Goal: Information Seeking & Learning: Learn about a topic

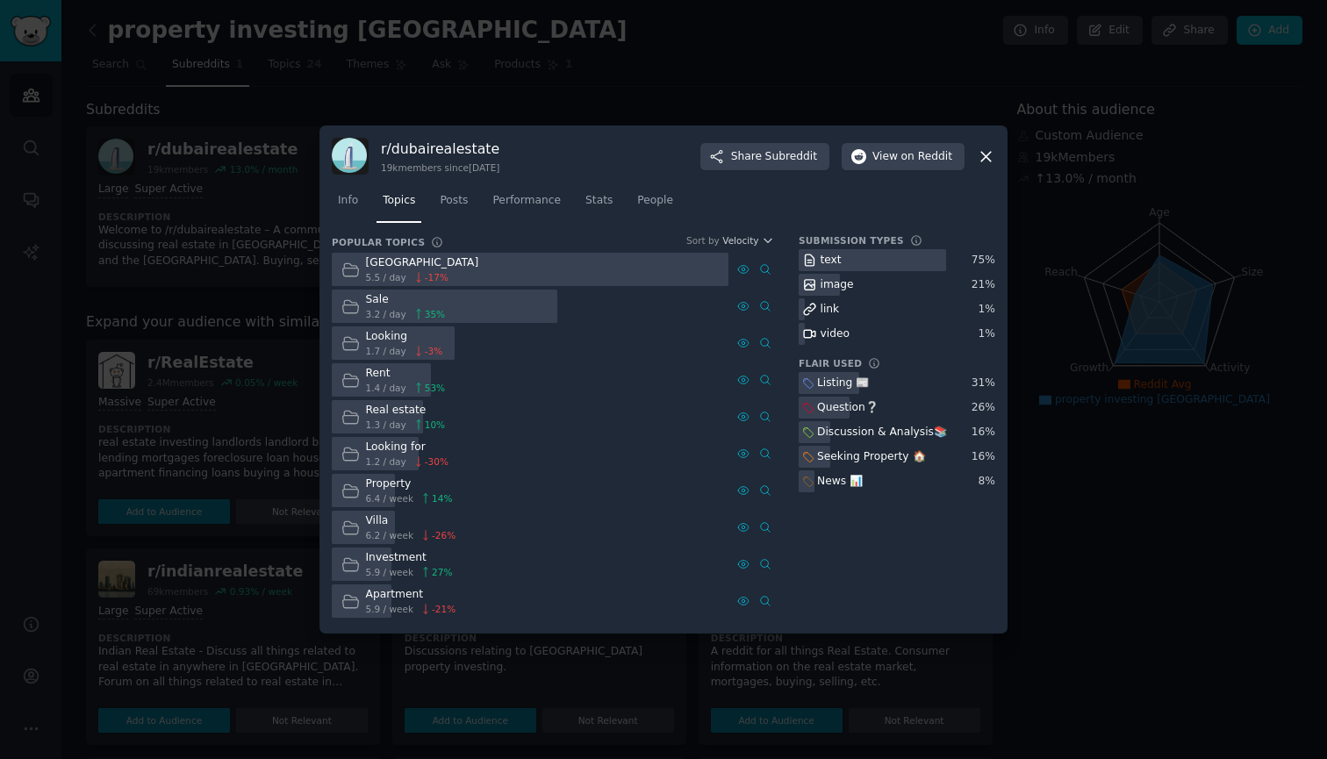
scroll to position [-15, 0]
click at [464, 219] on link "Posts" at bounding box center [454, 205] width 40 height 36
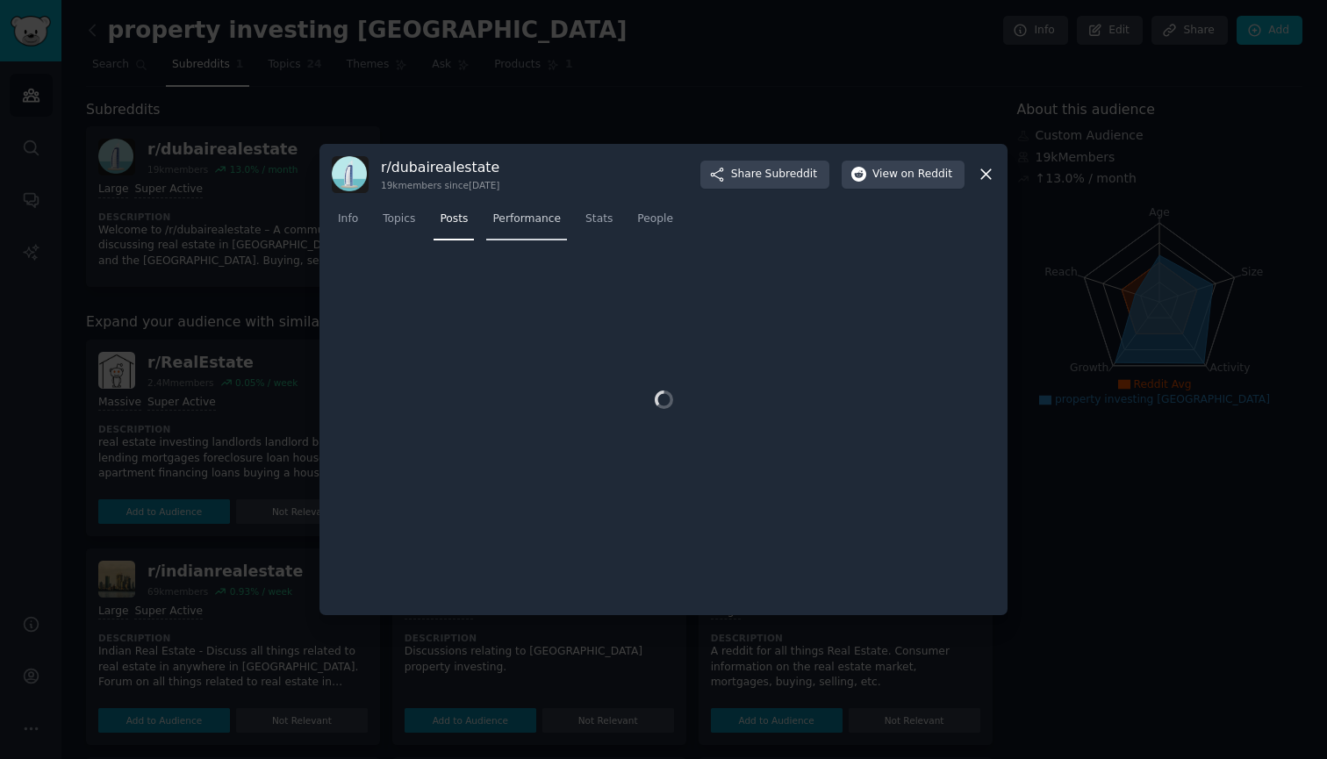
click at [535, 231] on link "Performance" at bounding box center [526, 223] width 81 height 36
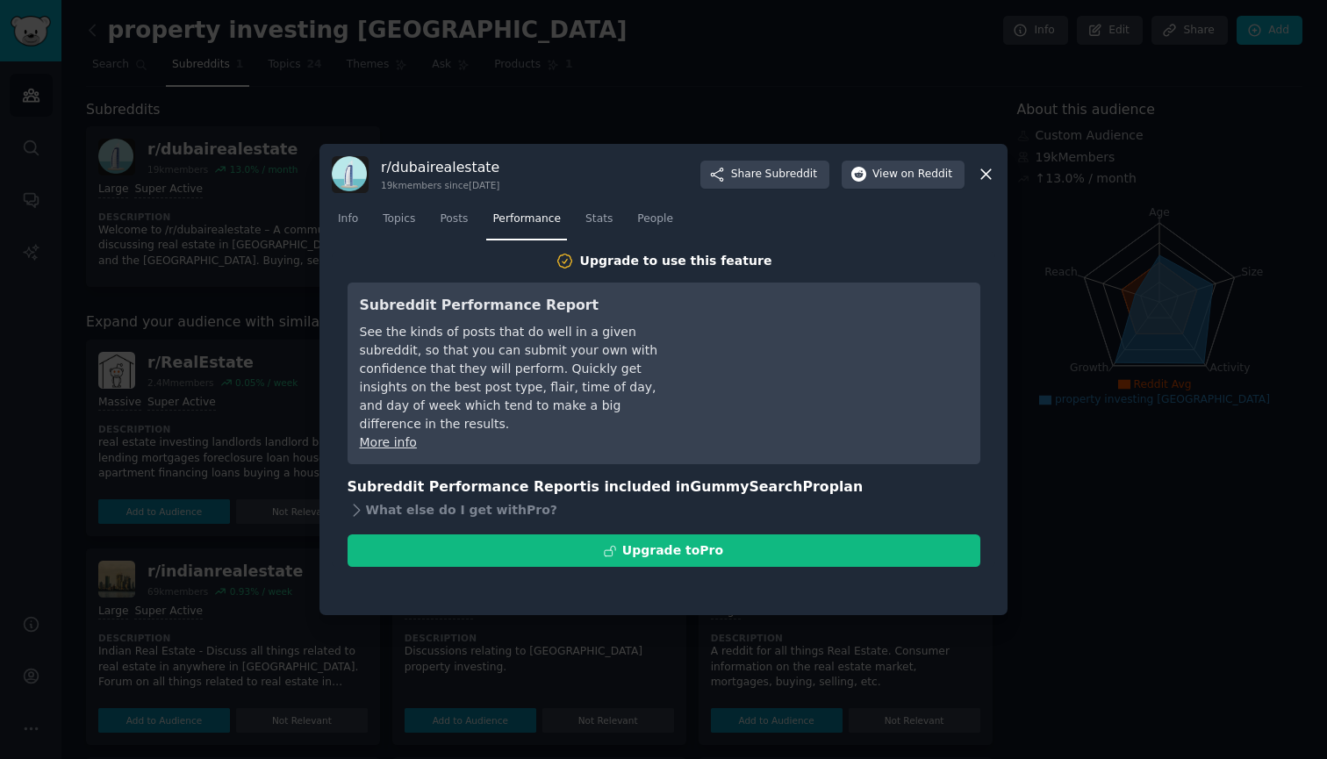
click at [618, 231] on nav "Info Topics Posts Performance Stats People" at bounding box center [664, 223] width 664 height 36
click at [599, 234] on link "Stats" at bounding box center [599, 223] width 40 height 36
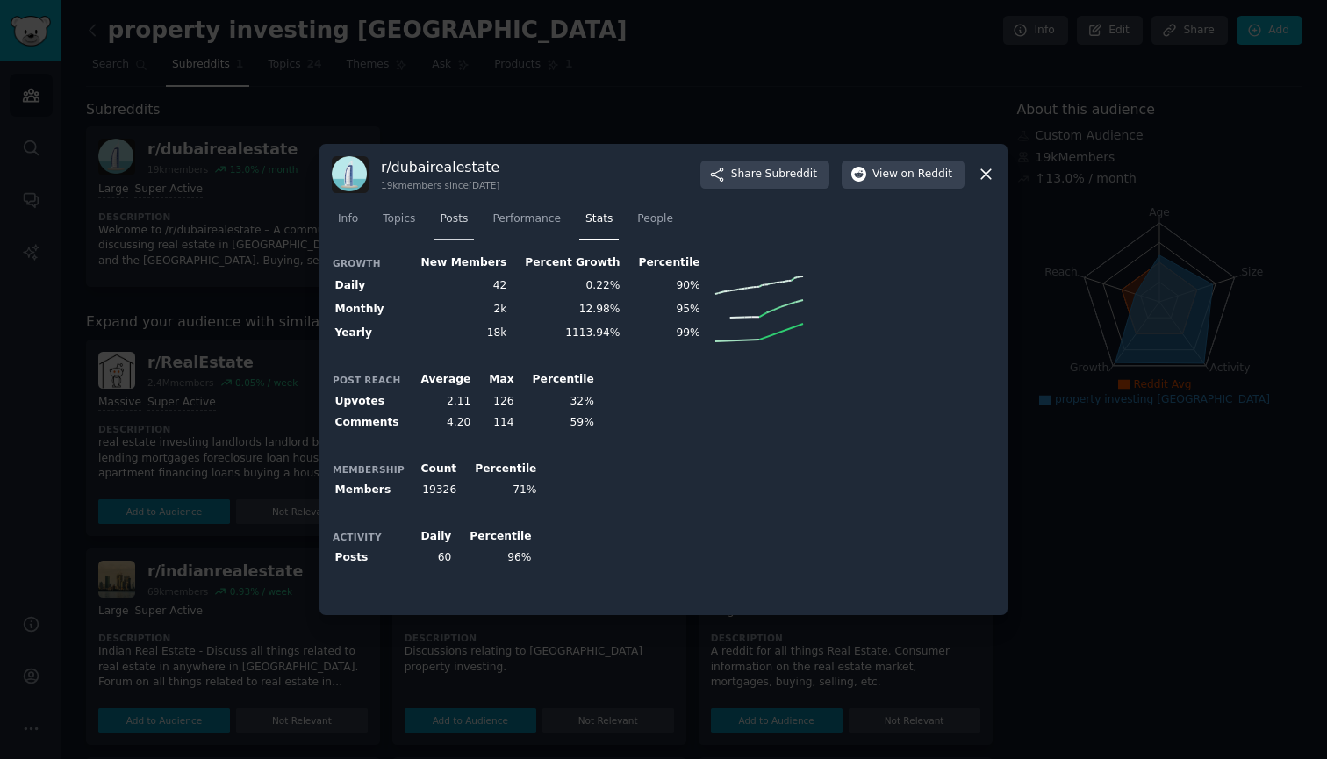
click at [460, 233] on link "Posts" at bounding box center [454, 223] width 40 height 36
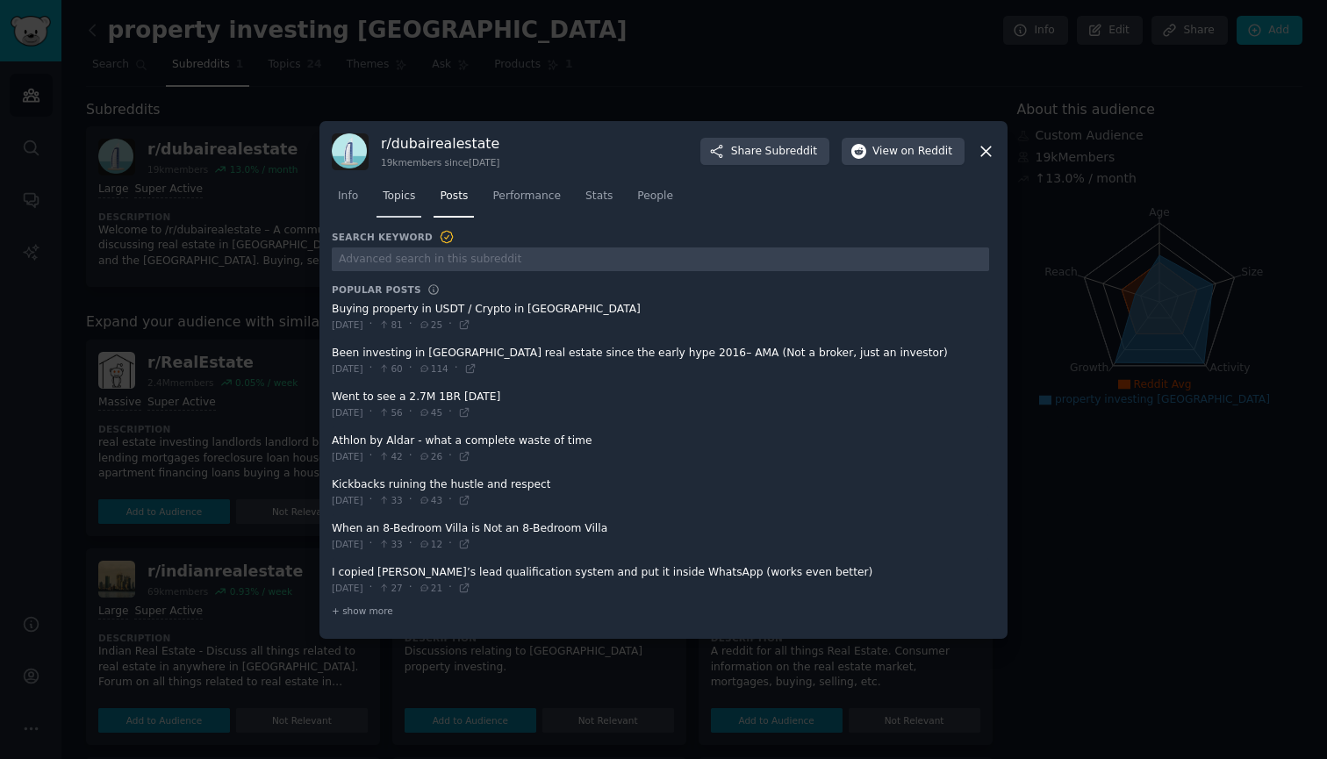
click at [412, 216] on link "Topics" at bounding box center [399, 201] width 45 height 36
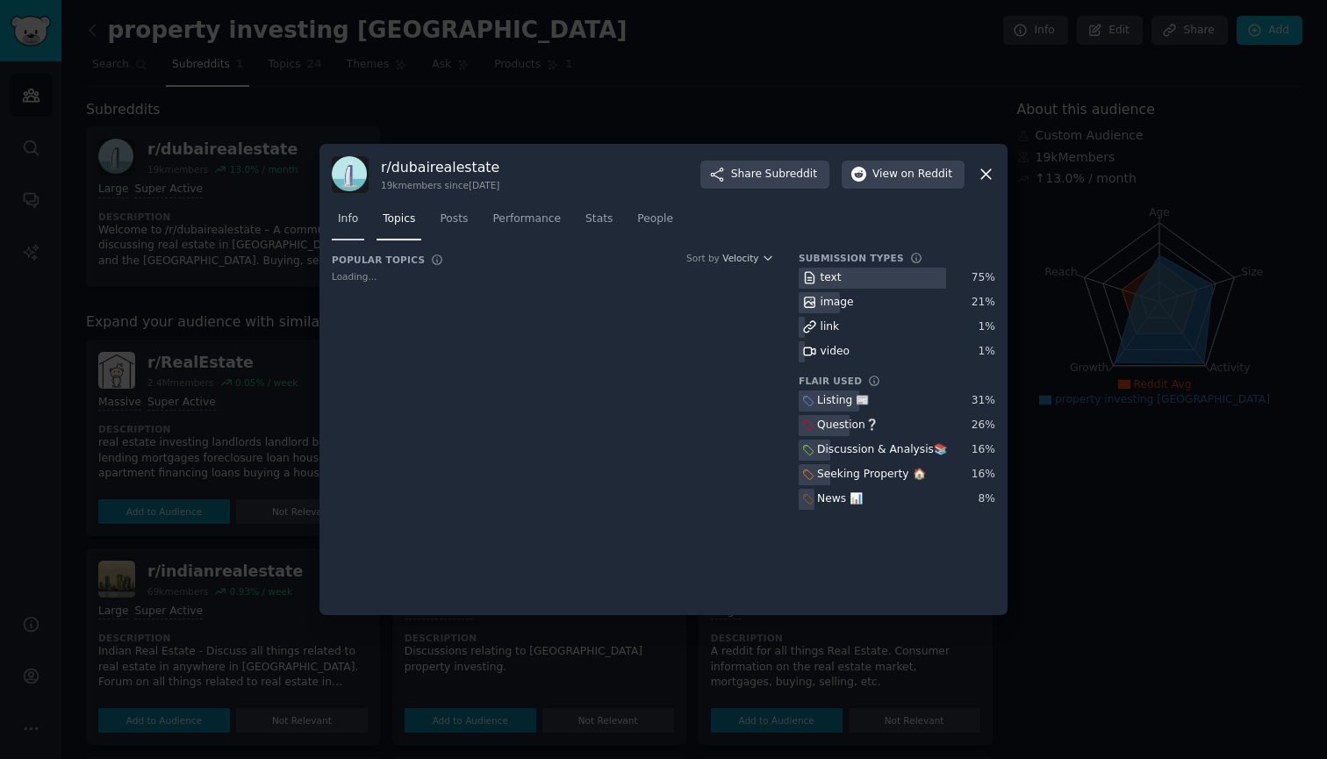
click at [354, 233] on link "Info" at bounding box center [348, 223] width 32 height 36
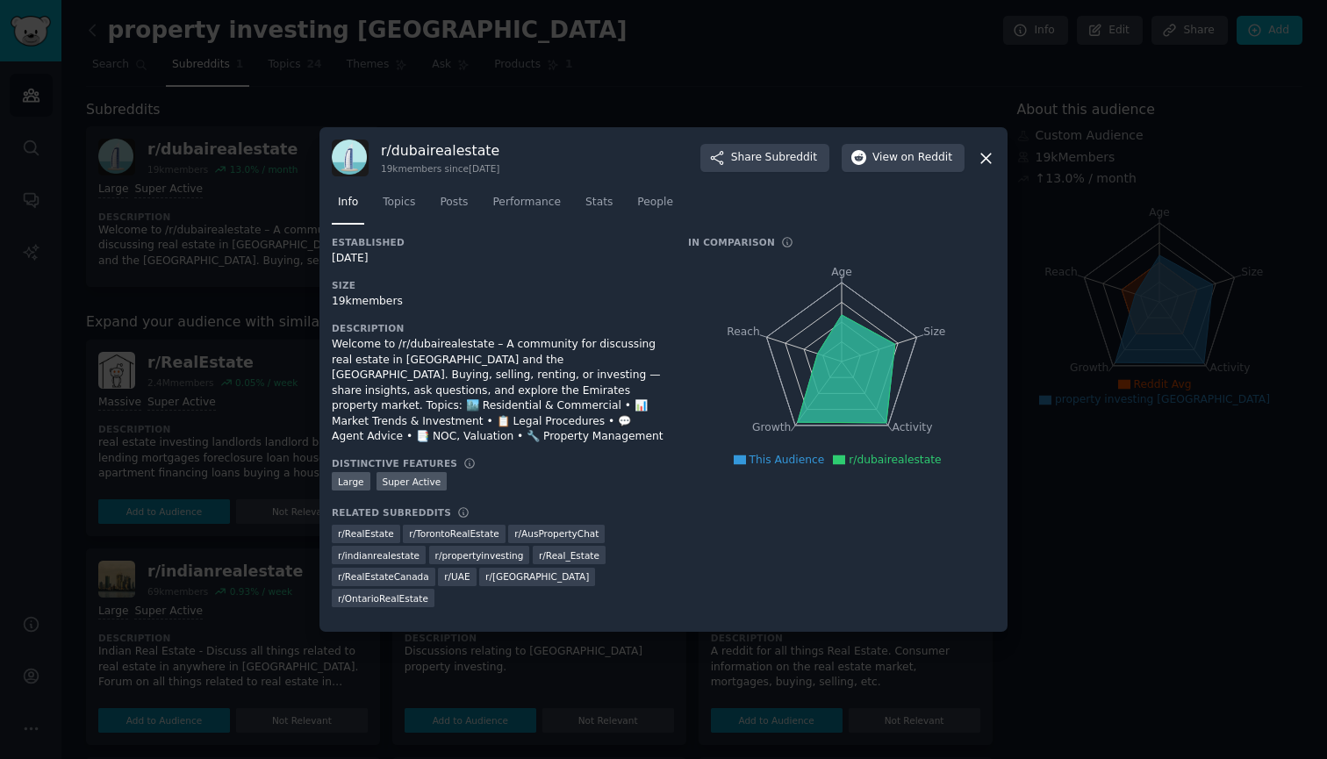
click at [403, 236] on div "Info Topics Posts Performance Stats People" at bounding box center [664, 206] width 664 height 60
click at [411, 225] on link "Topics" at bounding box center [399, 207] width 45 height 36
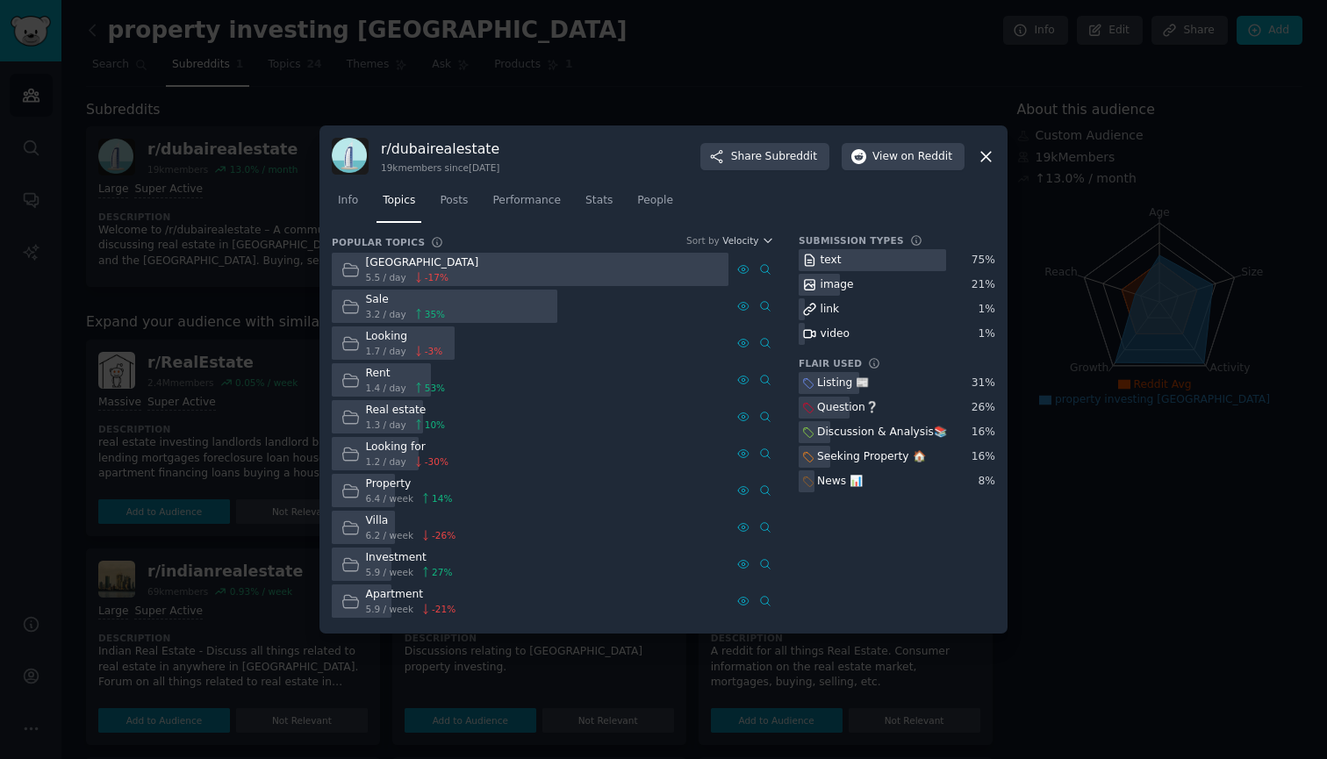
click at [989, 173] on div "r/ dubairealestate 19k members since 08/17/2015 Share Subreddit View on Reddit" at bounding box center [664, 156] width 664 height 37
click at [987, 168] on div "r/ dubairealestate 19k members since 08/17/2015 Share Subreddit View on Reddit" at bounding box center [664, 156] width 664 height 37
click at [988, 171] on div "r/ dubairealestate 19k members since 08/17/2015 Share Subreddit View on Reddit" at bounding box center [664, 156] width 664 height 37
click at [622, 106] on div at bounding box center [663, 379] width 1327 height 759
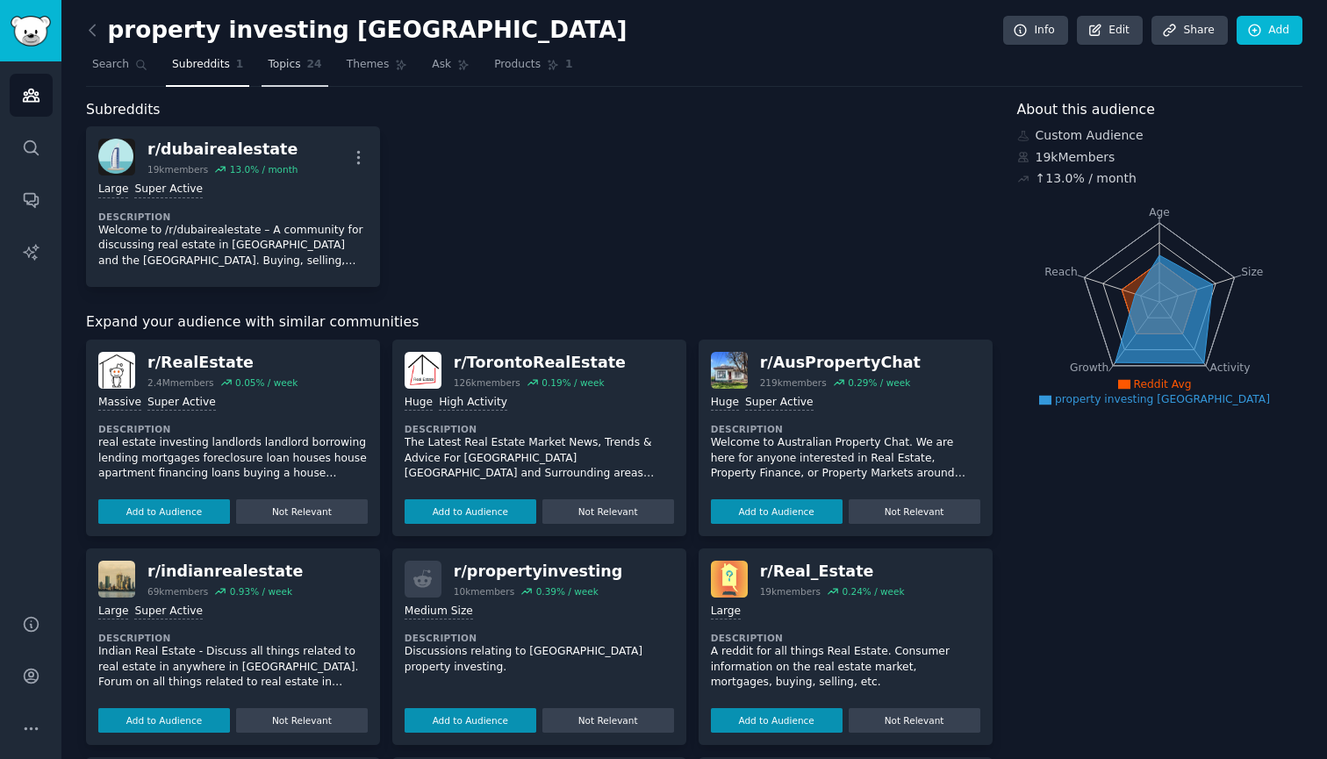
click at [311, 80] on link "Topics 24" at bounding box center [295, 69] width 66 height 36
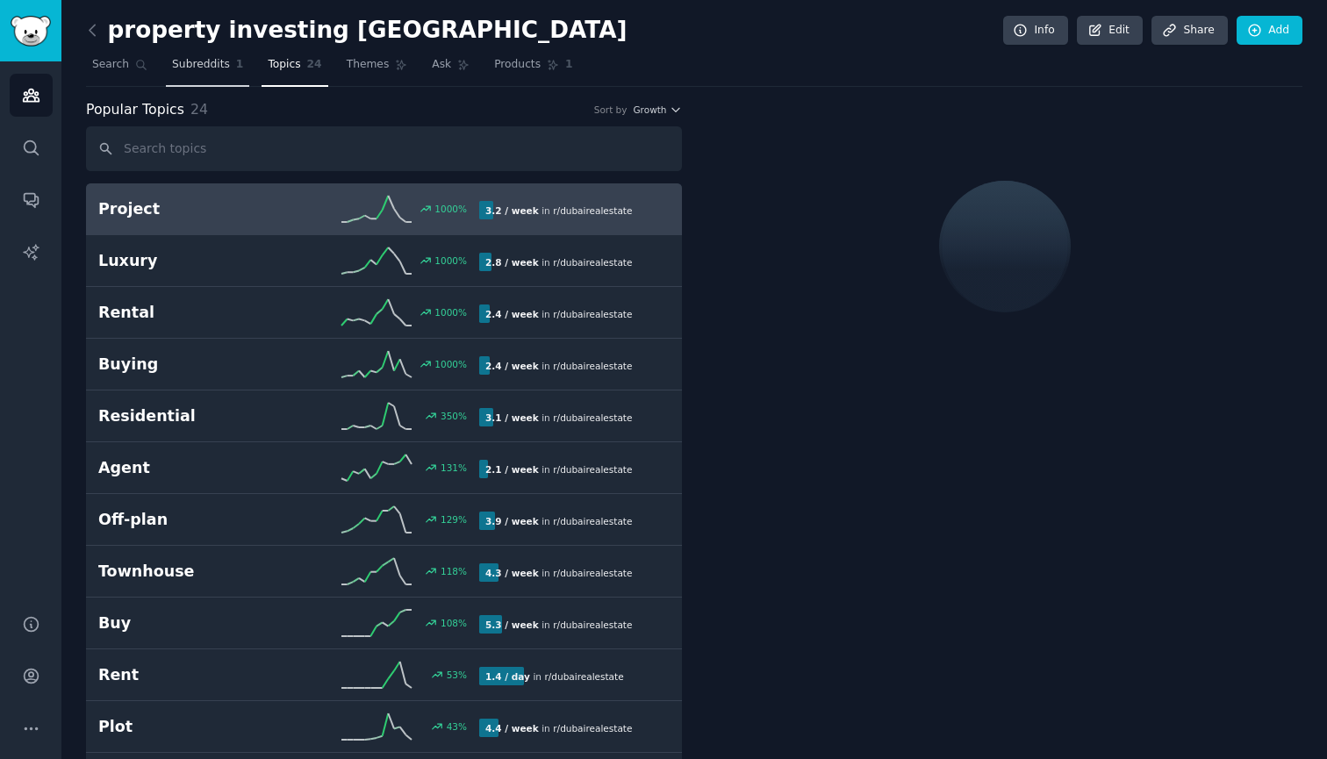
click at [227, 72] on link "Subreddits 1" at bounding box center [207, 69] width 83 height 36
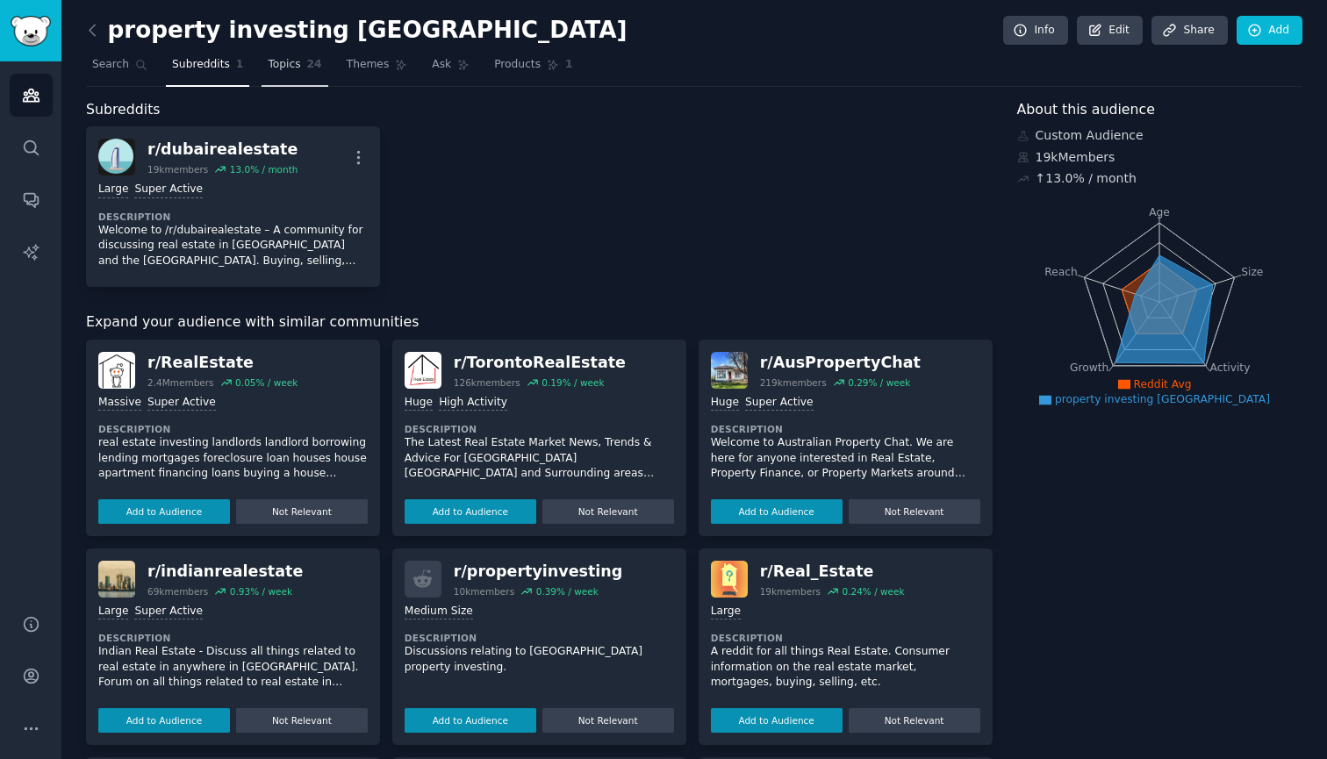
click at [302, 69] on link "Topics 24" at bounding box center [295, 69] width 66 height 36
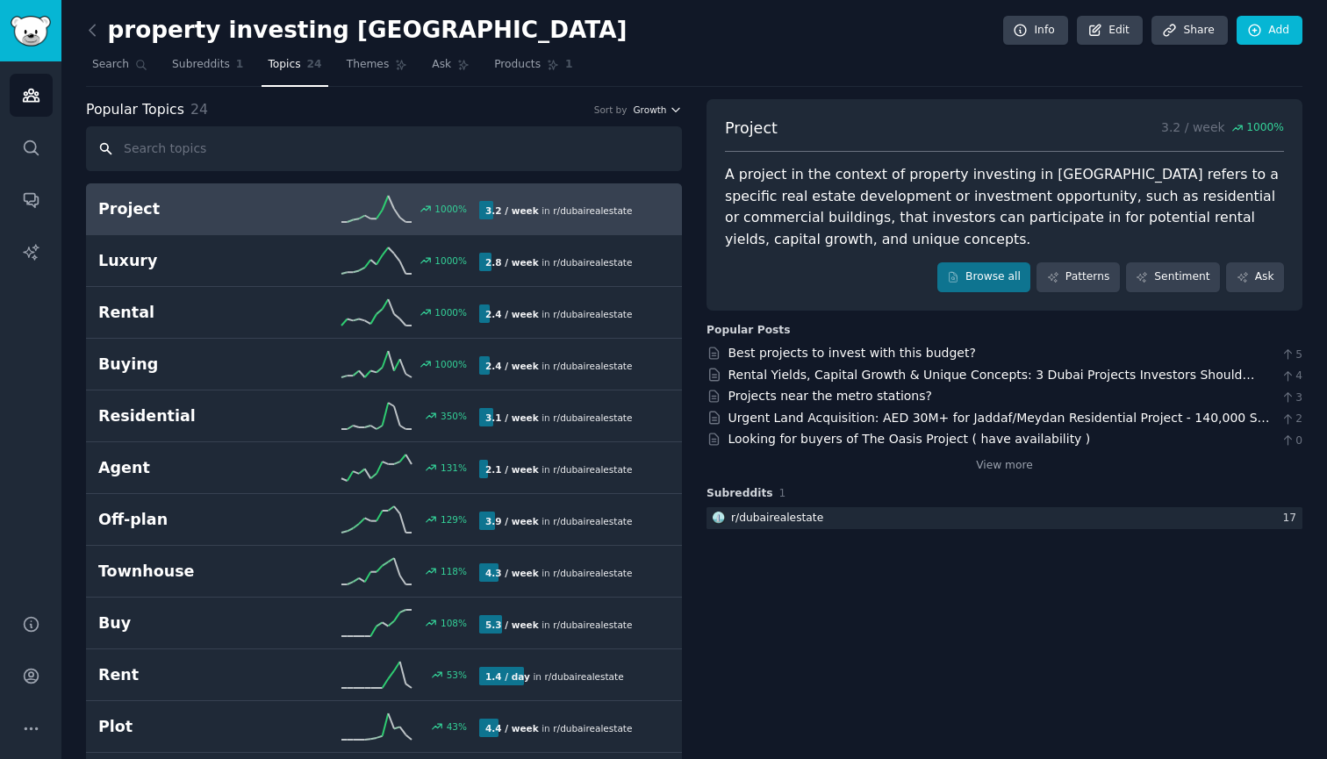
click at [671, 114] on icon "button" at bounding box center [676, 110] width 12 height 12
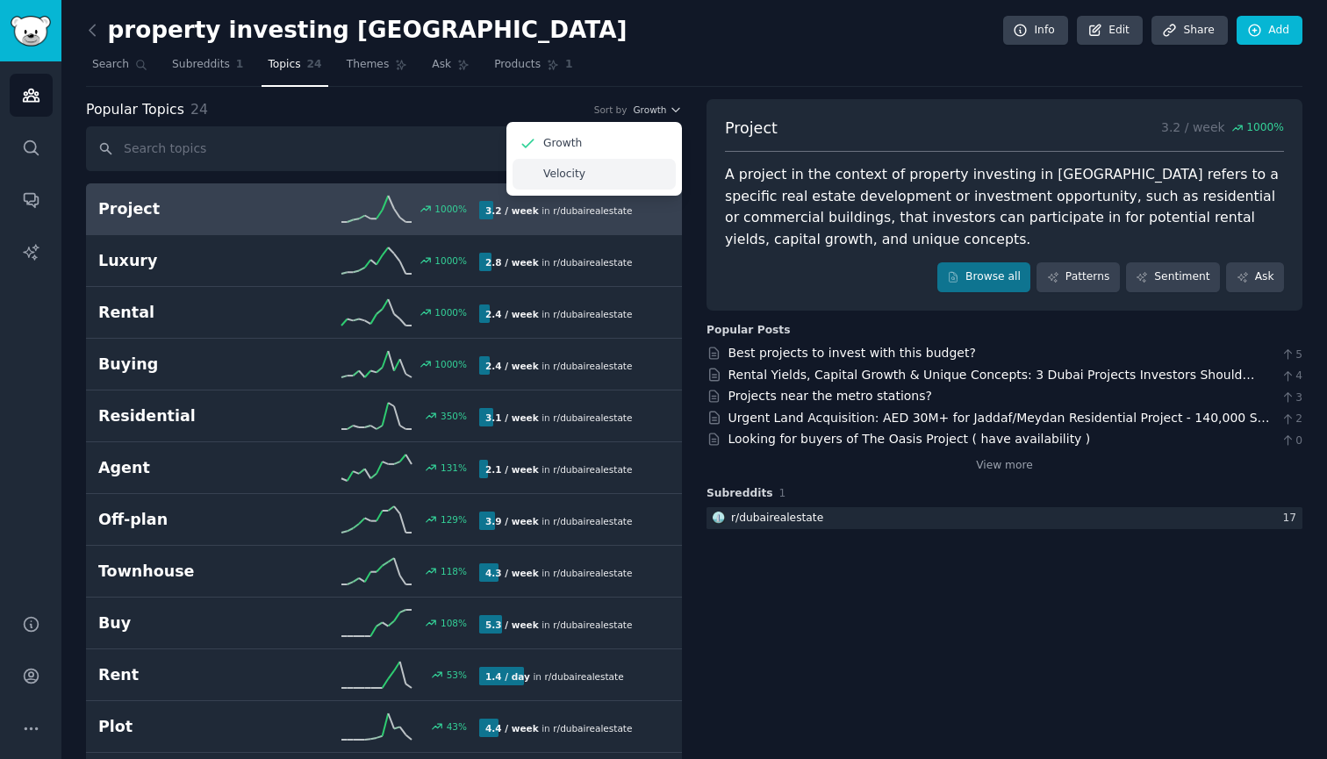
click at [599, 176] on div "Velocity" at bounding box center [594, 174] width 163 height 31
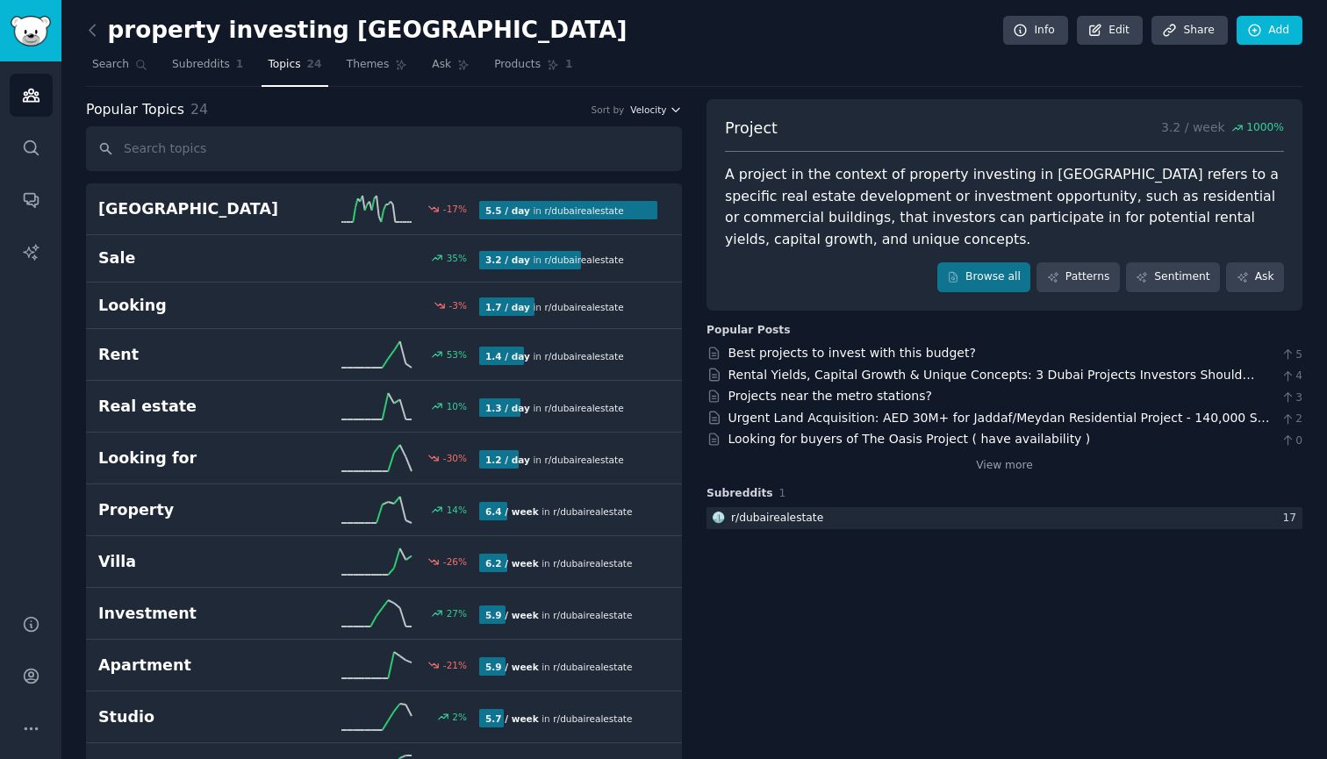
click at [653, 111] on span "Velocity" at bounding box center [648, 110] width 36 height 12
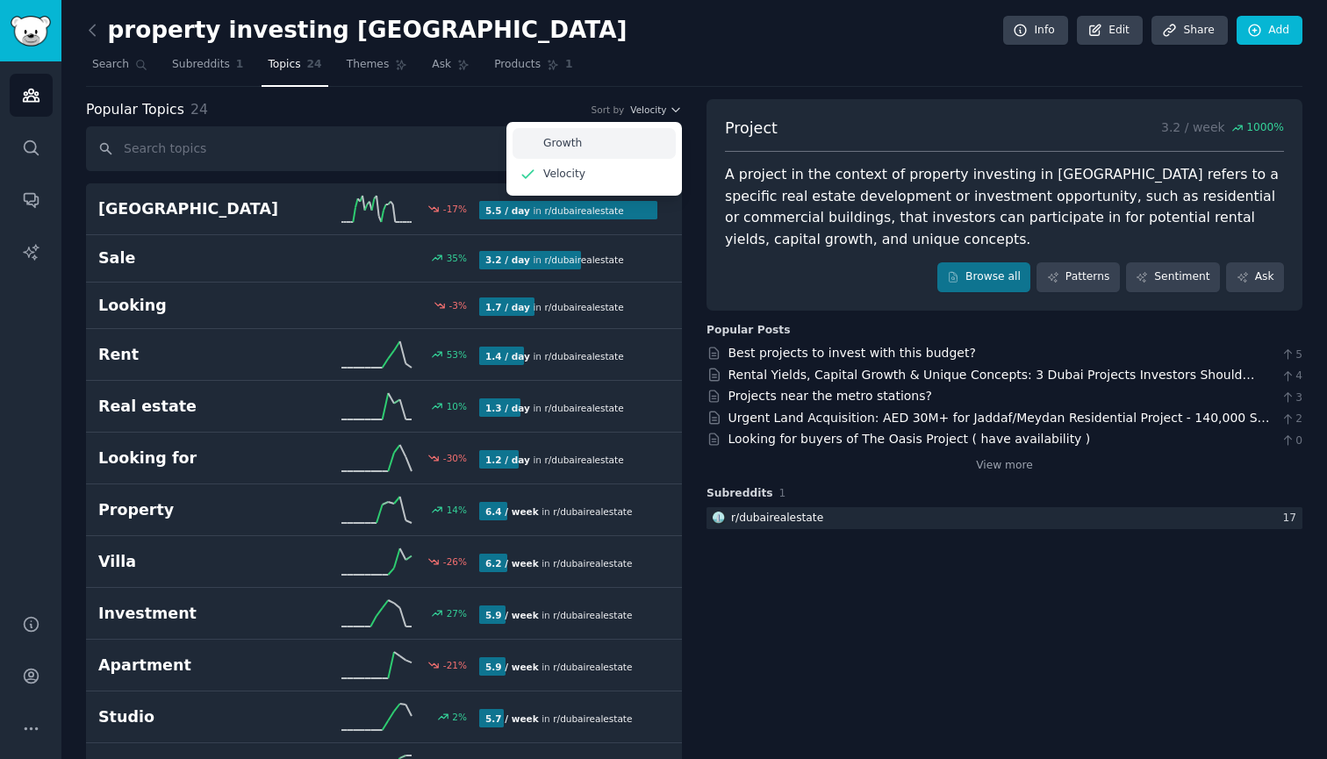
click at [646, 148] on div "Growth" at bounding box center [594, 143] width 163 height 31
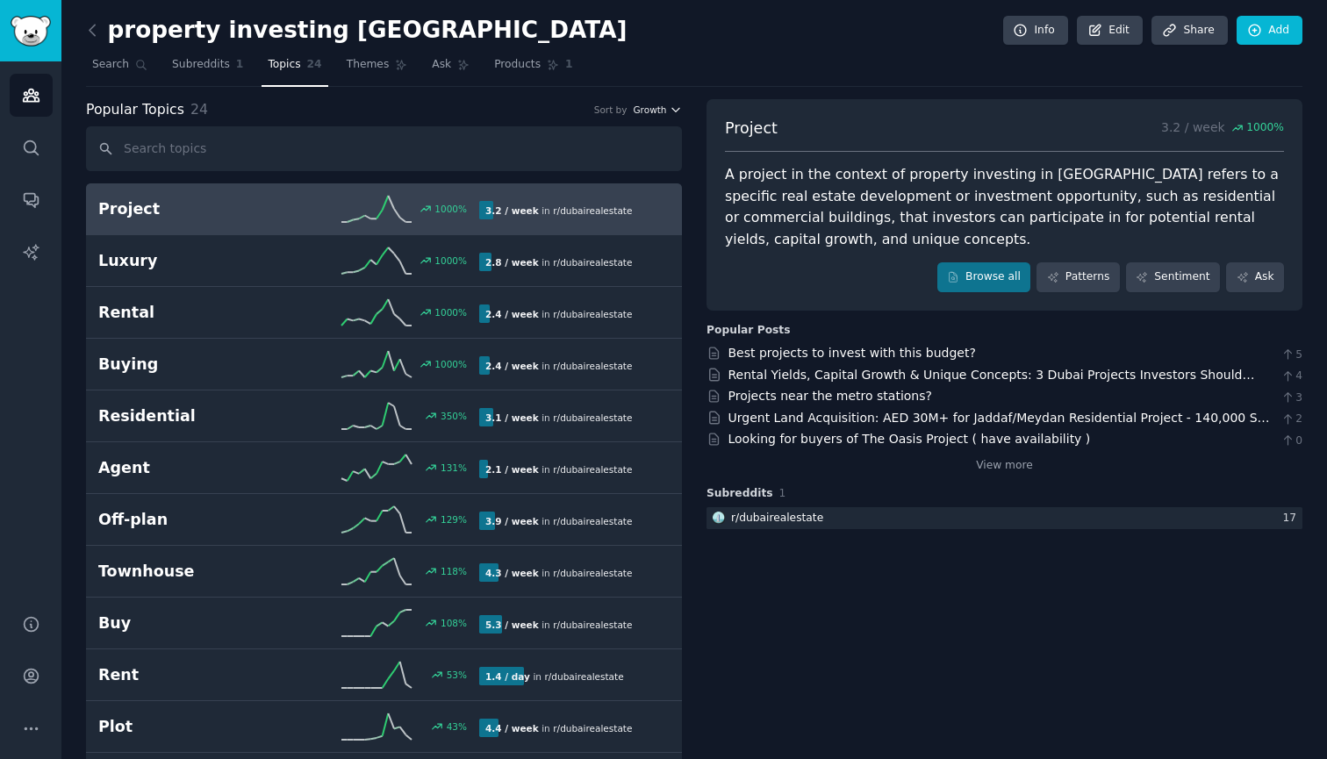
click at [663, 108] on span "Growth" at bounding box center [649, 110] width 33 height 12
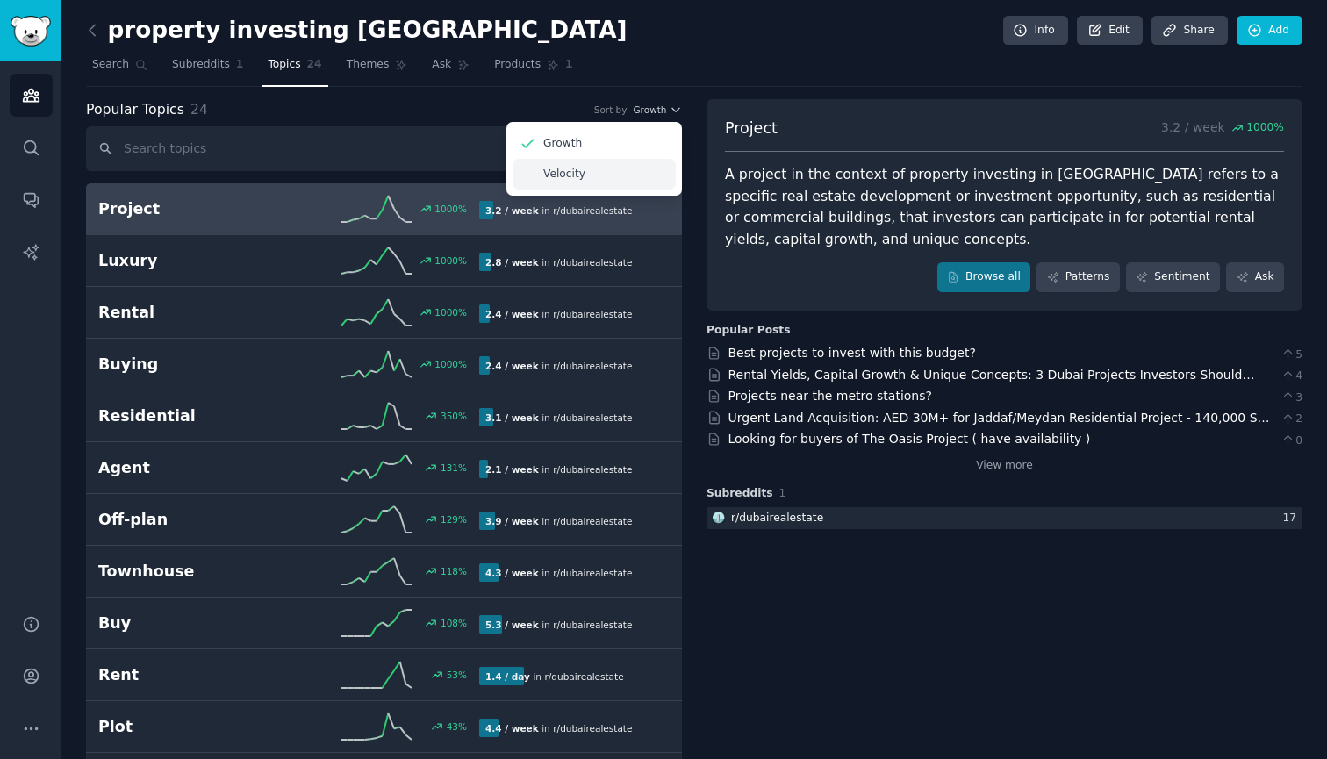
click at [631, 169] on div "Velocity" at bounding box center [594, 174] width 163 height 31
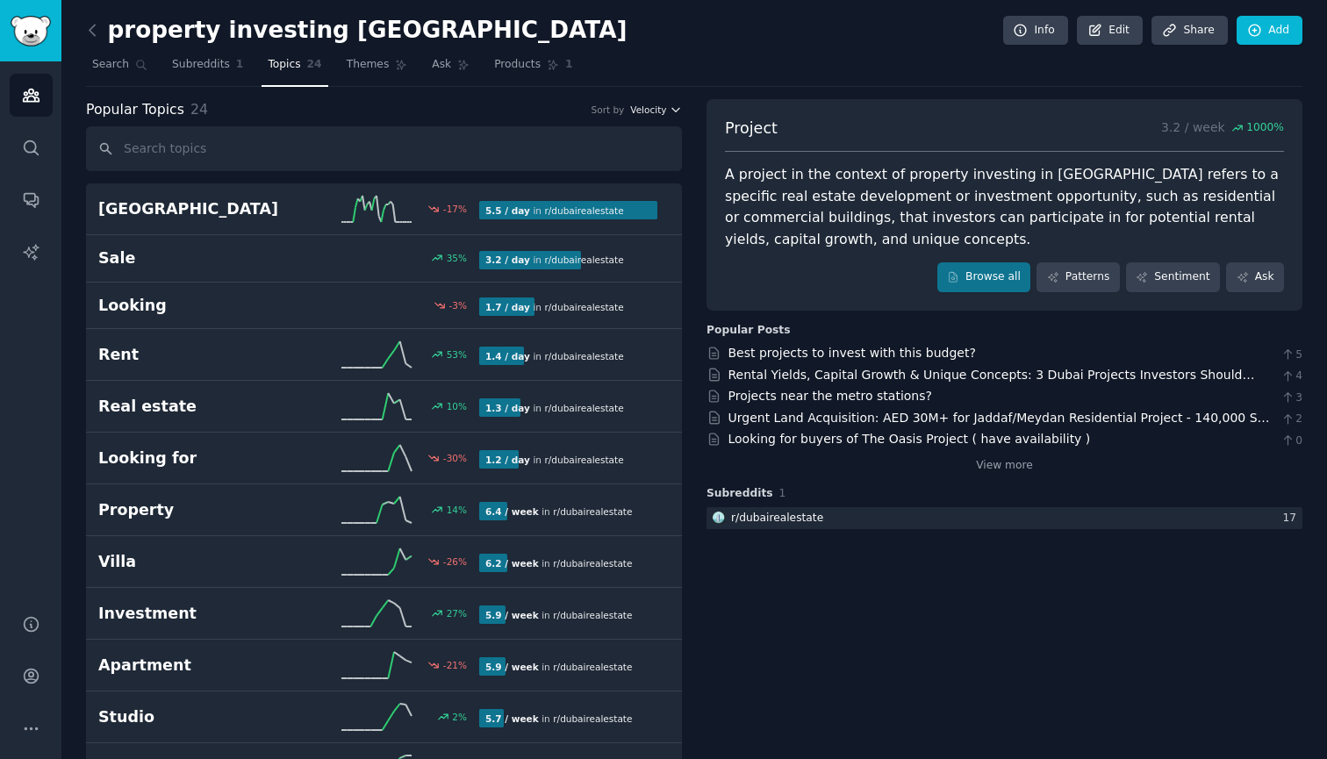
click at [665, 108] on button "Velocity" at bounding box center [656, 110] width 52 height 12
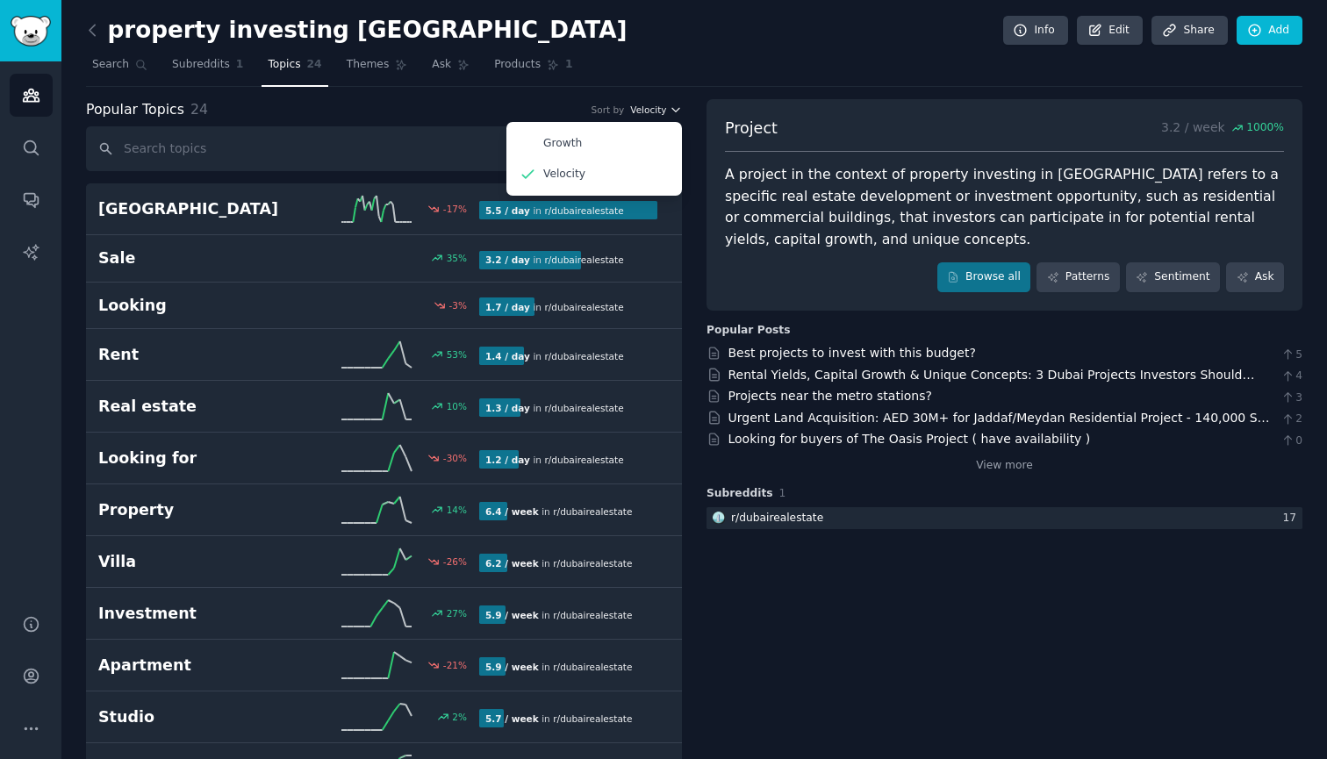
click at [665, 108] on button "Velocity" at bounding box center [656, 110] width 52 height 12
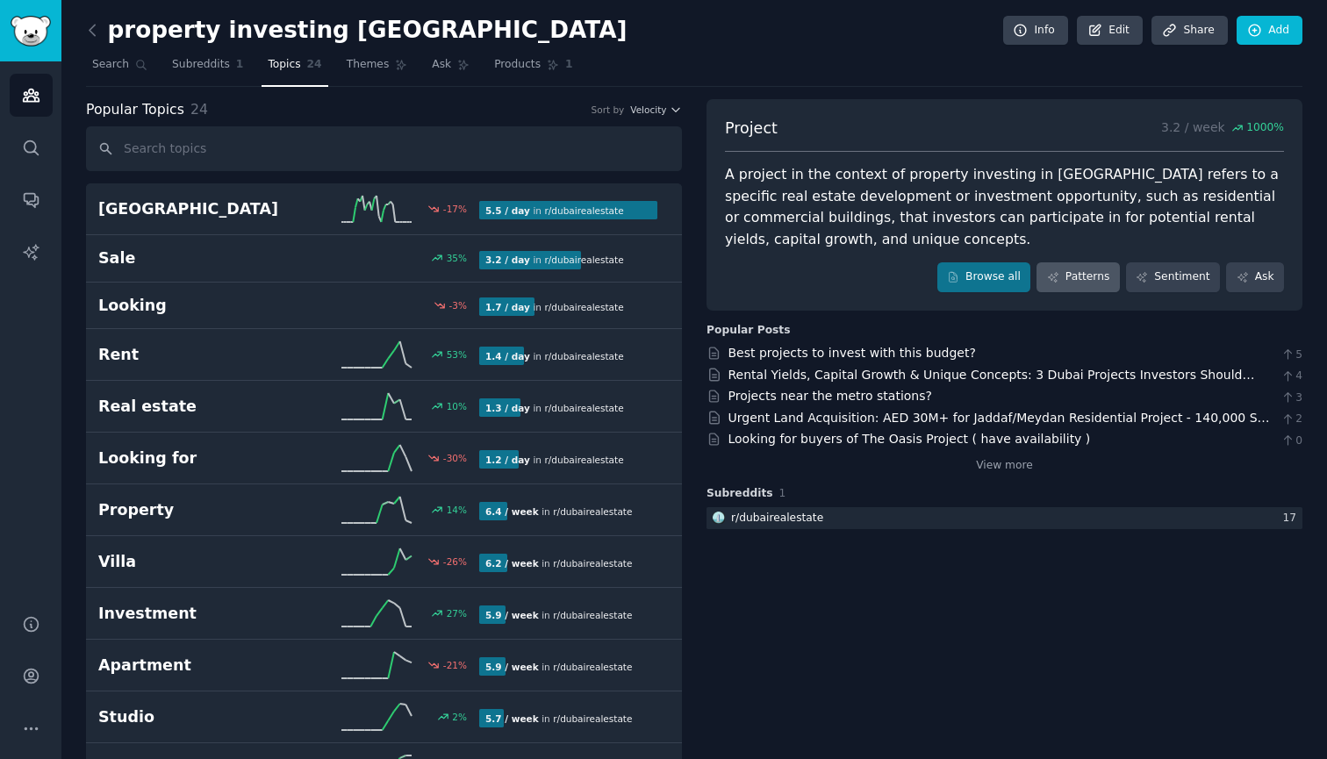
click at [1065, 284] on link "Patterns" at bounding box center [1078, 277] width 83 height 30
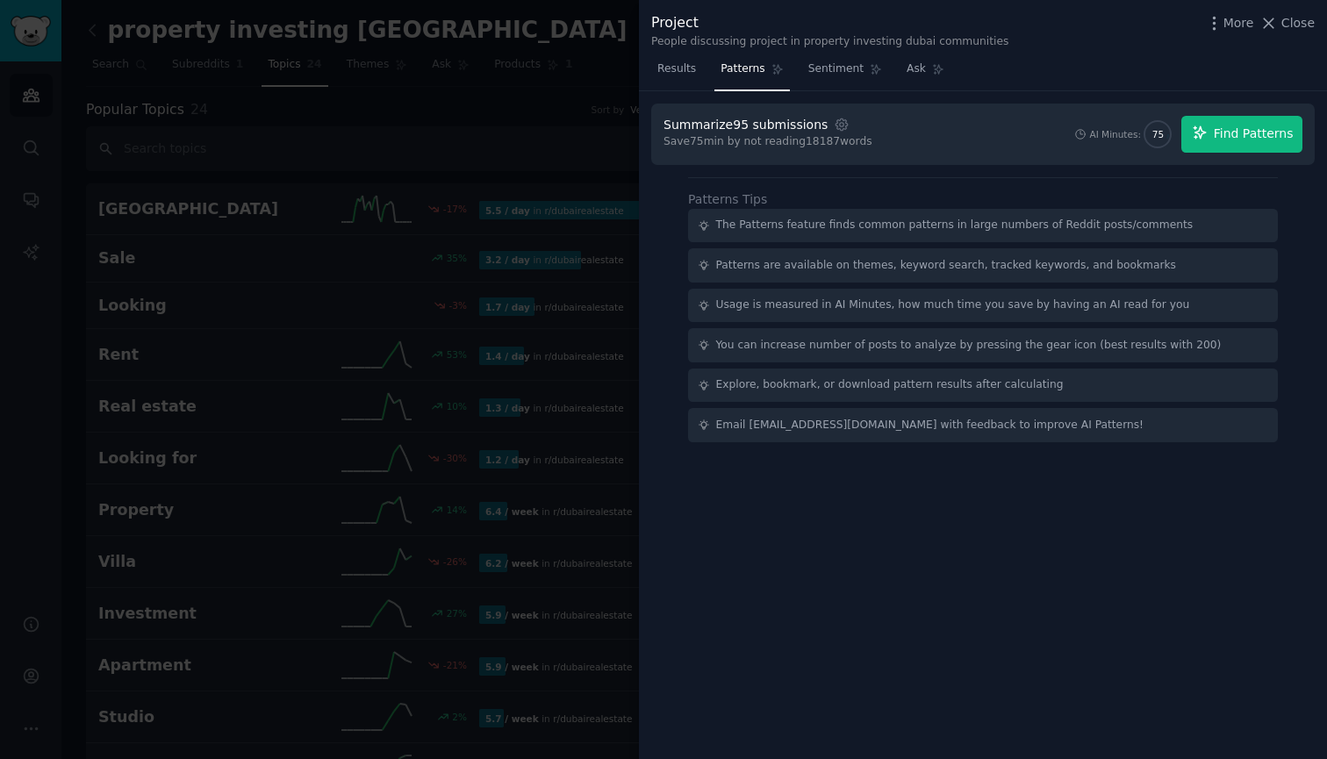
click at [1222, 134] on span "Find Patterns" at bounding box center [1254, 134] width 80 height 18
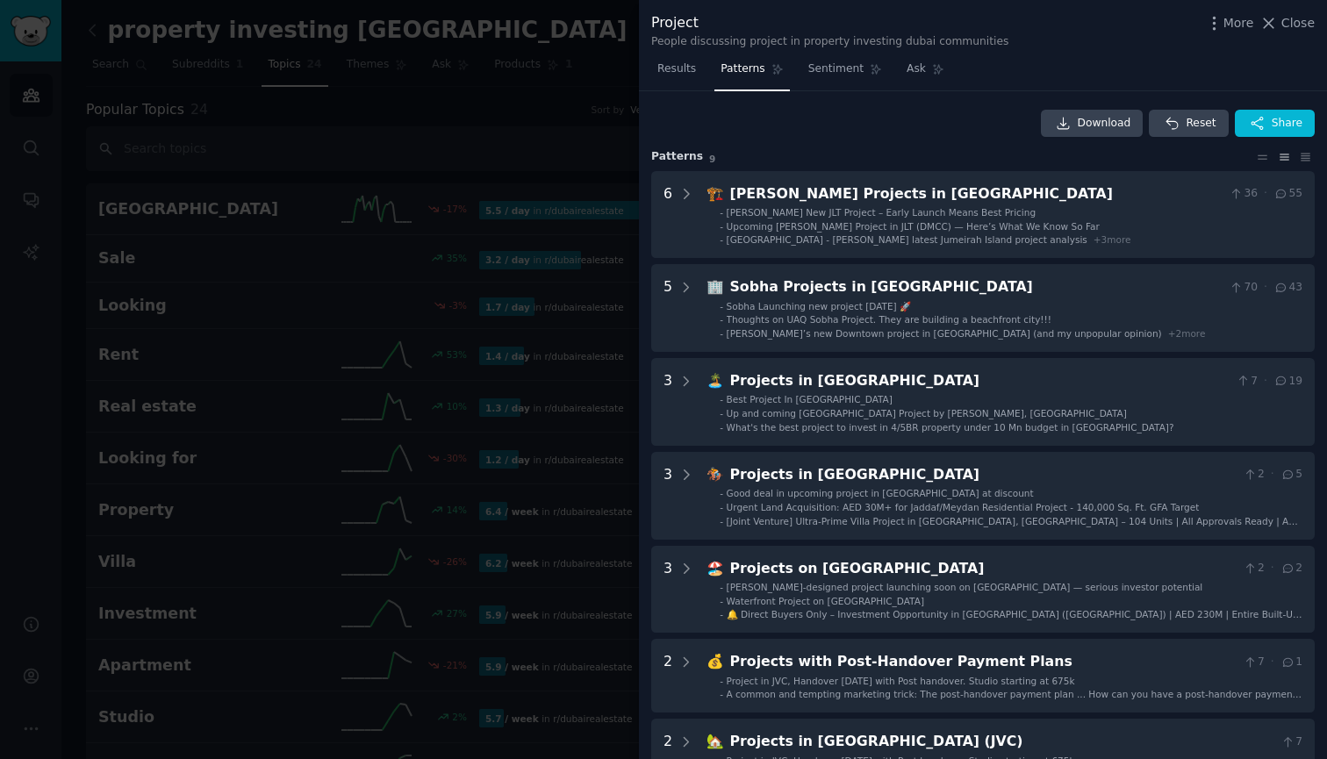
click at [961, 124] on div "Download Reset Share" at bounding box center [983, 124] width 664 height 28
click at [665, 68] on span "Results" at bounding box center [677, 69] width 39 height 16
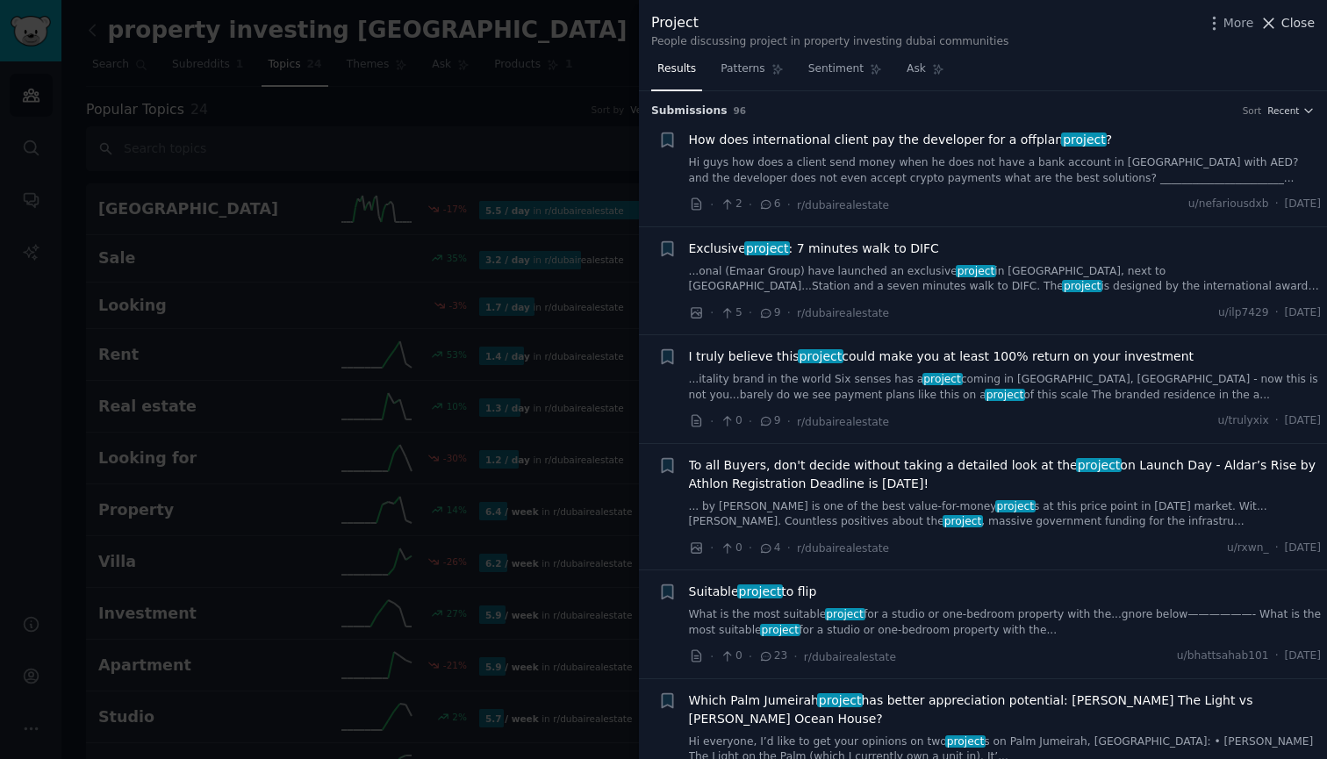
click at [1295, 27] on span "Close" at bounding box center [1298, 23] width 33 height 18
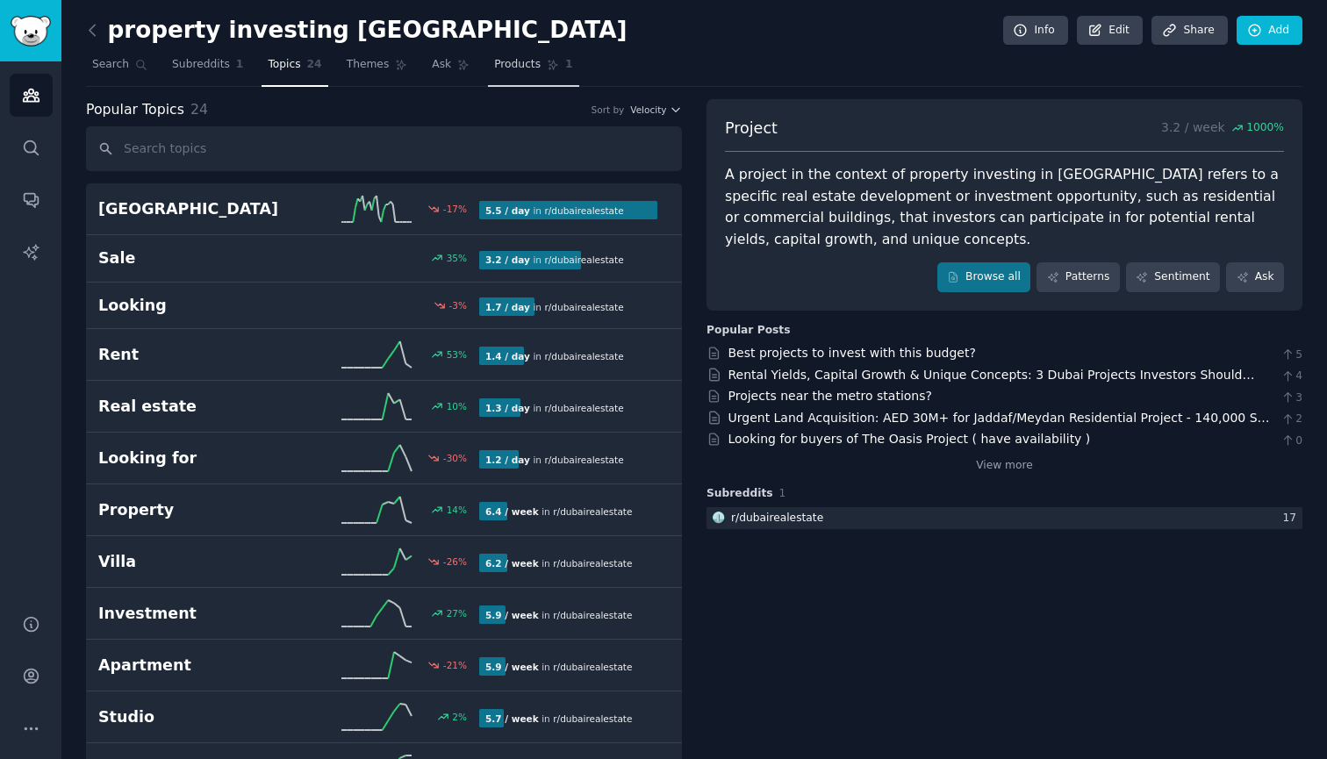
click at [507, 67] on span "Products" at bounding box center [517, 65] width 47 height 16
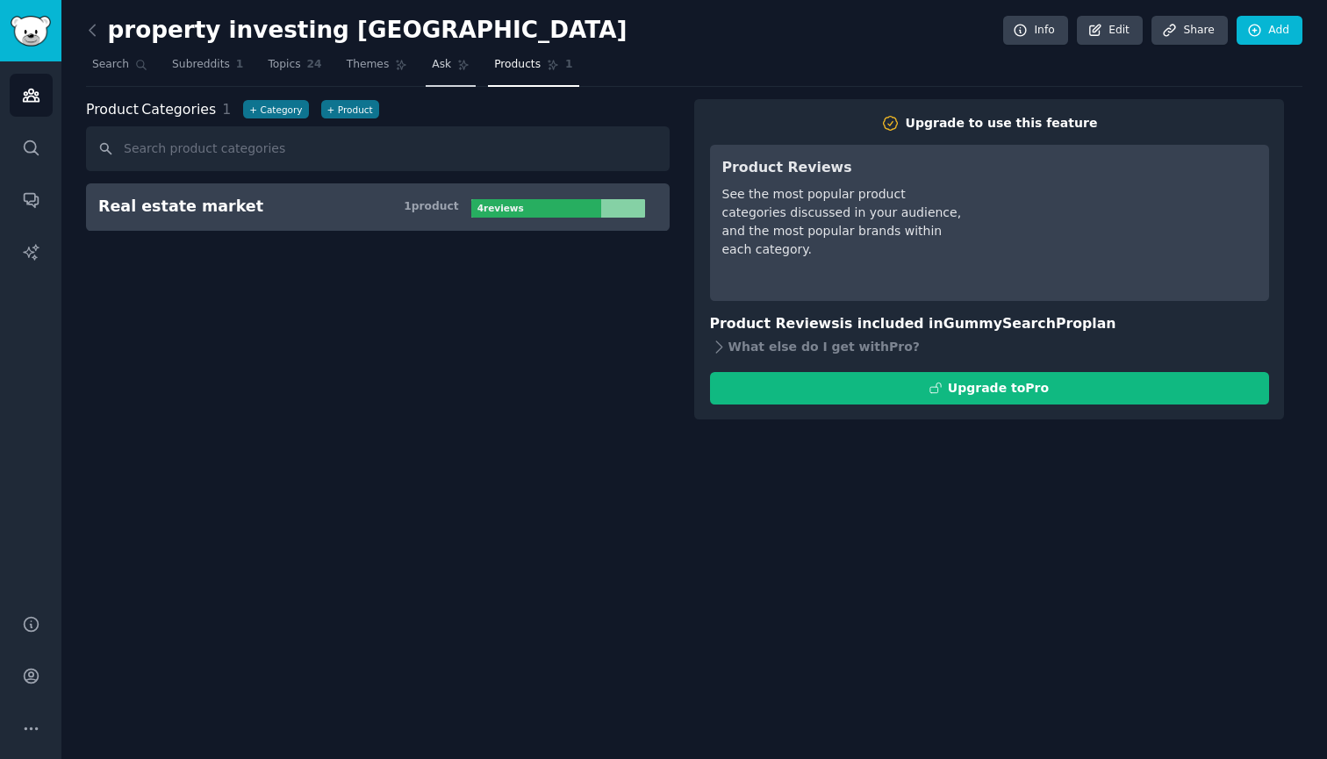
click at [457, 69] on icon at bounding box center [463, 65] width 12 height 12
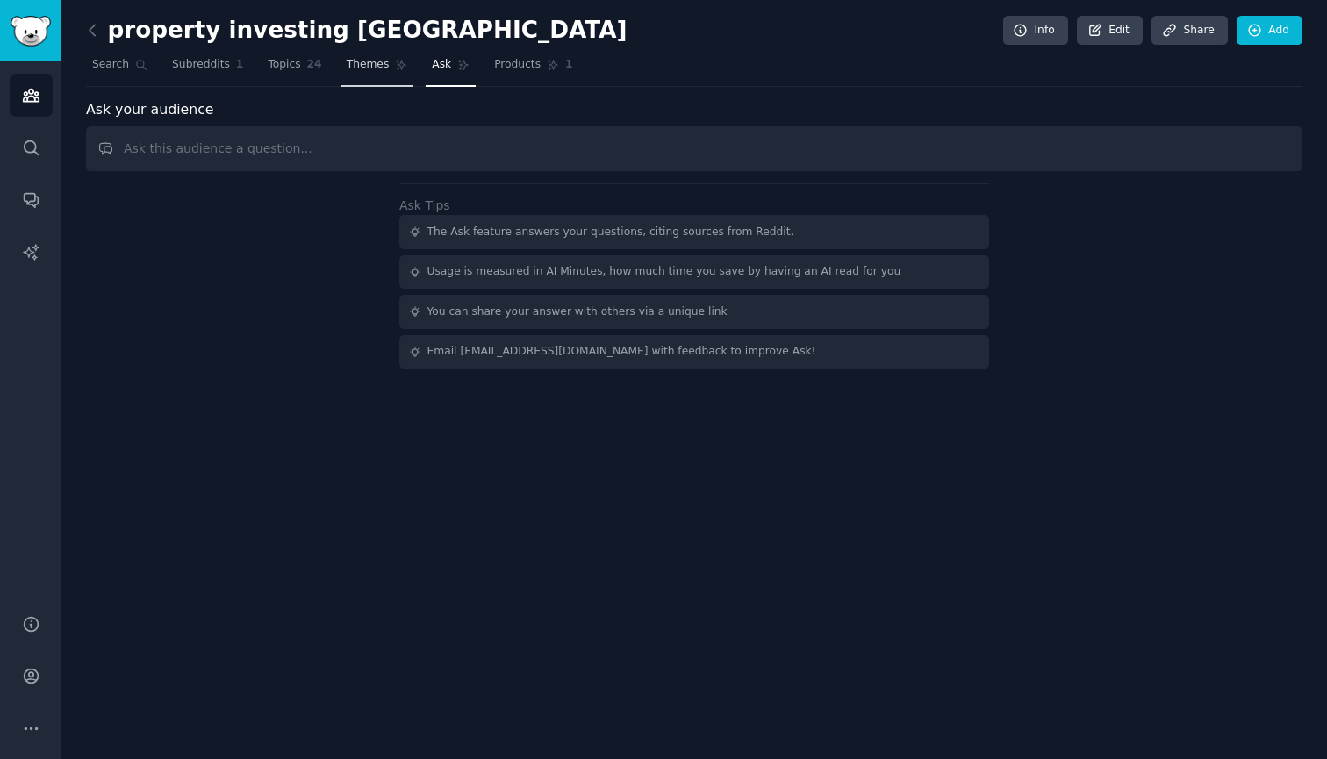
click at [382, 64] on span "Themes" at bounding box center [368, 65] width 43 height 16
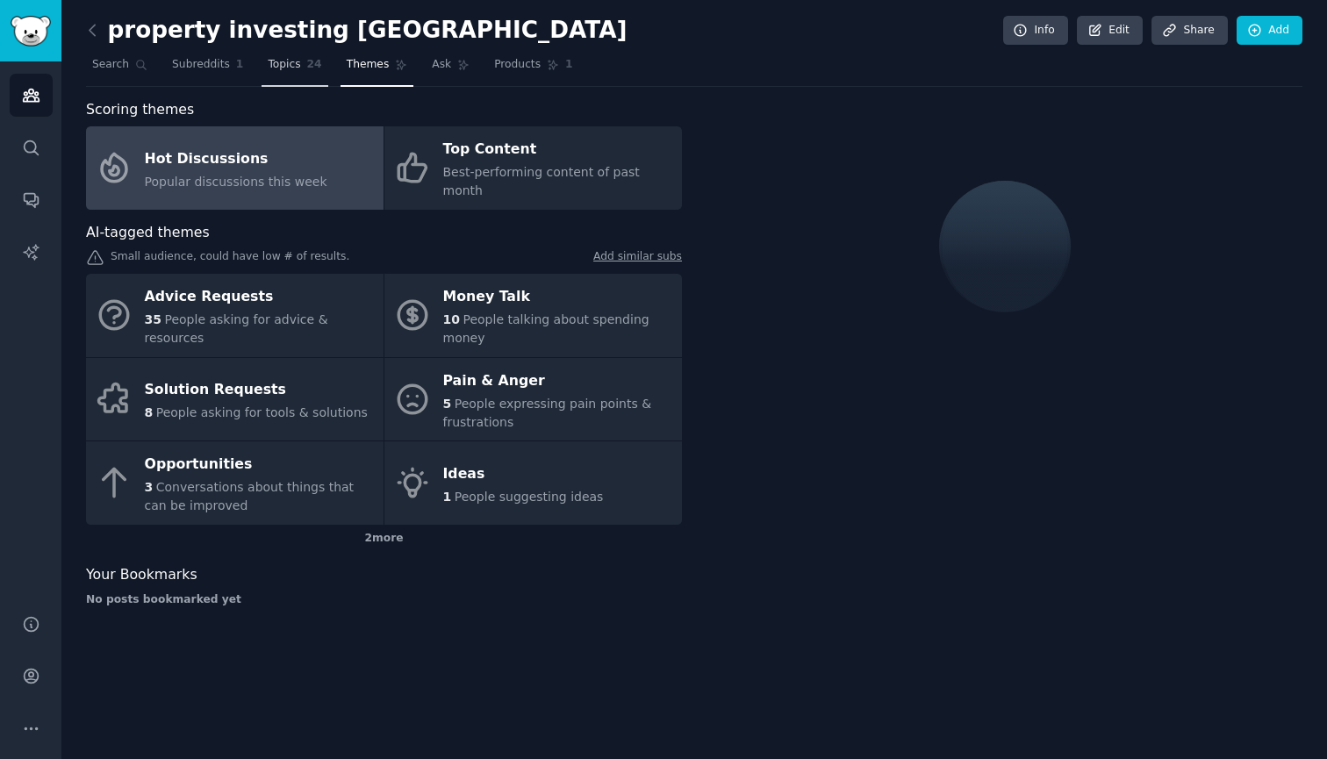
click at [297, 66] on span "Topics" at bounding box center [284, 65] width 32 height 16
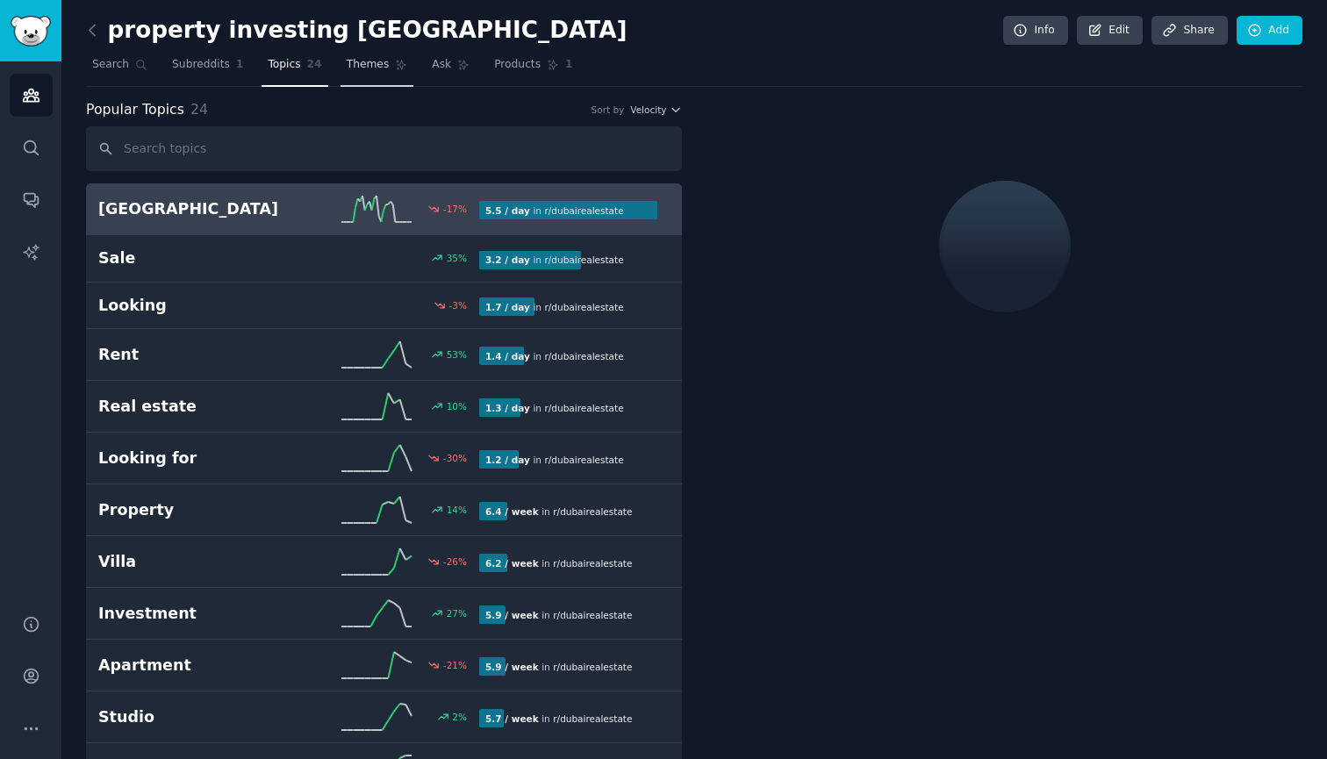
click at [372, 63] on span "Themes" at bounding box center [368, 65] width 43 height 16
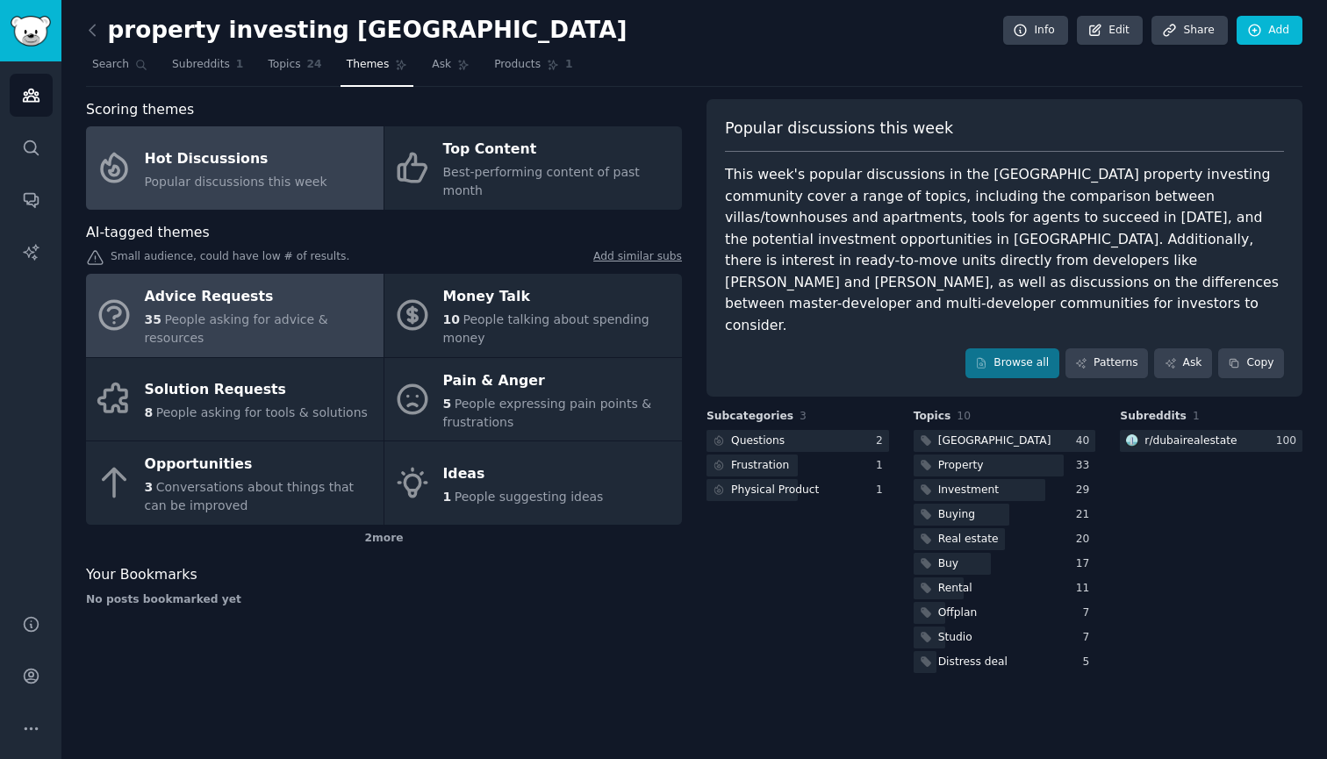
click at [298, 284] on div "Advice Requests" at bounding box center [260, 298] width 230 height 28
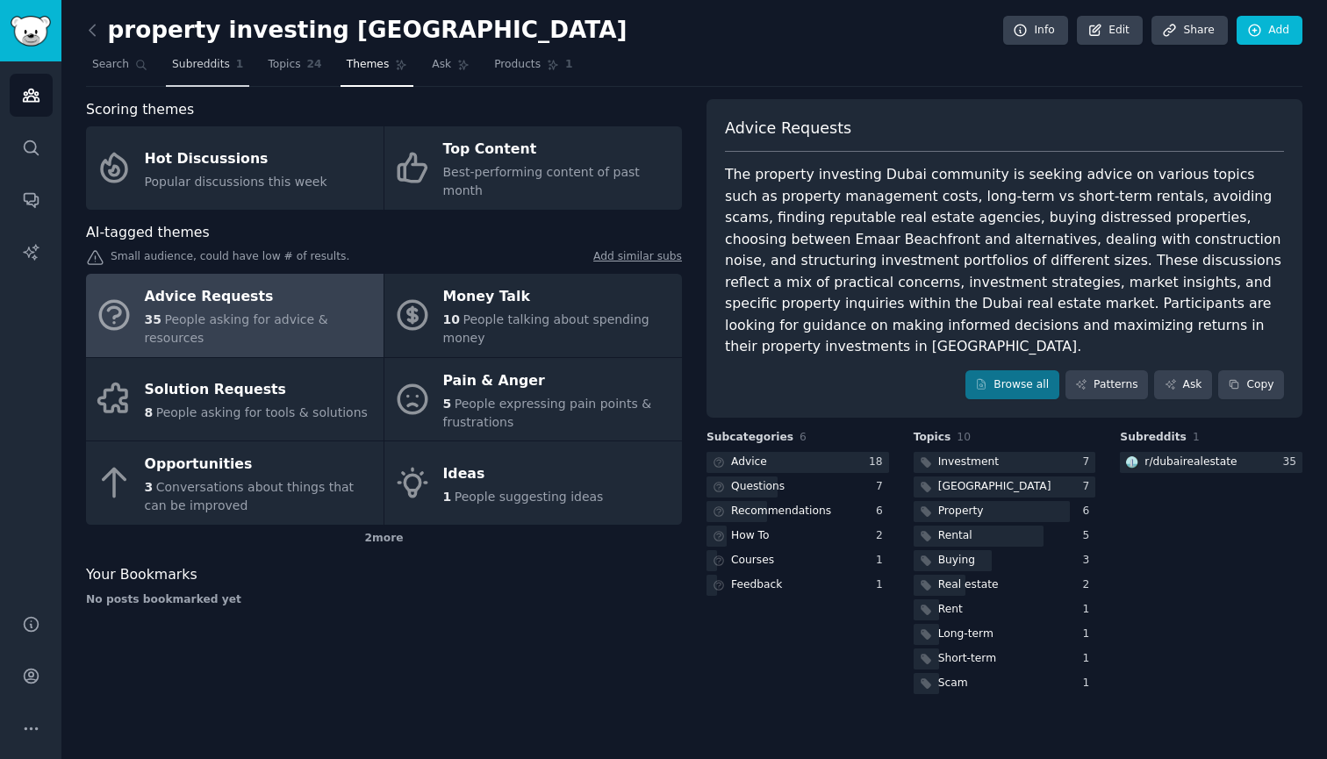
click at [214, 70] on span "Subreddits" at bounding box center [201, 65] width 58 height 16
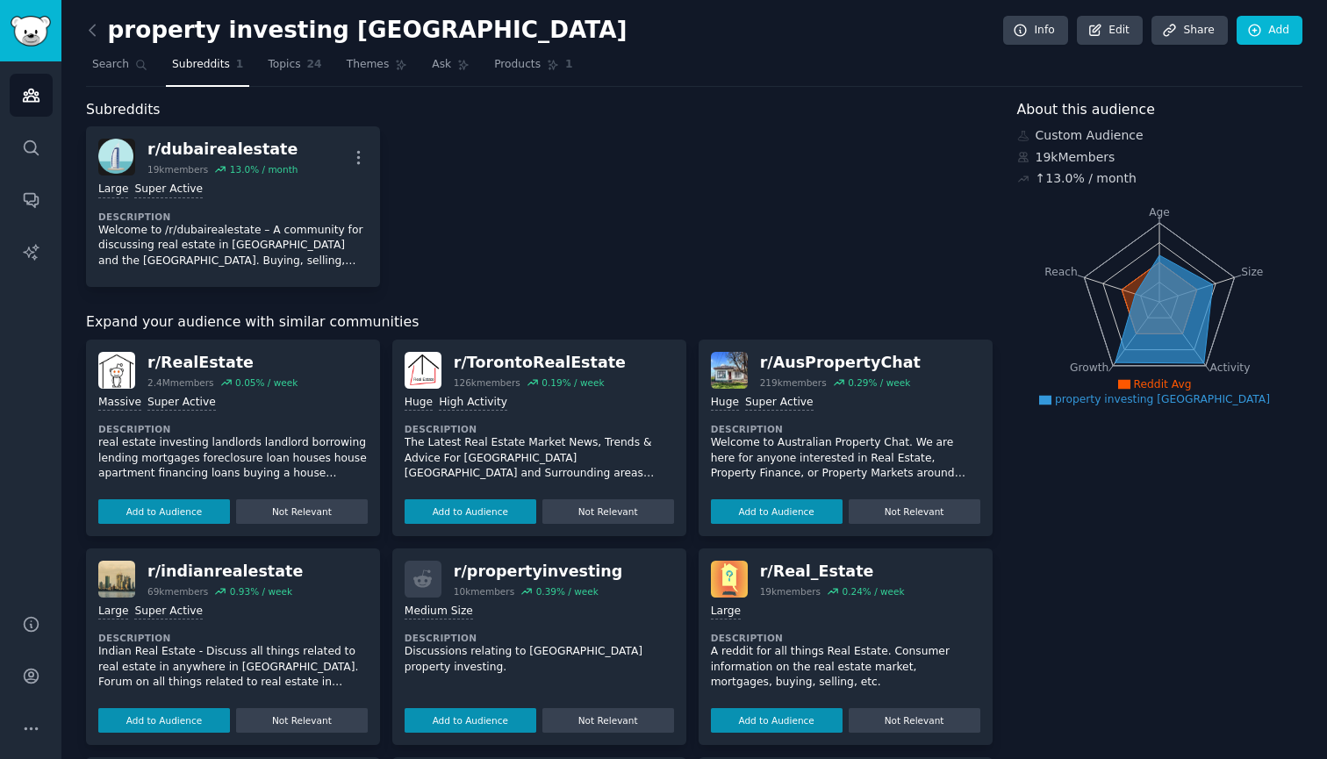
click at [688, 4] on div "property investing dubai Info Edit Share Add Search Subreddits 1 Topics 24 Them…" at bounding box center [694, 594] width 1266 height 1188
click at [276, 62] on span "Topics" at bounding box center [284, 65] width 32 height 16
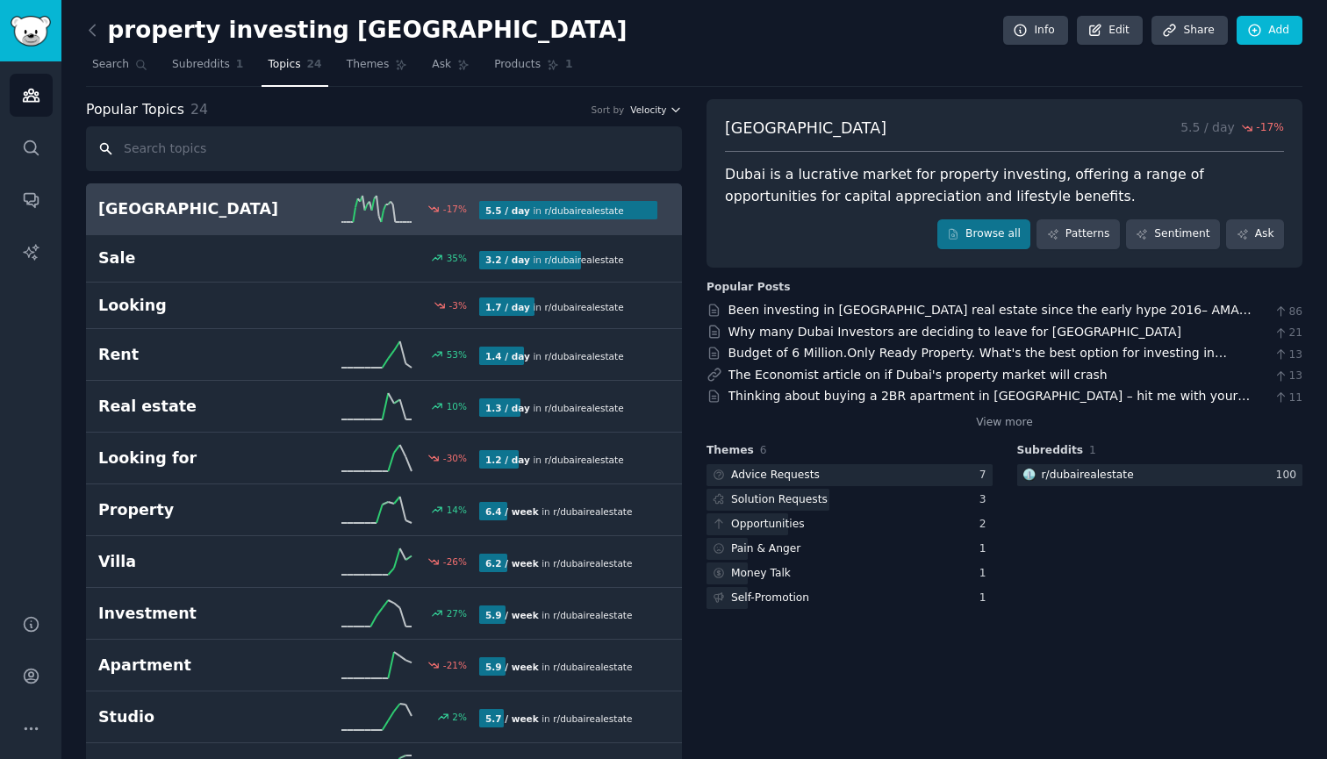
click at [670, 106] on icon "button" at bounding box center [676, 110] width 12 height 12
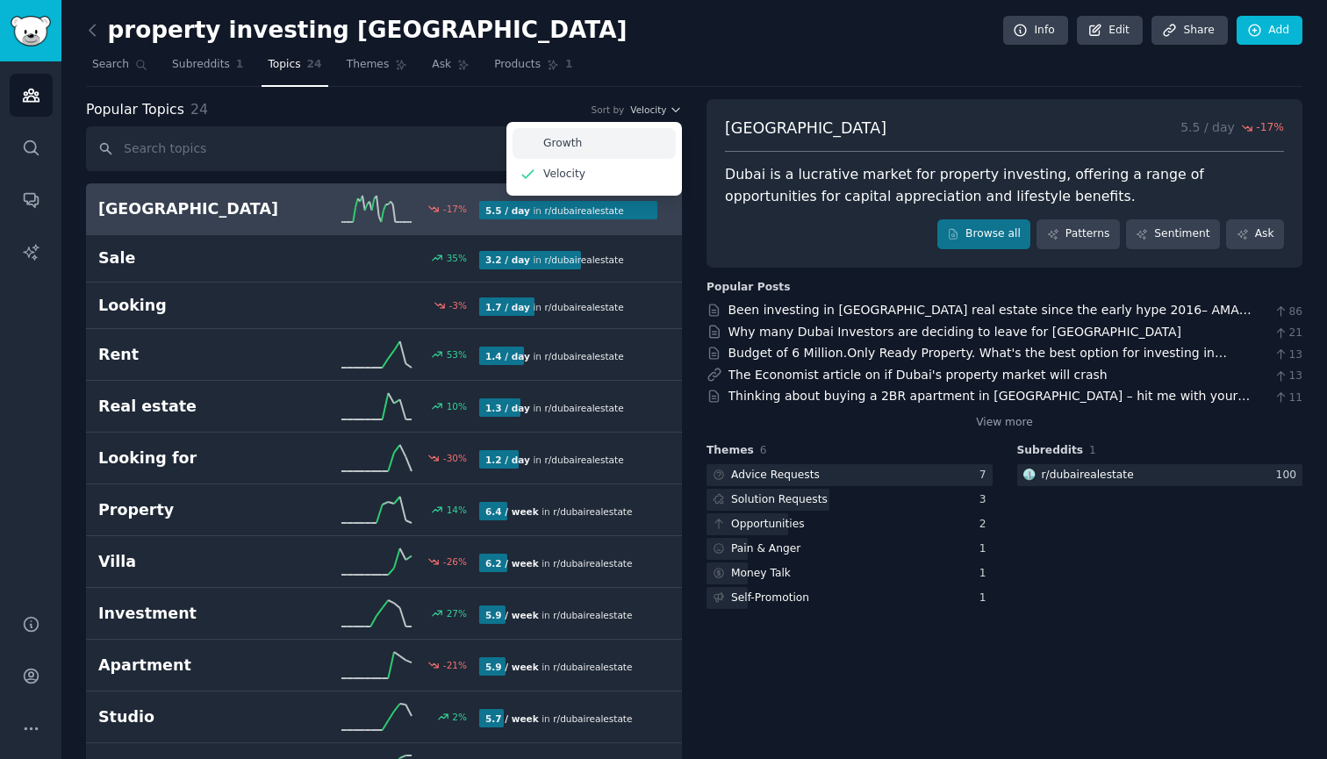
click at [632, 140] on div "Growth" at bounding box center [594, 143] width 163 height 31
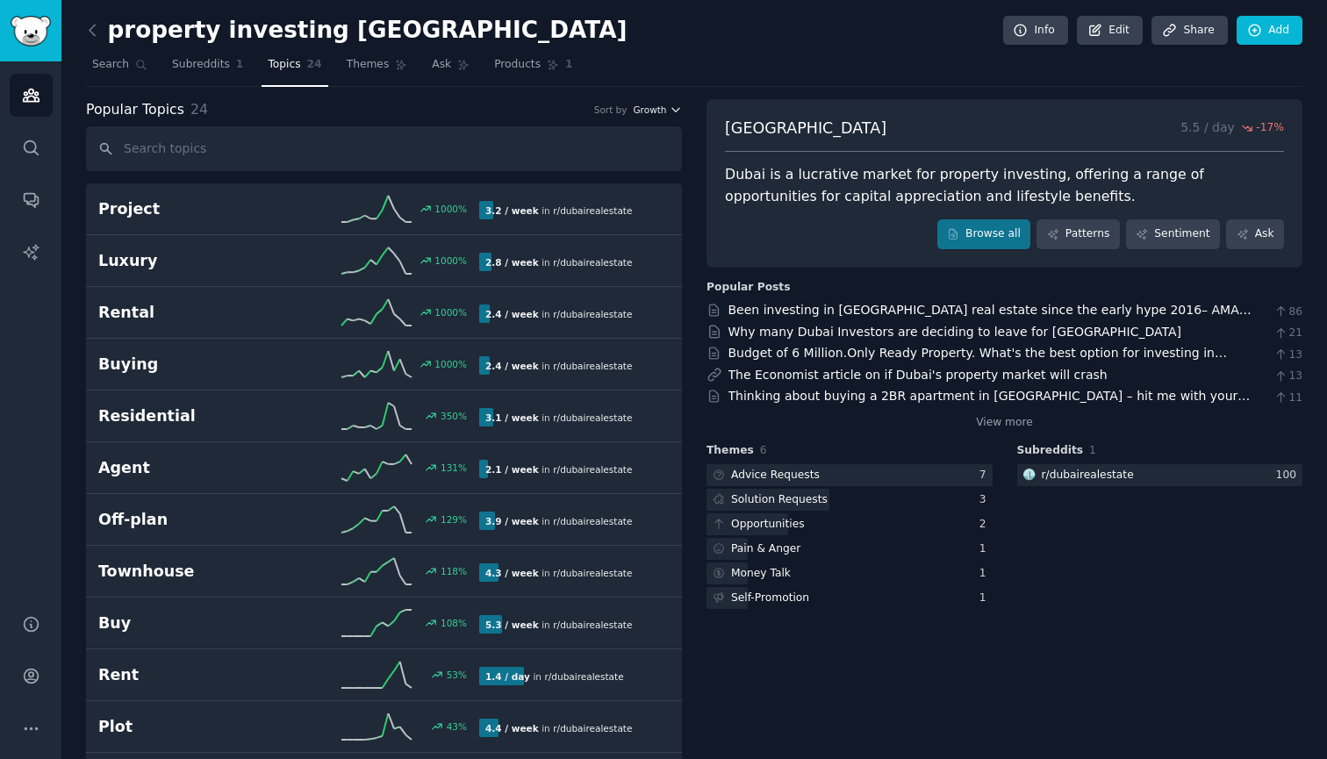
click at [670, 108] on icon "button" at bounding box center [676, 110] width 12 height 12
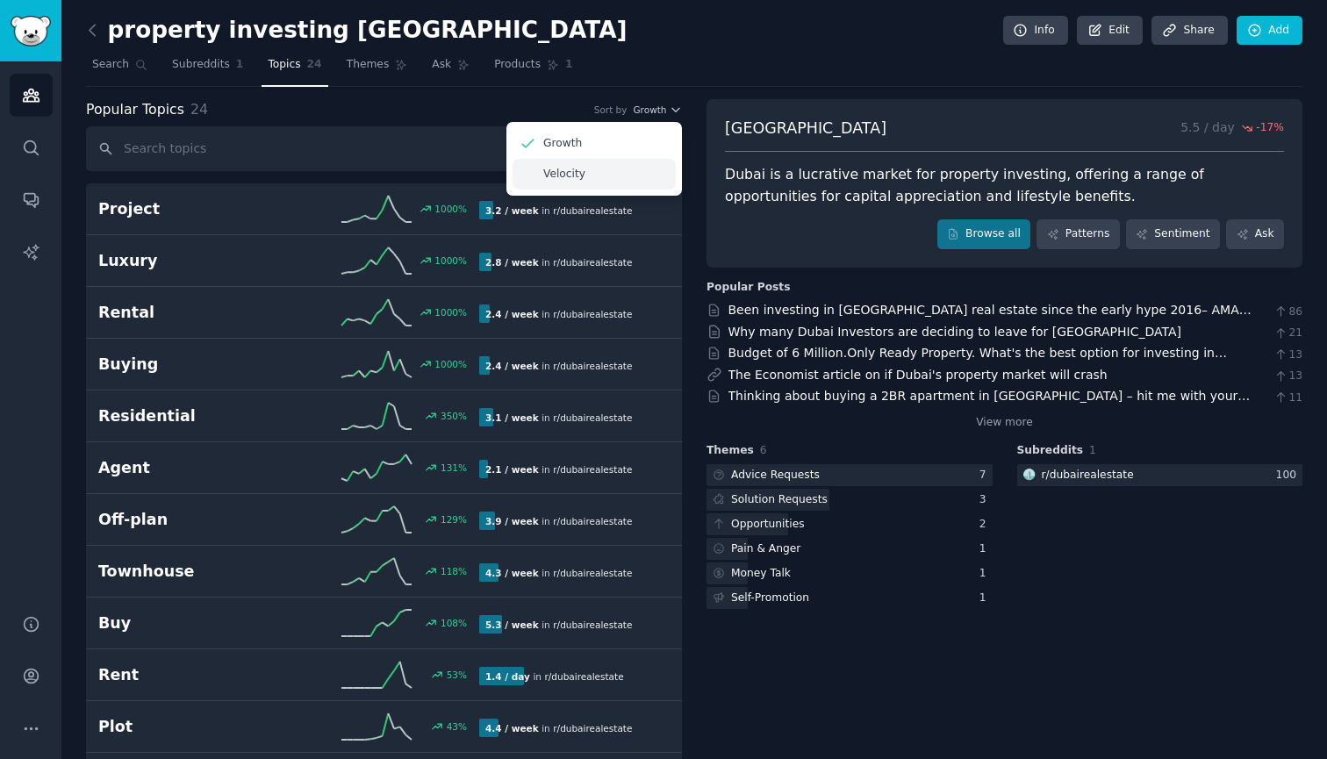
click at [620, 178] on div "Velocity" at bounding box center [594, 174] width 163 height 31
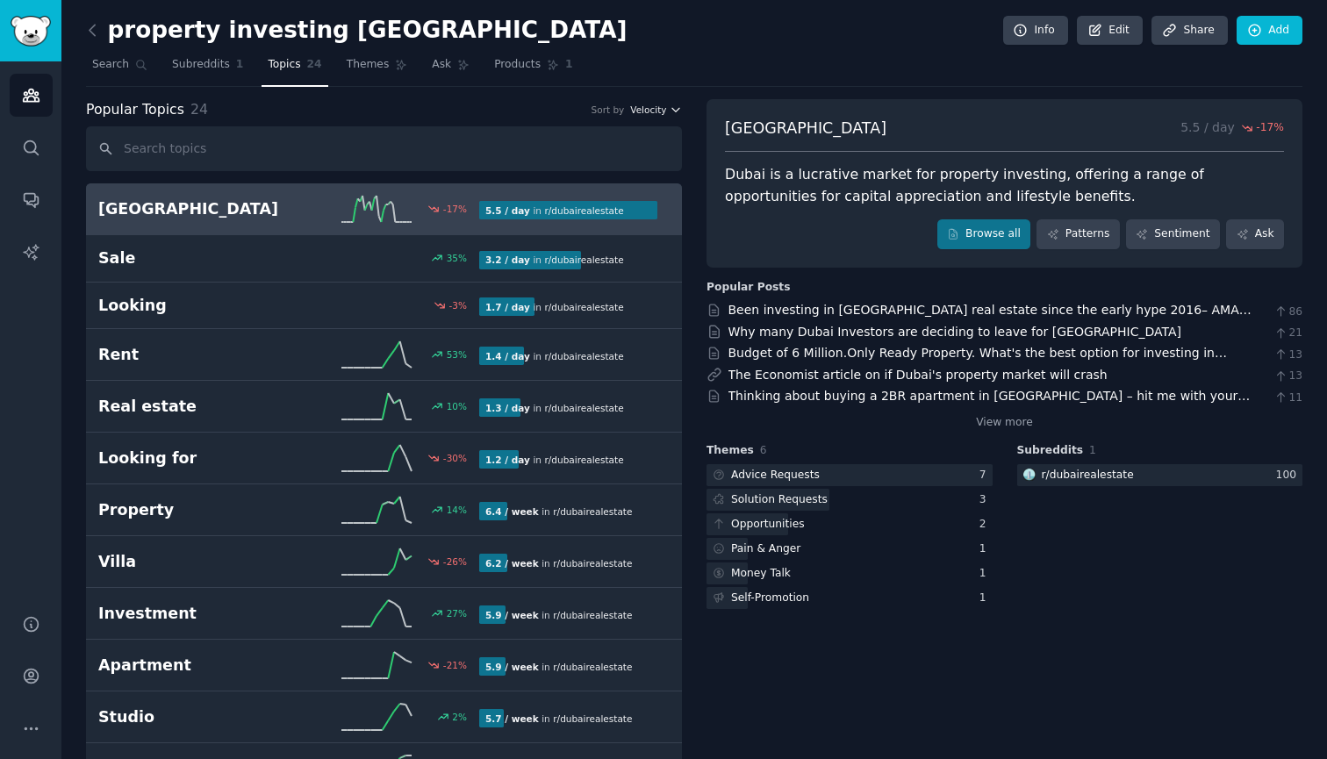
click at [638, 109] on span "Velocity" at bounding box center [648, 110] width 36 height 12
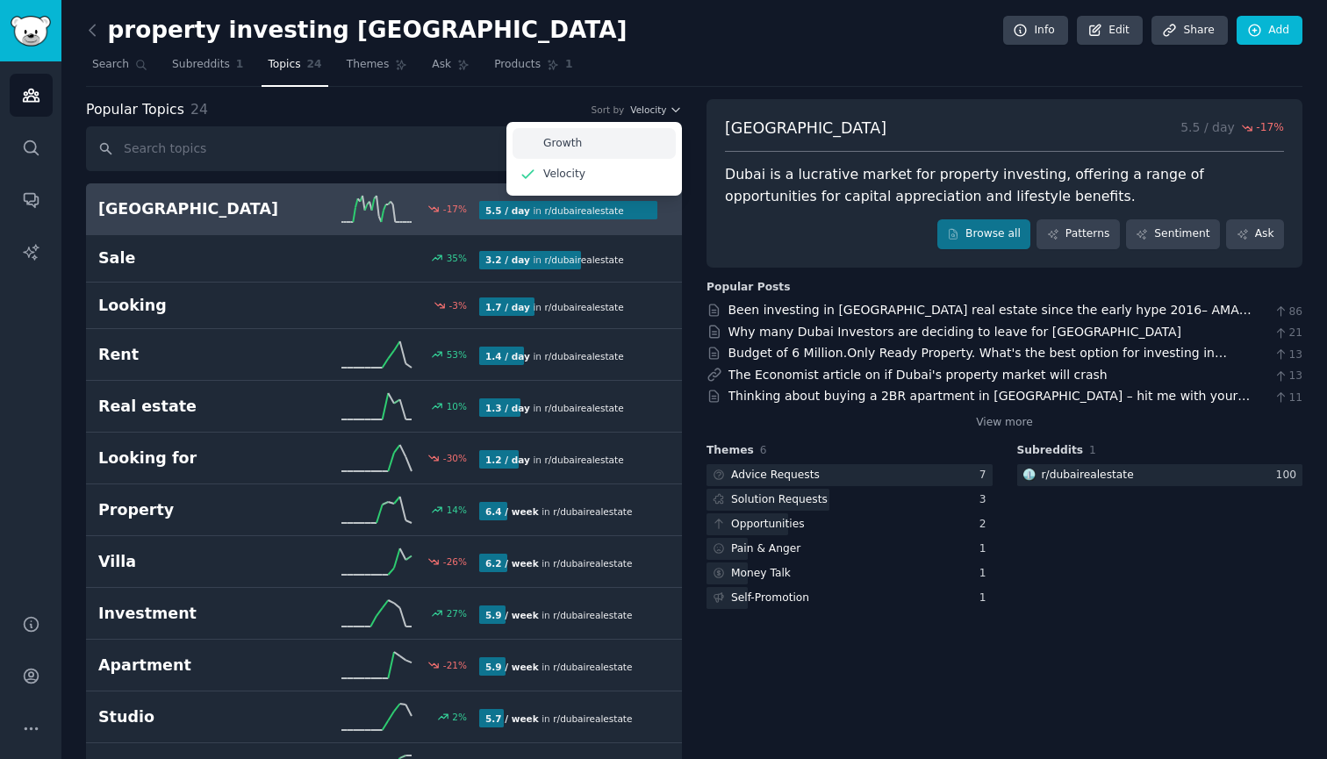
click at [634, 142] on div "Growth" at bounding box center [594, 143] width 163 height 31
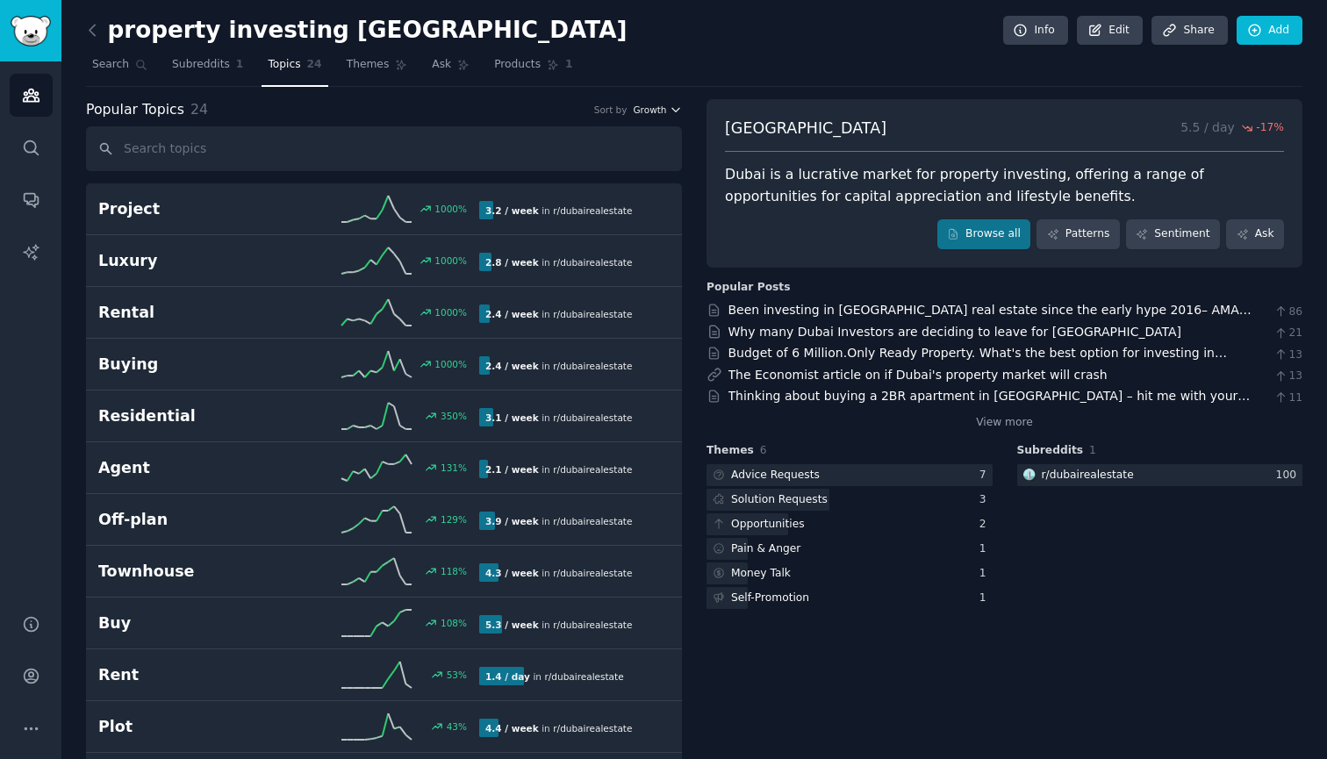
click at [653, 110] on span "Growth" at bounding box center [649, 110] width 33 height 12
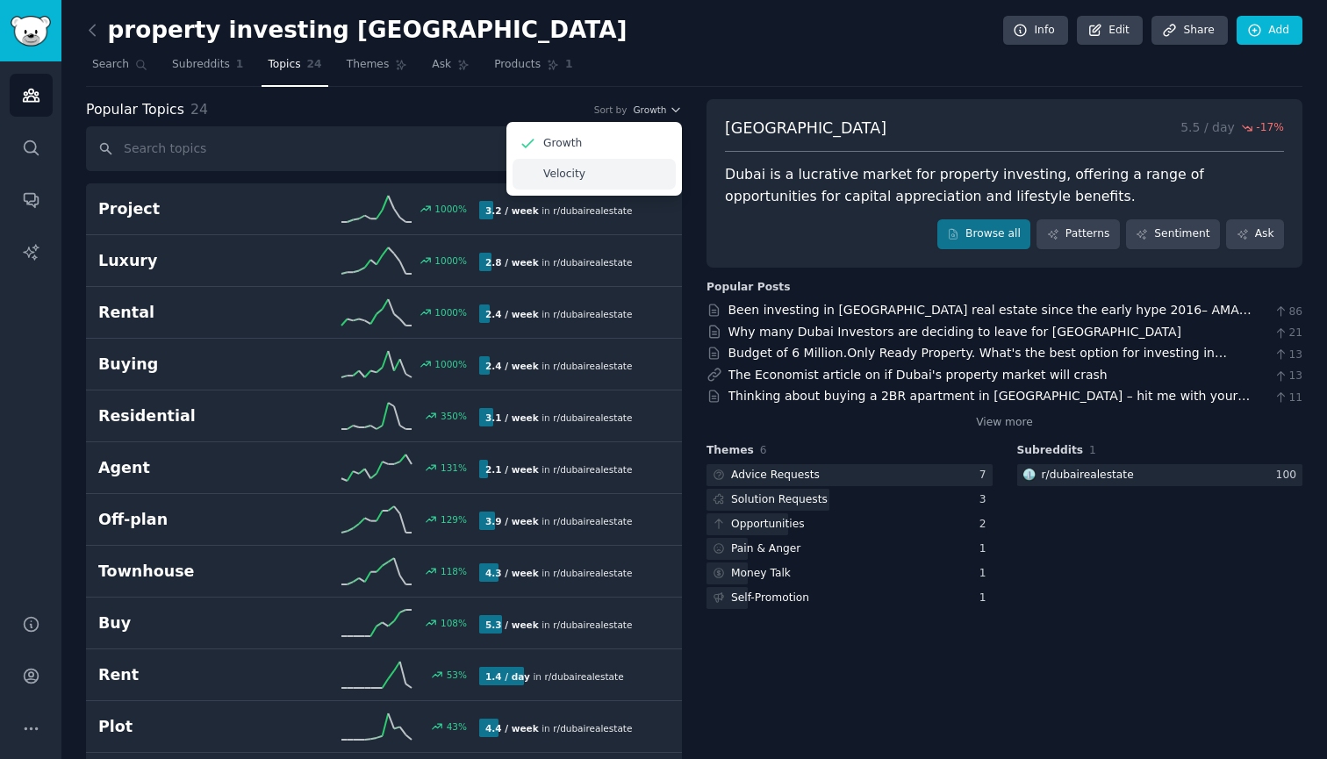
click at [643, 172] on div "Velocity" at bounding box center [594, 174] width 163 height 31
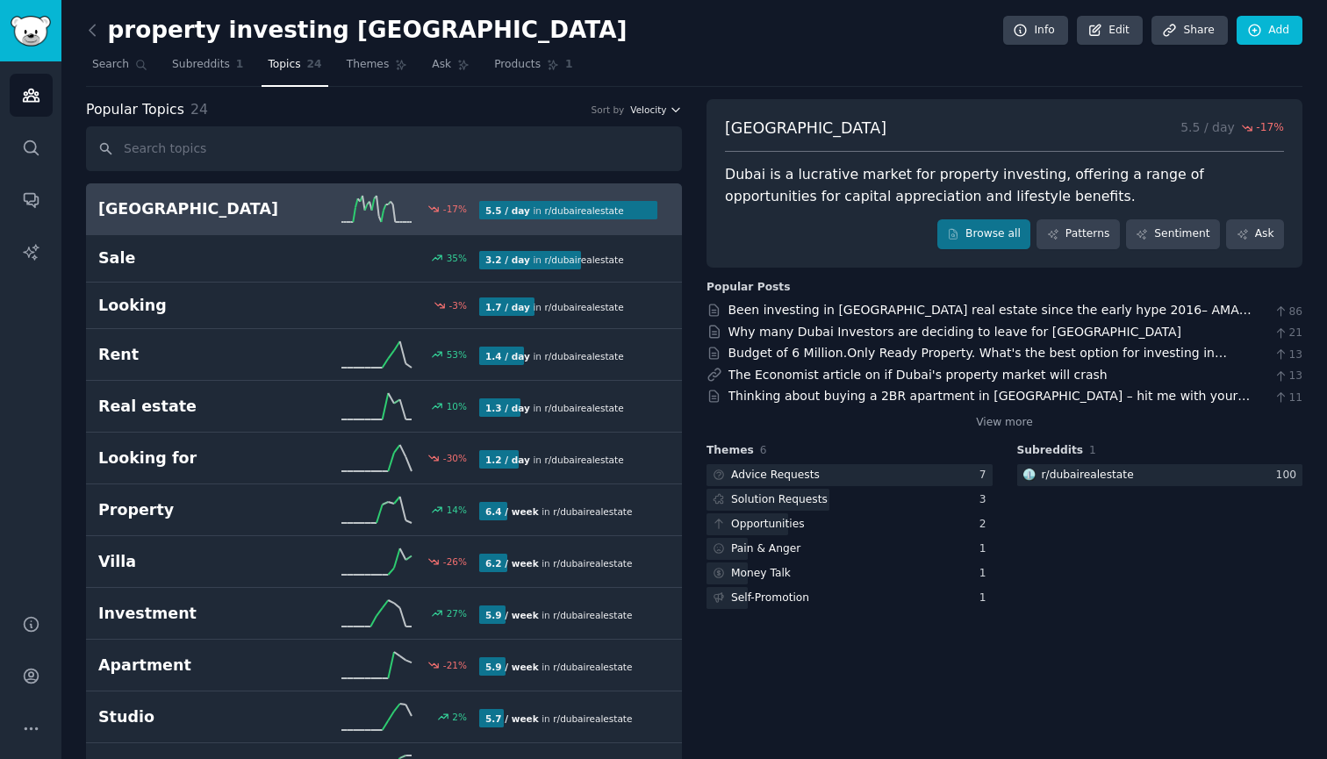
click at [646, 112] on span "Velocity" at bounding box center [648, 110] width 36 height 12
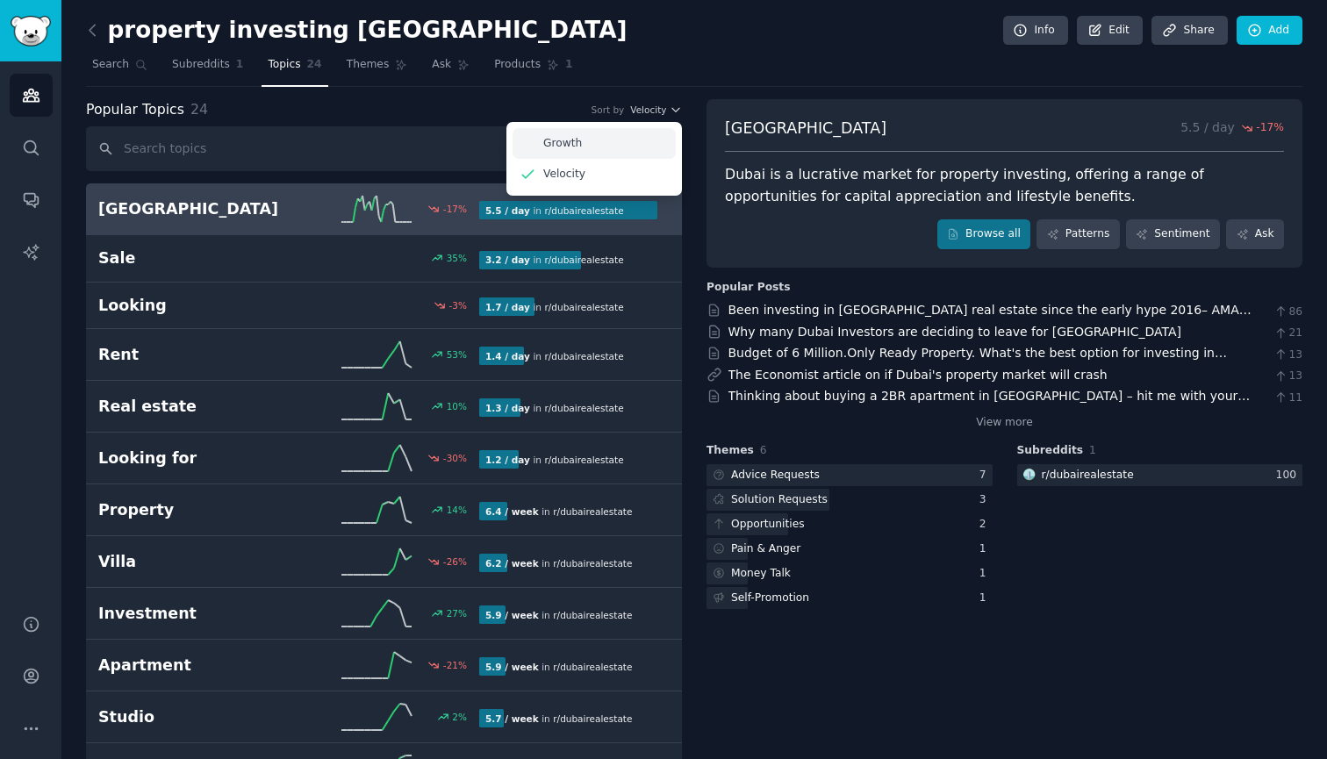
click at [629, 139] on div "Growth" at bounding box center [594, 143] width 163 height 31
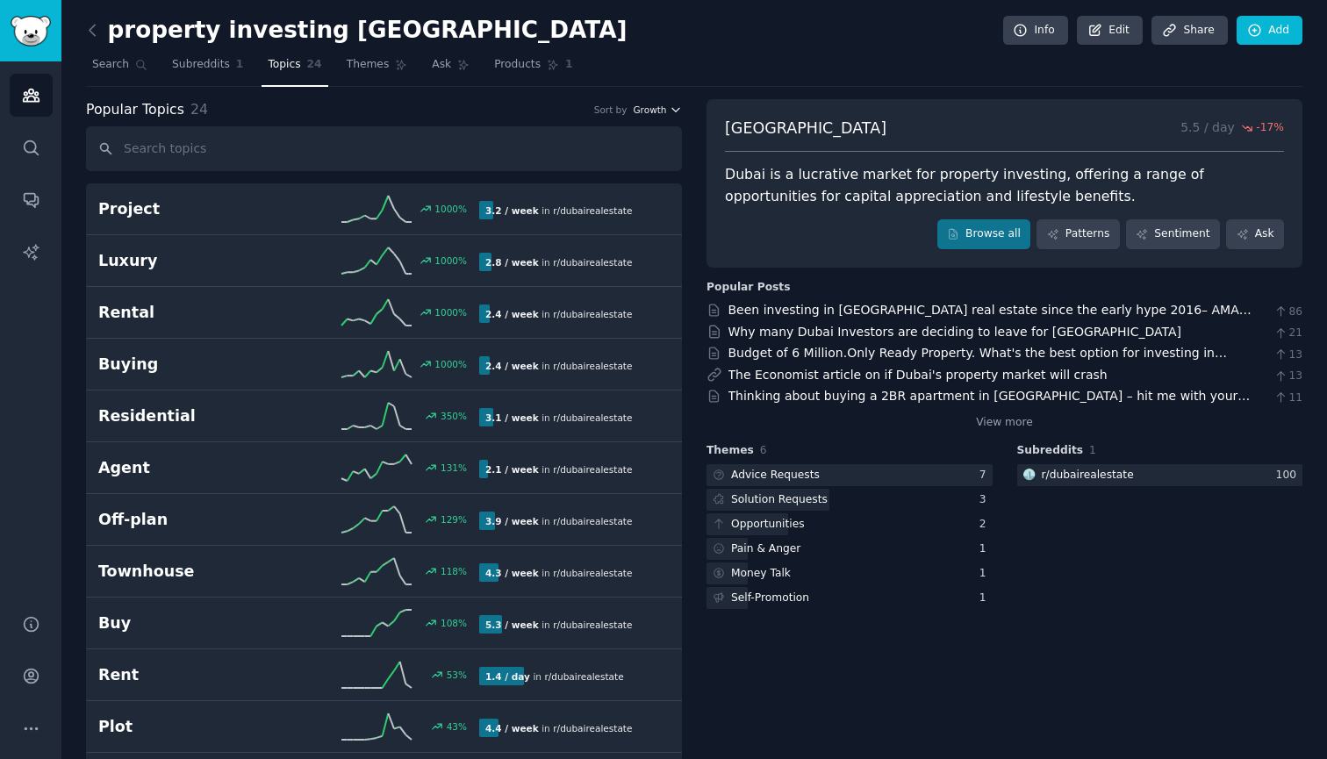
click at [654, 109] on span "Growth" at bounding box center [649, 110] width 33 height 12
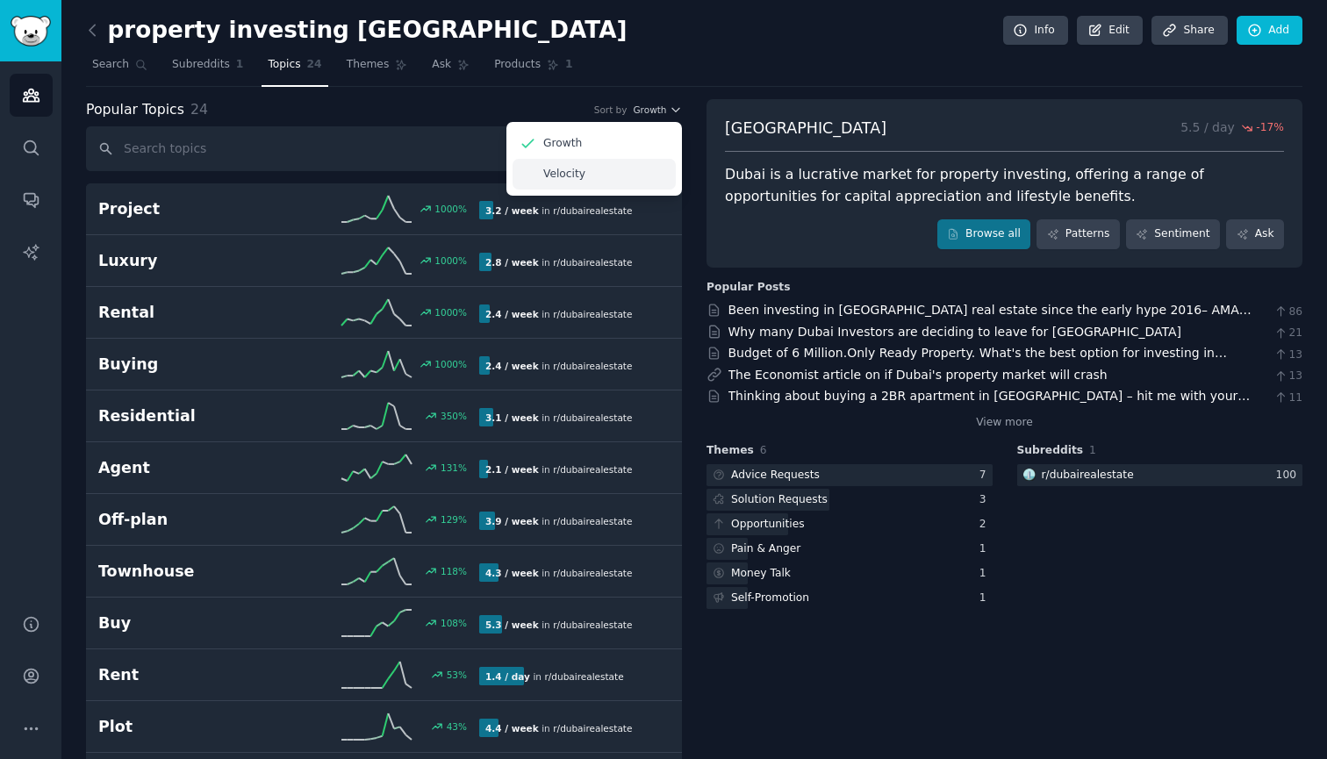
click at [635, 180] on div "Velocity" at bounding box center [594, 174] width 163 height 31
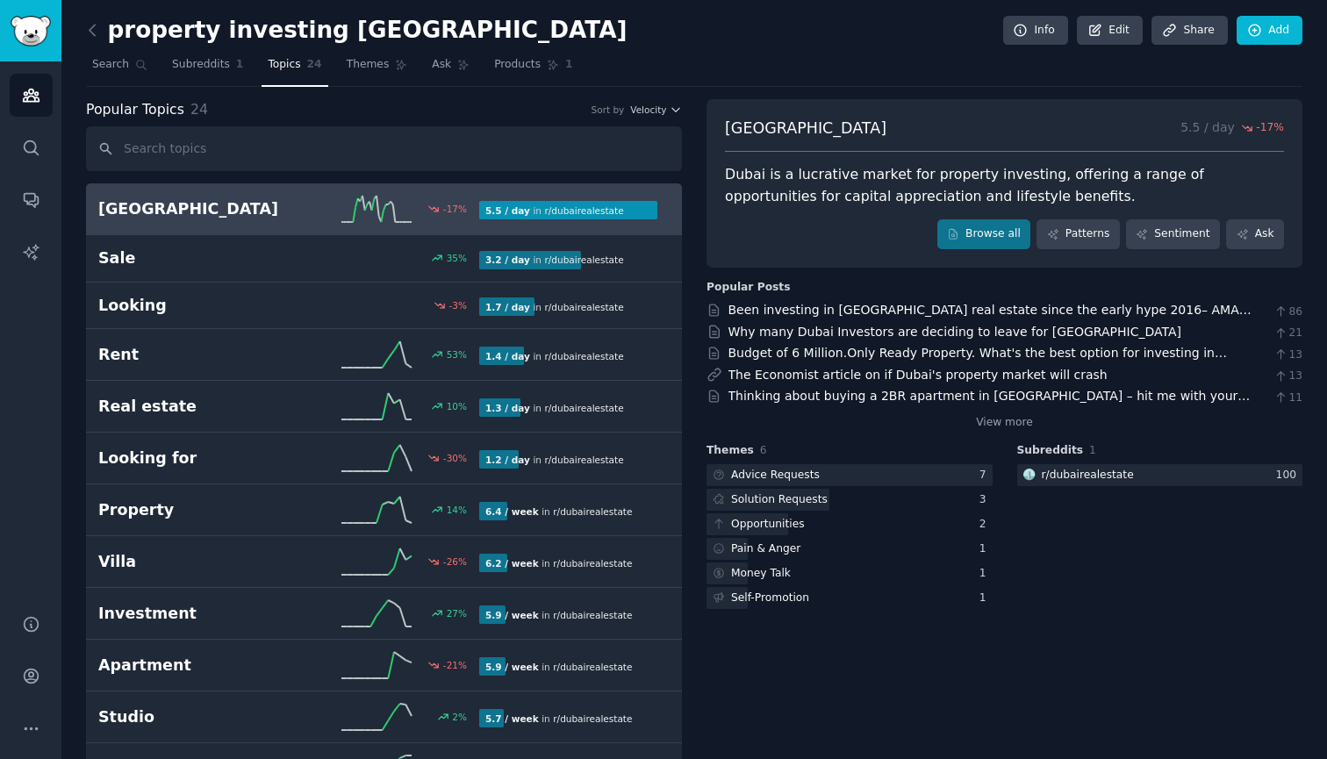
click at [648, 210] on div at bounding box center [568, 210] width 178 height 18
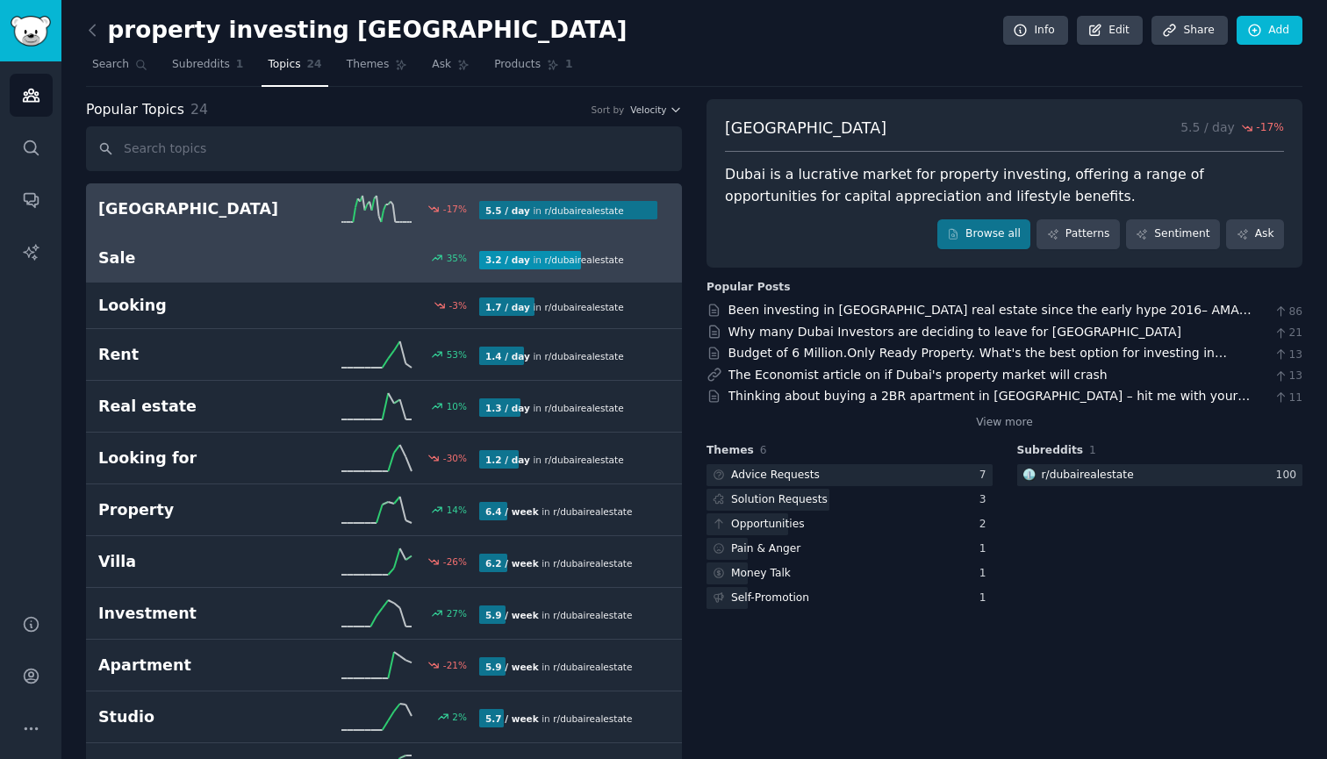
click at [648, 269] on link "Sale 35 % 3.2 / day in r/ dubairealestate 35% increase in mentions recently" at bounding box center [384, 258] width 596 height 47
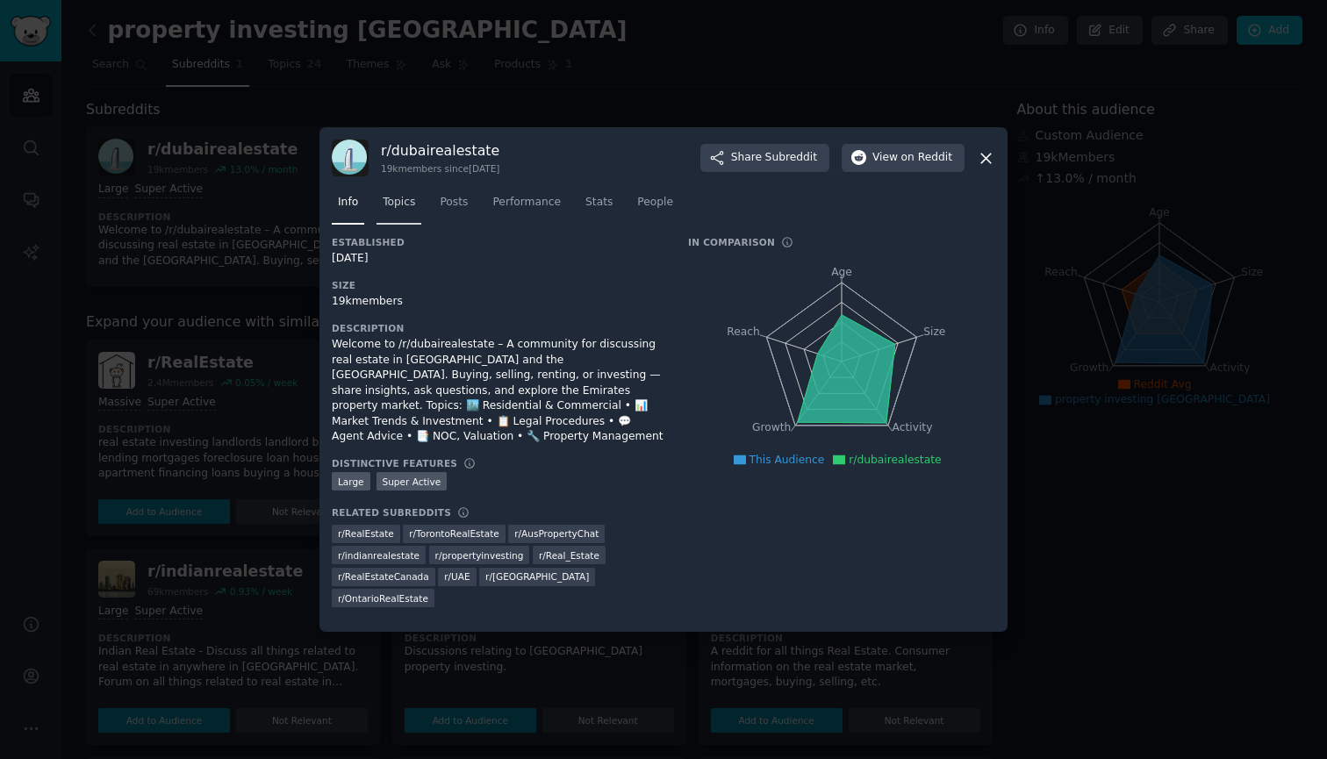
click at [394, 211] on span "Topics" at bounding box center [399, 203] width 32 height 16
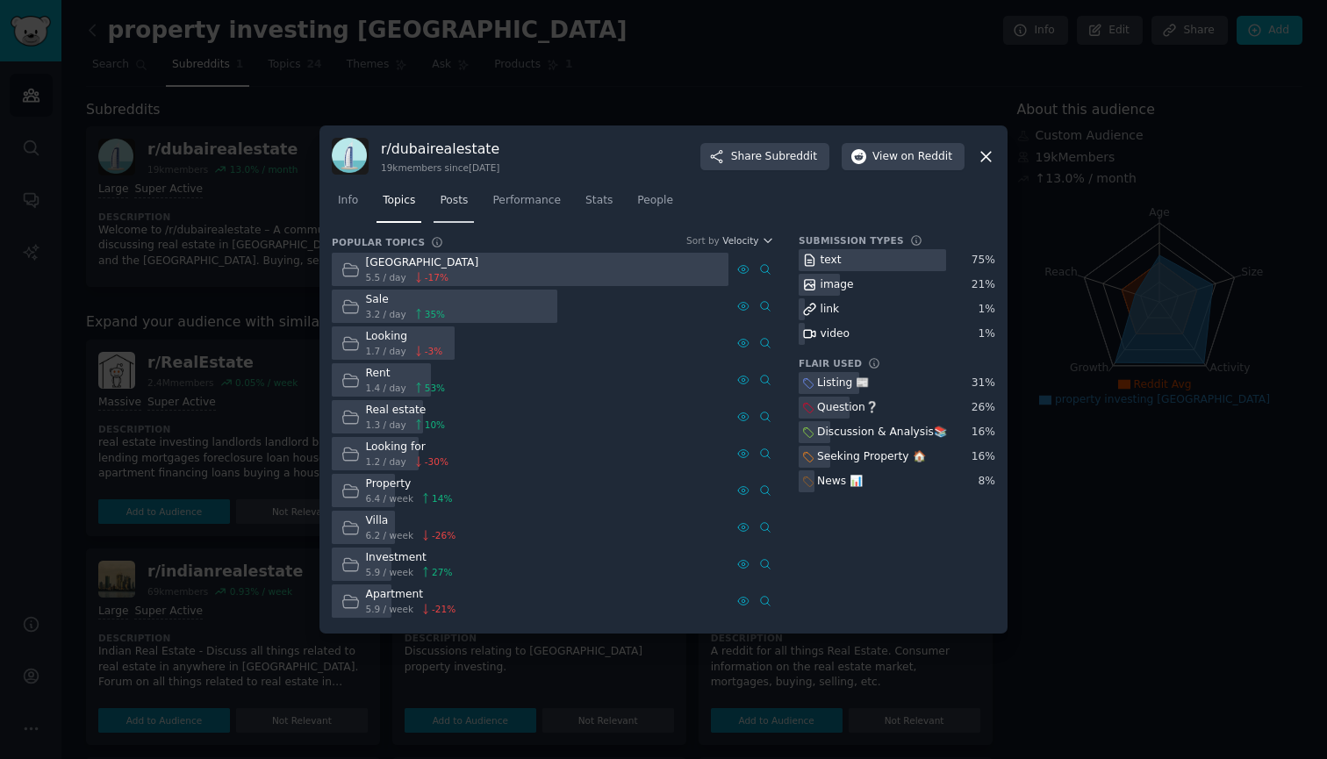
click at [468, 211] on link "Posts" at bounding box center [454, 205] width 40 height 36
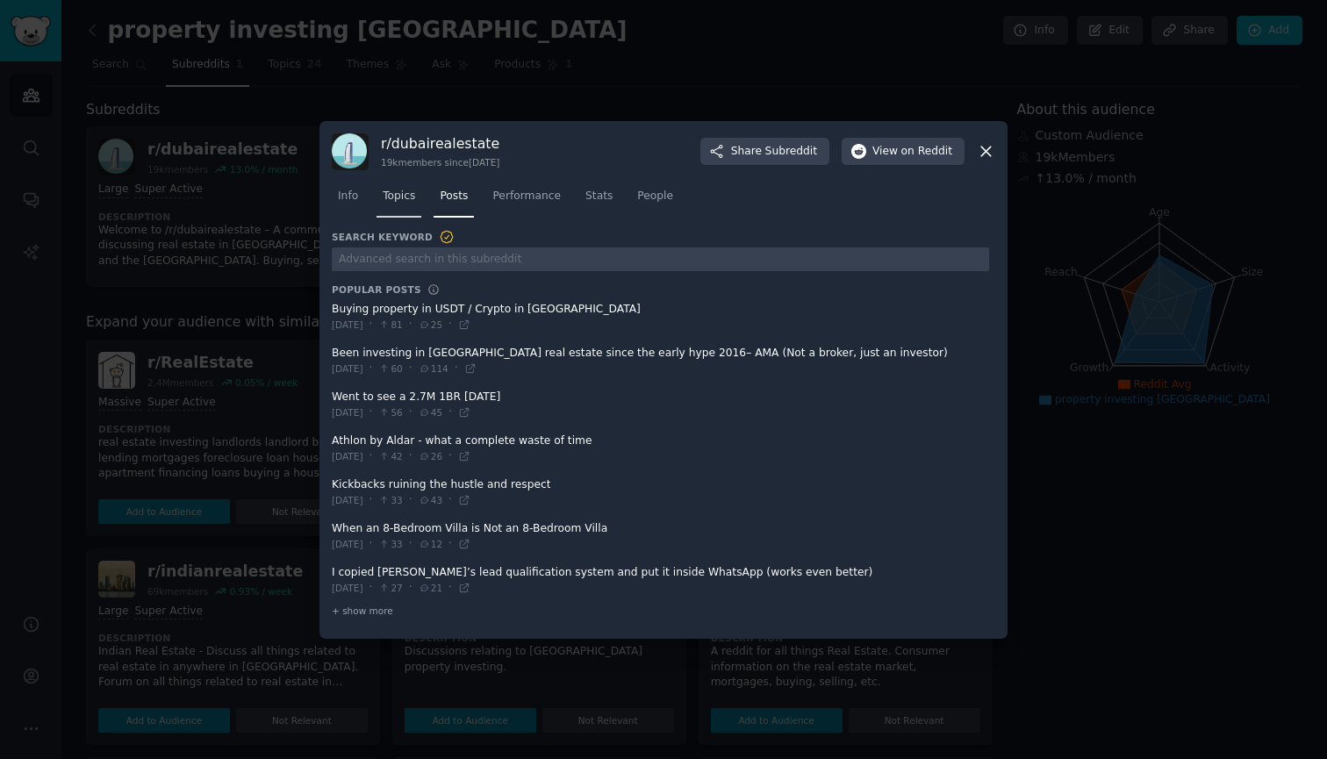
click at [398, 201] on span "Topics" at bounding box center [399, 197] width 32 height 16
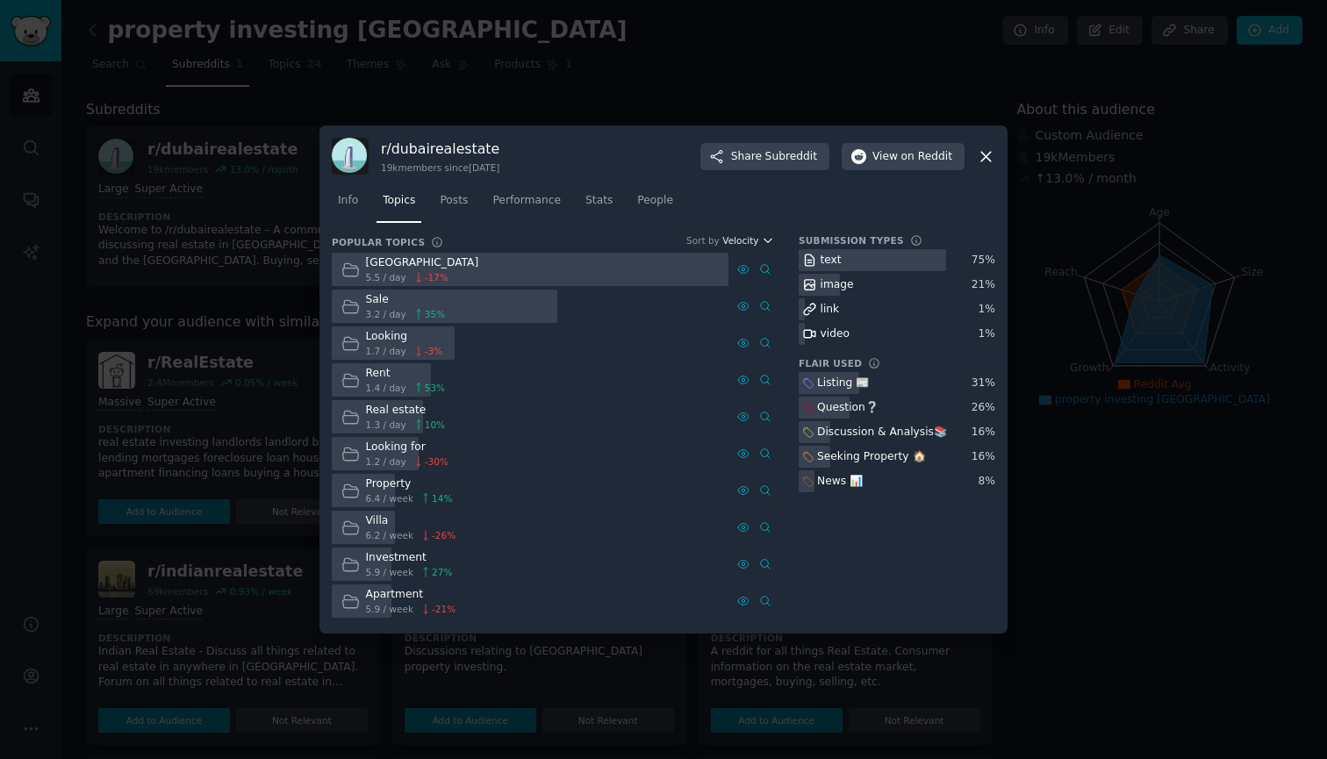
click at [763, 237] on icon "button" at bounding box center [768, 240] width 12 height 12
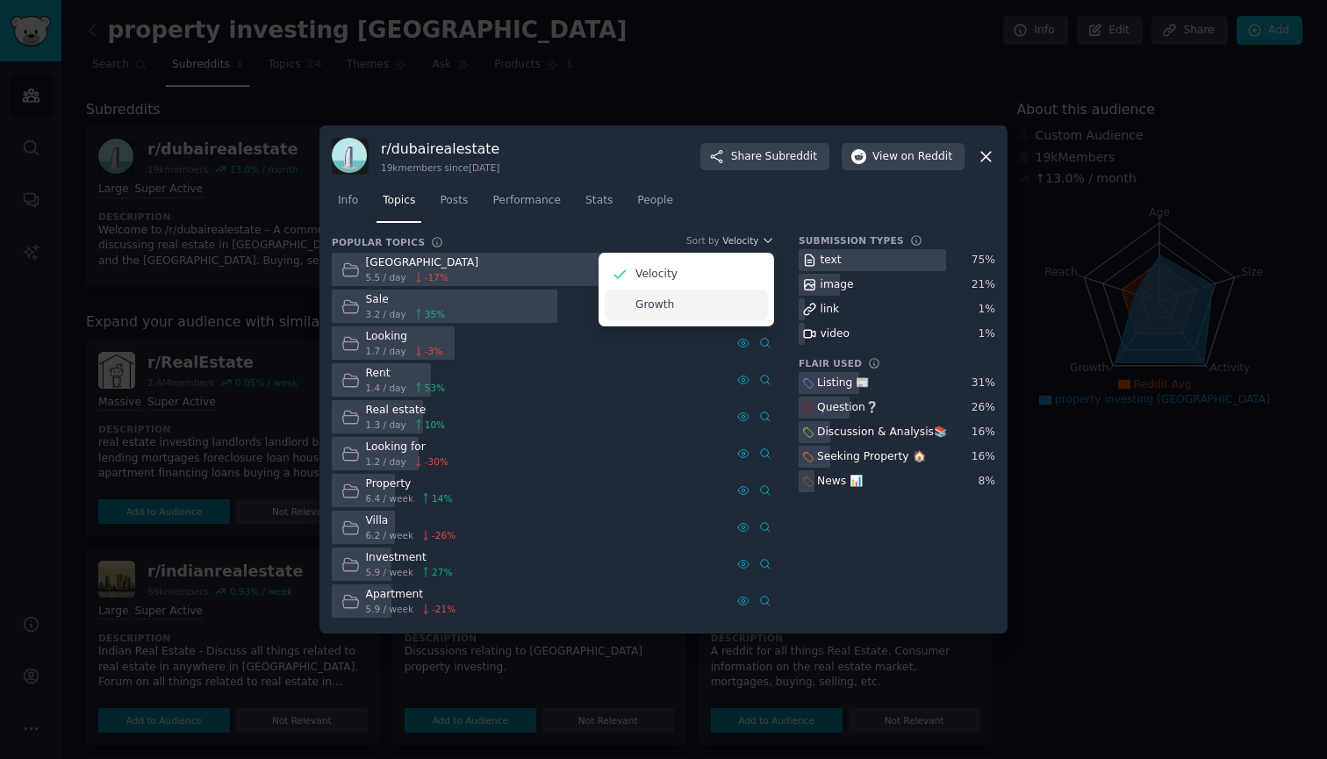
click at [727, 312] on div "Growth" at bounding box center [686, 305] width 163 height 31
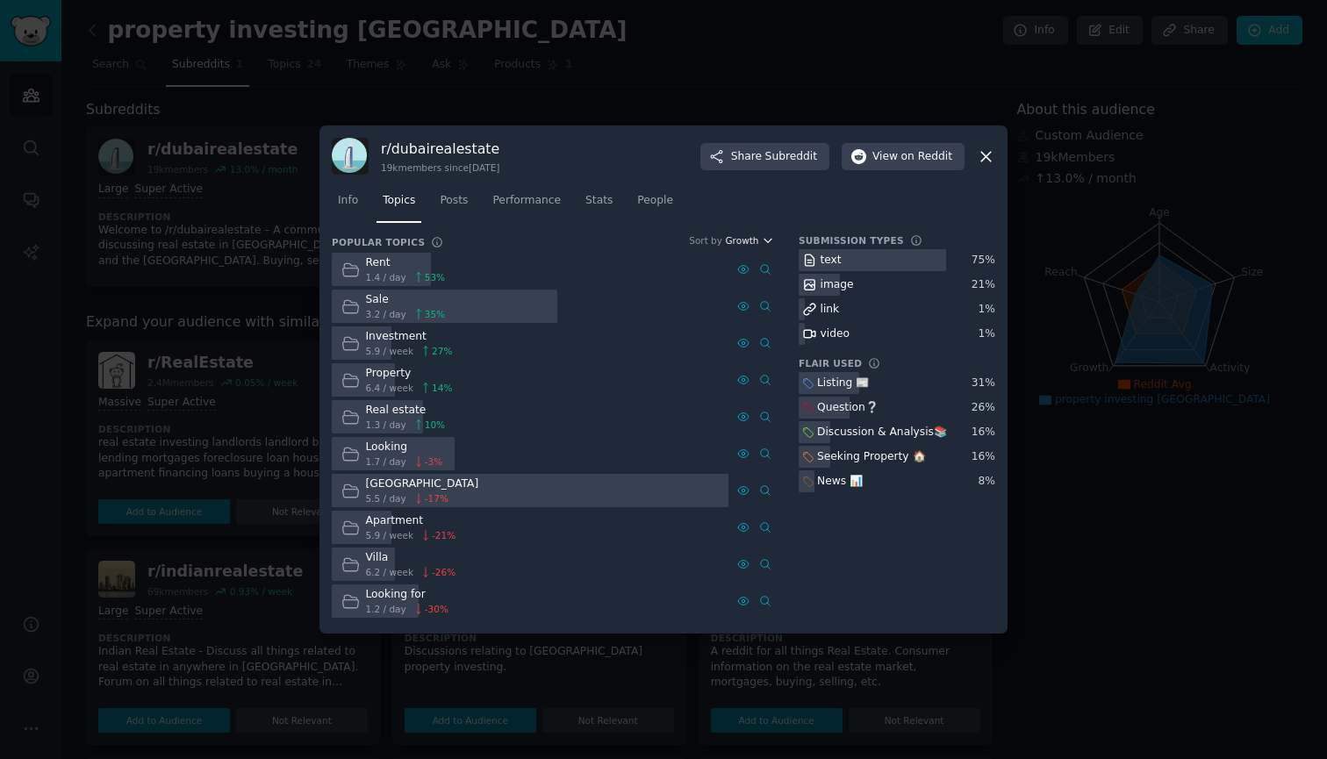
click at [772, 240] on icon "button" at bounding box center [768, 240] width 12 height 12
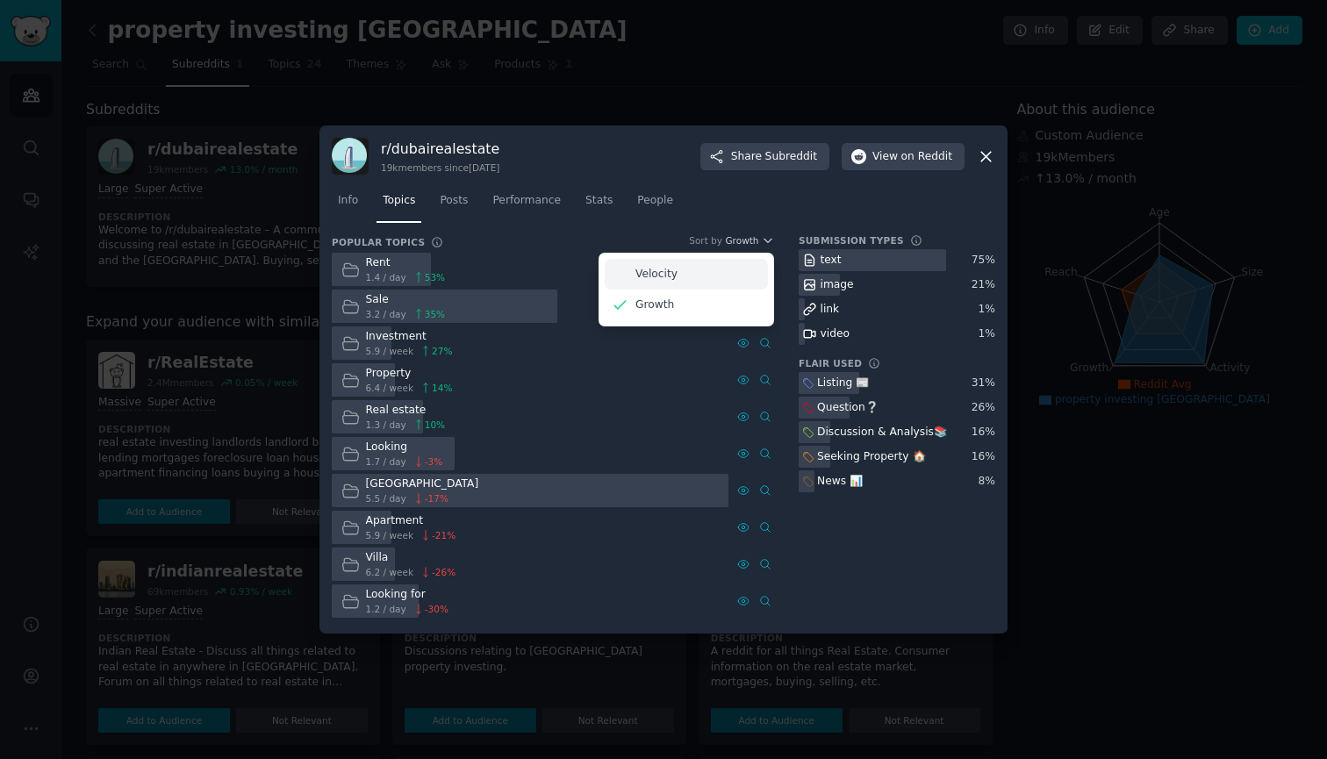
click at [742, 279] on div "Velocity" at bounding box center [686, 274] width 163 height 31
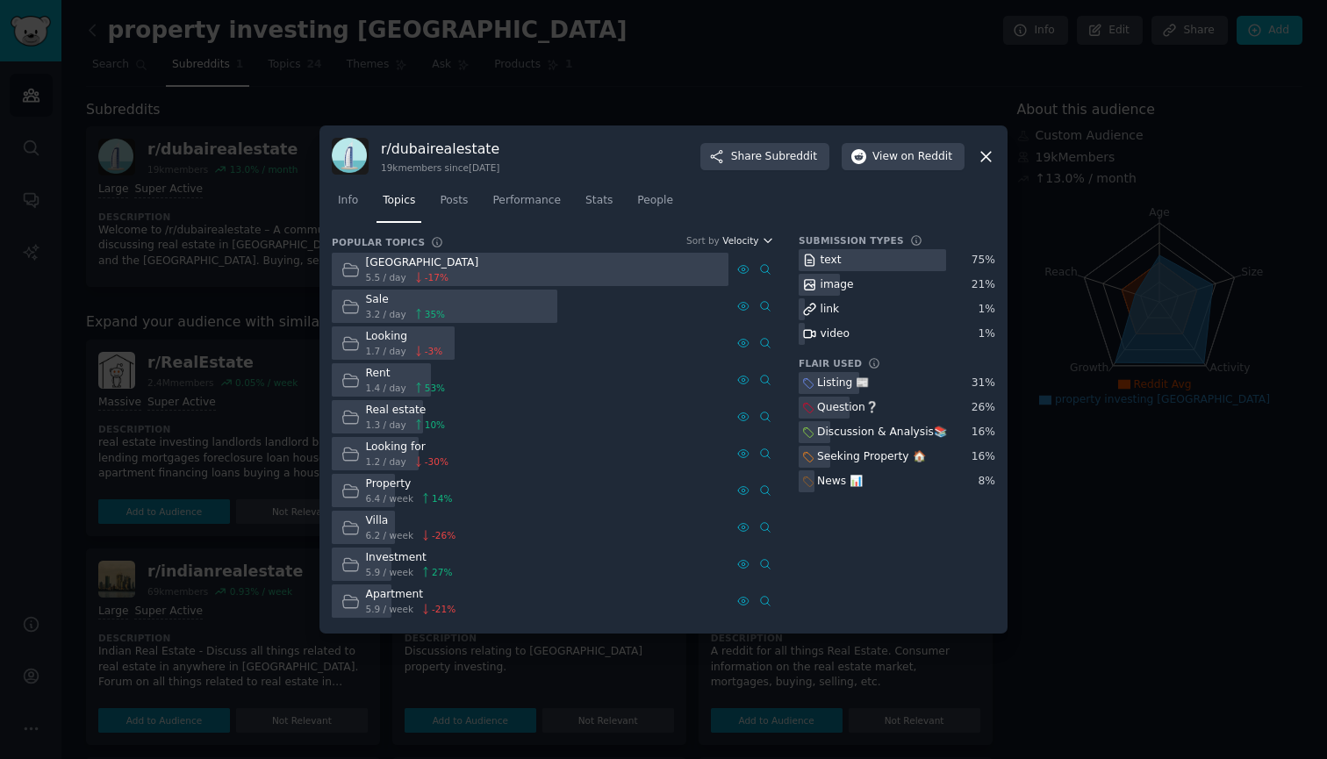
click at [758, 242] on span "Velocity" at bounding box center [740, 240] width 36 height 12
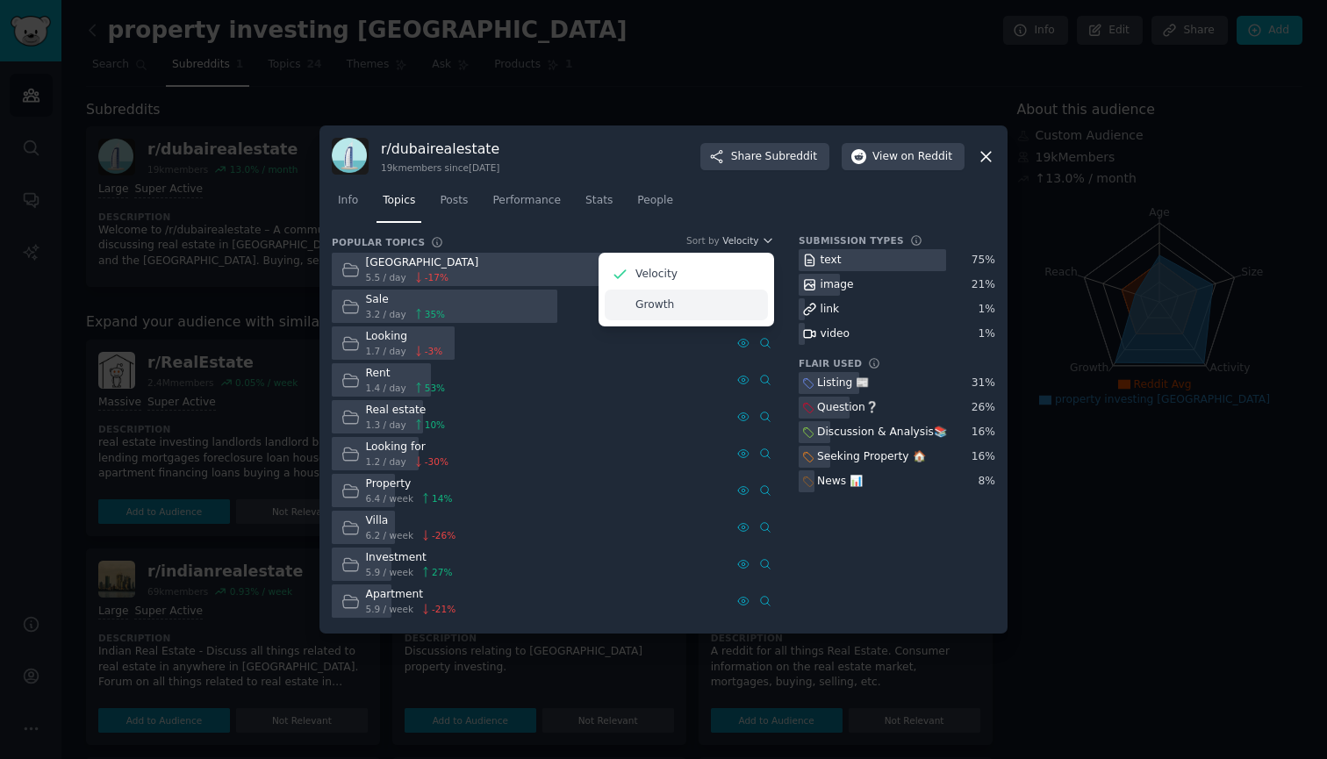
click at [738, 302] on div "Growth" at bounding box center [686, 305] width 163 height 31
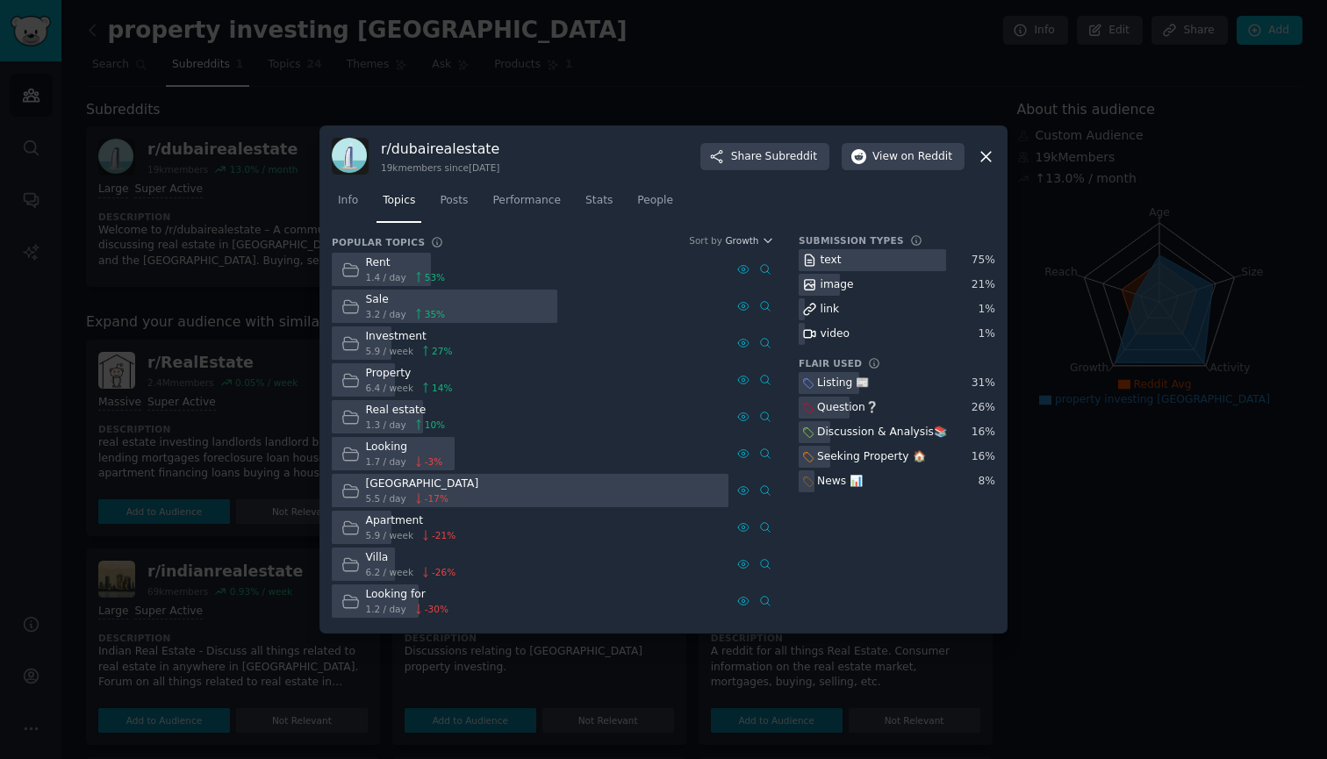
click at [356, 308] on icon at bounding box center [350, 307] width 18 height 18
click at [375, 341] on div "Investment" at bounding box center [409, 337] width 87 height 16
drag, startPoint x: 448, startPoint y: 607, endPoint x: 471, endPoint y: 512, distance: 98.6
click at [471, 512] on div "Rent 1.4 / day 53 % Advanced Search Sale 3.2 / day 35 % Advanced Search Investm…" at bounding box center [553, 436] width 442 height 366
click at [817, 569] on div "Submission Types text 75 % image 21 % link 1 % video 1 % Flair Used Listing 📰 3…" at bounding box center [897, 427] width 197 height 387
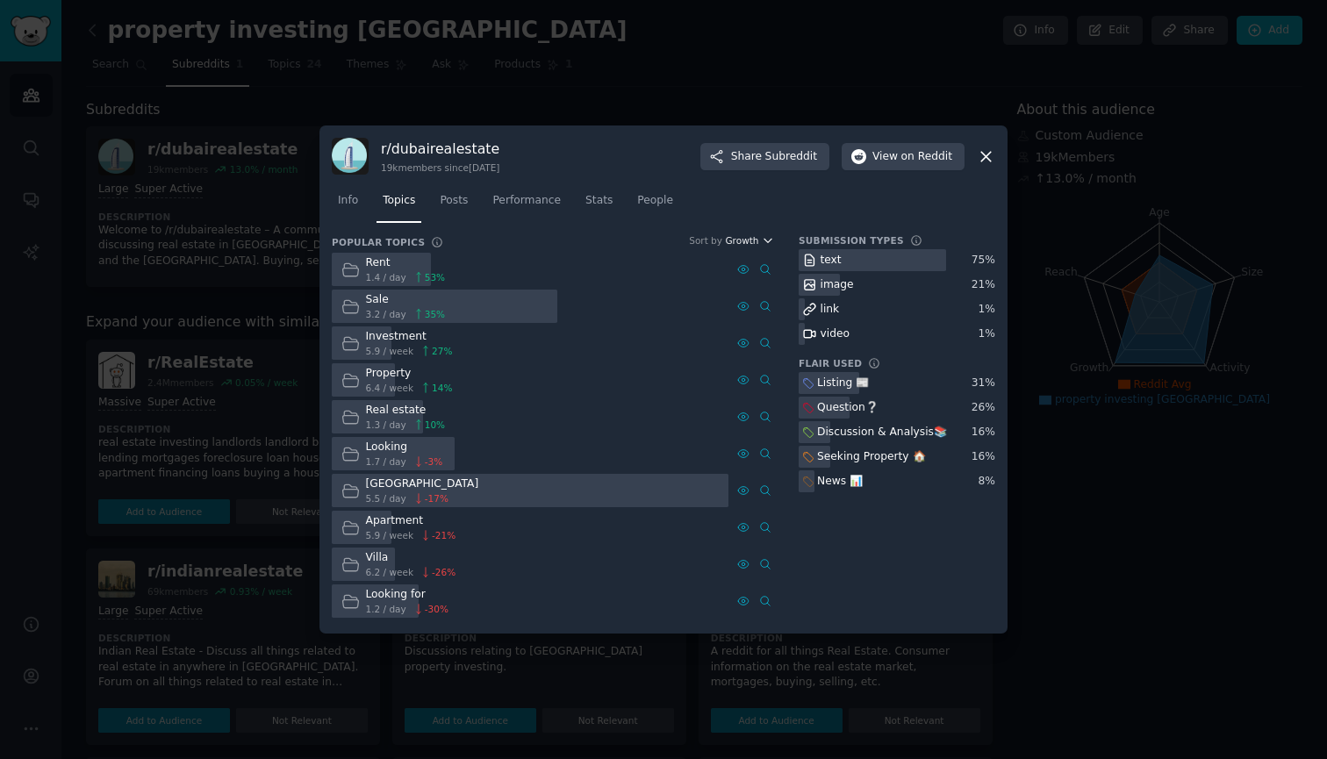
click at [759, 242] on button "Growth" at bounding box center [749, 240] width 49 height 12
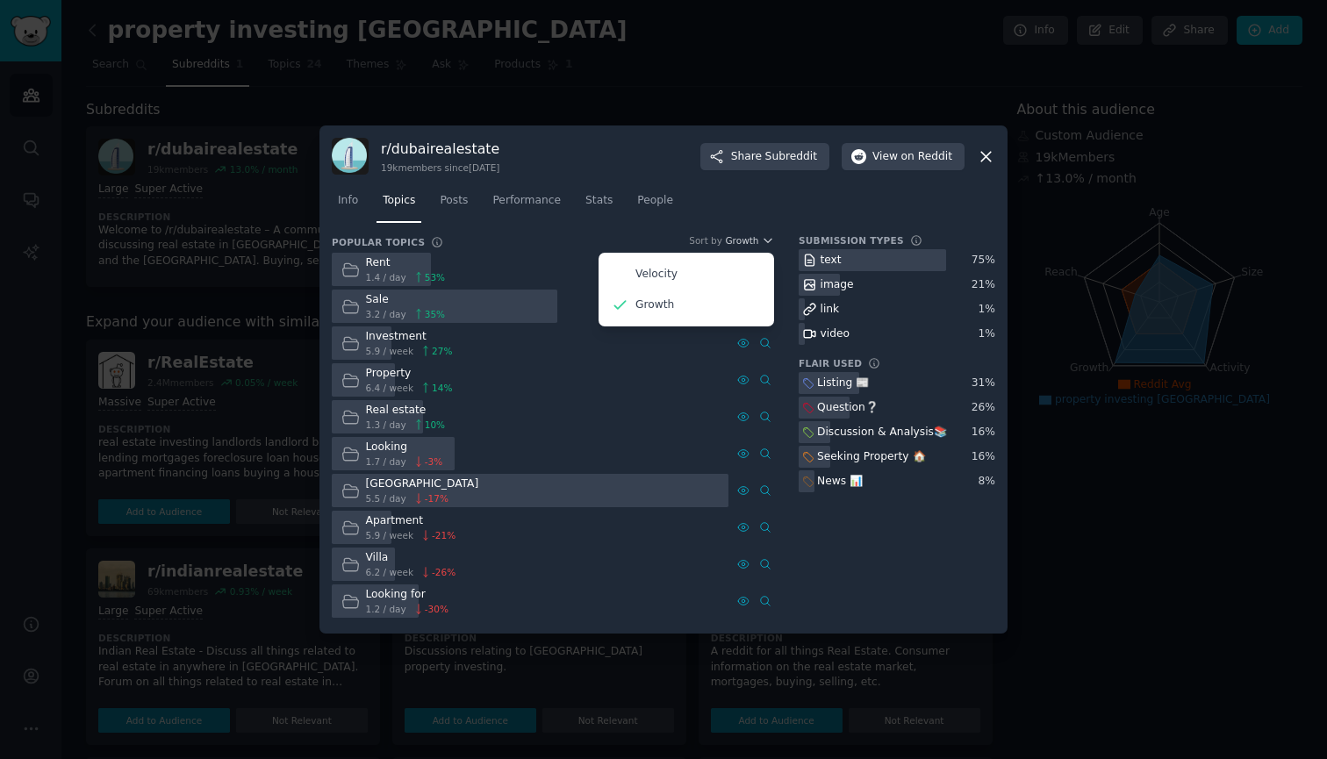
click at [769, 230] on div "Info Topics Posts Performance Stats People" at bounding box center [664, 205] width 664 height 60
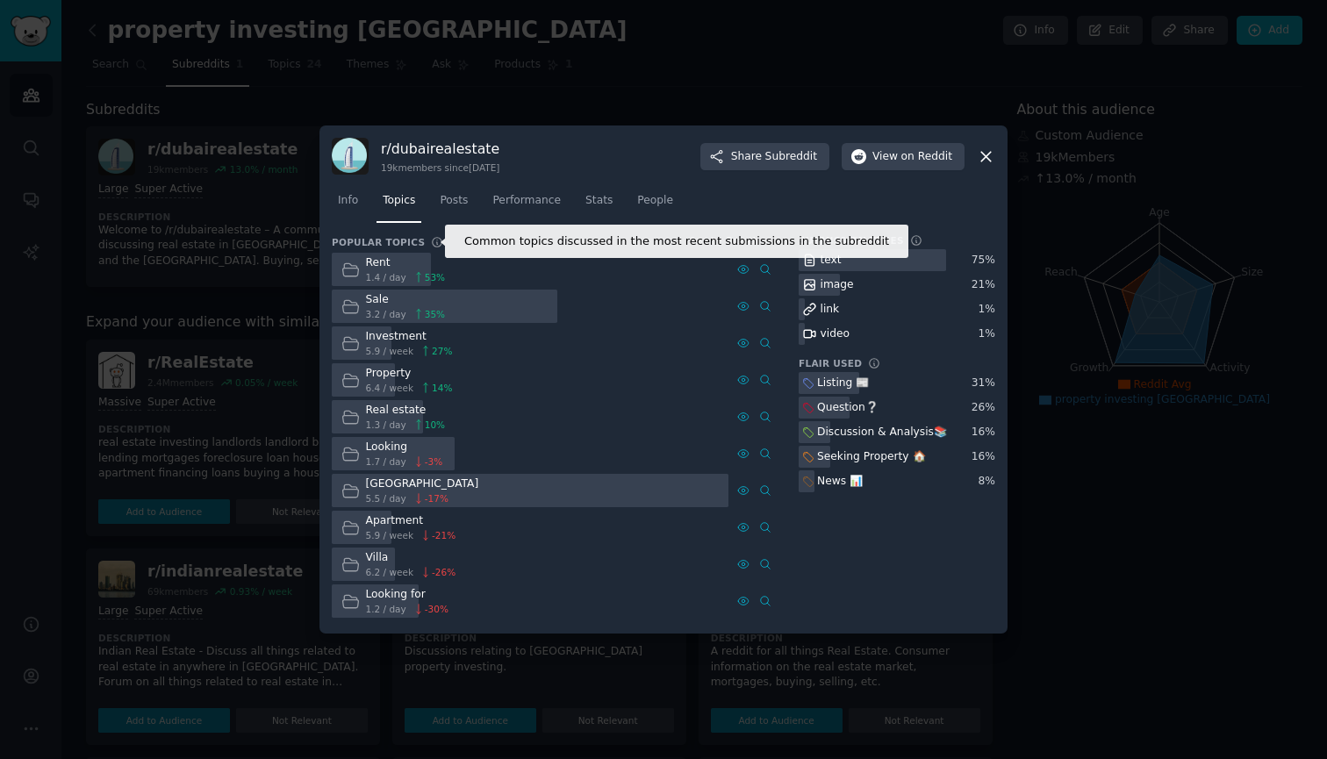
click at [431, 239] on icon at bounding box center [437, 242] width 12 height 12
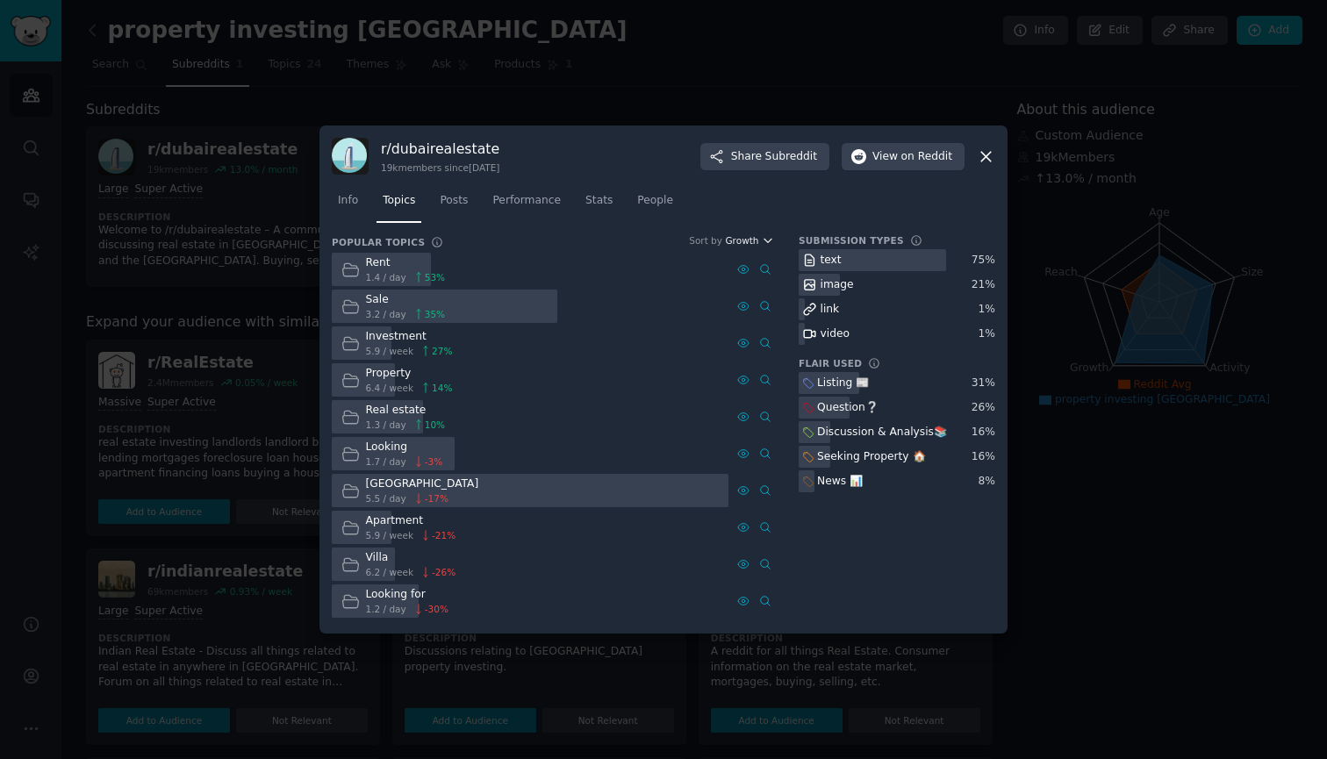
click at [757, 234] on span "Growth" at bounding box center [741, 240] width 33 height 12
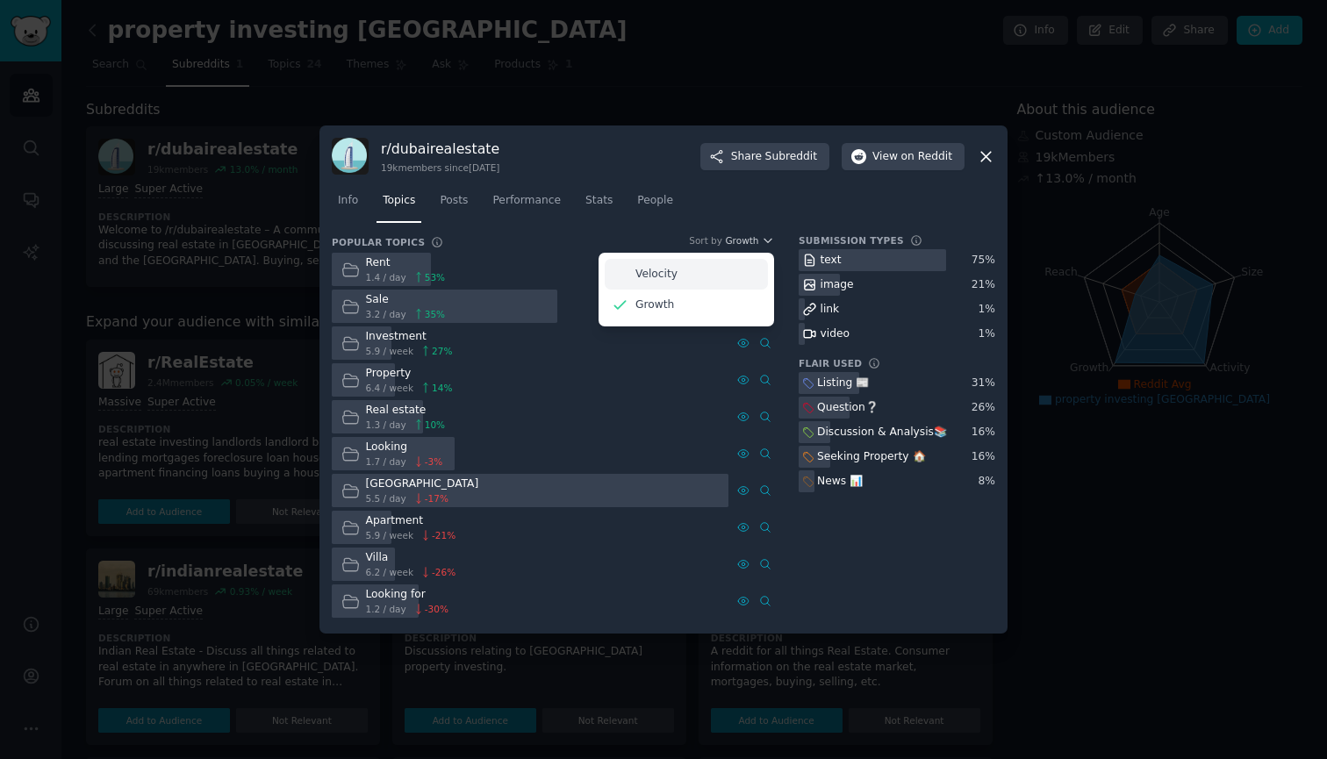
click at [744, 272] on div "Velocity" at bounding box center [686, 274] width 163 height 31
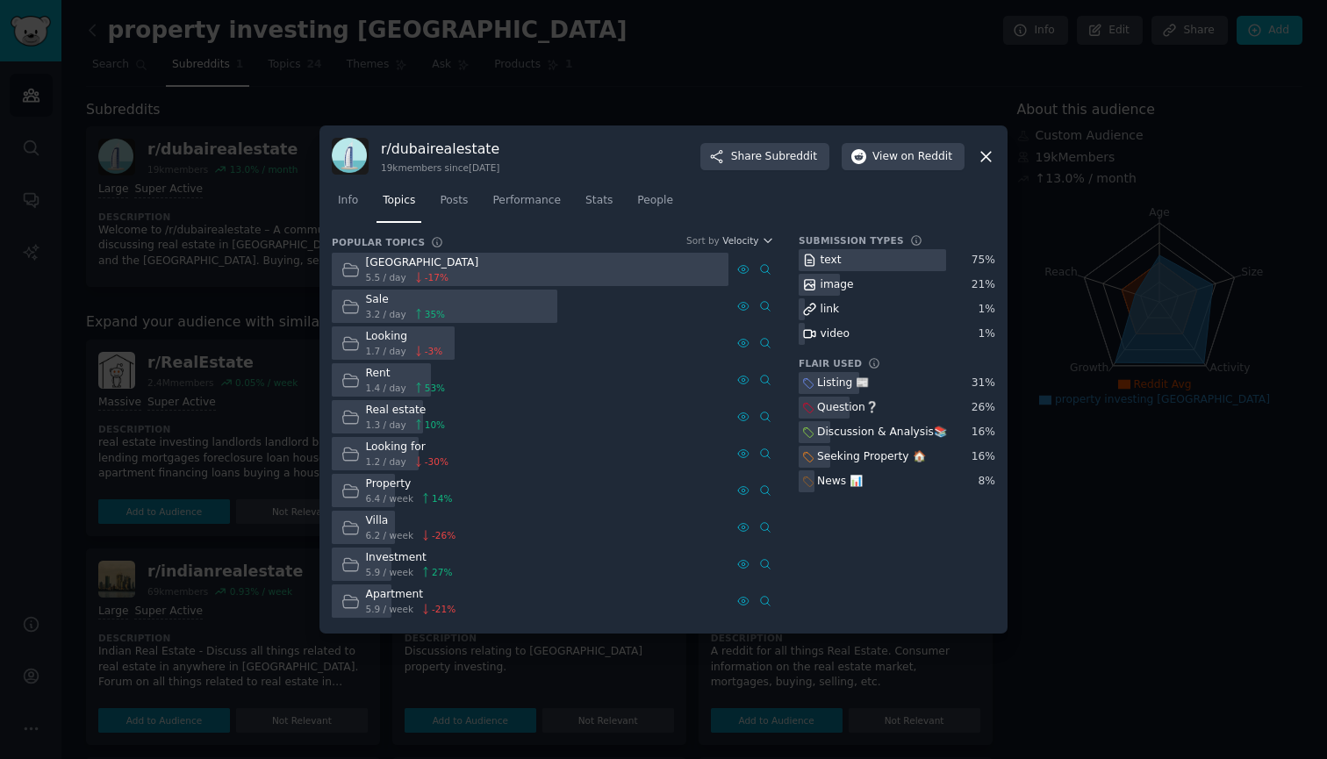
click at [730, 234] on div "Info Topics Posts Performance Stats People" at bounding box center [664, 205] width 664 height 60
click at [727, 245] on span "Velocity" at bounding box center [740, 240] width 36 height 12
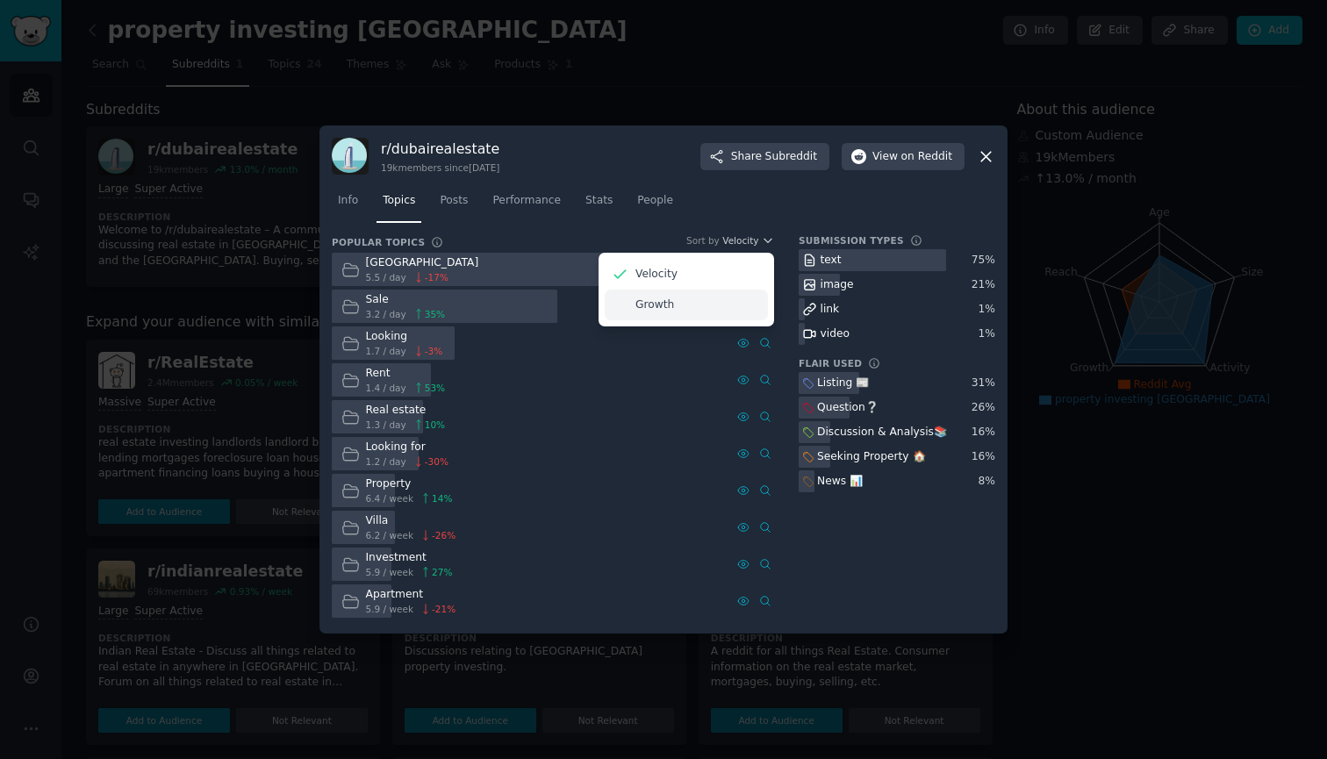
click at [720, 300] on div "Growth" at bounding box center [686, 305] width 163 height 31
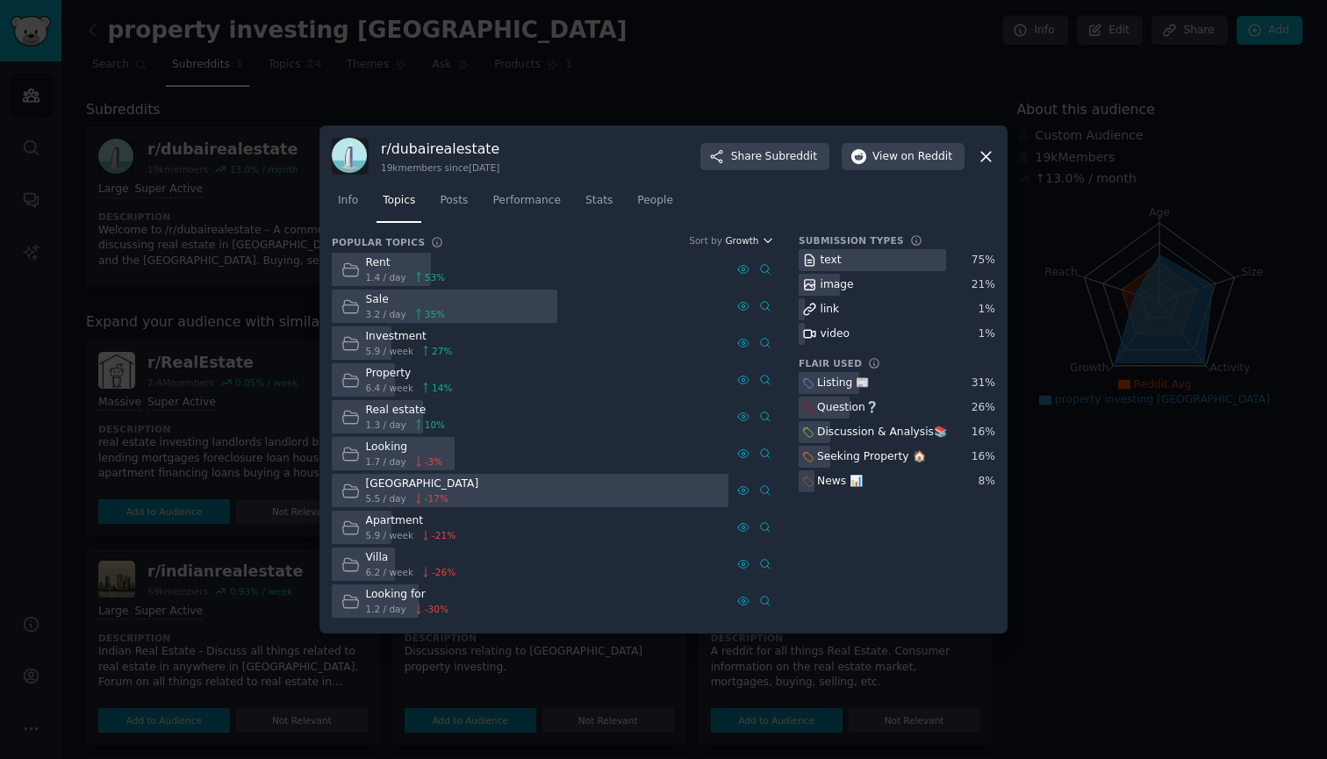
click at [751, 241] on span "Growth" at bounding box center [741, 240] width 33 height 12
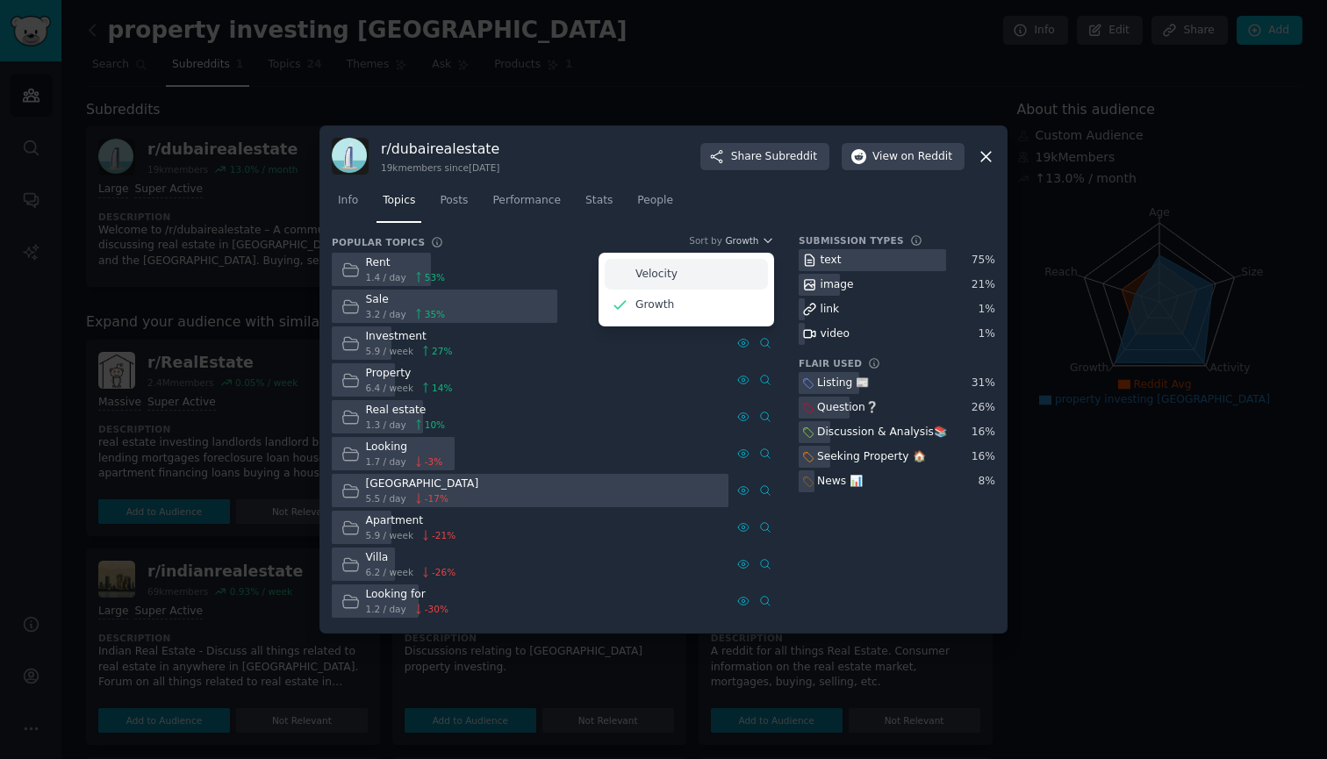
click at [725, 267] on div "Velocity" at bounding box center [686, 274] width 163 height 31
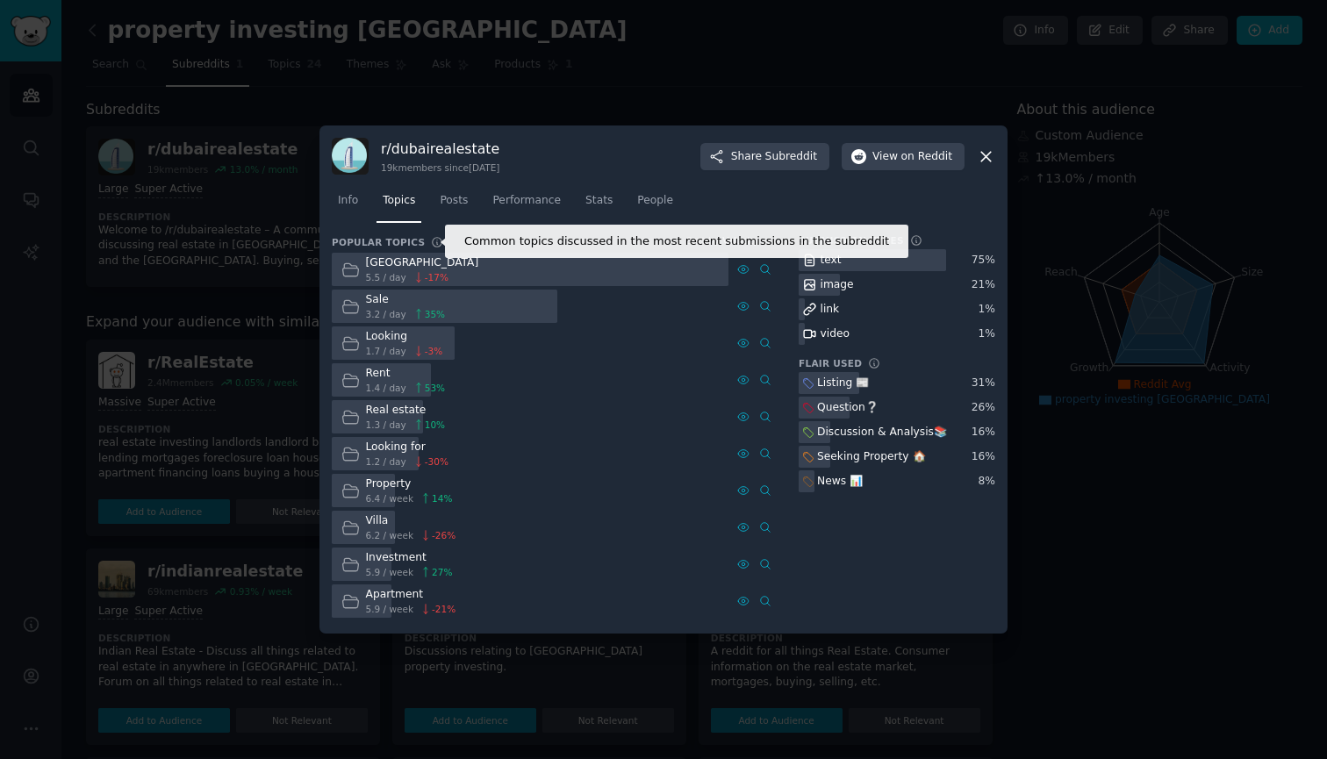
click at [431, 239] on icon at bounding box center [437, 242] width 12 height 12
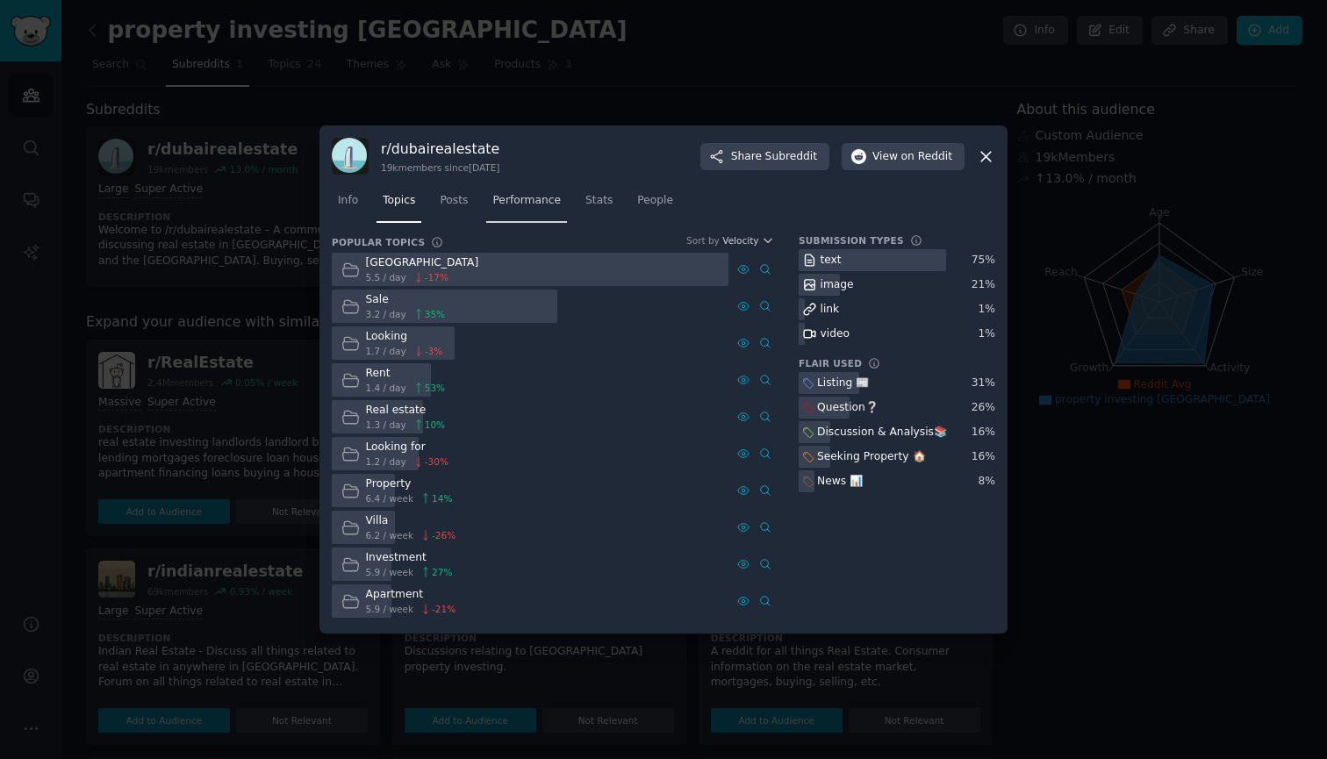
click at [544, 207] on span "Performance" at bounding box center [526, 201] width 68 height 16
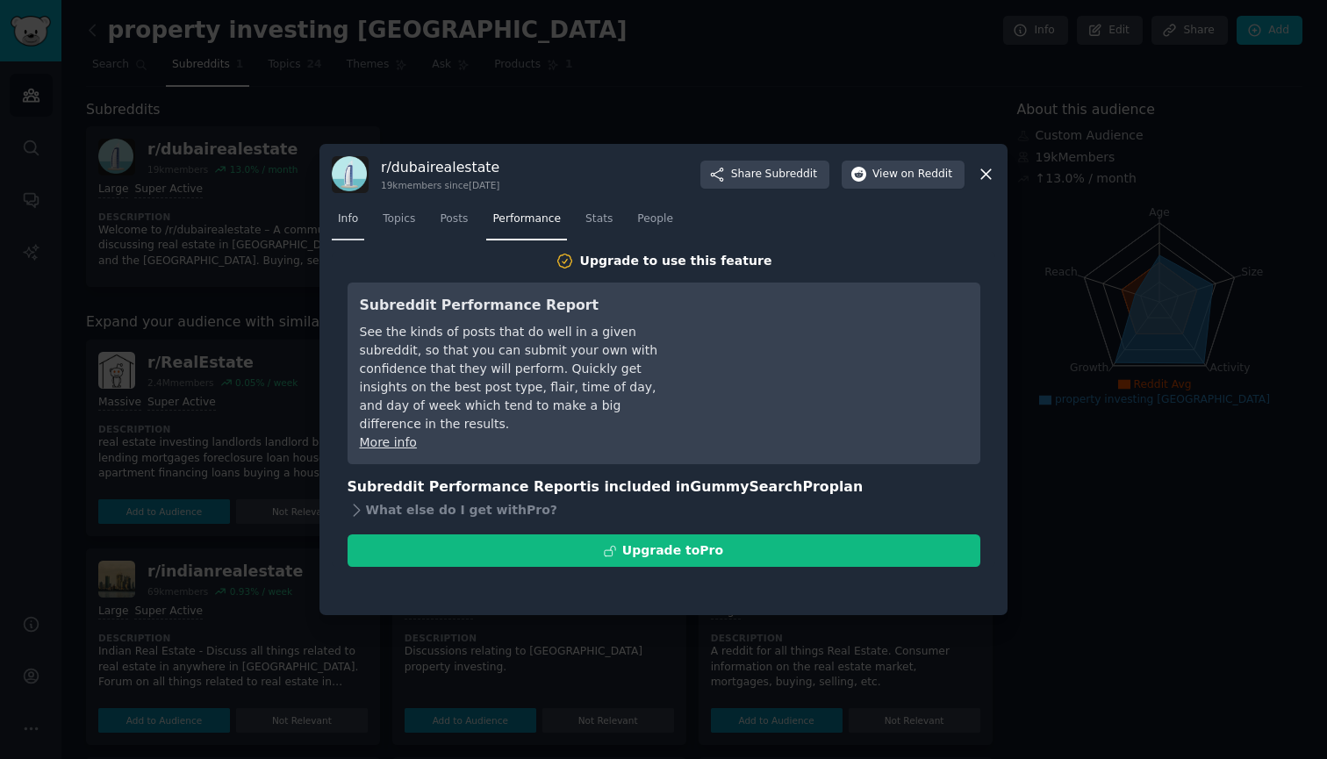
click at [341, 213] on span "Info" at bounding box center [348, 220] width 20 height 16
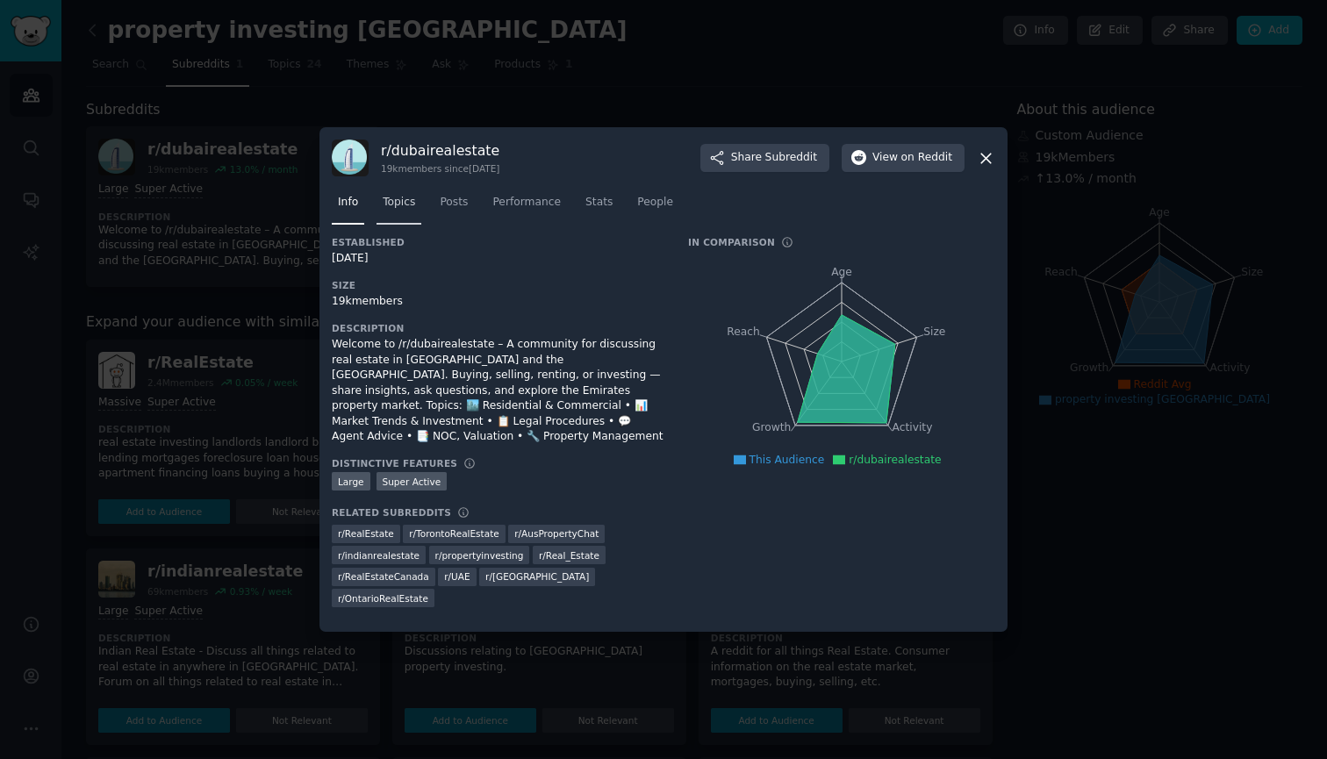
click at [384, 211] on span "Topics" at bounding box center [399, 203] width 32 height 16
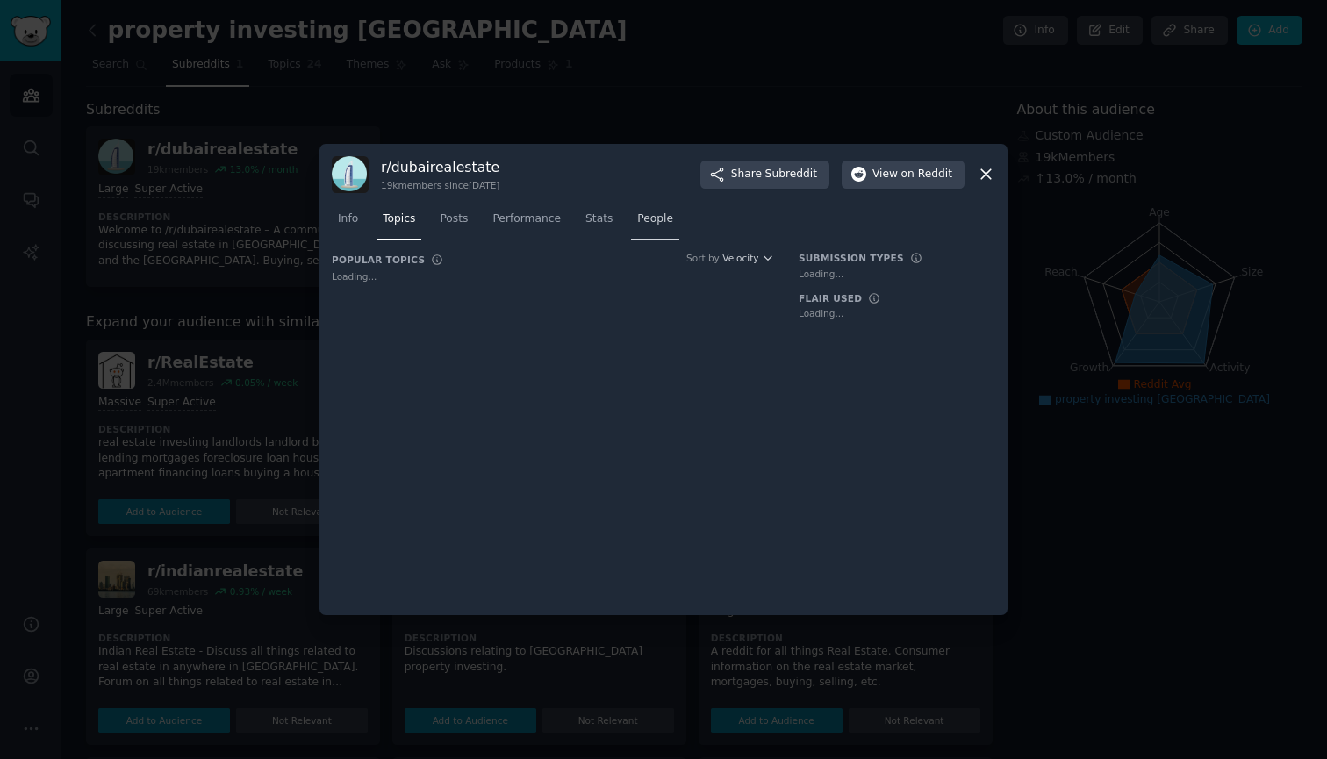
click at [663, 213] on span "People" at bounding box center [655, 220] width 36 height 16
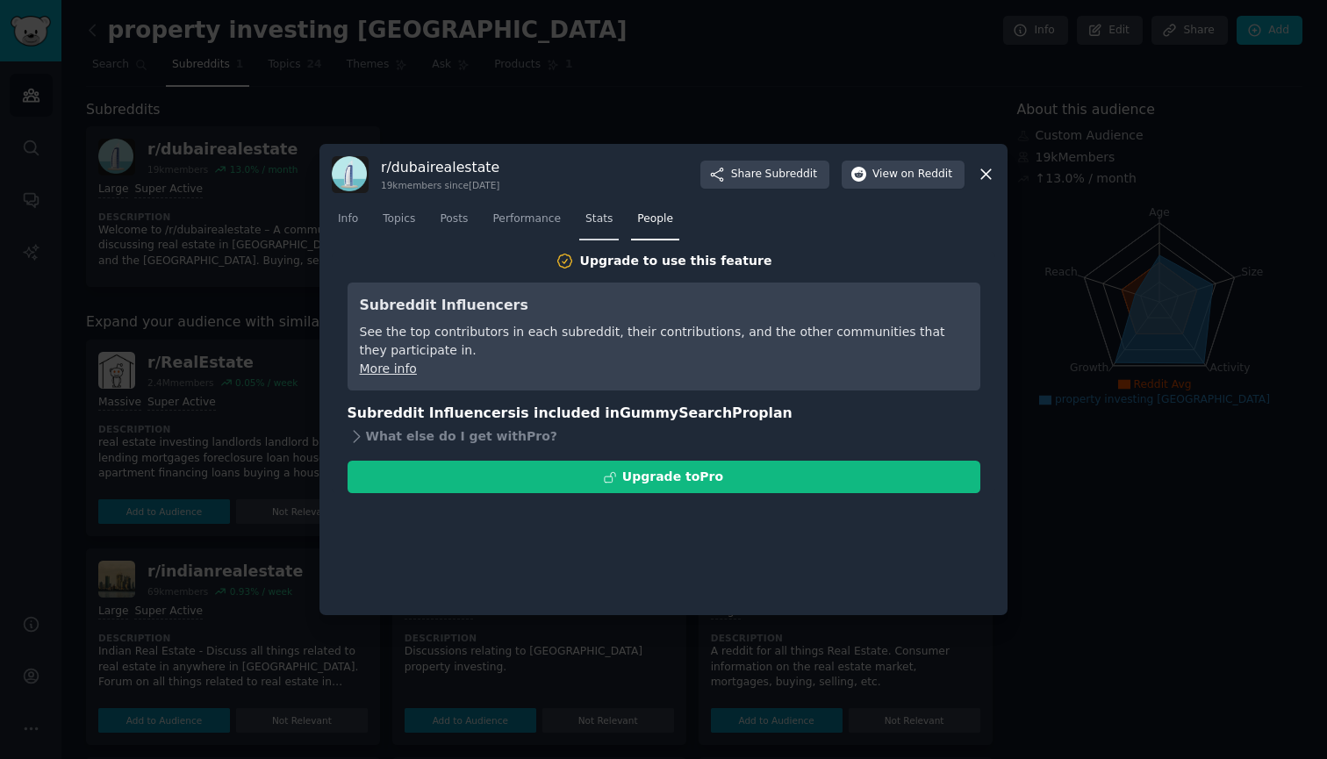
click at [606, 219] on span "Stats" at bounding box center [599, 220] width 27 height 16
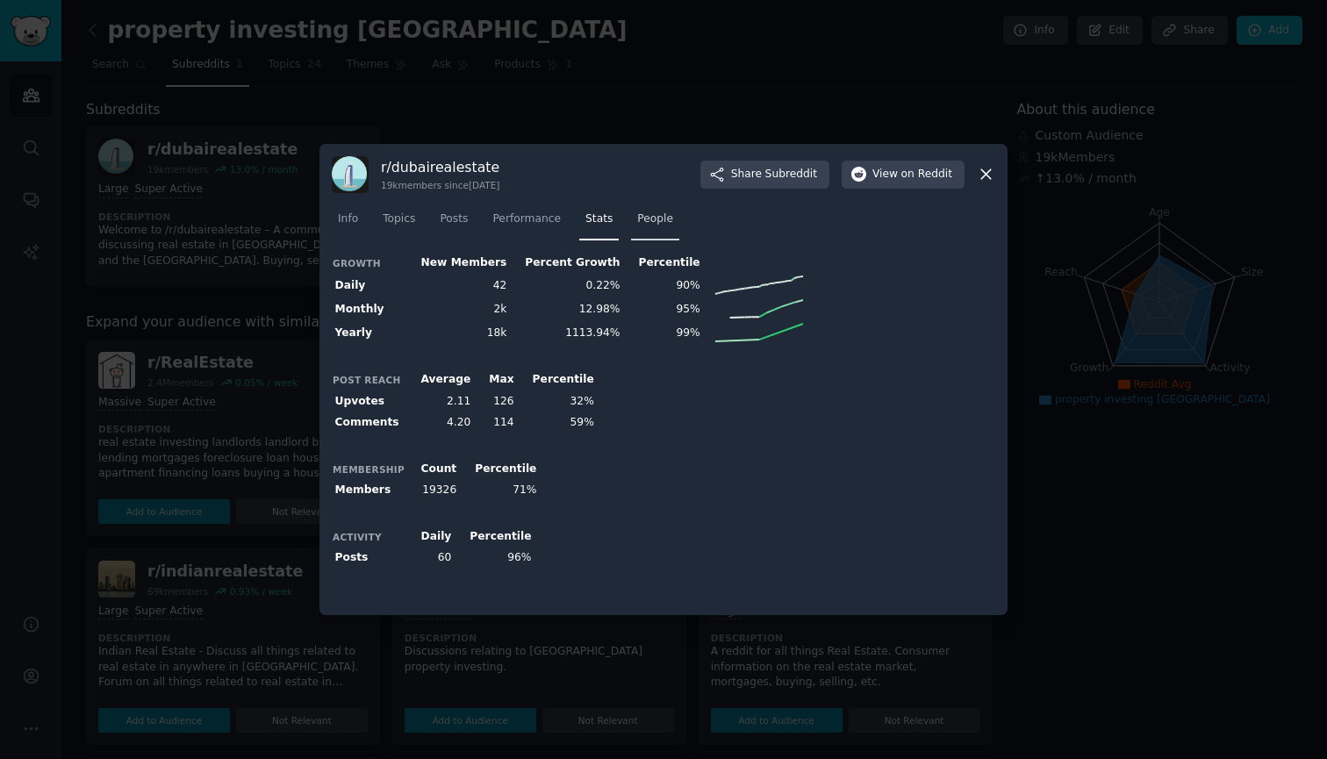
click at [665, 226] on span "People" at bounding box center [655, 220] width 36 height 16
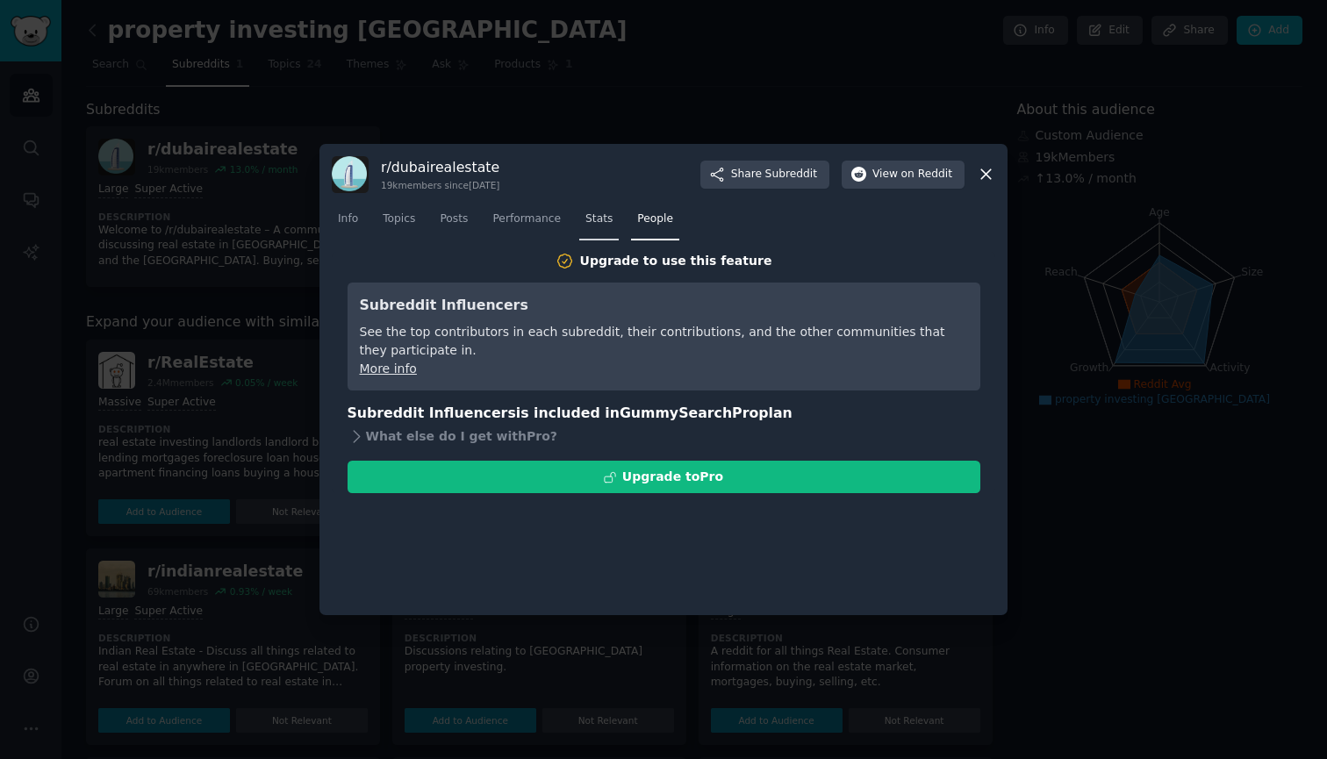
click at [603, 219] on span "Stats" at bounding box center [599, 220] width 27 height 16
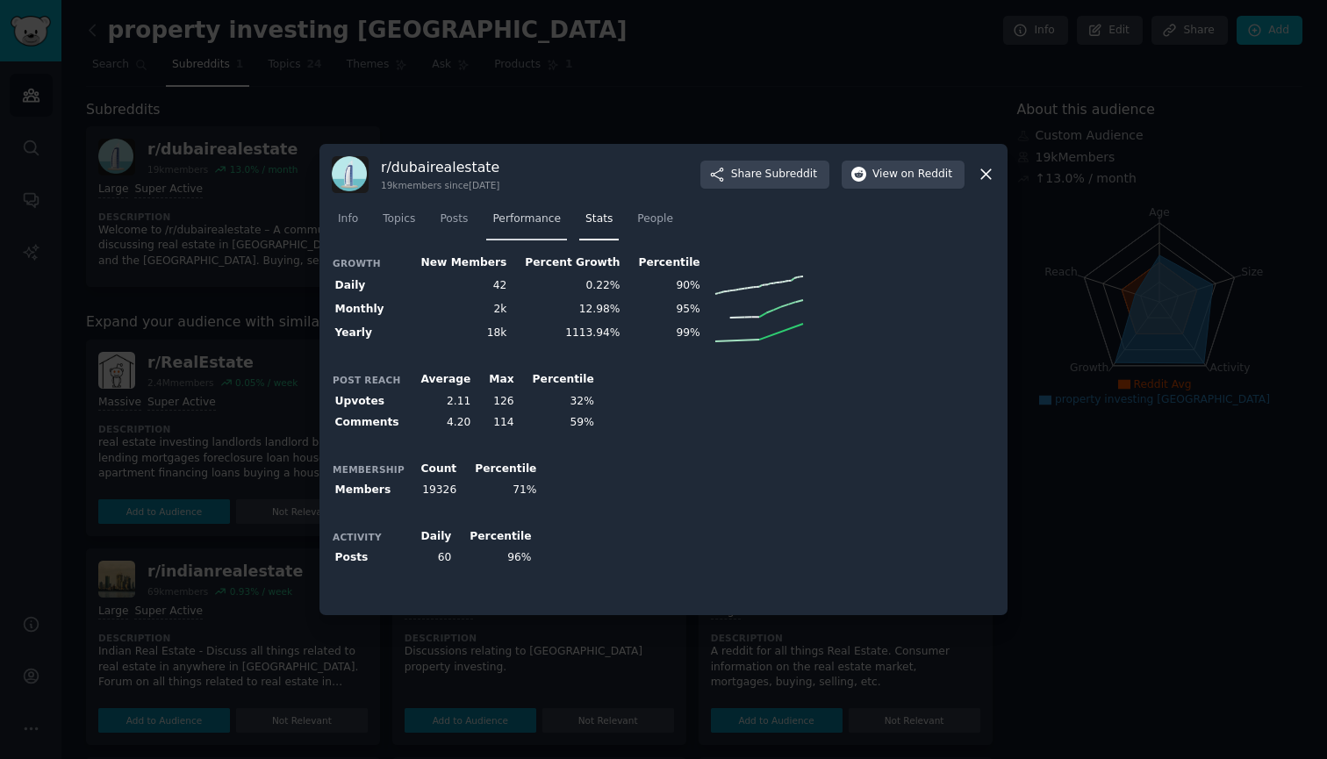
click at [542, 219] on span "Performance" at bounding box center [526, 220] width 68 height 16
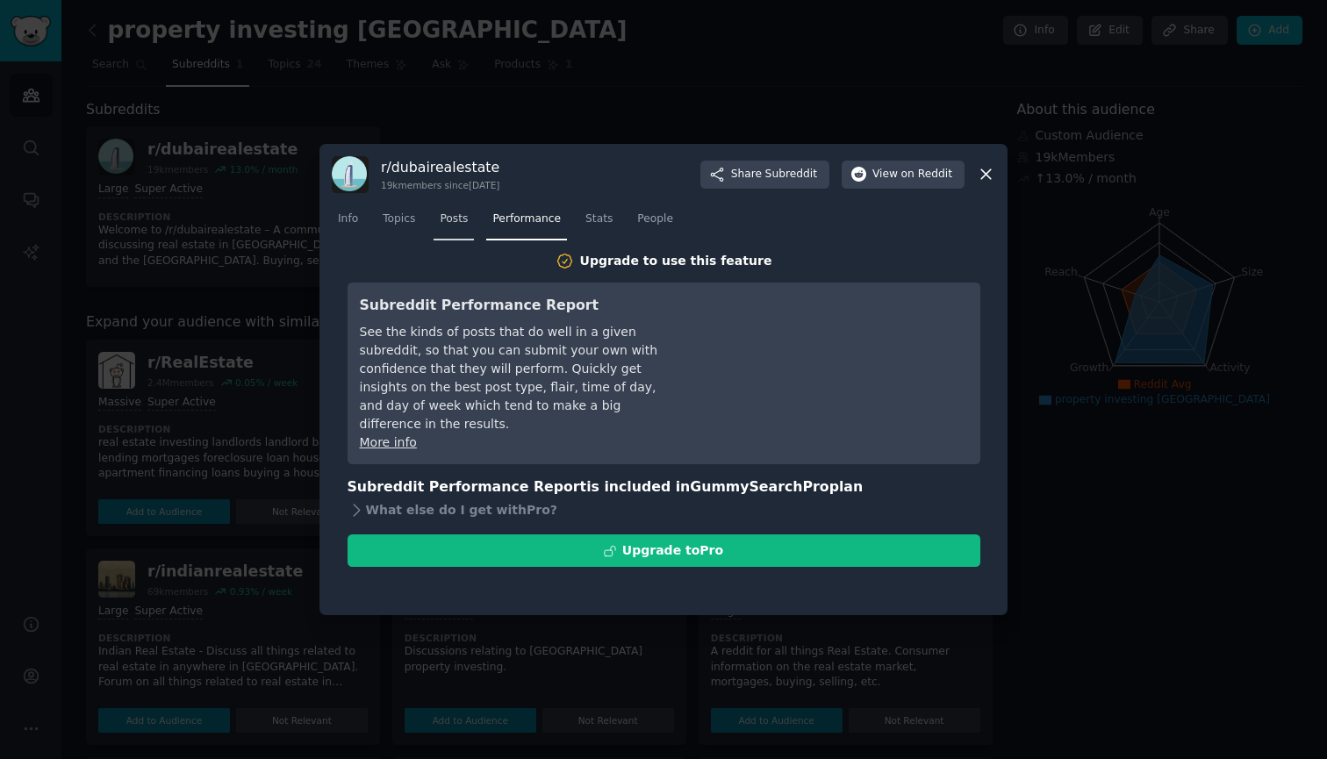
click at [460, 219] on span "Posts" at bounding box center [454, 220] width 28 height 16
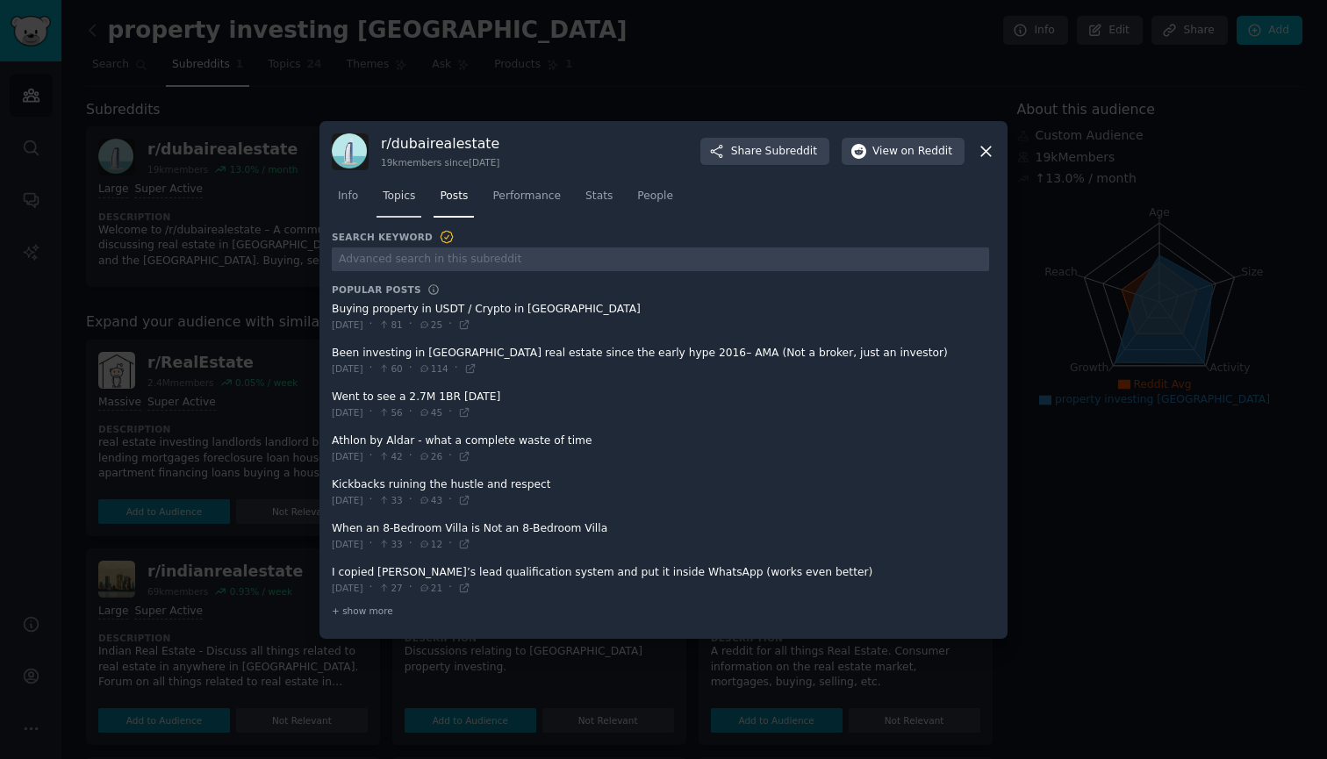
click at [398, 219] on link "Topics" at bounding box center [399, 201] width 45 height 36
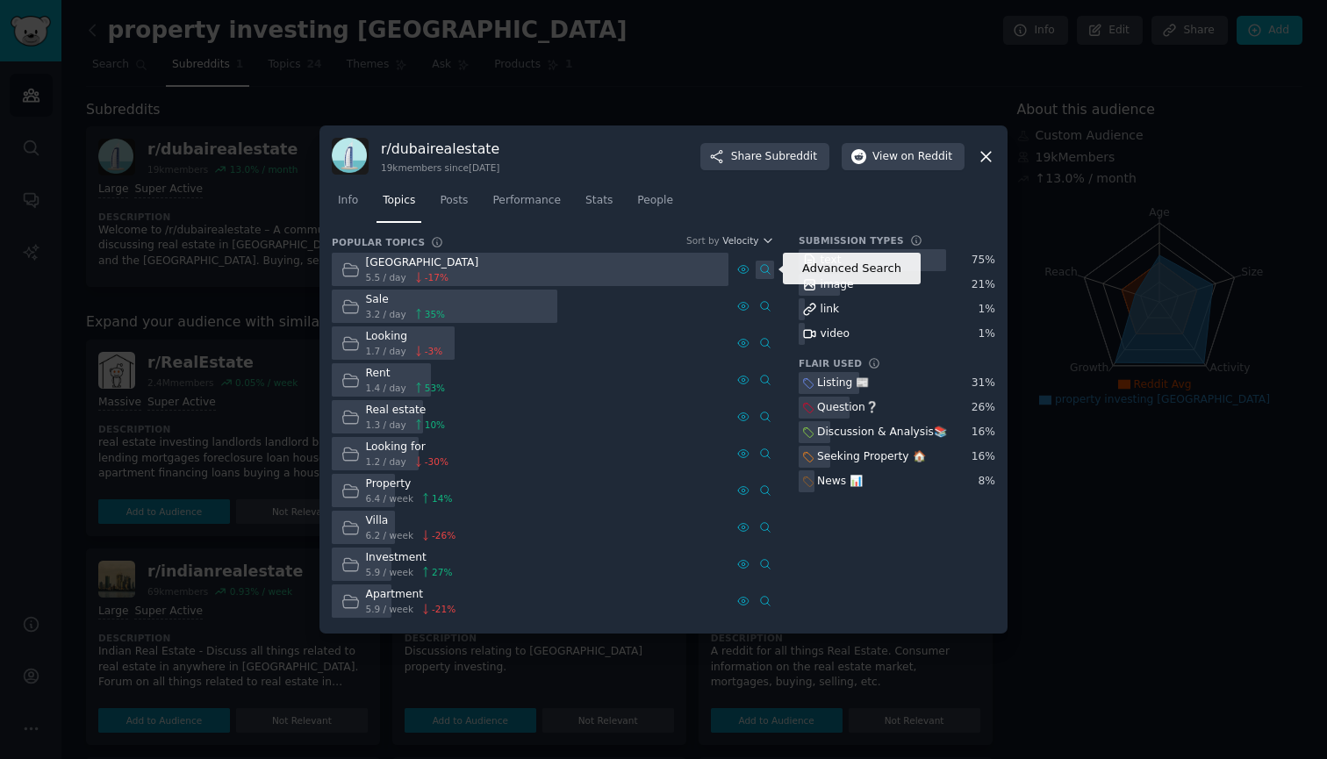
click at [773, 270] on link "Advanced Search" at bounding box center [765, 270] width 18 height 18
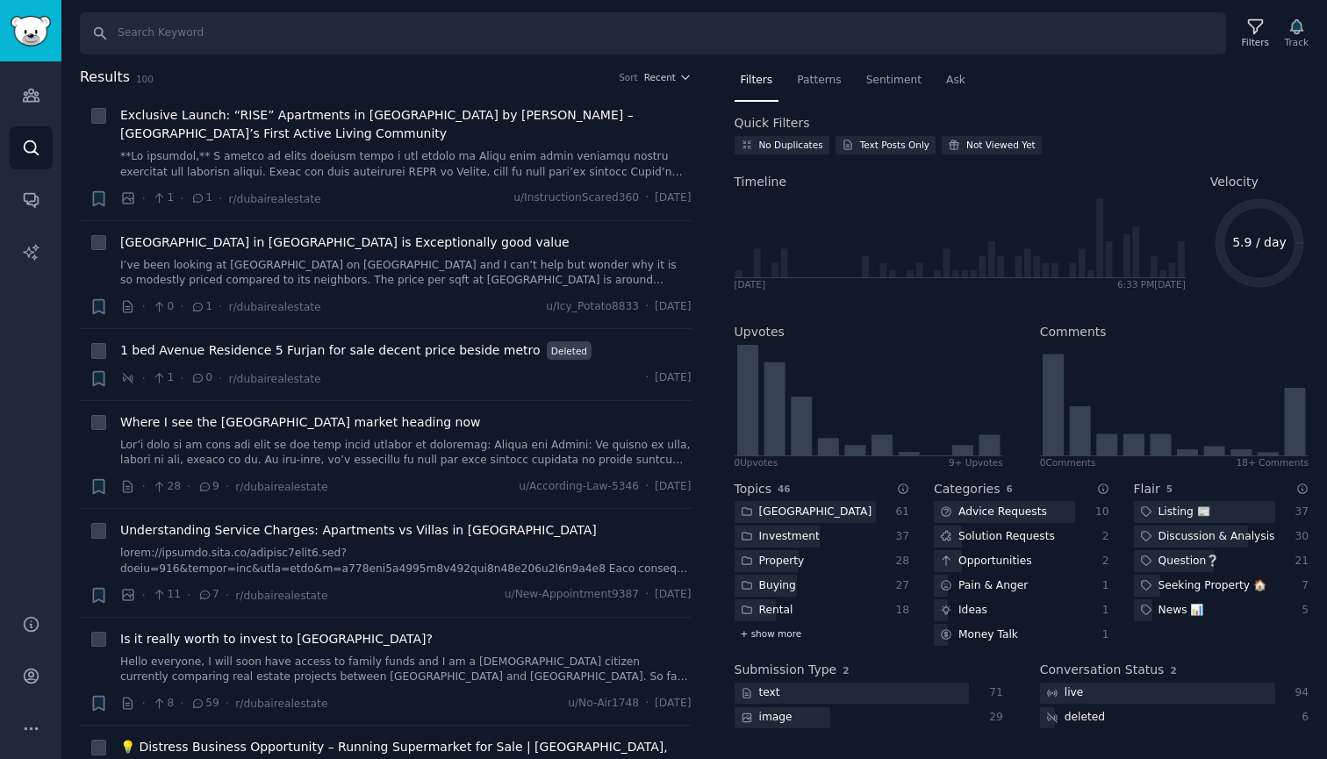
click at [769, 635] on span "+ show more" at bounding box center [771, 634] width 61 height 12
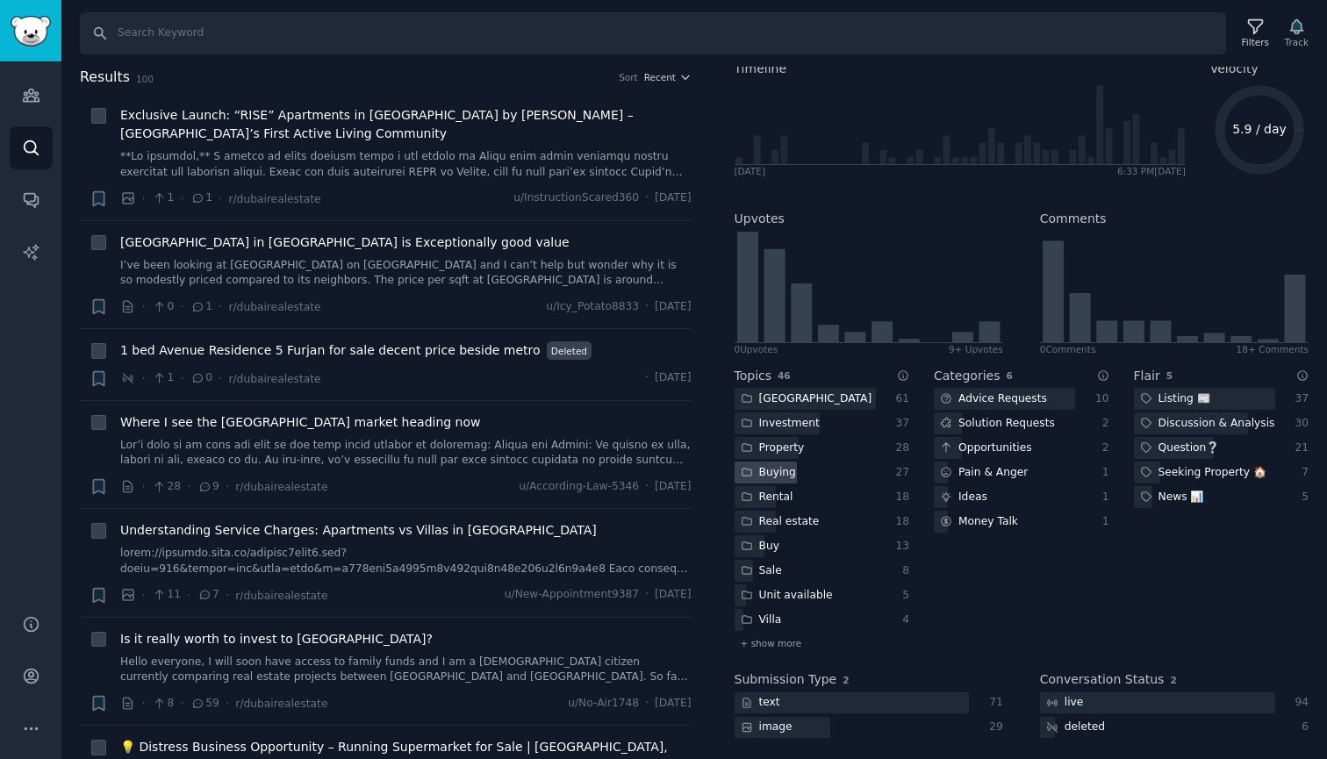
scroll to position [114, 0]
click at [767, 643] on span "+ show more" at bounding box center [771, 643] width 61 height 12
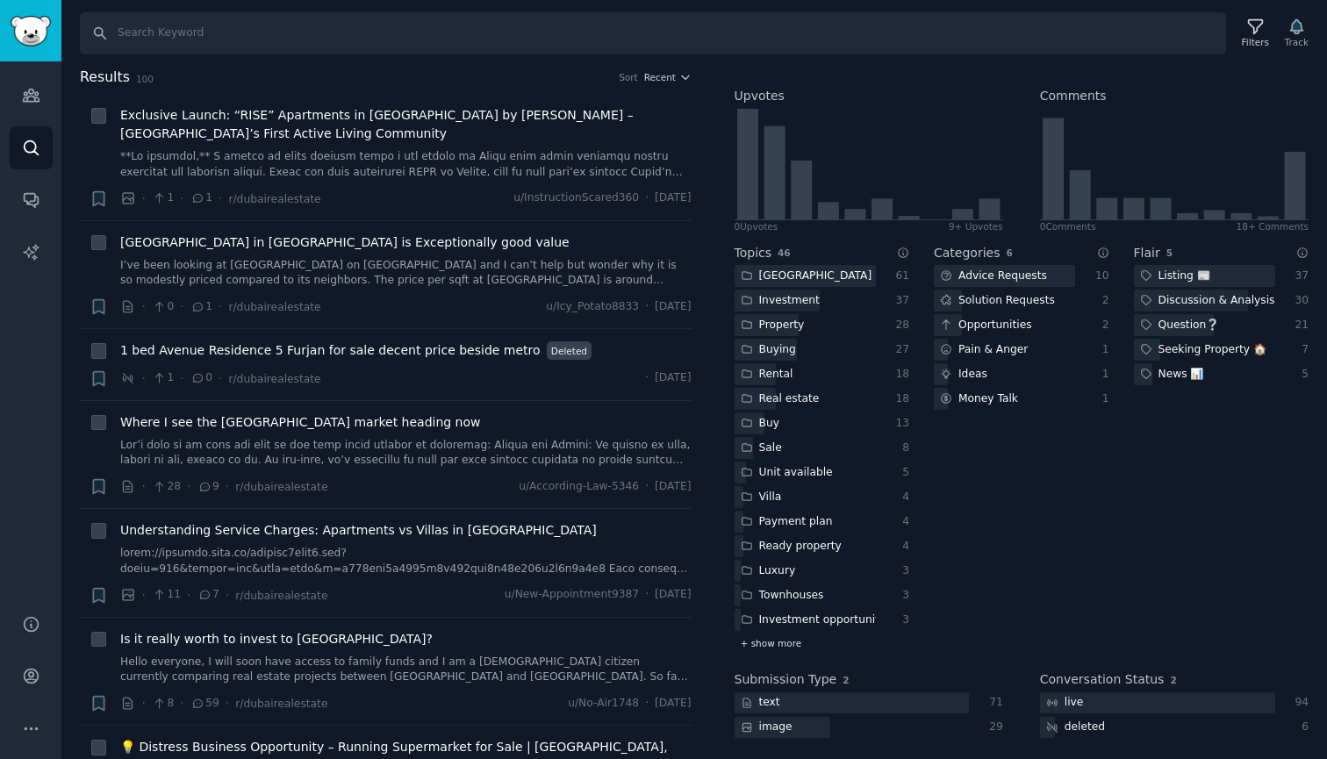
scroll to position [237, 0]
click at [774, 642] on span "+ show more" at bounding box center [771, 643] width 61 height 12
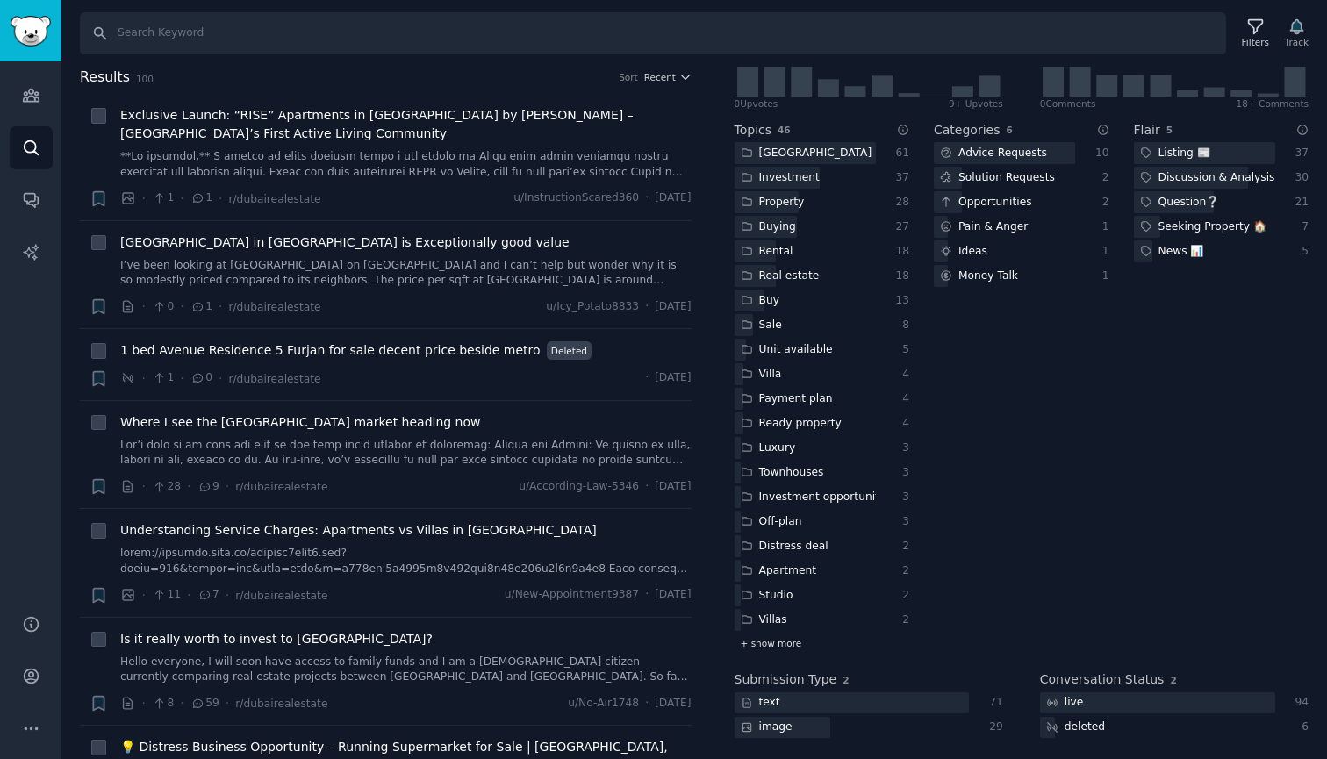
click at [774, 641] on span "+ show more" at bounding box center [771, 643] width 61 height 12
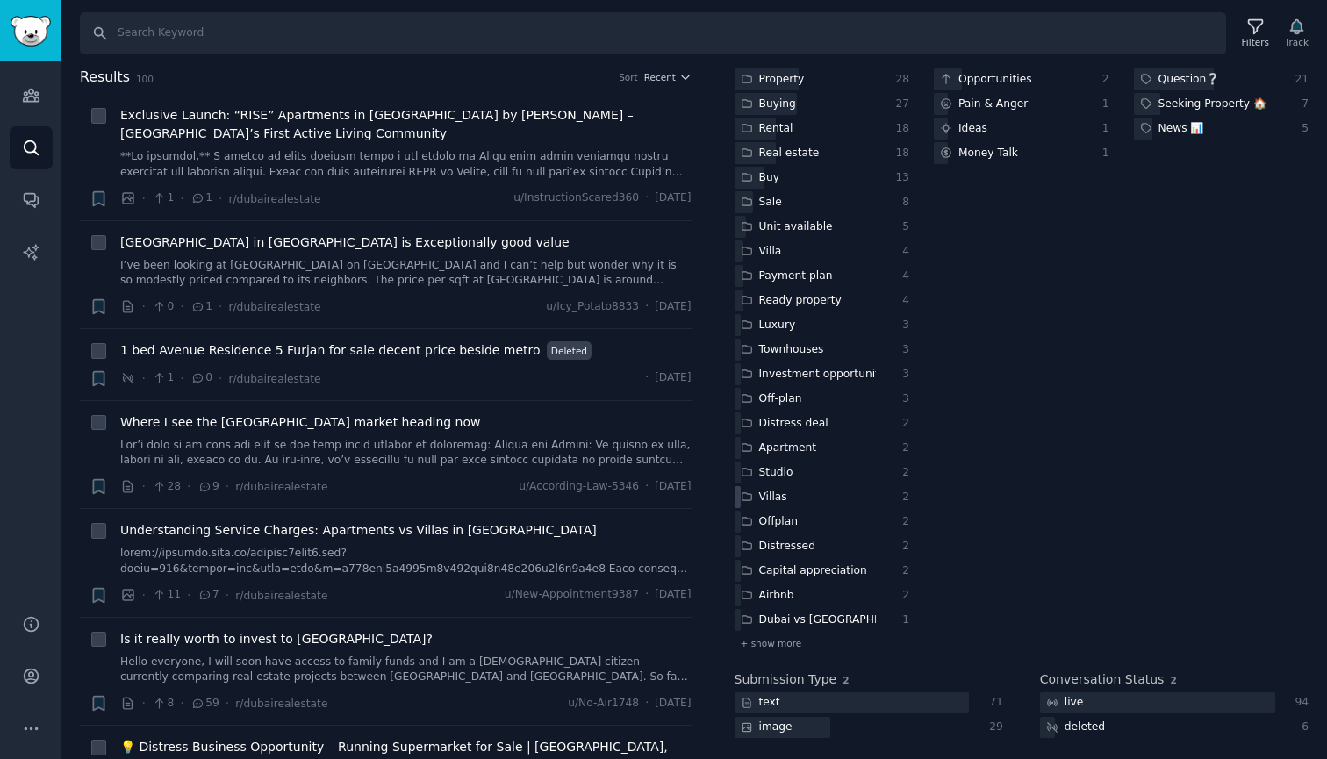
scroll to position [483, 0]
click at [777, 637] on span "+ show more" at bounding box center [771, 643] width 61 height 12
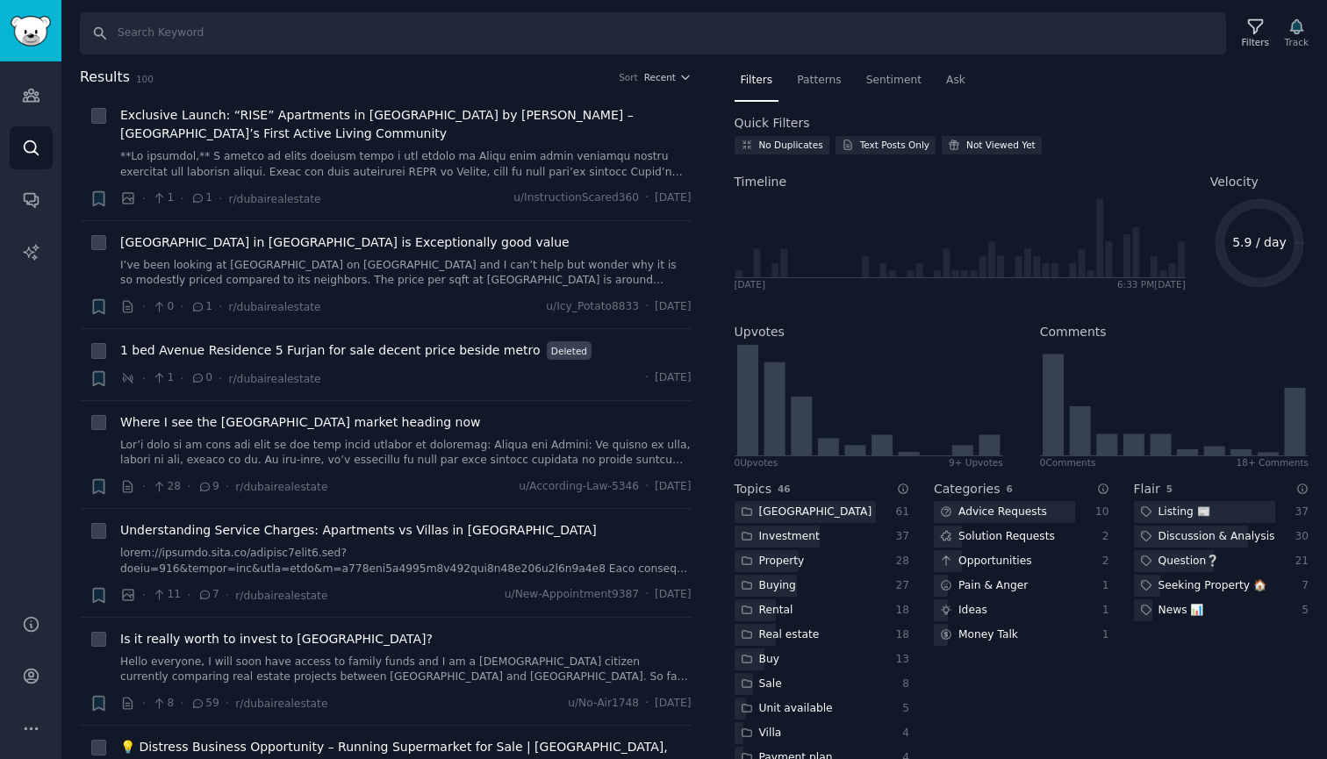
scroll to position [0, 0]
click at [809, 514] on div at bounding box center [805, 512] width 141 height 22
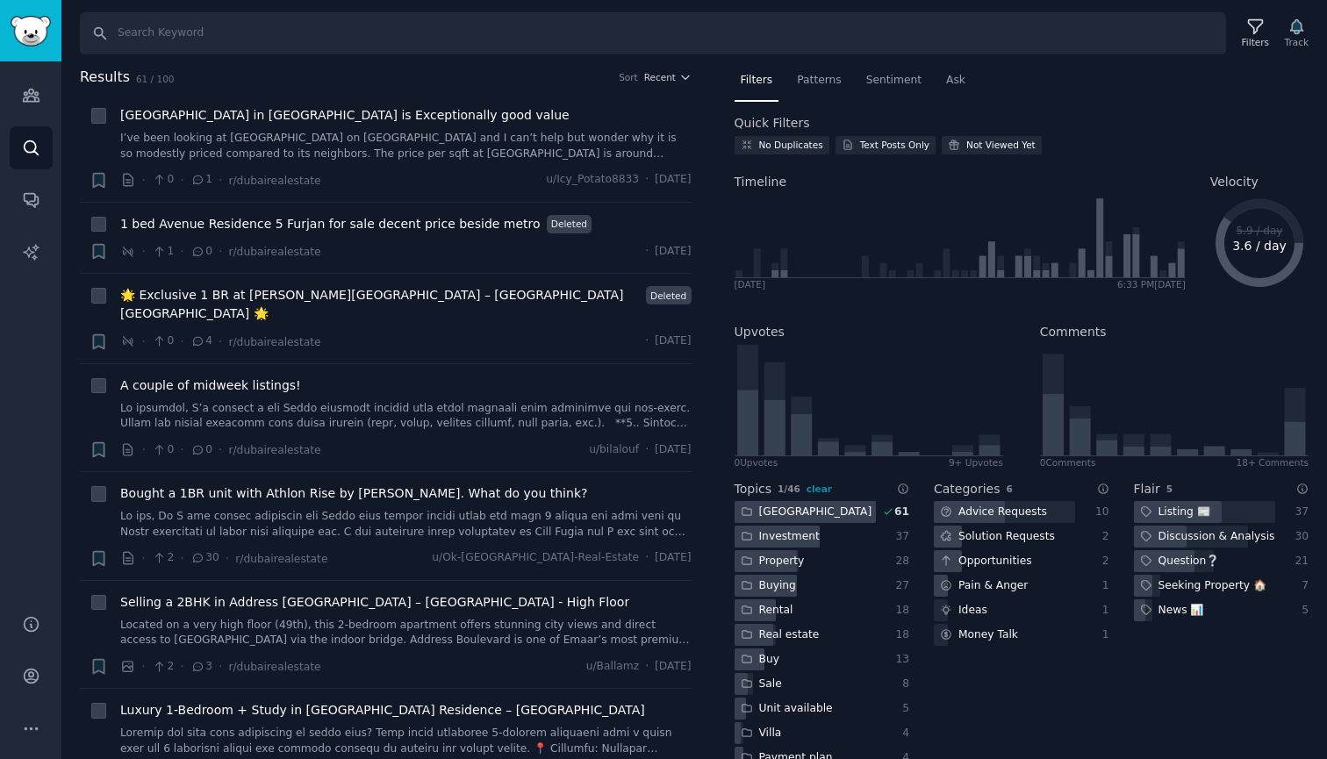
click at [798, 534] on div "Investment" at bounding box center [780, 537] width 91 height 22
click at [817, 76] on span "Patterns" at bounding box center [819, 81] width 44 height 16
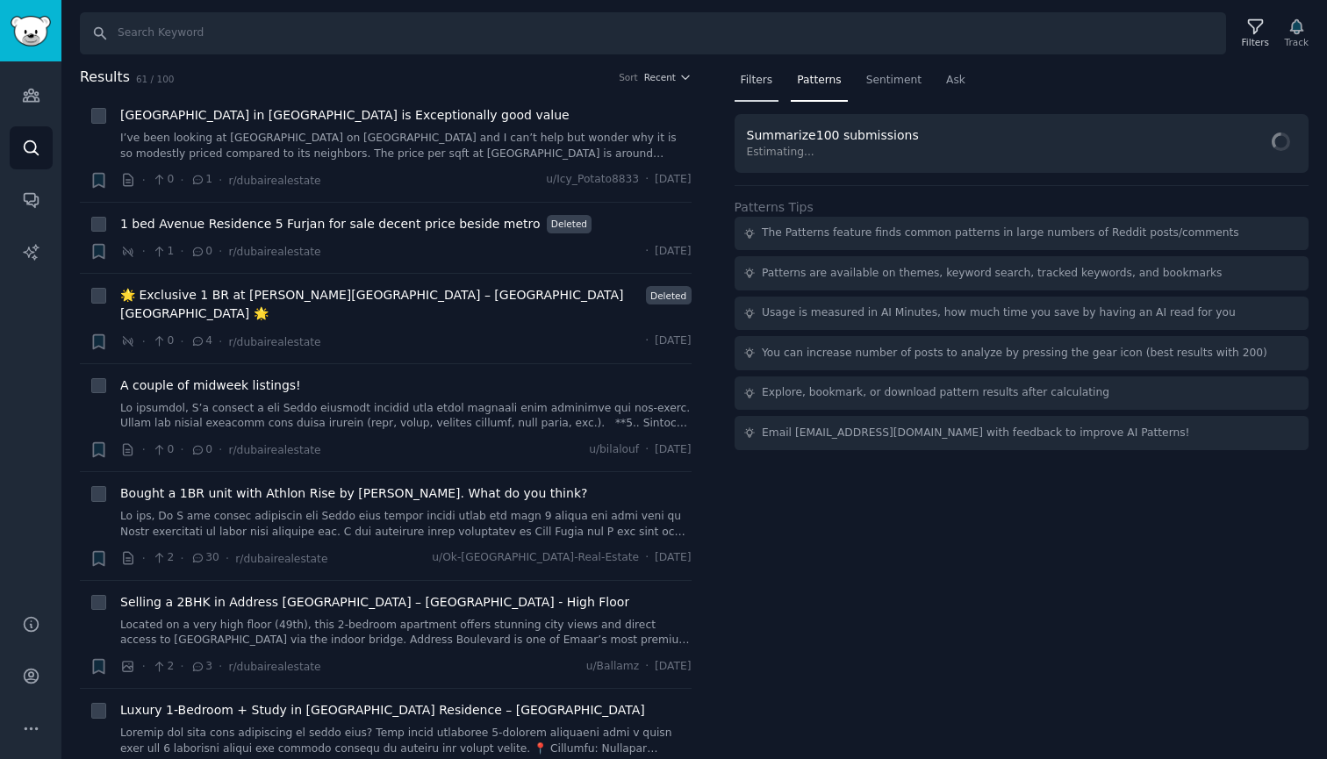
click at [754, 83] on span "Filters" at bounding box center [757, 81] width 32 height 16
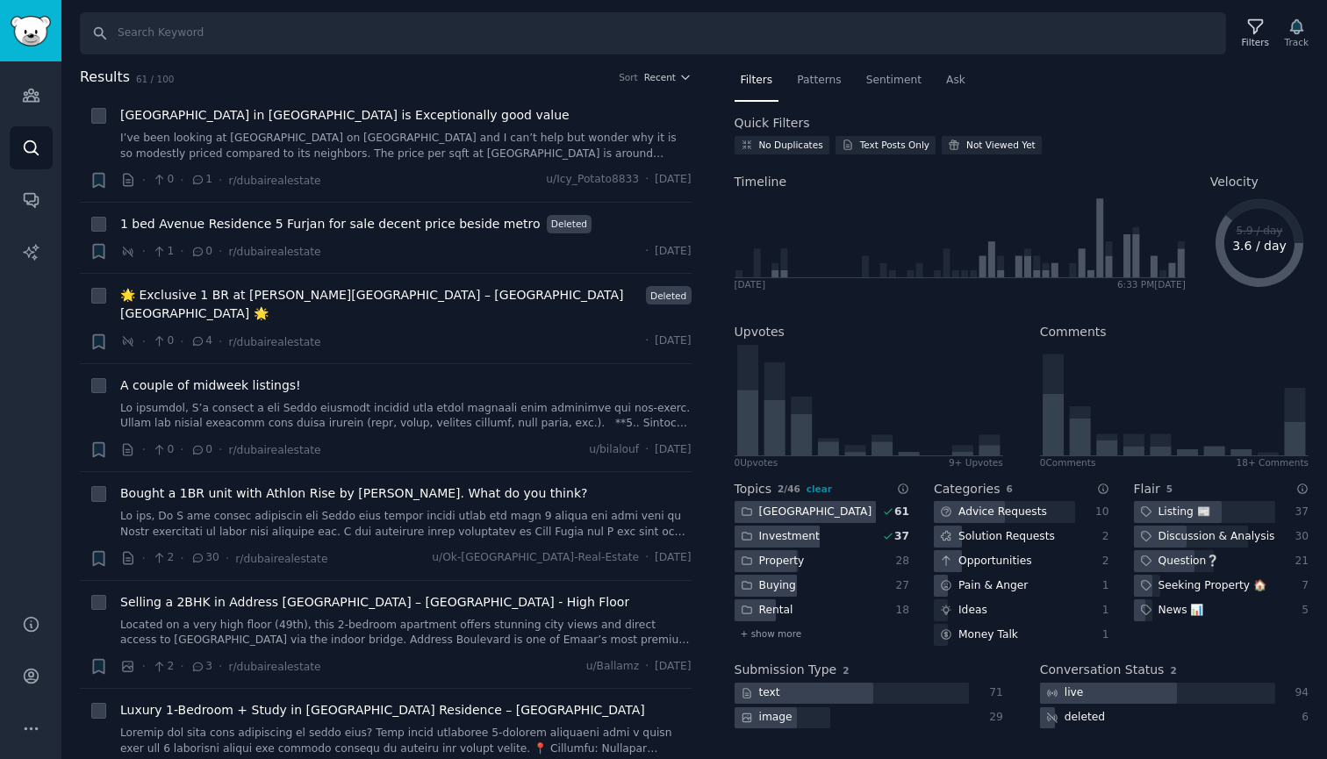
click at [803, 535] on div "Investment" at bounding box center [780, 537] width 91 height 22
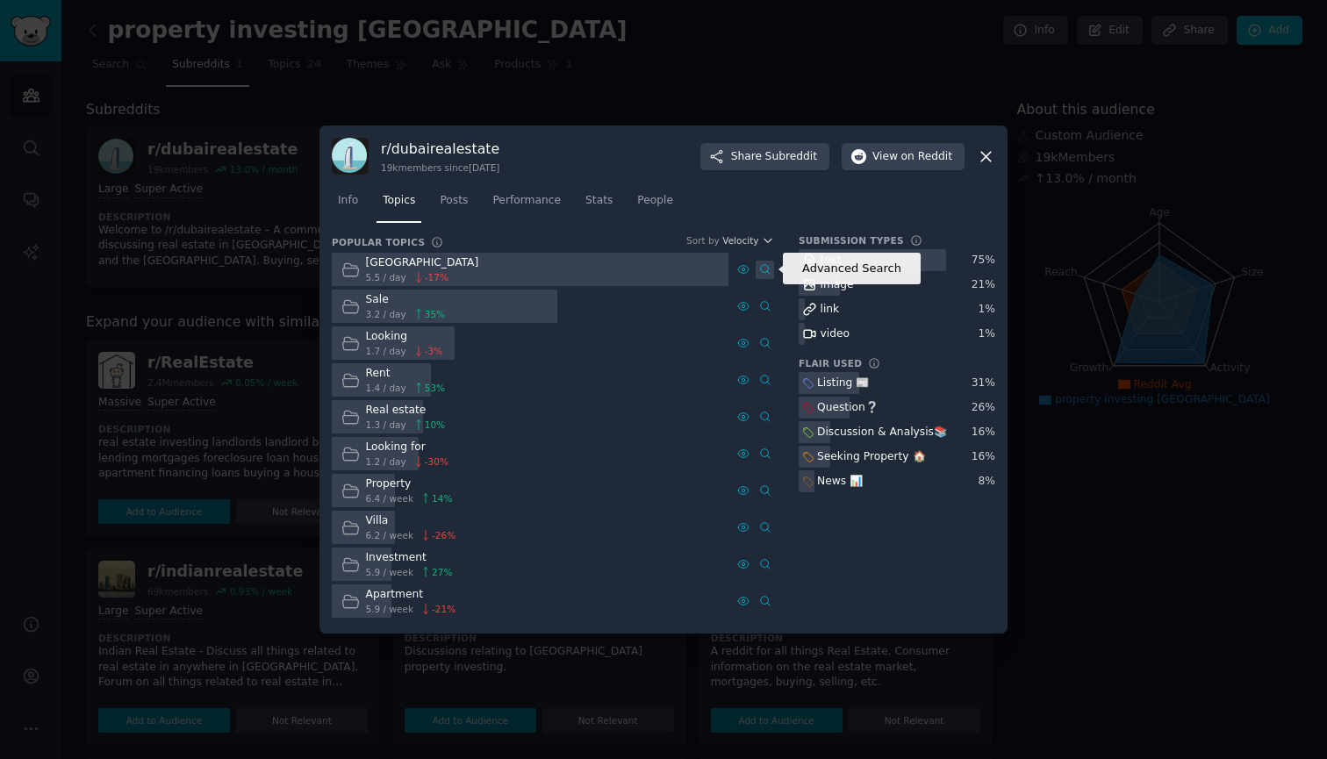
click at [769, 269] on icon at bounding box center [765, 269] width 12 height 12
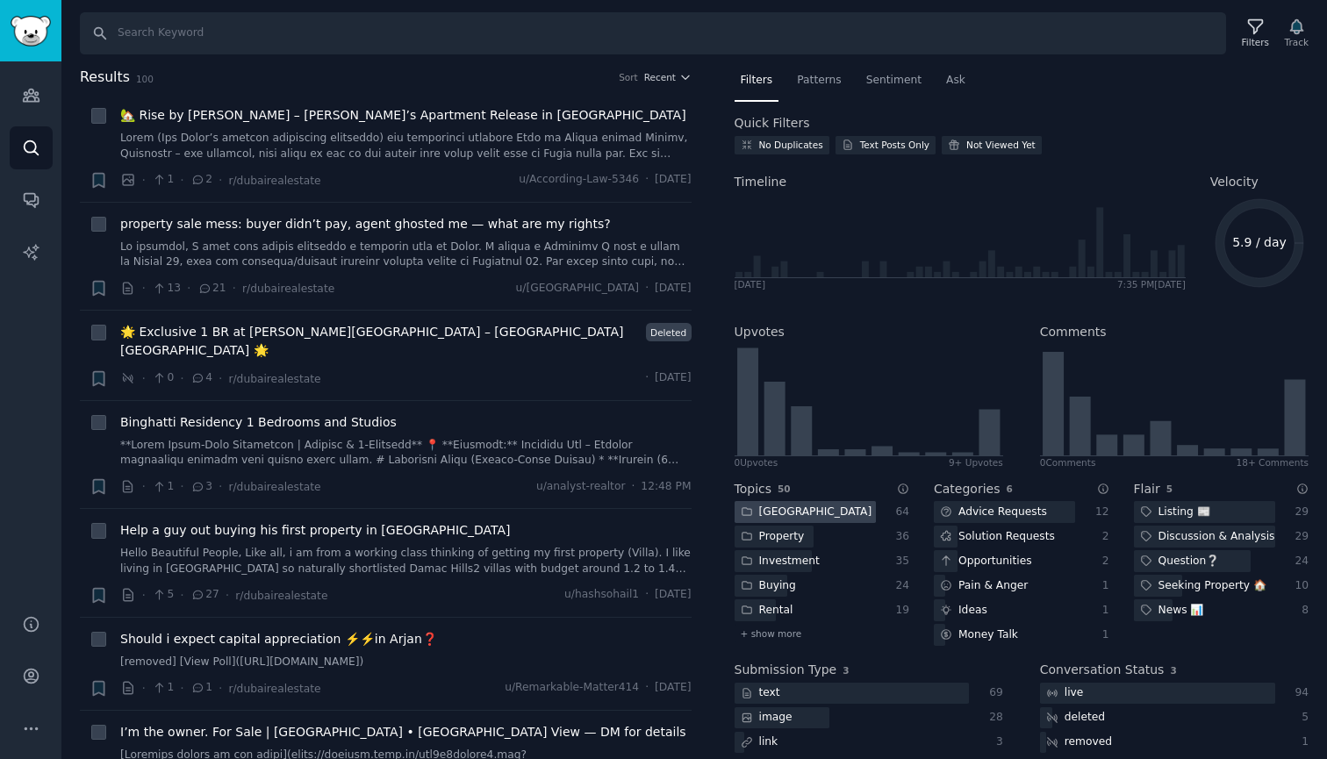
click at [853, 510] on div at bounding box center [805, 512] width 141 height 22
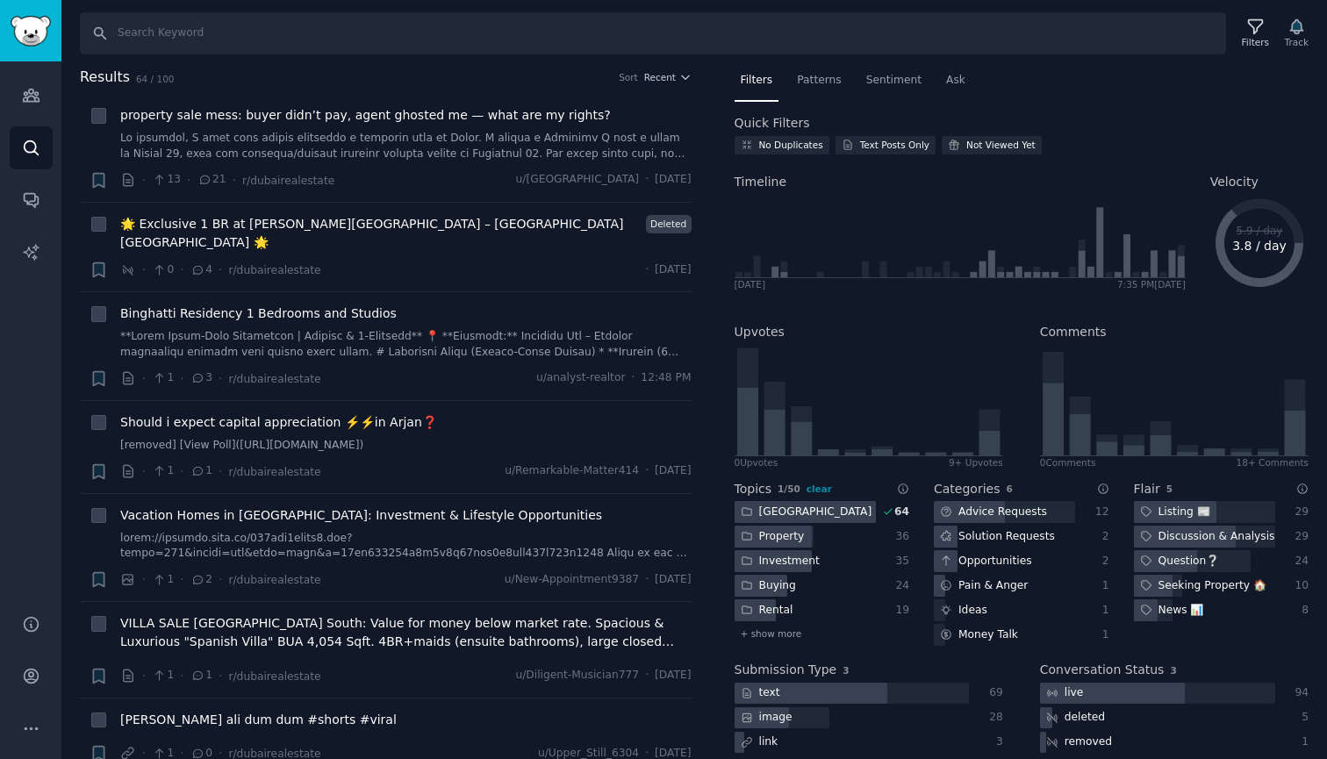
click at [853, 510] on div at bounding box center [805, 512] width 141 height 22
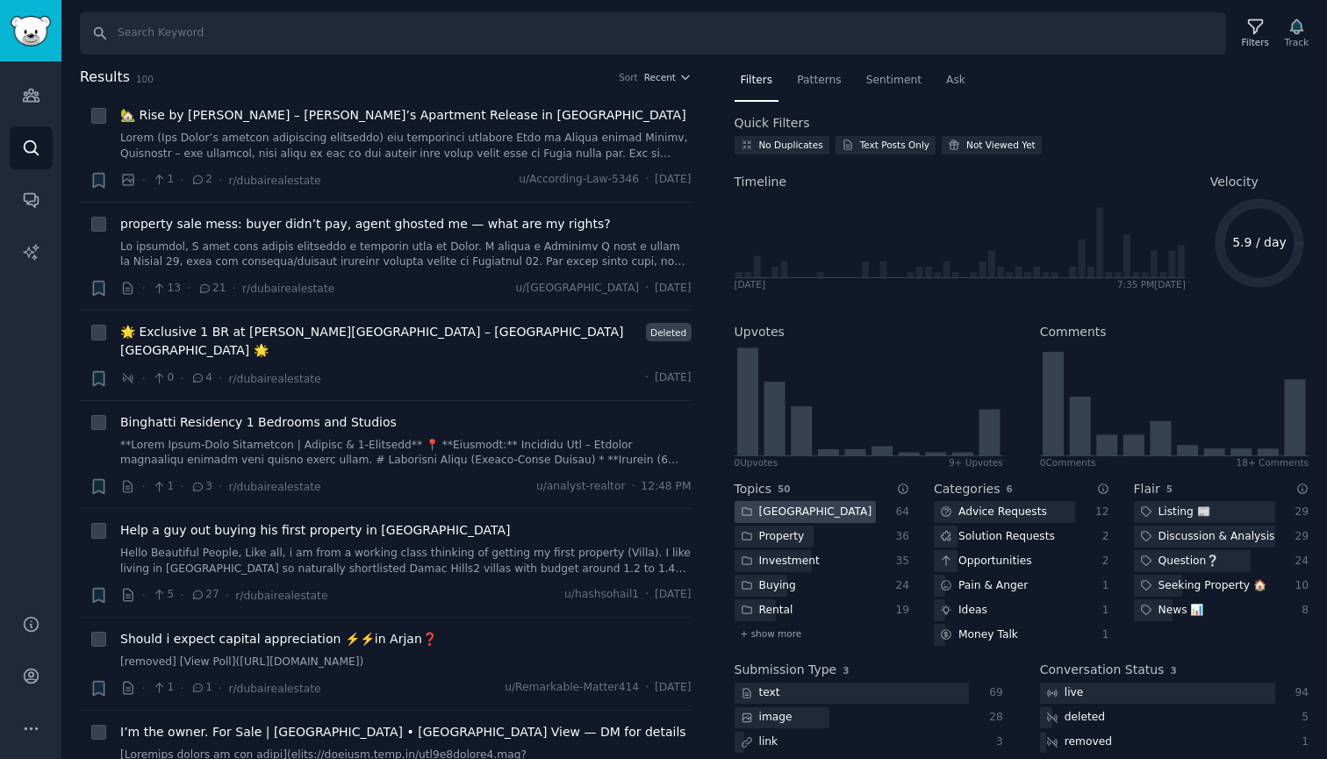
click at [853, 510] on div at bounding box center [805, 512] width 141 height 22
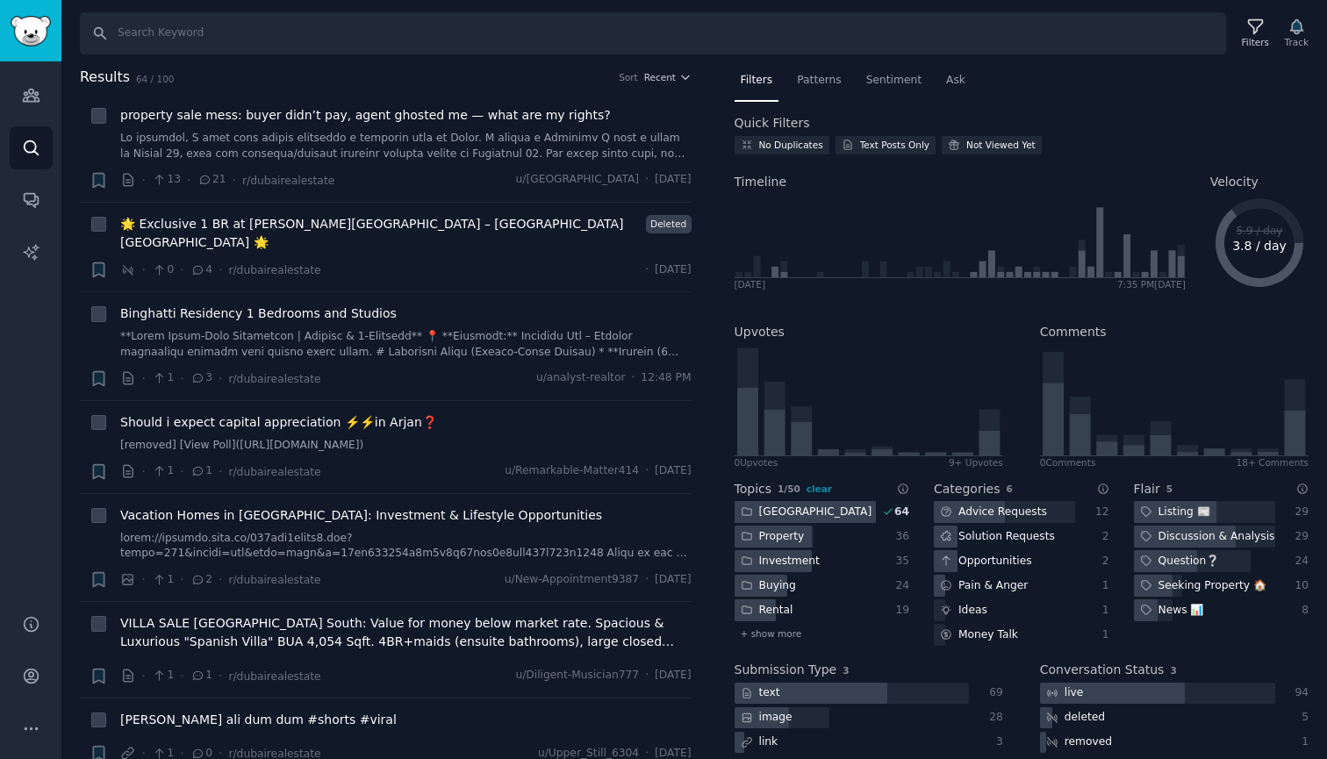
click at [853, 510] on div at bounding box center [805, 512] width 141 height 22
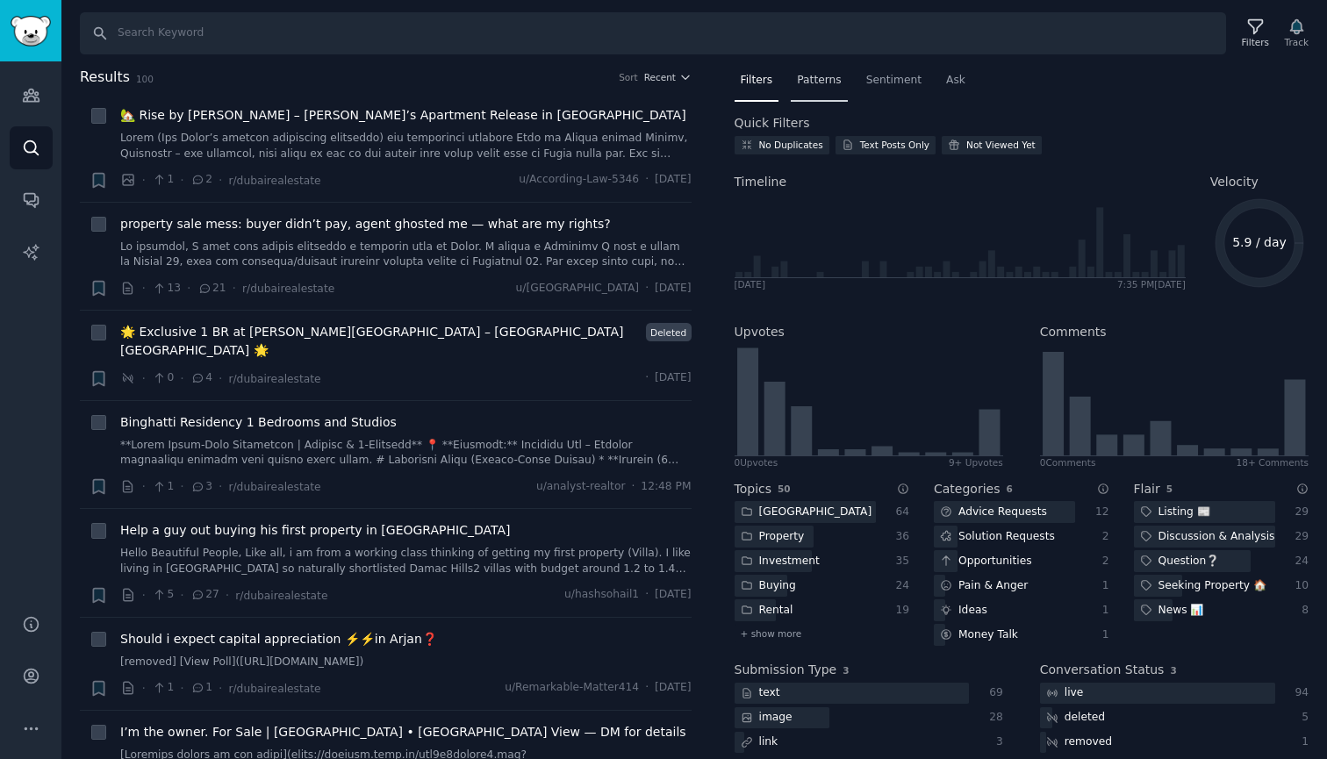
click at [812, 83] on span "Patterns" at bounding box center [819, 81] width 44 height 16
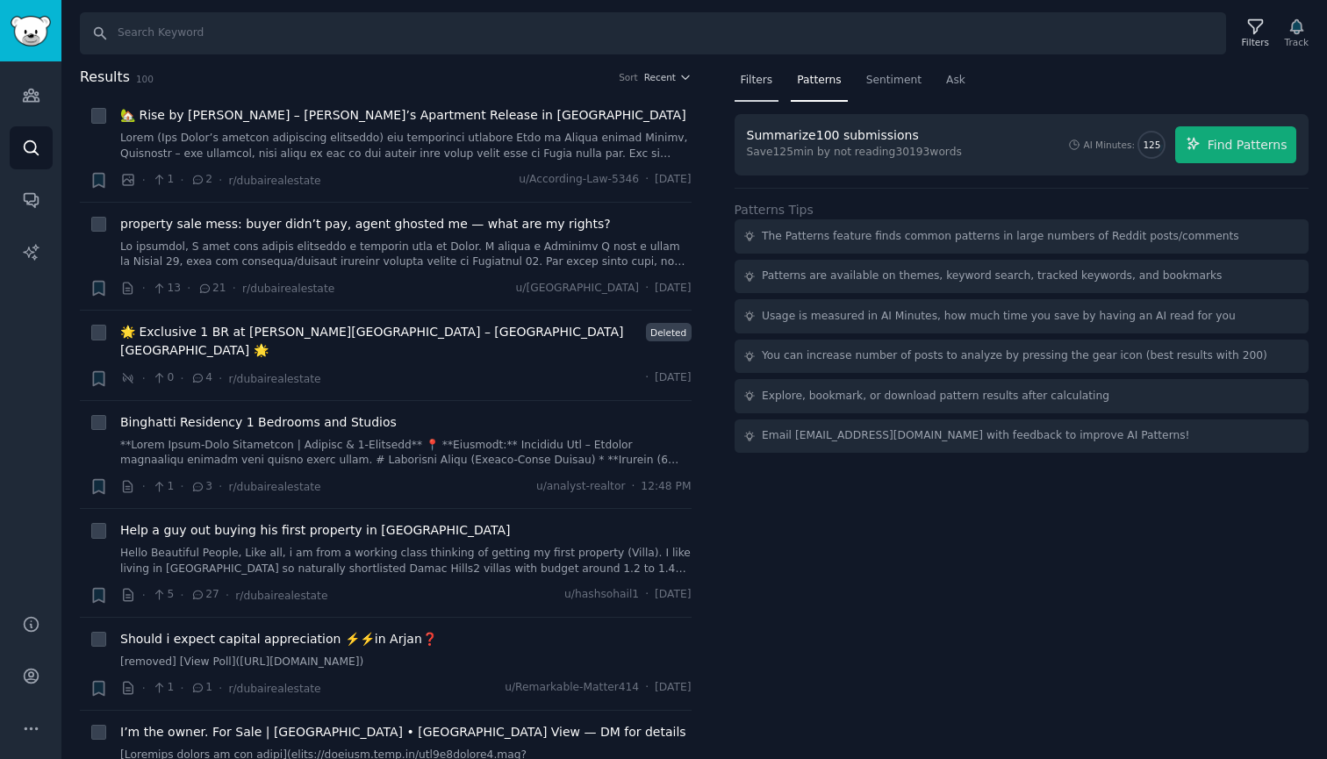
click at [755, 81] on span "Filters" at bounding box center [757, 81] width 32 height 16
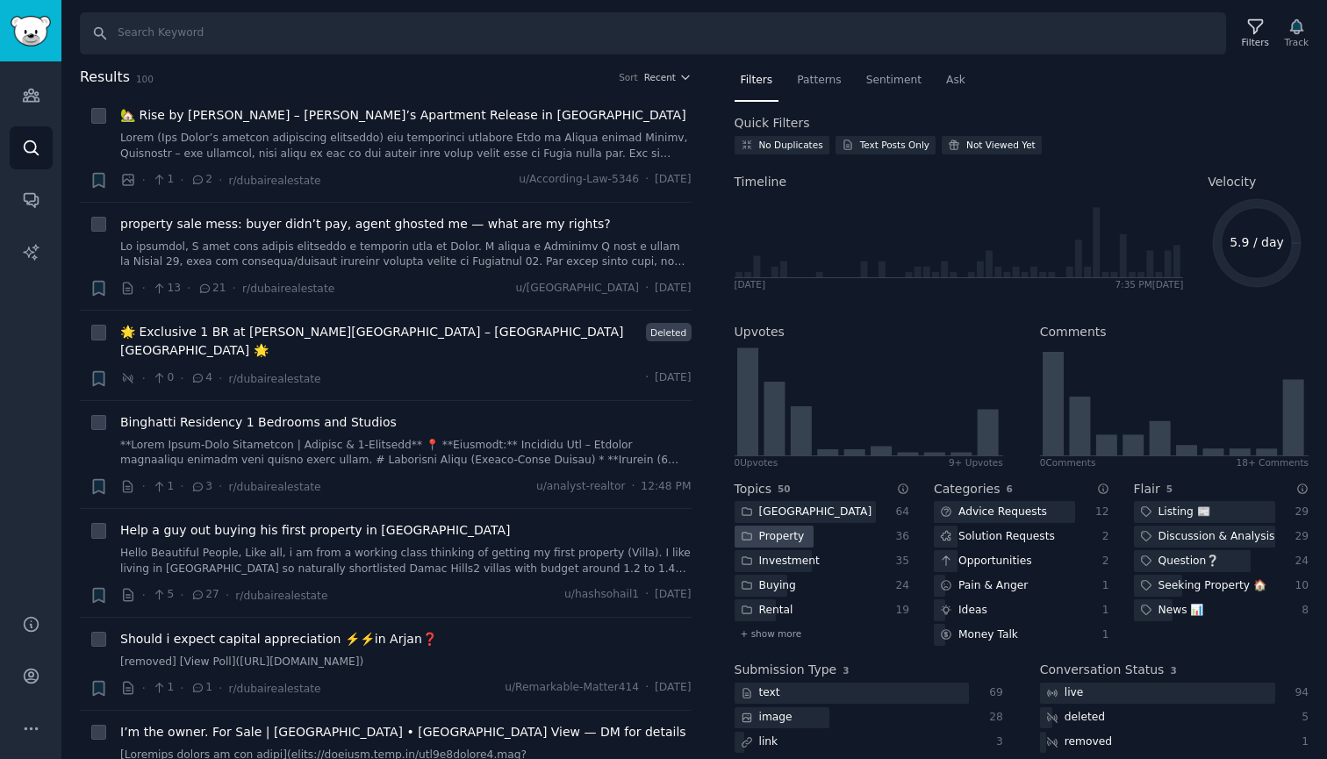
click at [821, 537] on div "Property" at bounding box center [805, 537] width 141 height 22
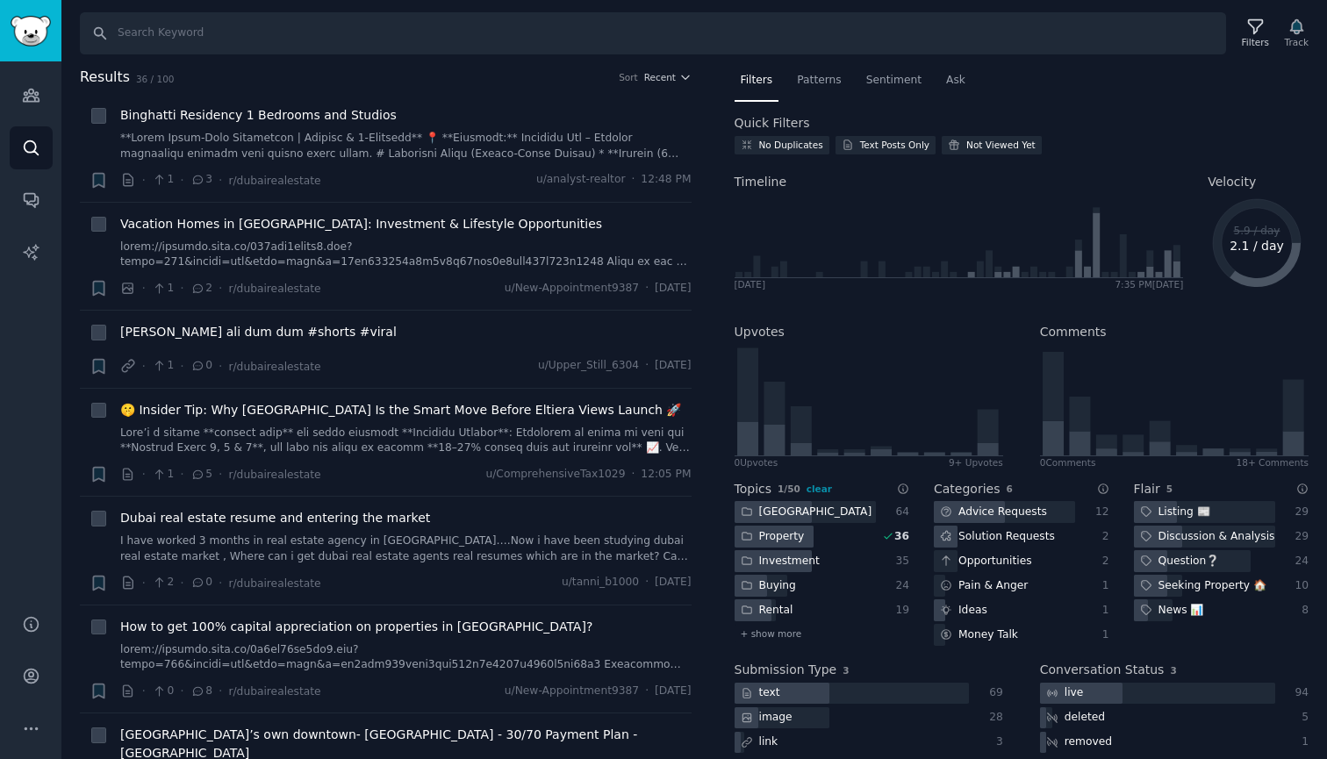
click at [822, 556] on div "Investment" at bounding box center [805, 561] width 141 height 22
click at [824, 563] on div "Investment" at bounding box center [805, 561] width 141 height 22
click at [827, 536] on div "Property" at bounding box center [805, 537] width 141 height 22
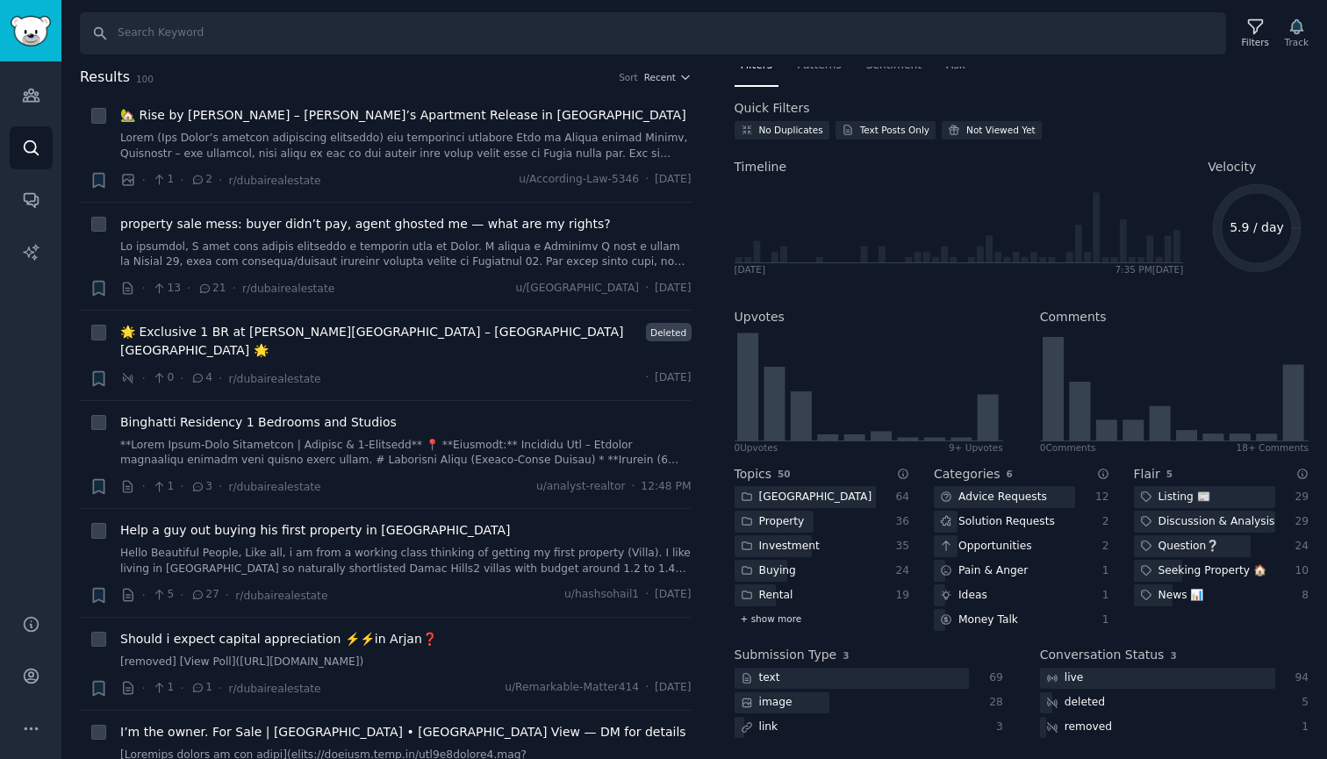
click at [780, 617] on span "+ show more" at bounding box center [771, 619] width 61 height 12
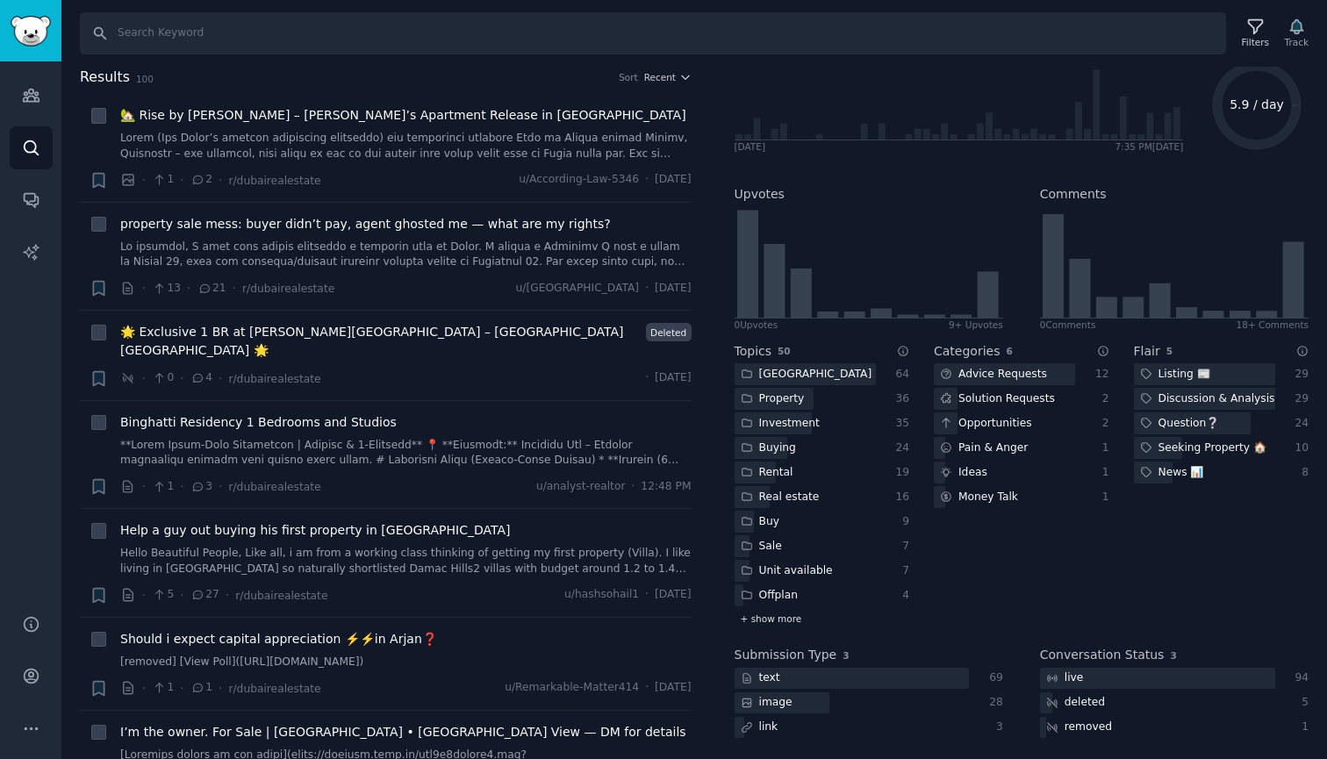
scroll to position [139, 0]
click at [784, 615] on span "+ show more" at bounding box center [771, 619] width 61 height 12
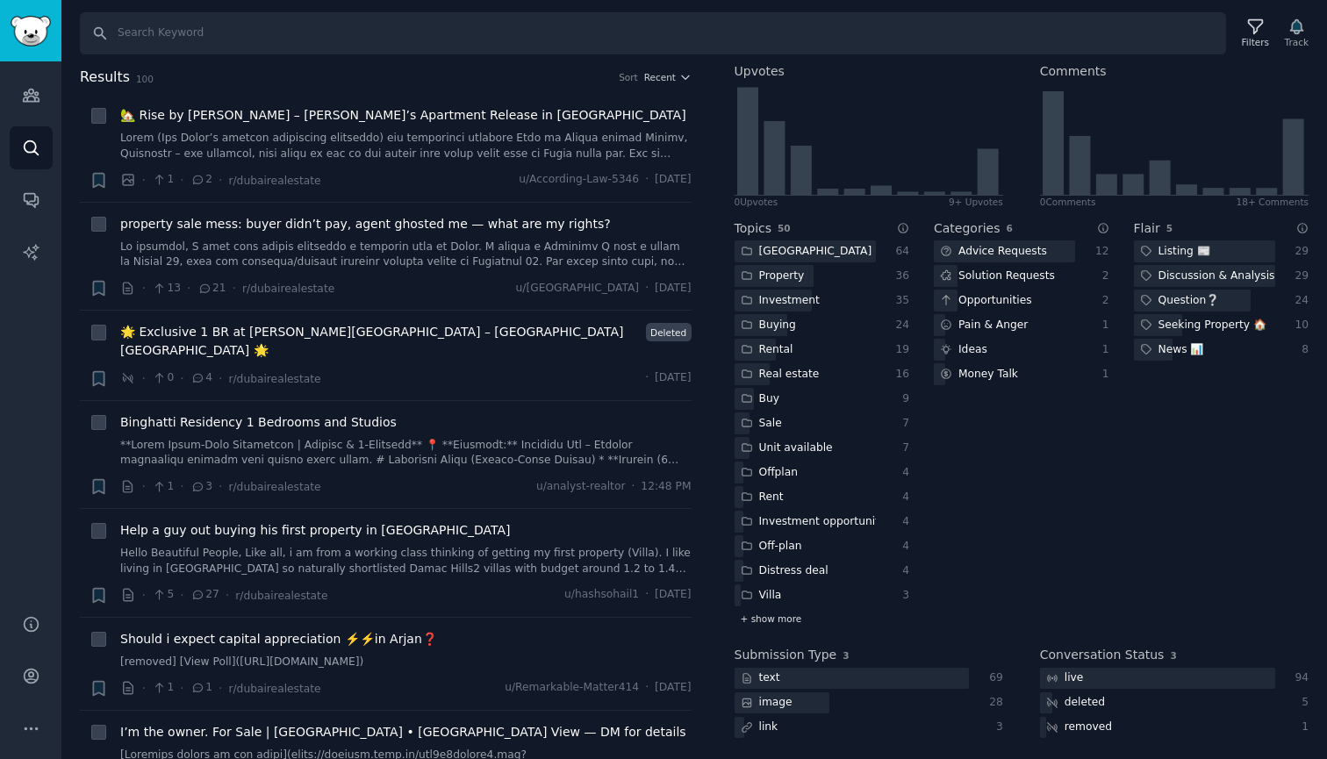
scroll to position [262, 0]
click at [784, 615] on span "+ show more" at bounding box center [771, 619] width 61 height 12
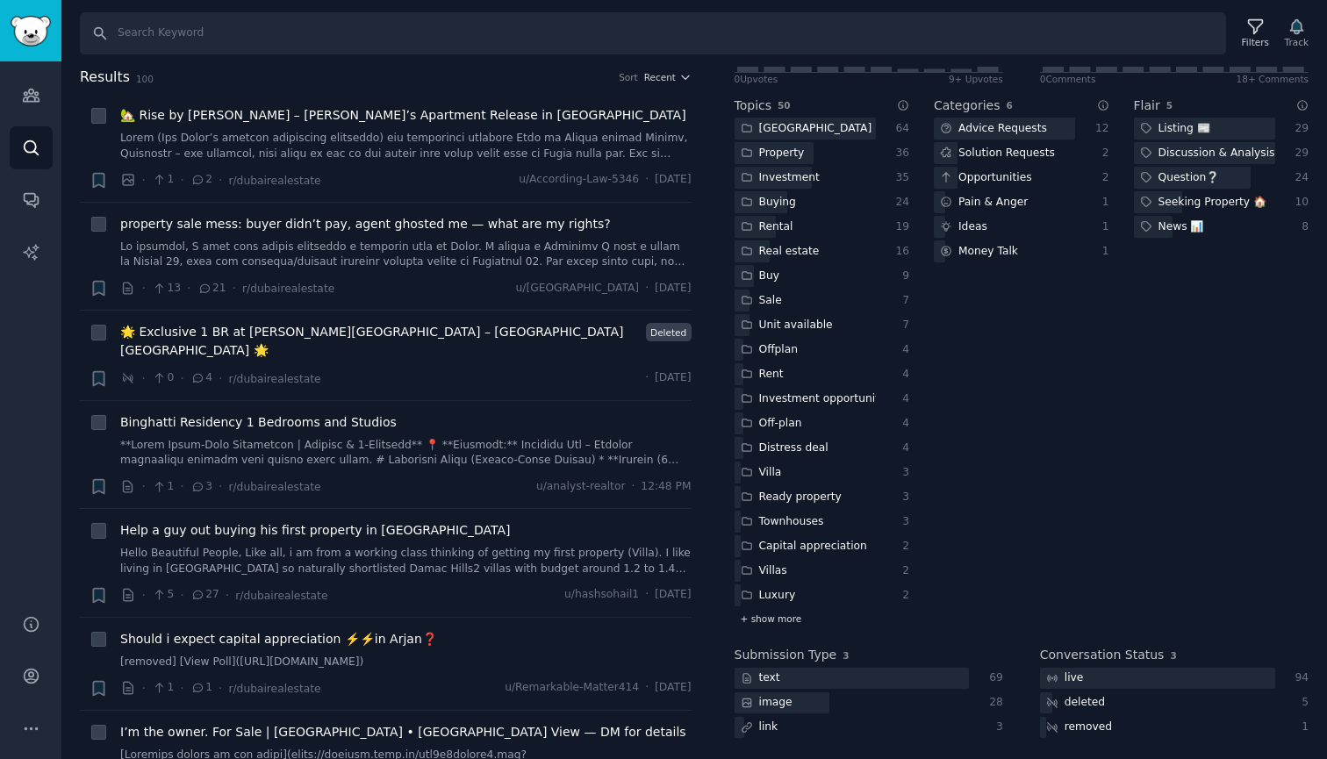
scroll to position [385, 0]
click at [787, 617] on span "+ show more" at bounding box center [771, 619] width 61 height 12
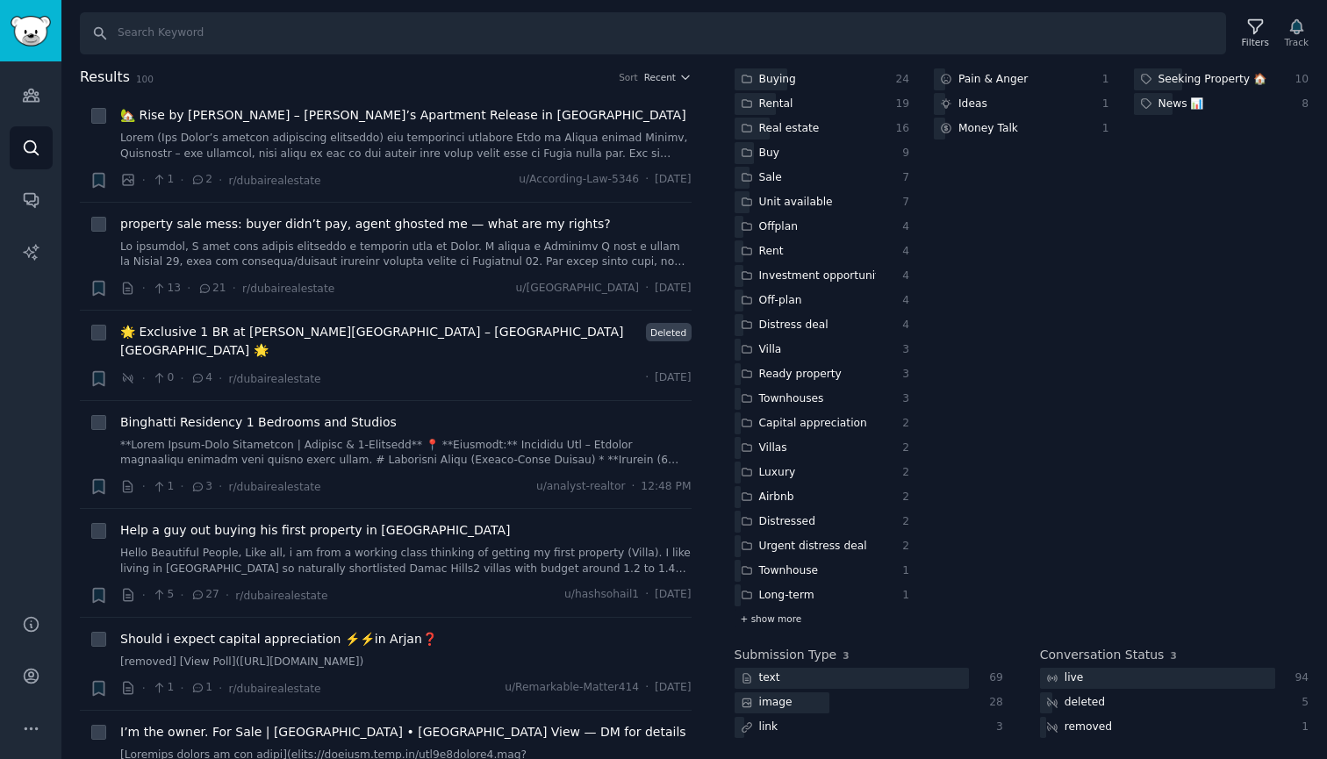
scroll to position [507, 0]
click at [788, 613] on span "+ show more" at bounding box center [771, 619] width 61 height 12
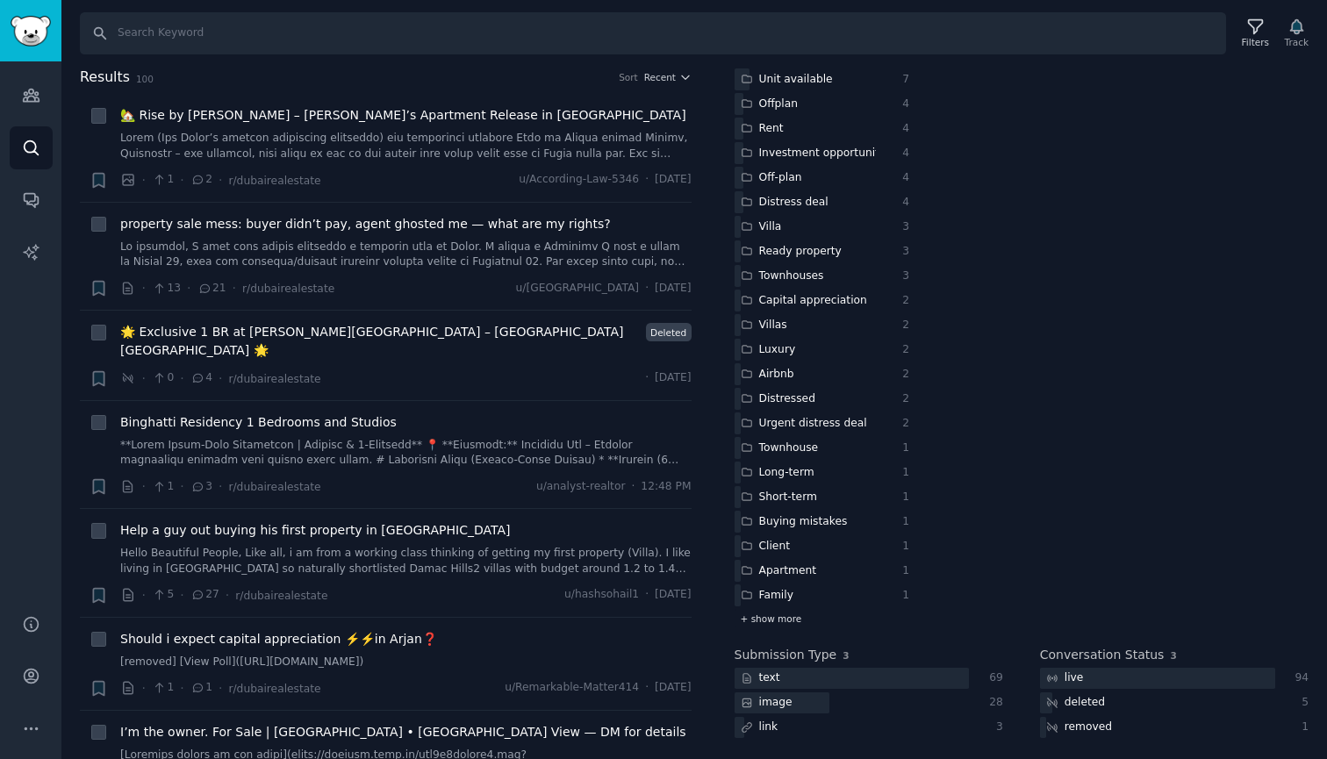
click at [788, 616] on span "+ show more" at bounding box center [771, 619] width 61 height 12
click at [794, 619] on span "+ show more" at bounding box center [771, 619] width 61 height 12
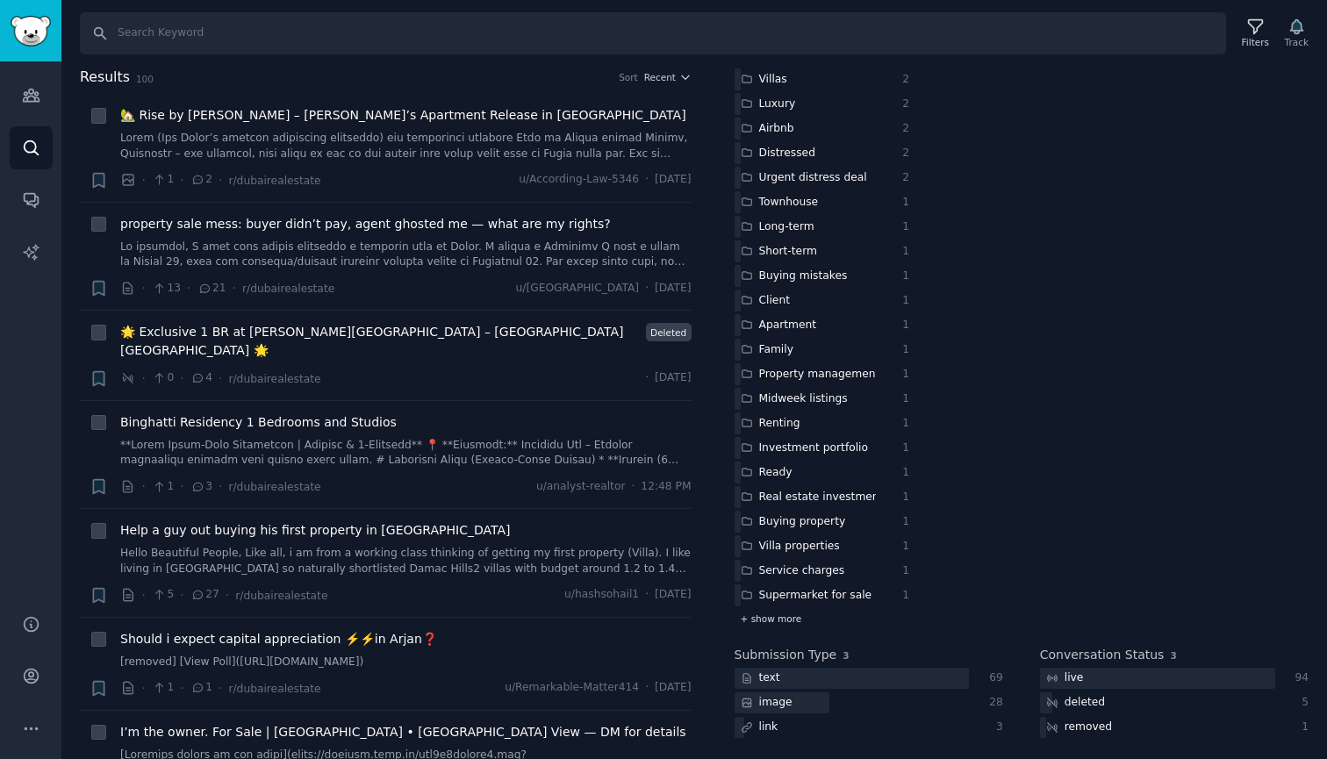
click at [789, 615] on span "+ show more" at bounding box center [771, 619] width 61 height 12
click at [787, 619] on span "+ show more" at bounding box center [771, 619] width 61 height 12
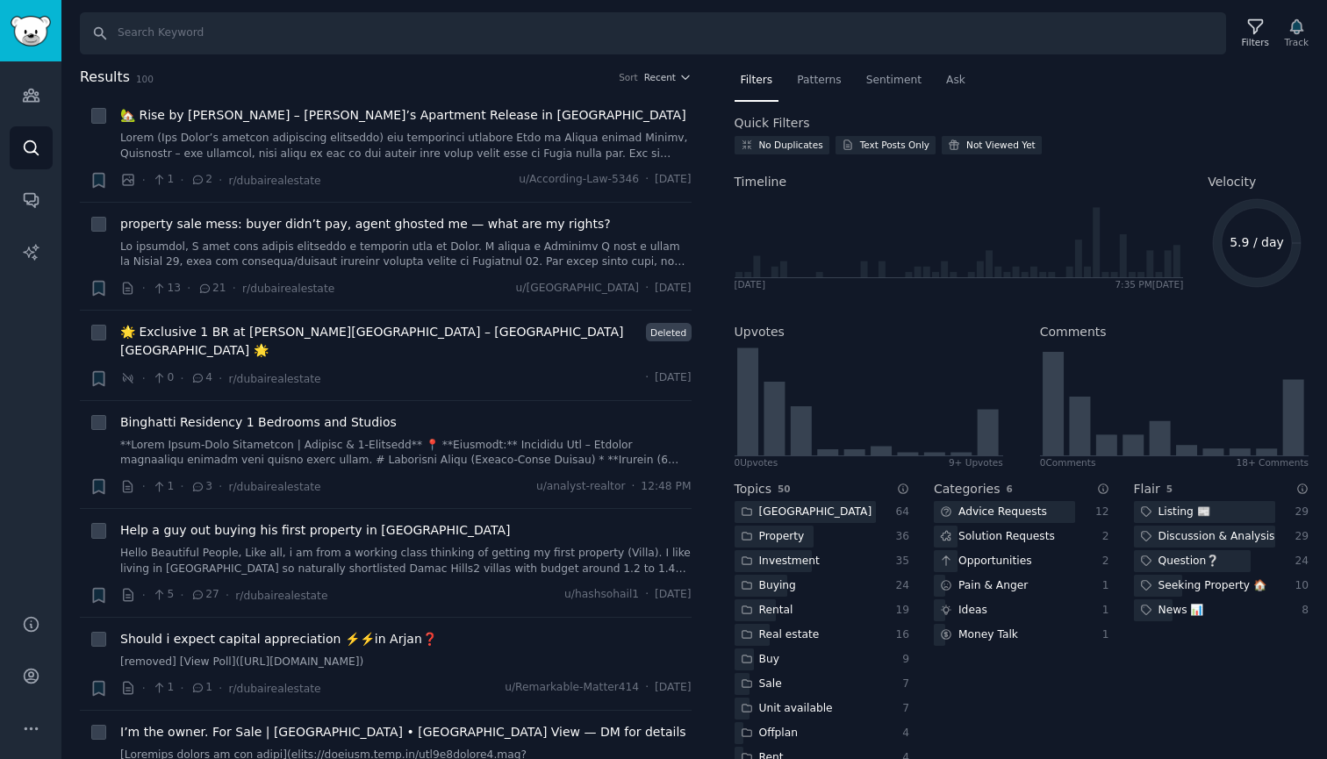
scroll to position [0, 0]
click at [838, 514] on div at bounding box center [805, 512] width 141 height 22
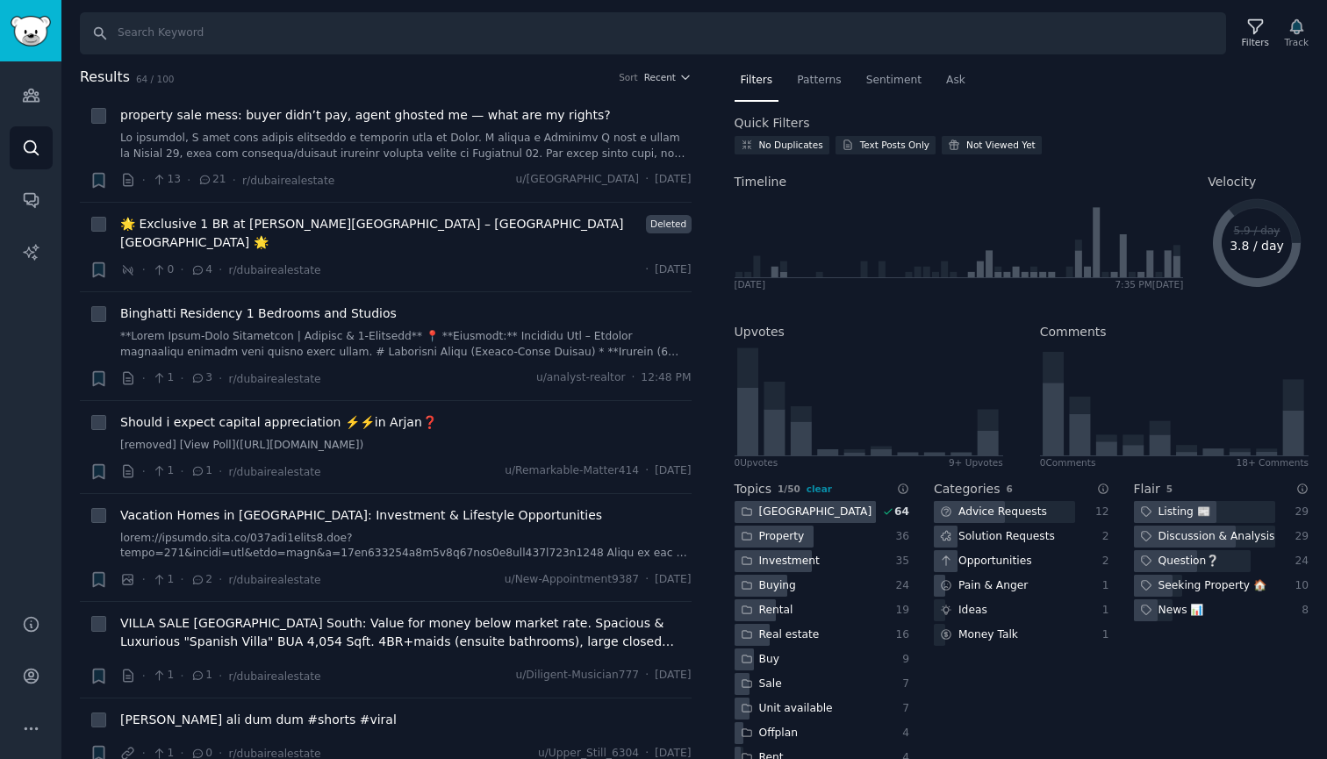
click at [834, 535] on div "Property" at bounding box center [805, 537] width 141 height 22
click at [824, 553] on div "Investment" at bounding box center [805, 561] width 141 height 22
click at [838, 514] on div at bounding box center [805, 512] width 141 height 22
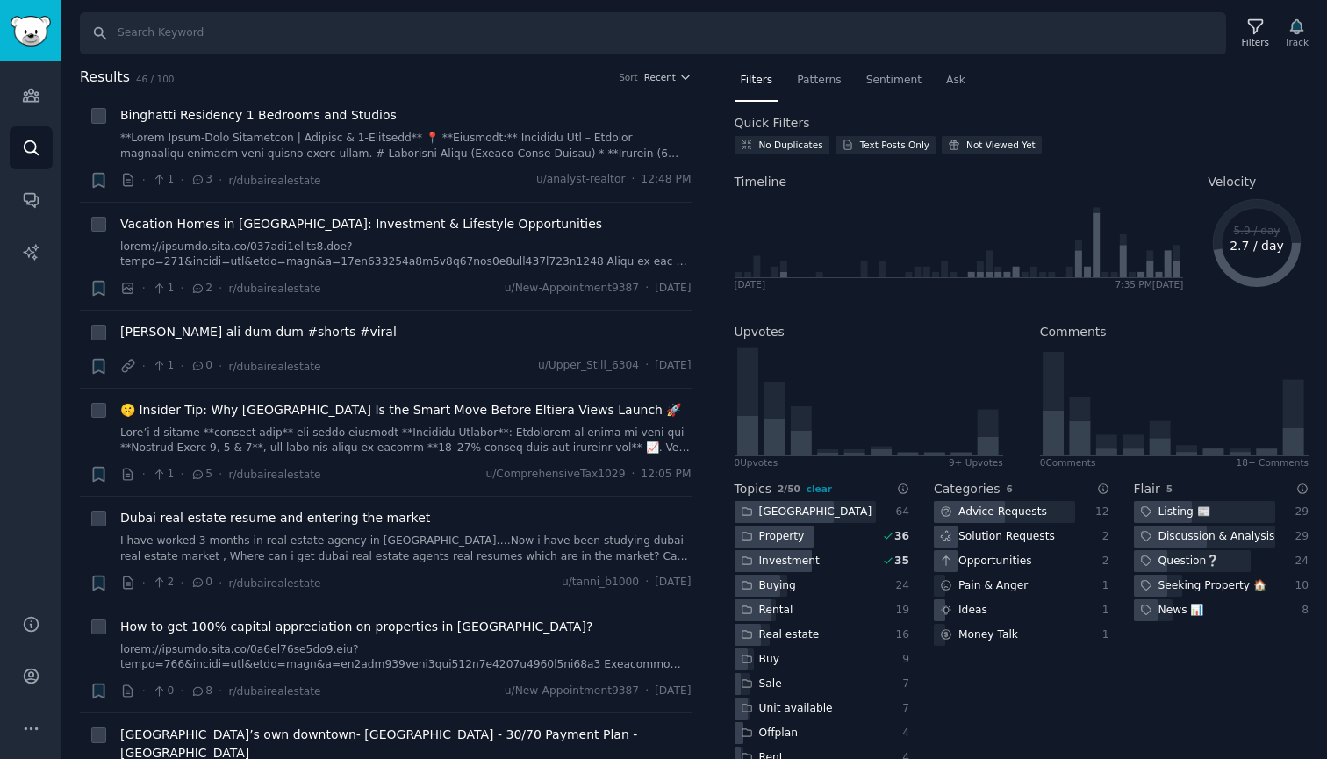
click at [829, 558] on div "Investment" at bounding box center [805, 561] width 141 height 22
click at [829, 528] on div "Property" at bounding box center [805, 537] width 141 height 22
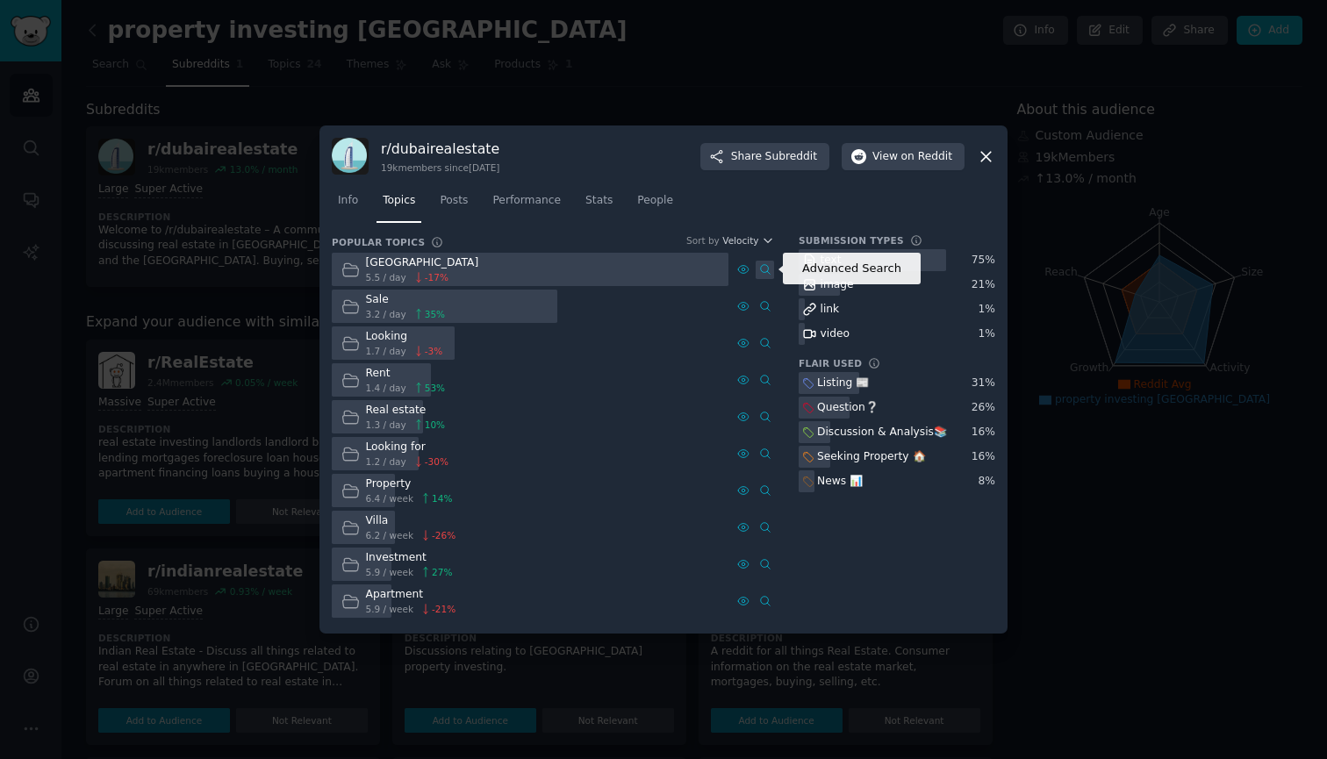
click at [765, 269] on icon at bounding box center [765, 269] width 12 height 12
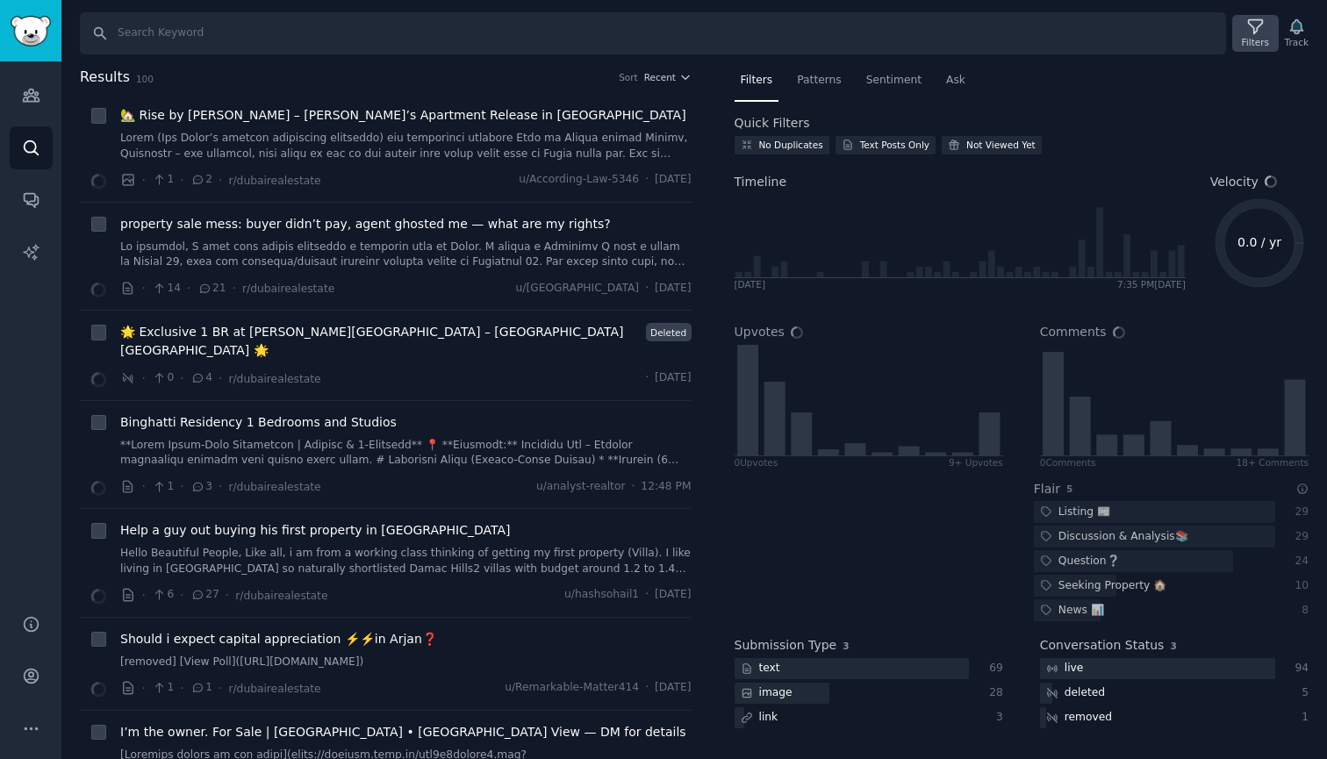
click at [1254, 40] on div "Filters" at bounding box center [1255, 42] width 27 height 12
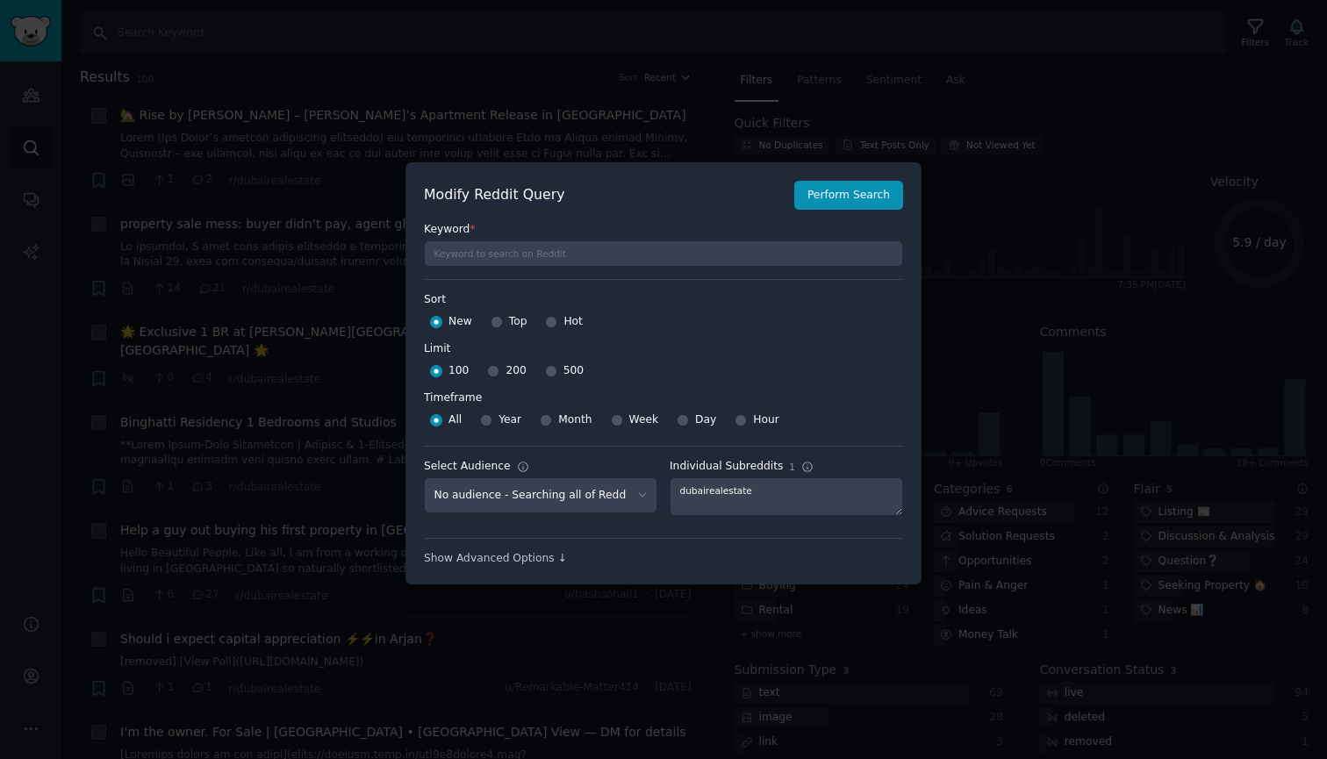
scroll to position [12, 0]
click at [547, 370] on input "500" at bounding box center [551, 371] width 12 height 12
radio input "true"
click at [521, 560] on div "Show Advanced Options ↓" at bounding box center [663, 559] width 479 height 16
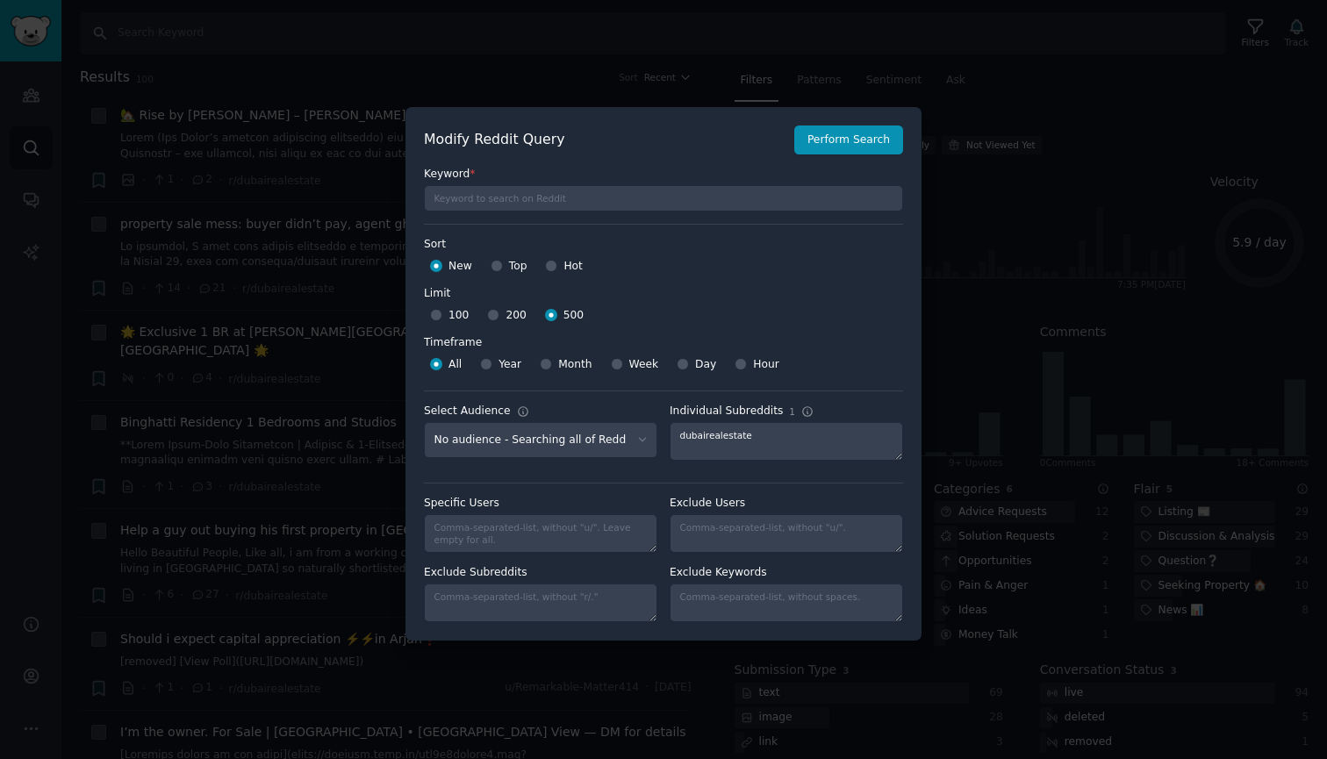
scroll to position [0, 0]
click at [887, 148] on button "Perform Search" at bounding box center [848, 141] width 109 height 30
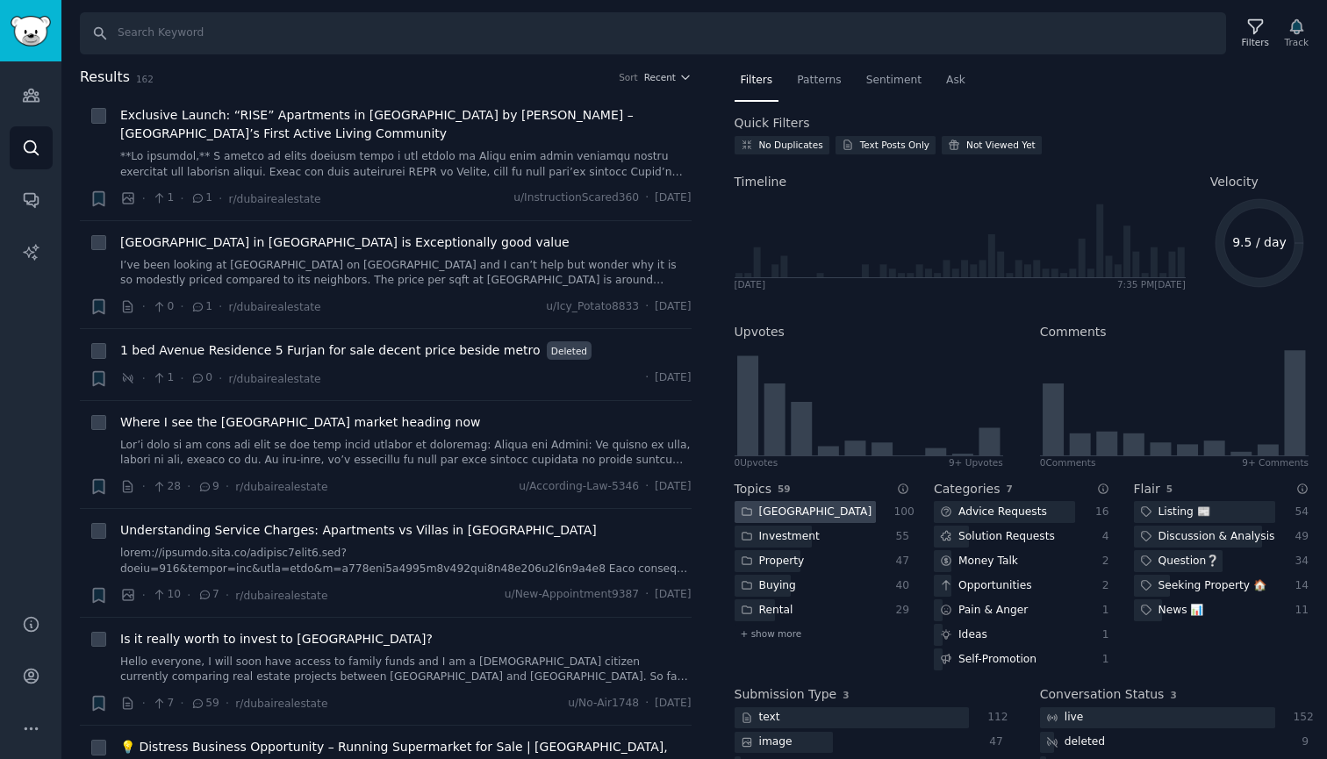
click at [814, 510] on div at bounding box center [805, 512] width 141 height 22
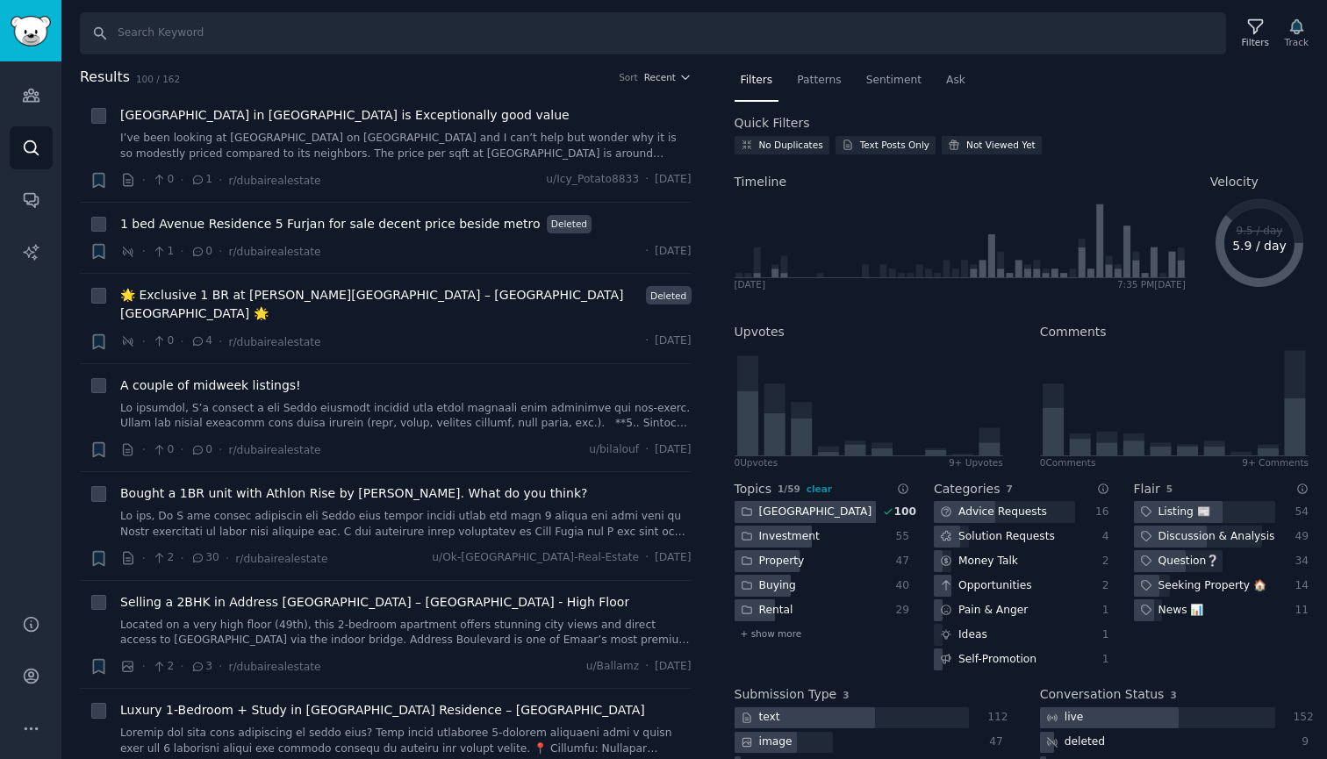
click at [826, 502] on div at bounding box center [805, 512] width 141 height 22
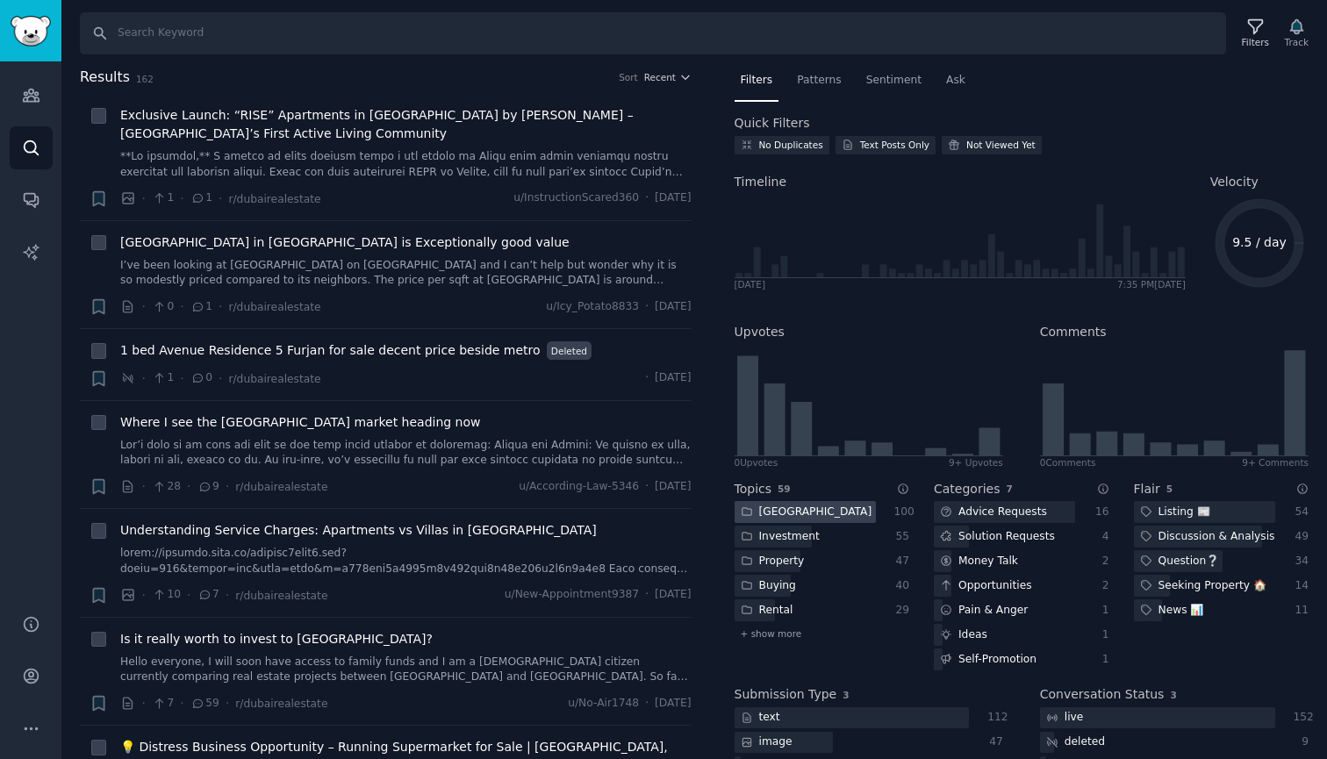
click at [805, 512] on div at bounding box center [805, 512] width 141 height 22
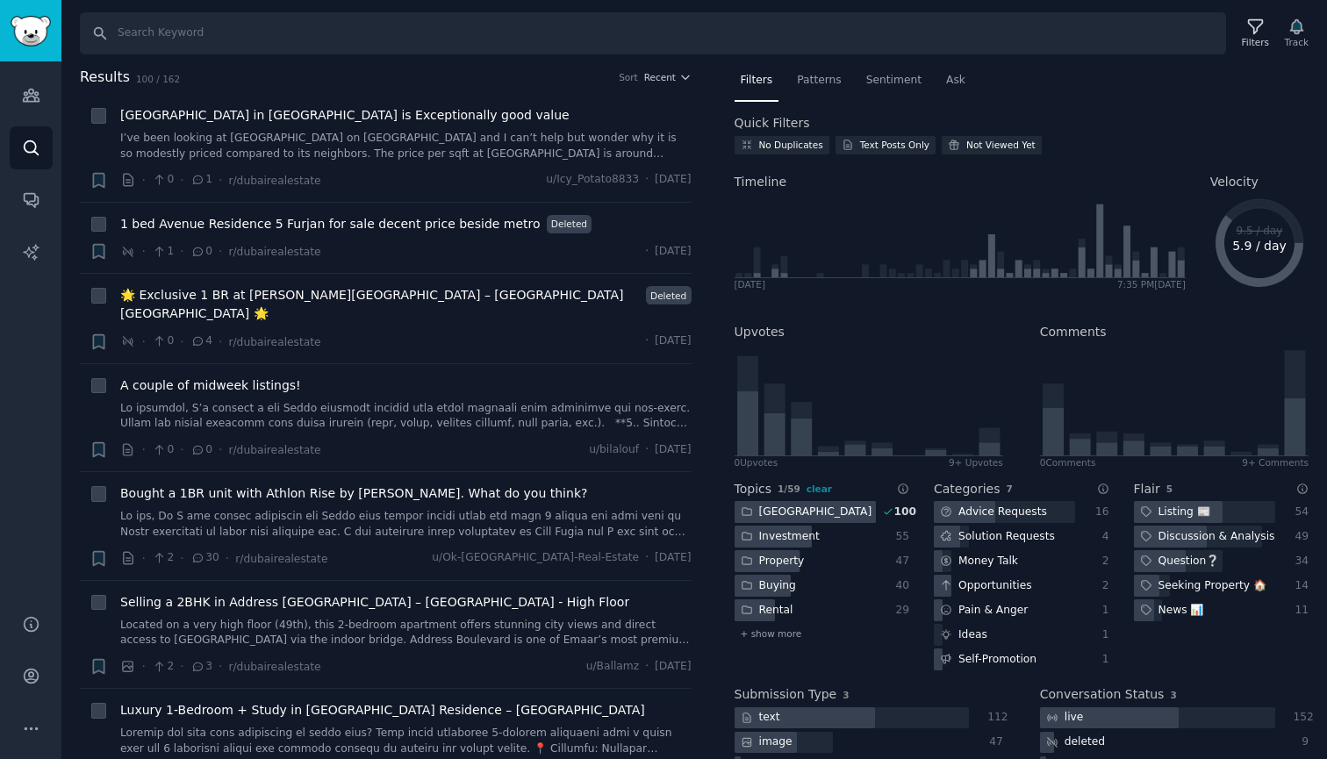
click at [897, 330] on div "Upvotes" at bounding box center [869, 332] width 269 height 18
click at [816, 508] on div at bounding box center [805, 512] width 141 height 22
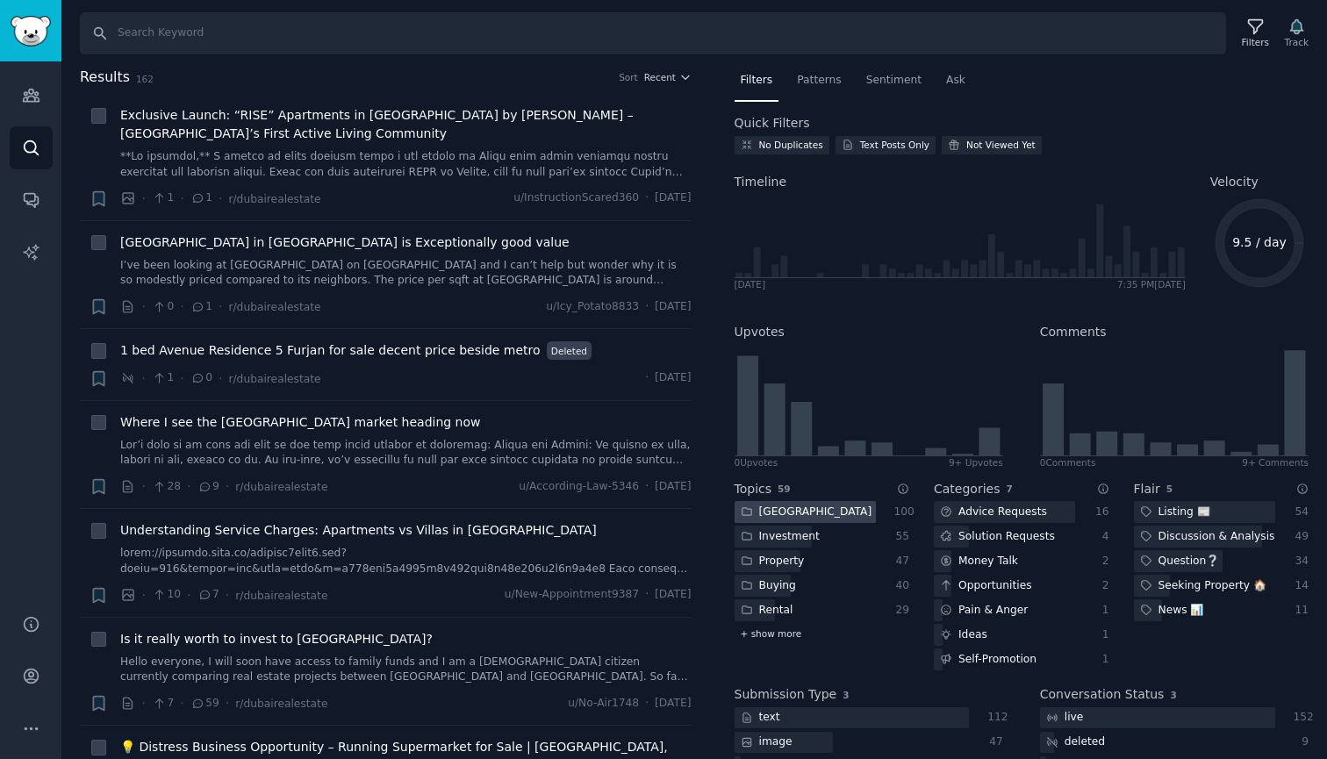
click at [787, 630] on span "+ show more" at bounding box center [771, 634] width 61 height 12
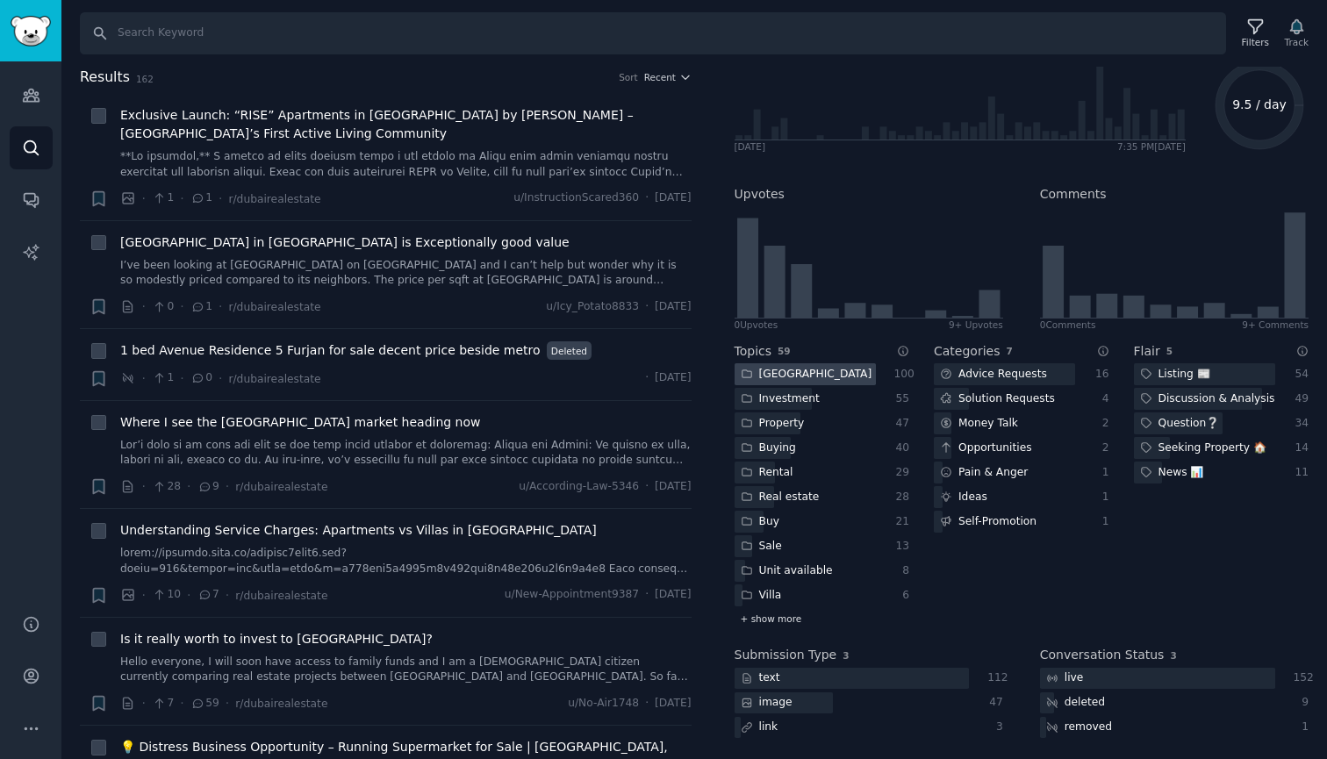
scroll to position [139, 0]
click at [790, 619] on span "+ show more" at bounding box center [771, 619] width 61 height 12
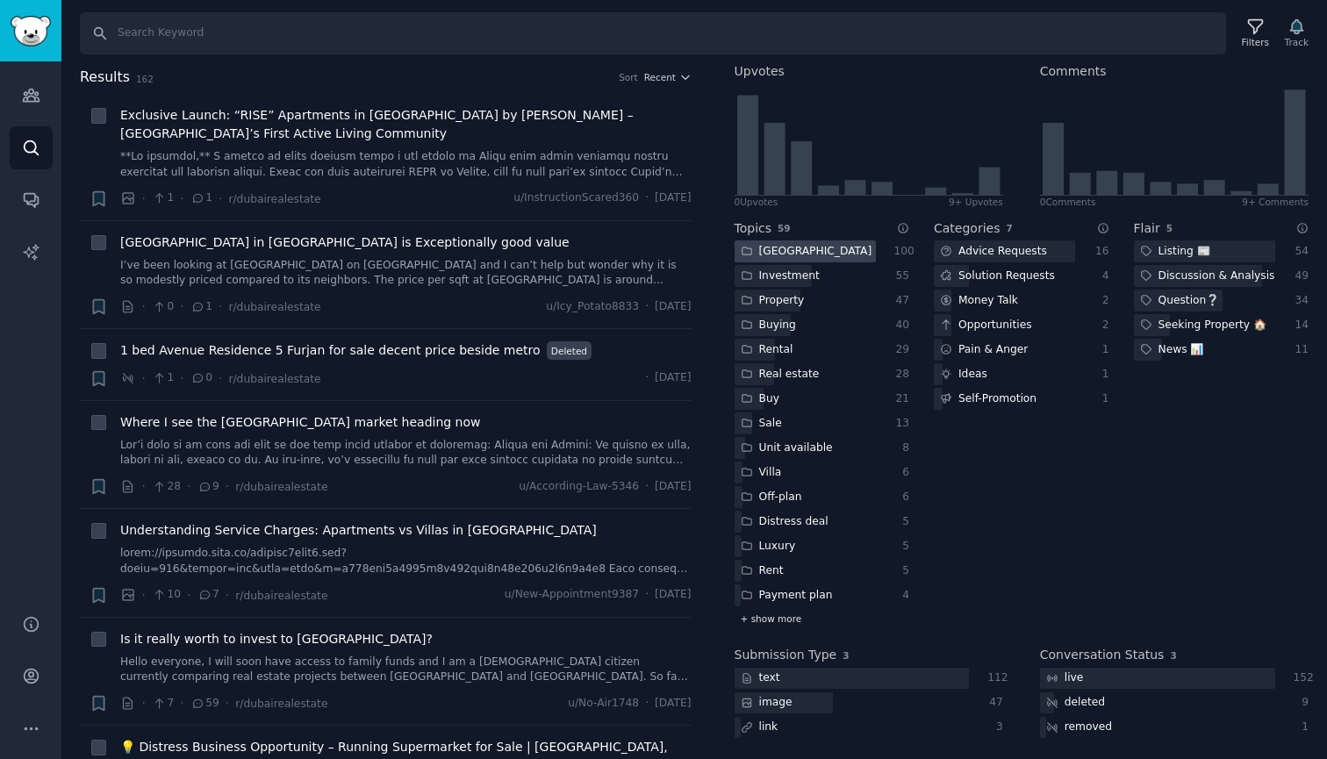
scroll to position [0, 0]
click at [790, 616] on span "+ show more" at bounding box center [771, 619] width 61 height 12
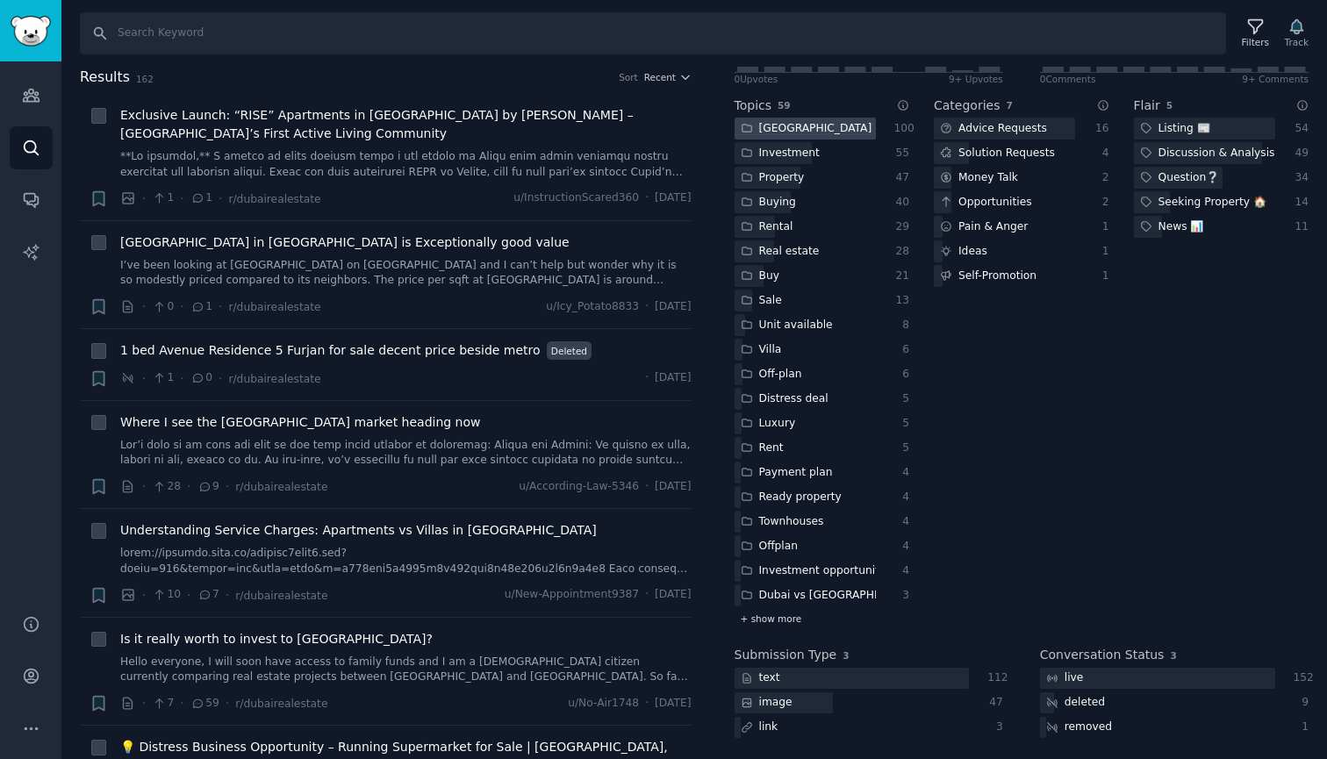
click at [787, 613] on span "+ show more" at bounding box center [771, 619] width 61 height 12
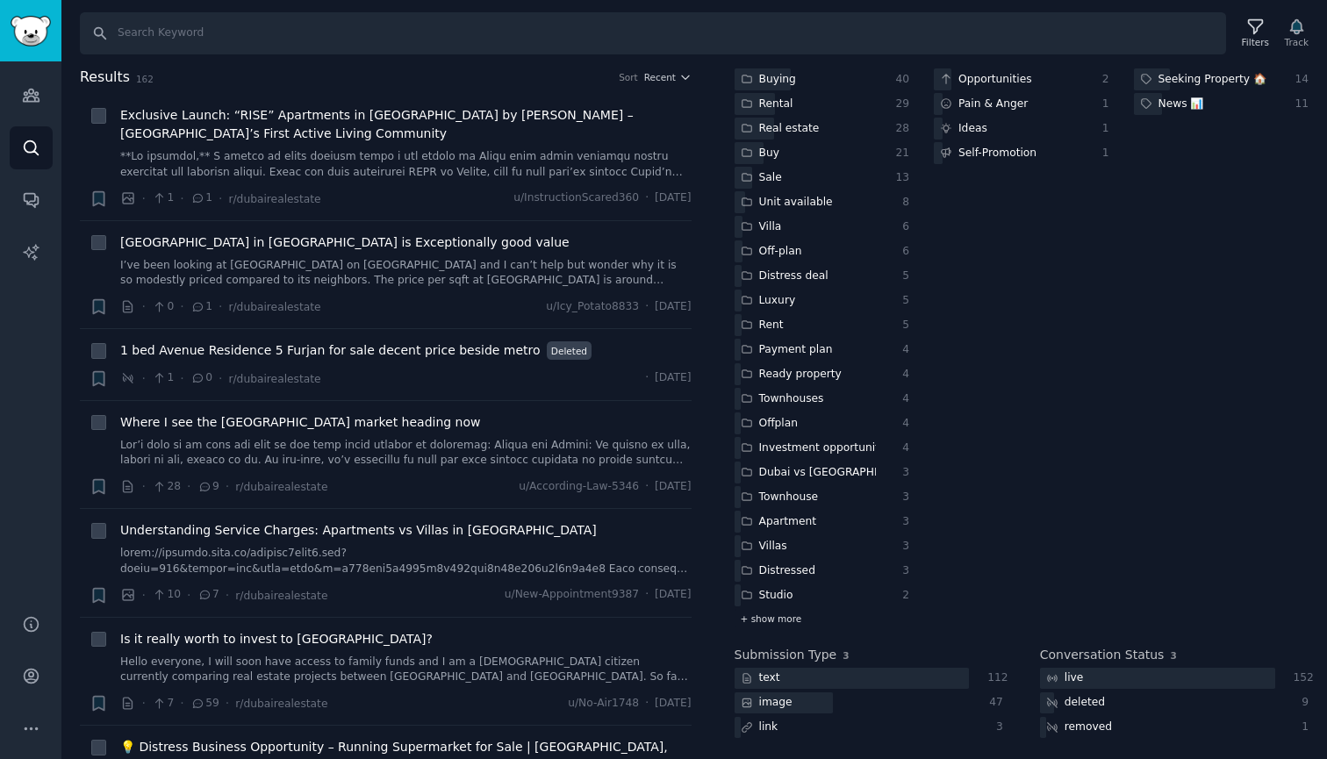
click at [781, 615] on span "+ show more" at bounding box center [771, 619] width 61 height 12
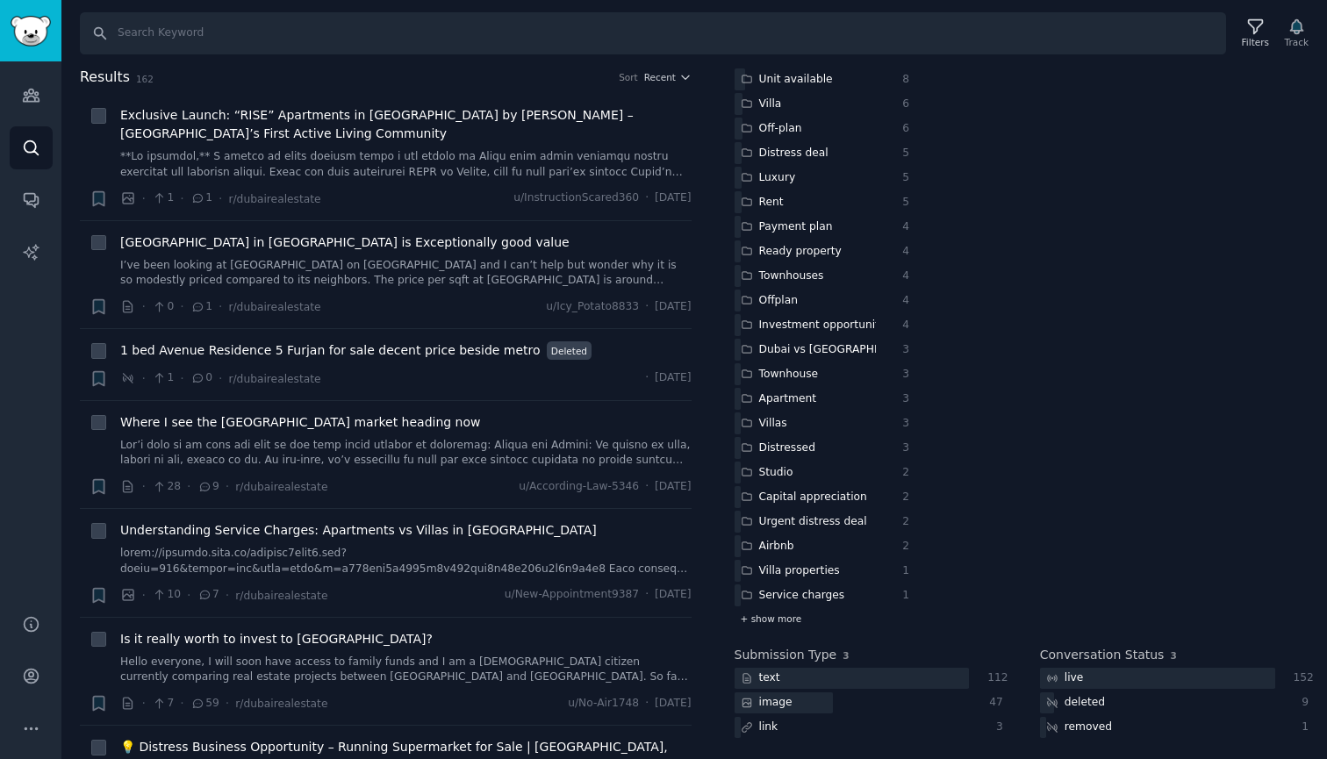
click at [781, 615] on span "+ show more" at bounding box center [771, 619] width 61 height 12
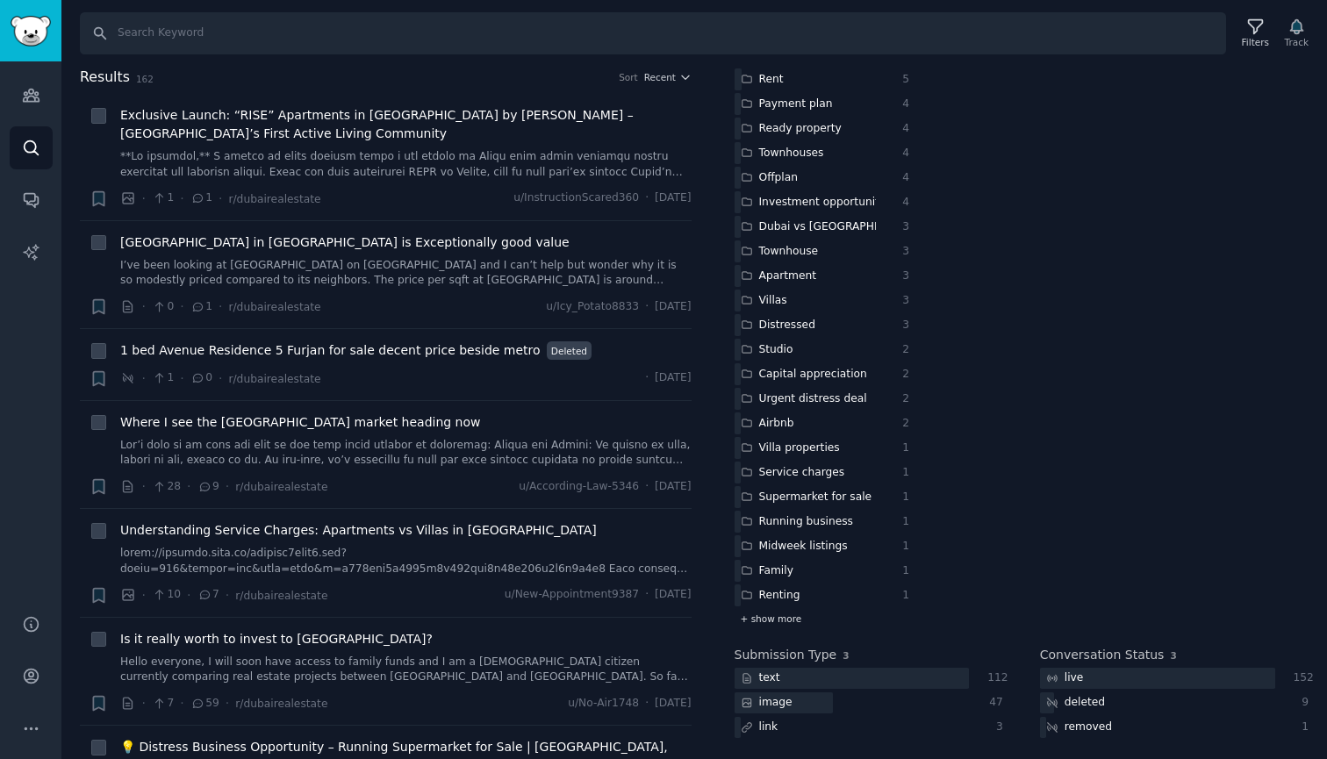
click at [781, 614] on span "+ show more" at bounding box center [771, 619] width 61 height 12
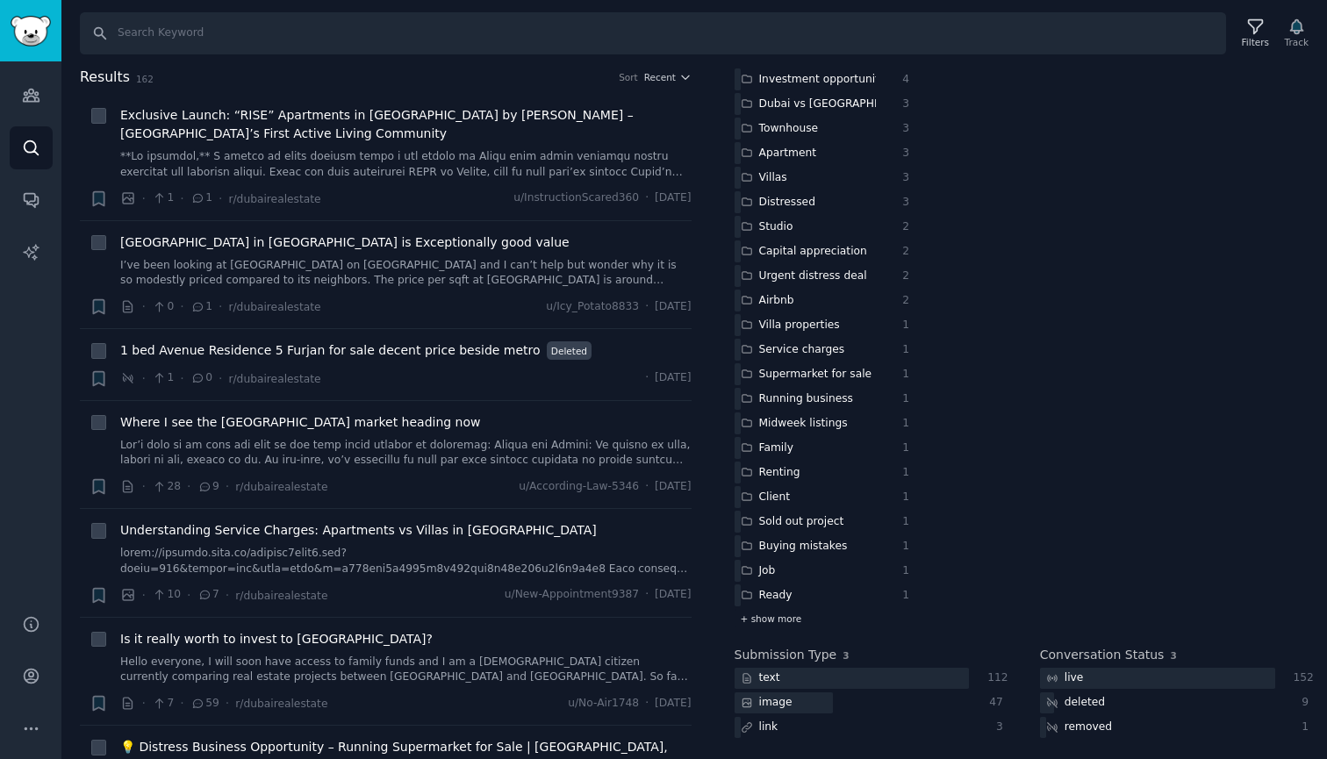
click at [781, 614] on span "+ show more" at bounding box center [771, 619] width 61 height 12
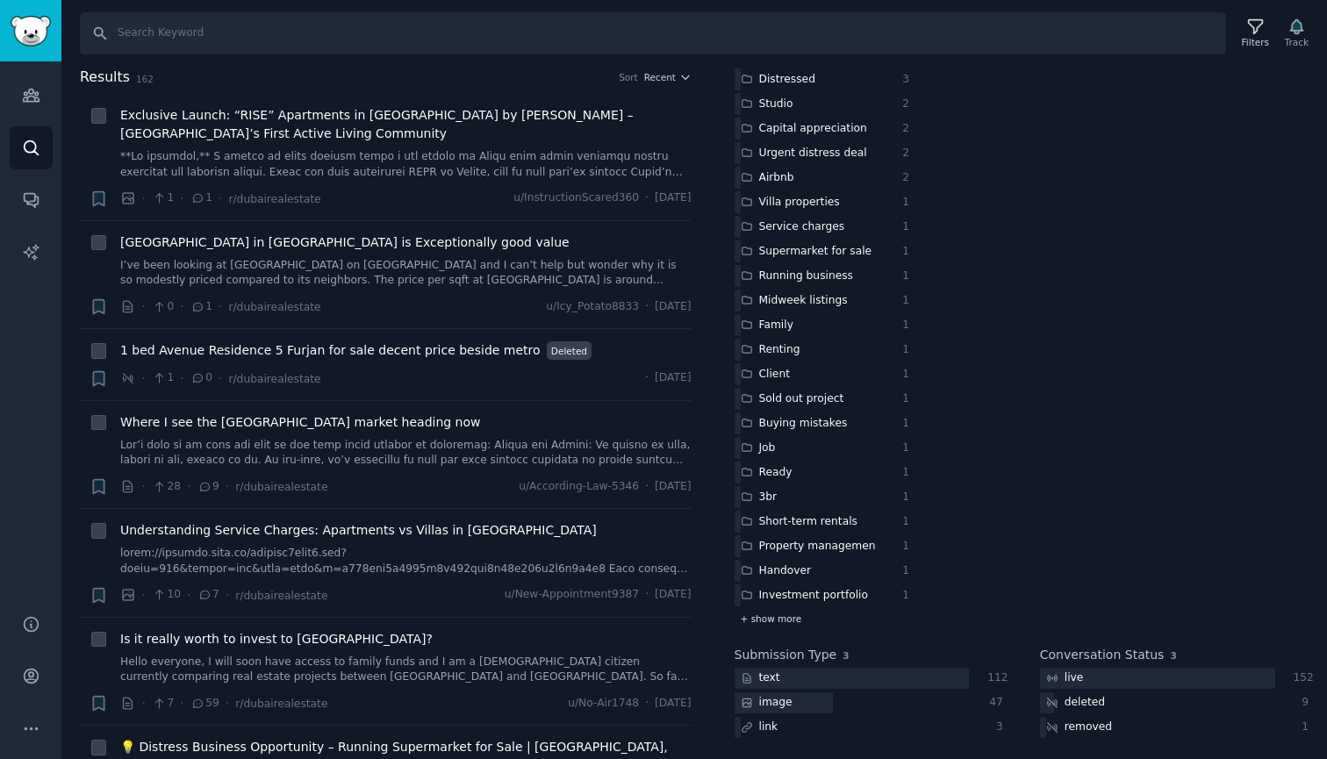
click at [781, 614] on span "+ show more" at bounding box center [771, 619] width 61 height 12
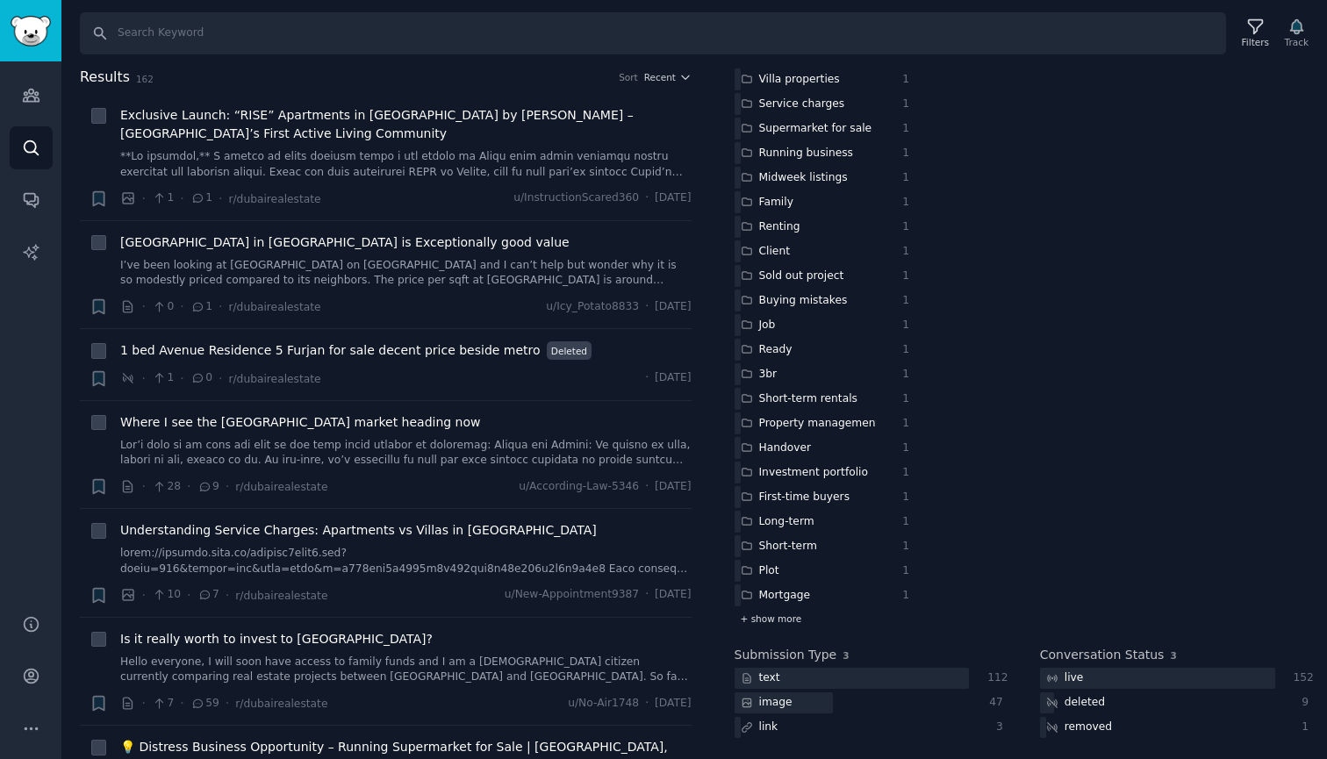
click at [785, 613] on span "+ show more" at bounding box center [771, 619] width 61 height 12
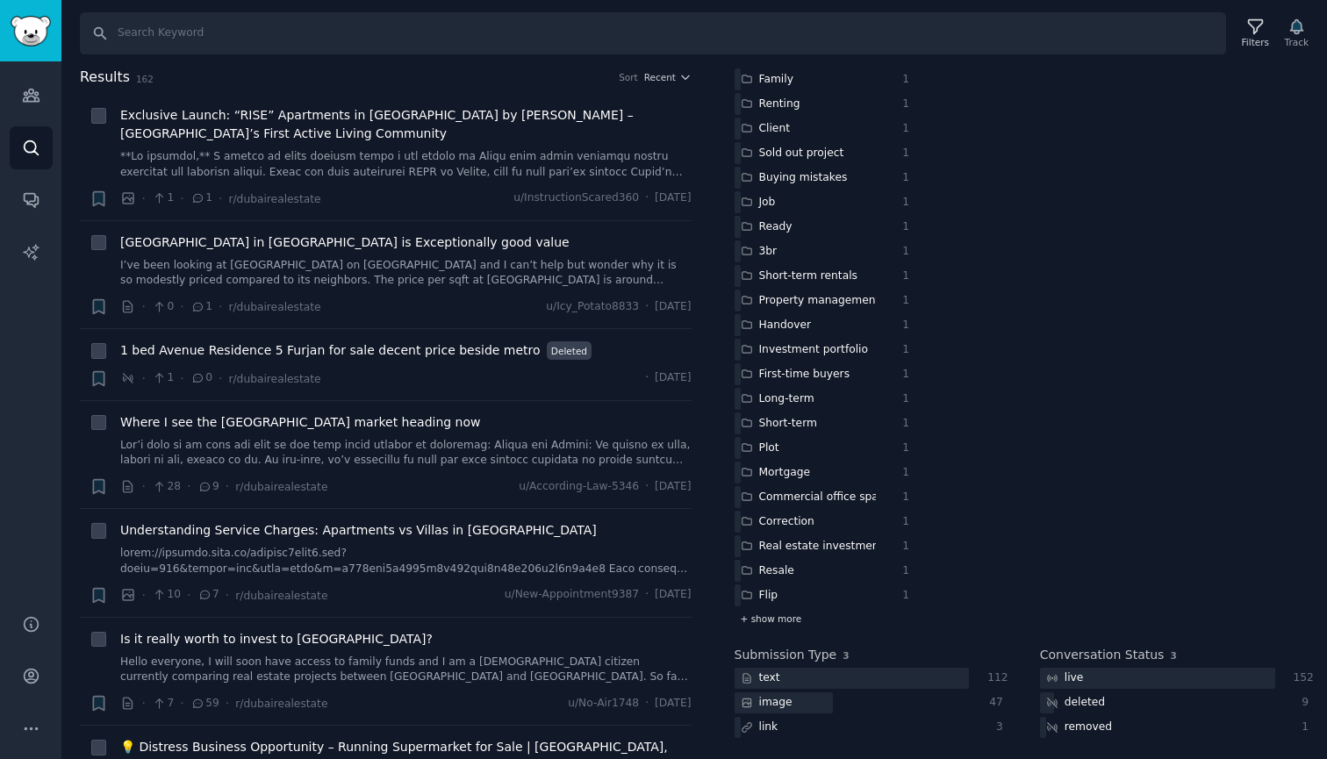
click at [785, 613] on span "+ show more" at bounding box center [771, 619] width 61 height 12
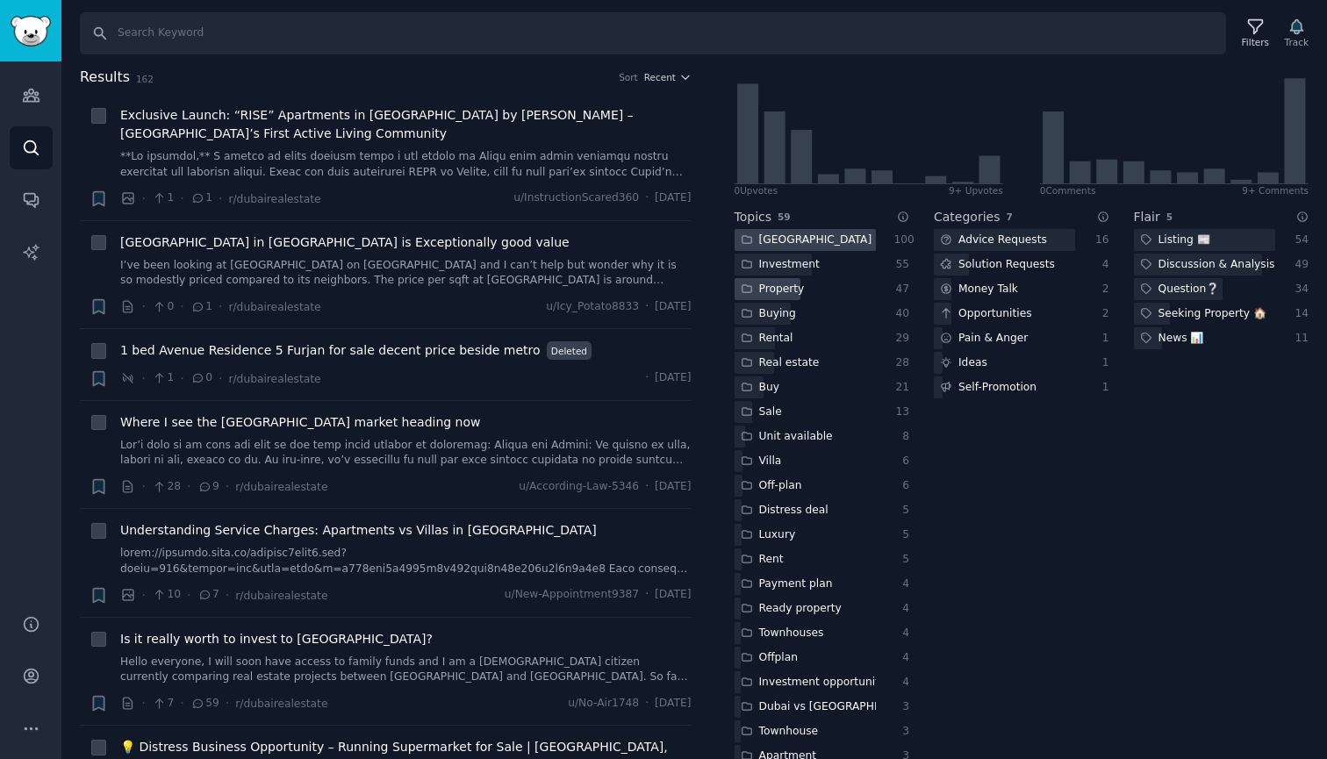
scroll to position [274, 0]
click at [841, 528] on div "Luxury" at bounding box center [805, 533] width 141 height 22
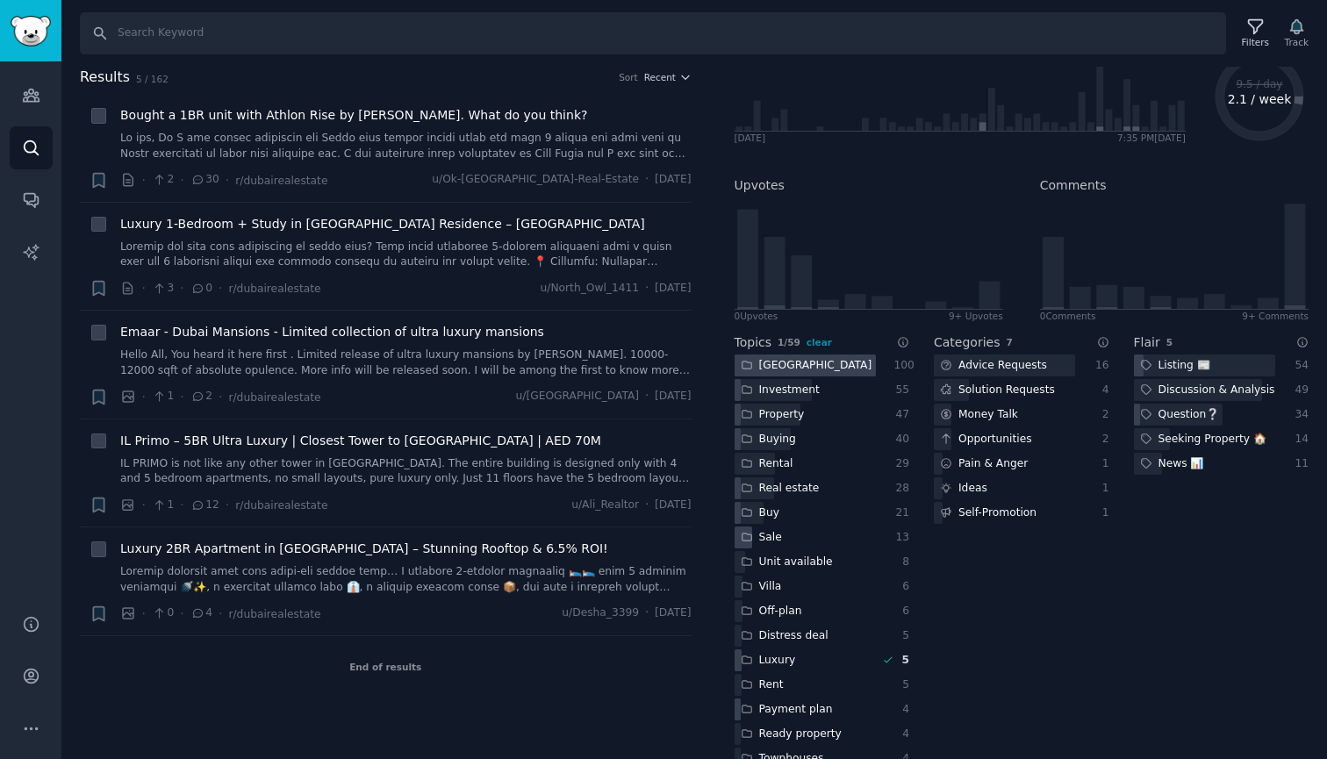
scroll to position [249, 0]
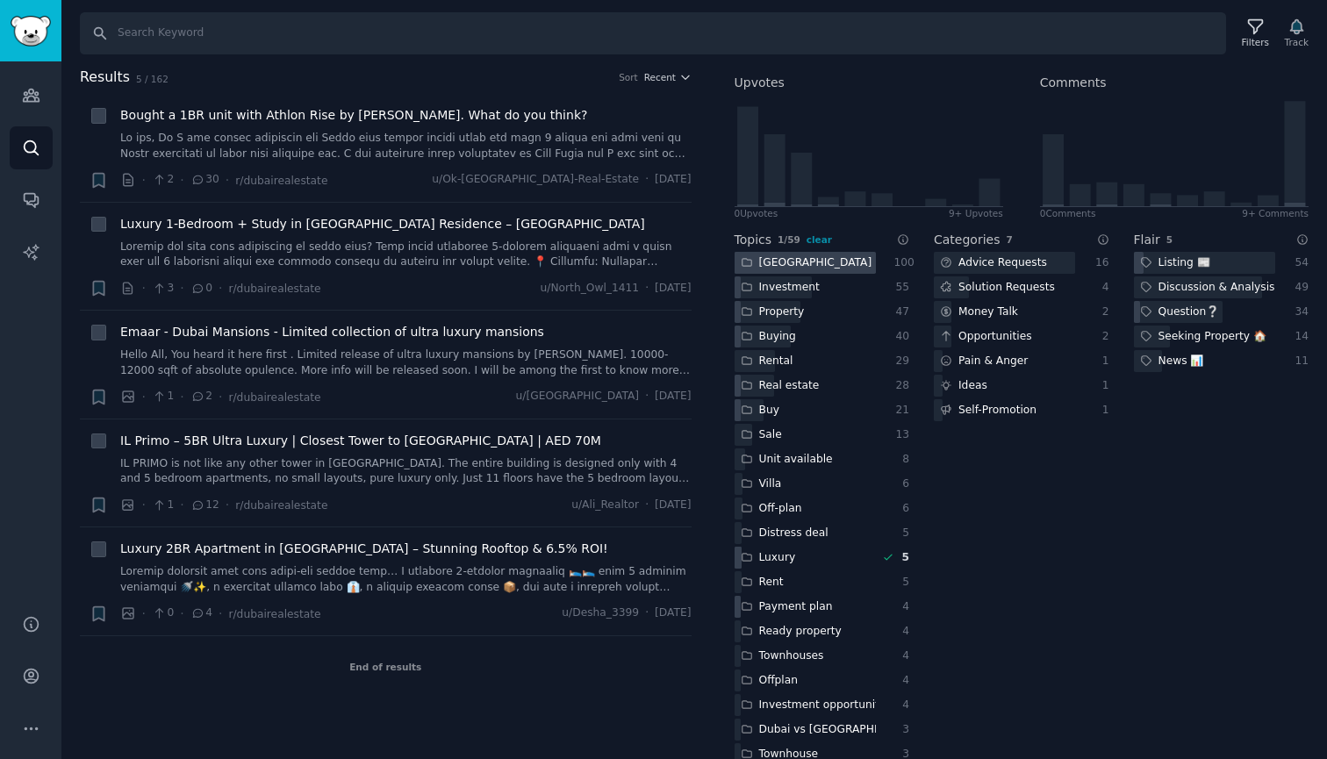
click at [837, 557] on div "Luxury" at bounding box center [805, 558] width 141 height 22
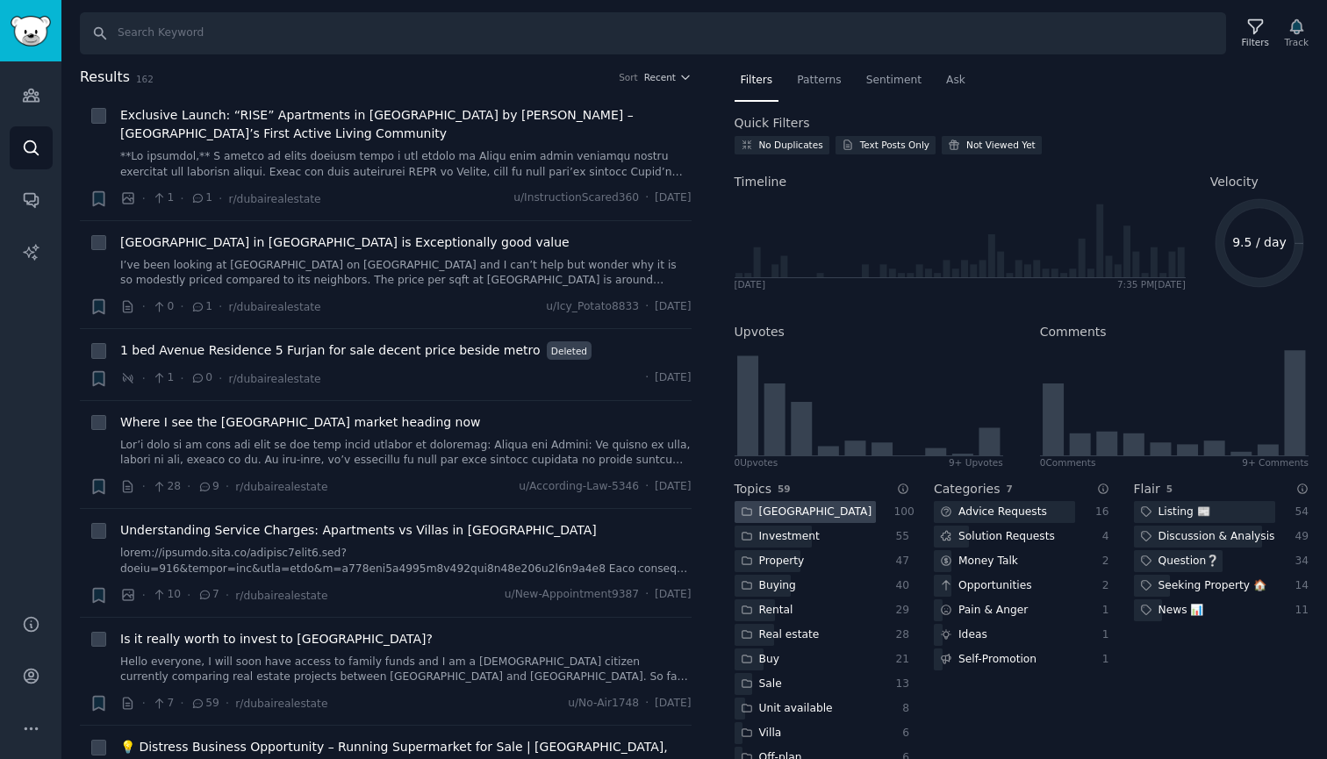
scroll to position [0, 0]
click at [840, 501] on div at bounding box center [805, 512] width 141 height 22
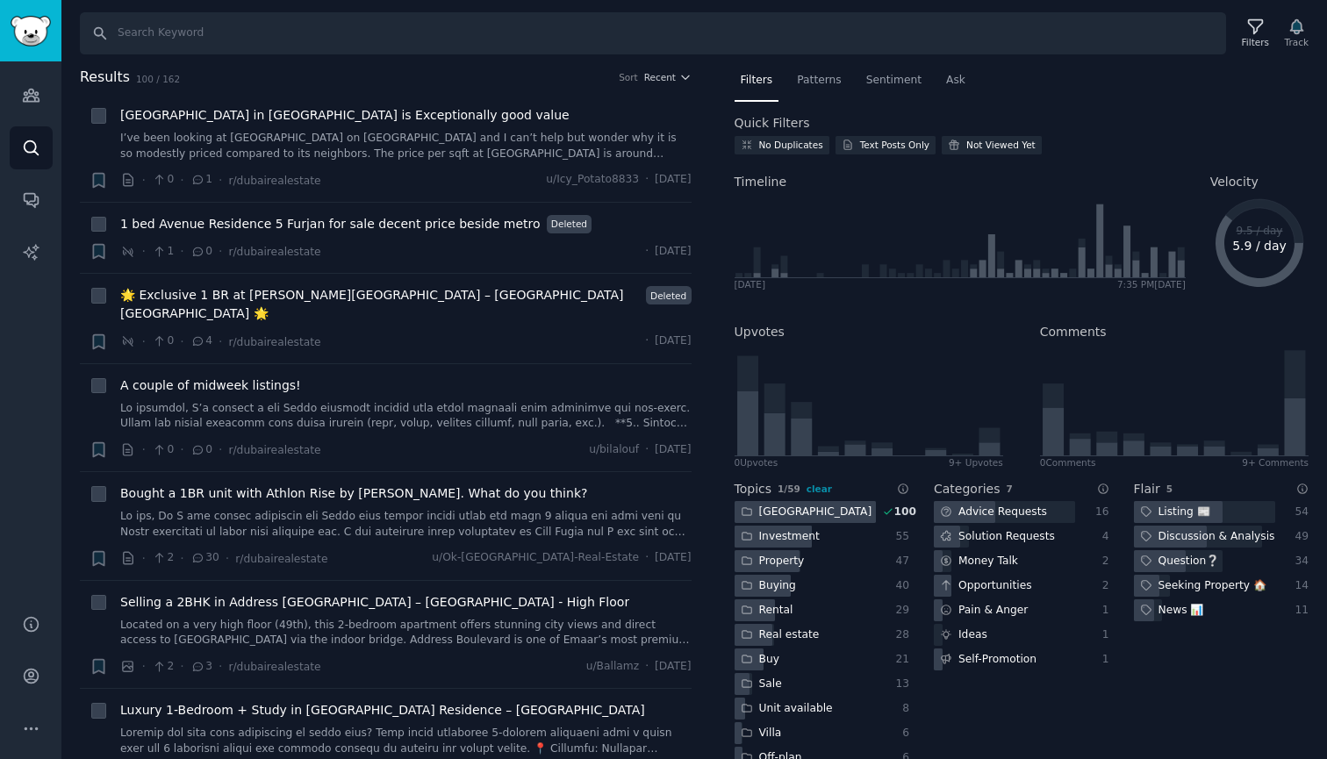
click at [837, 536] on div "Investment" at bounding box center [805, 537] width 141 height 22
click at [840, 509] on div at bounding box center [805, 512] width 141 height 22
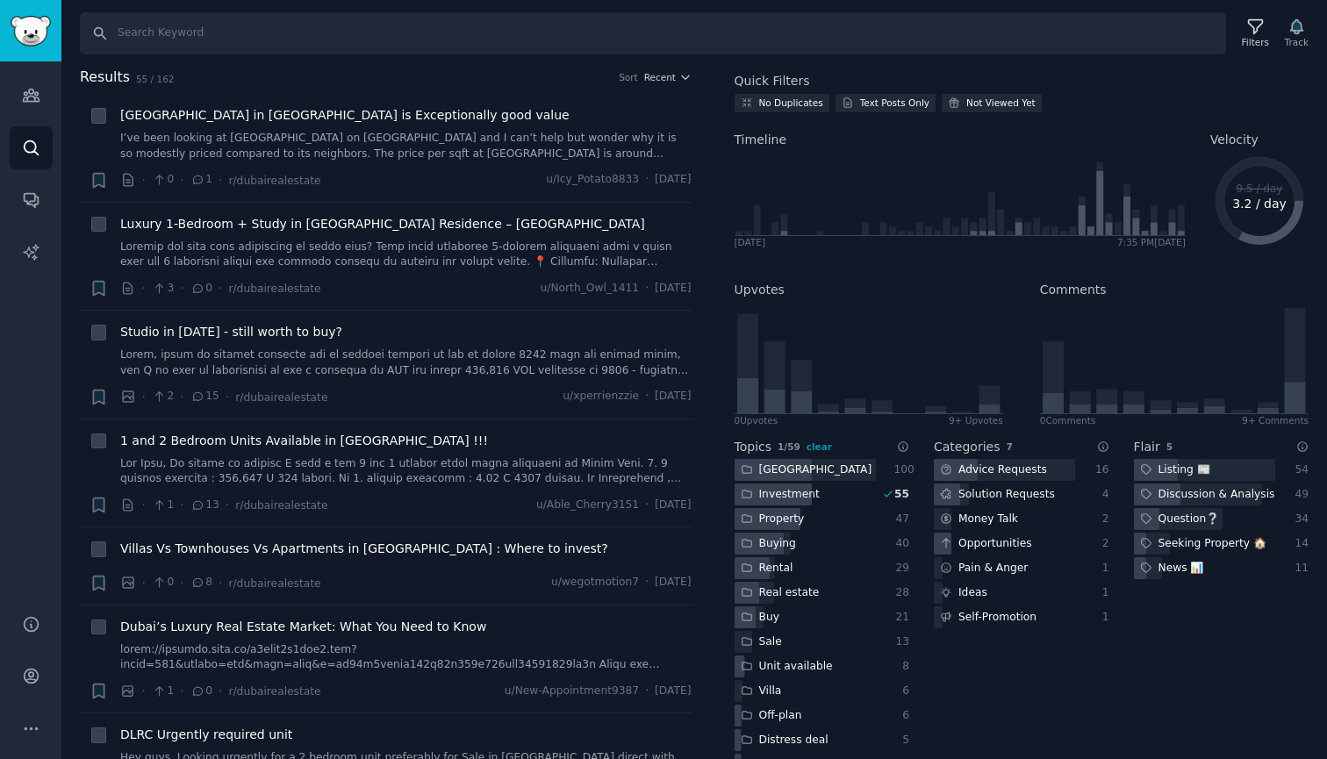
scroll to position [67, 0]
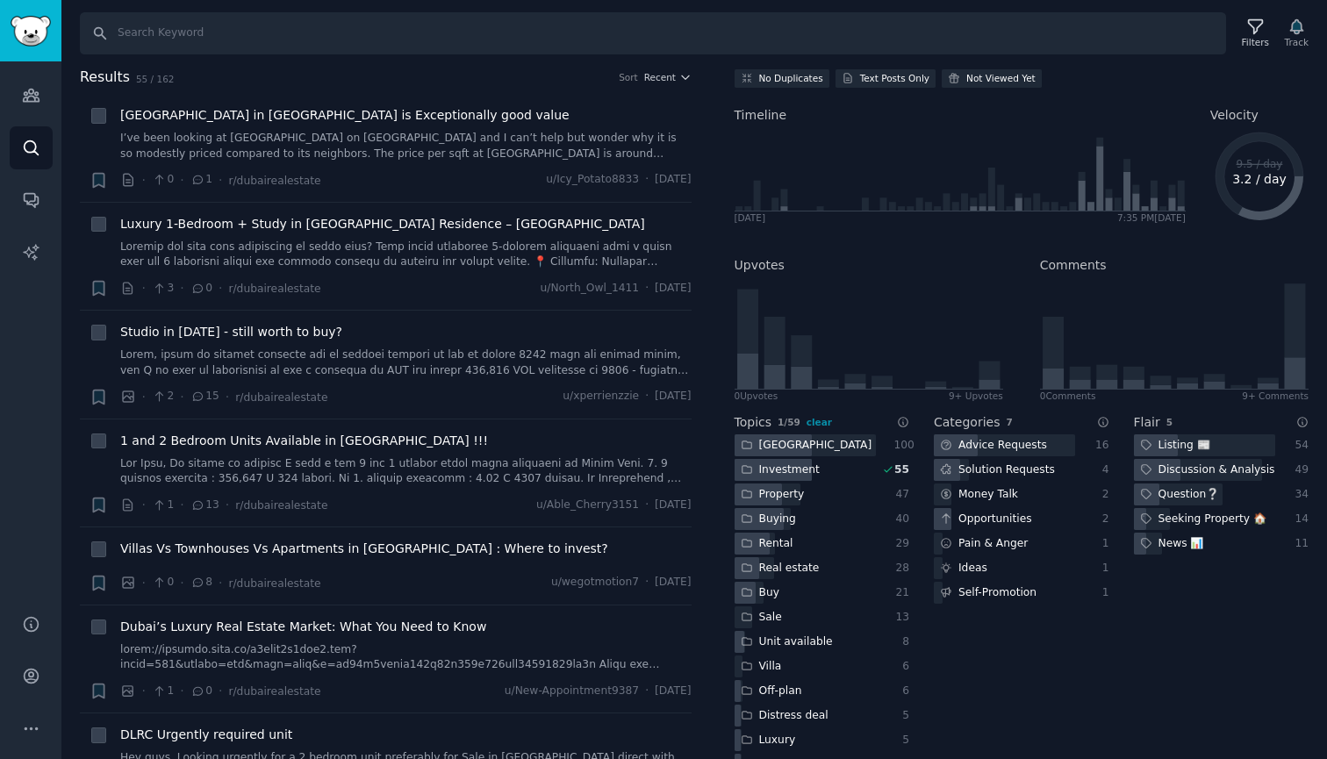
click at [850, 468] on div "Investment" at bounding box center [805, 470] width 141 height 22
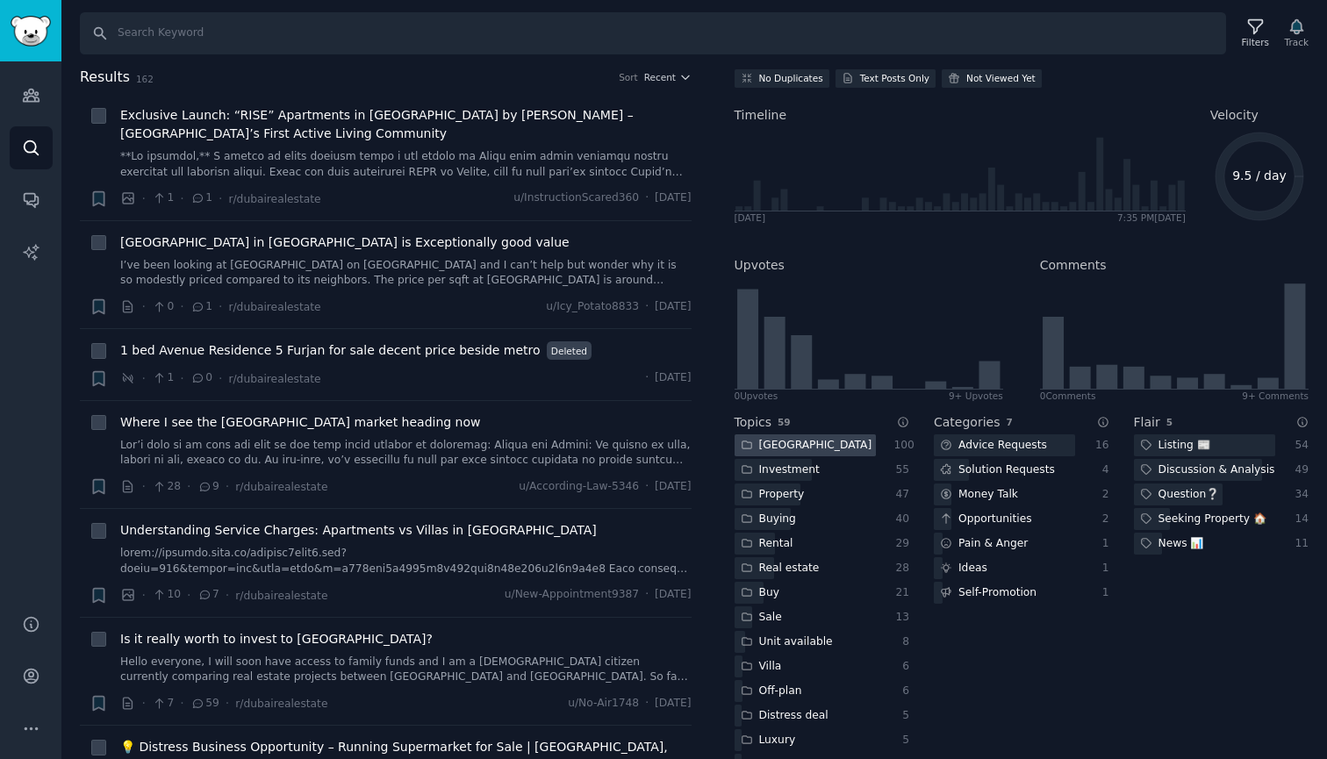
click at [794, 443] on div at bounding box center [805, 446] width 141 height 22
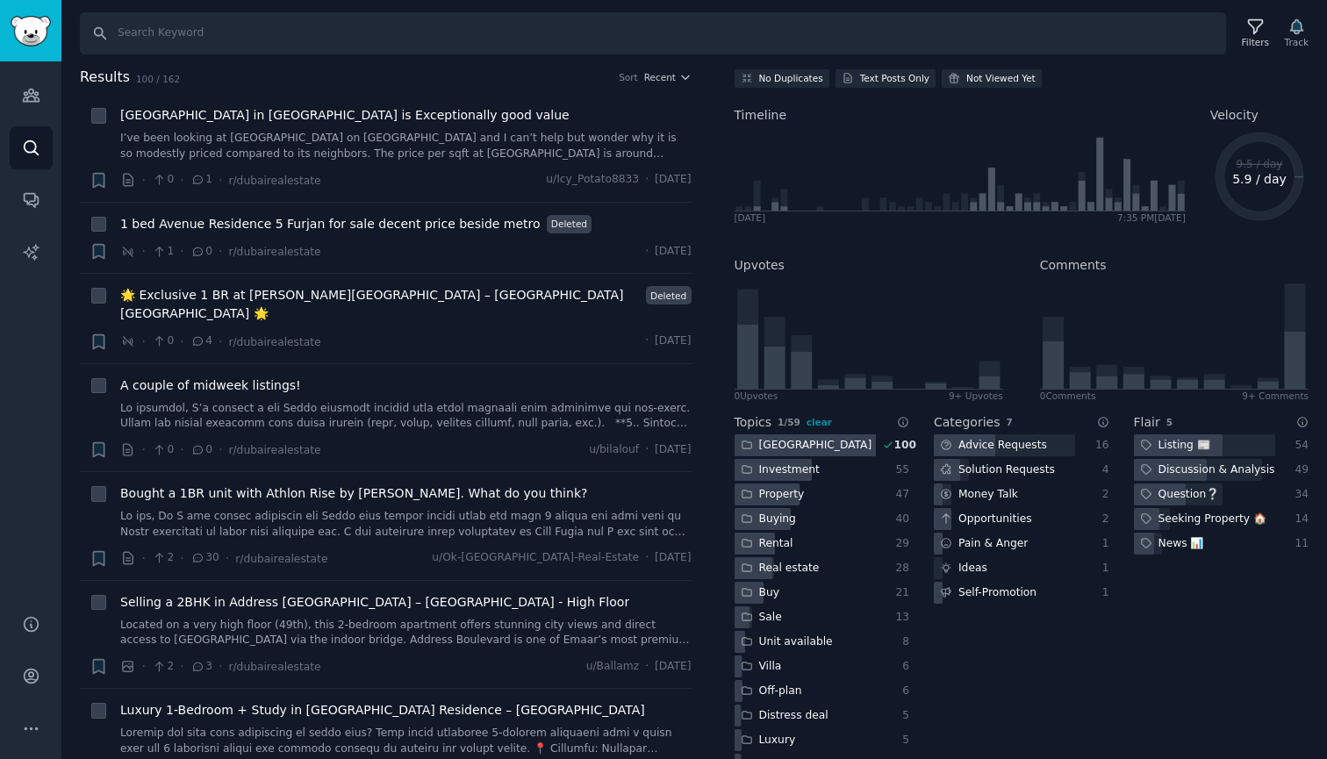
click at [794, 443] on div at bounding box center [805, 446] width 141 height 22
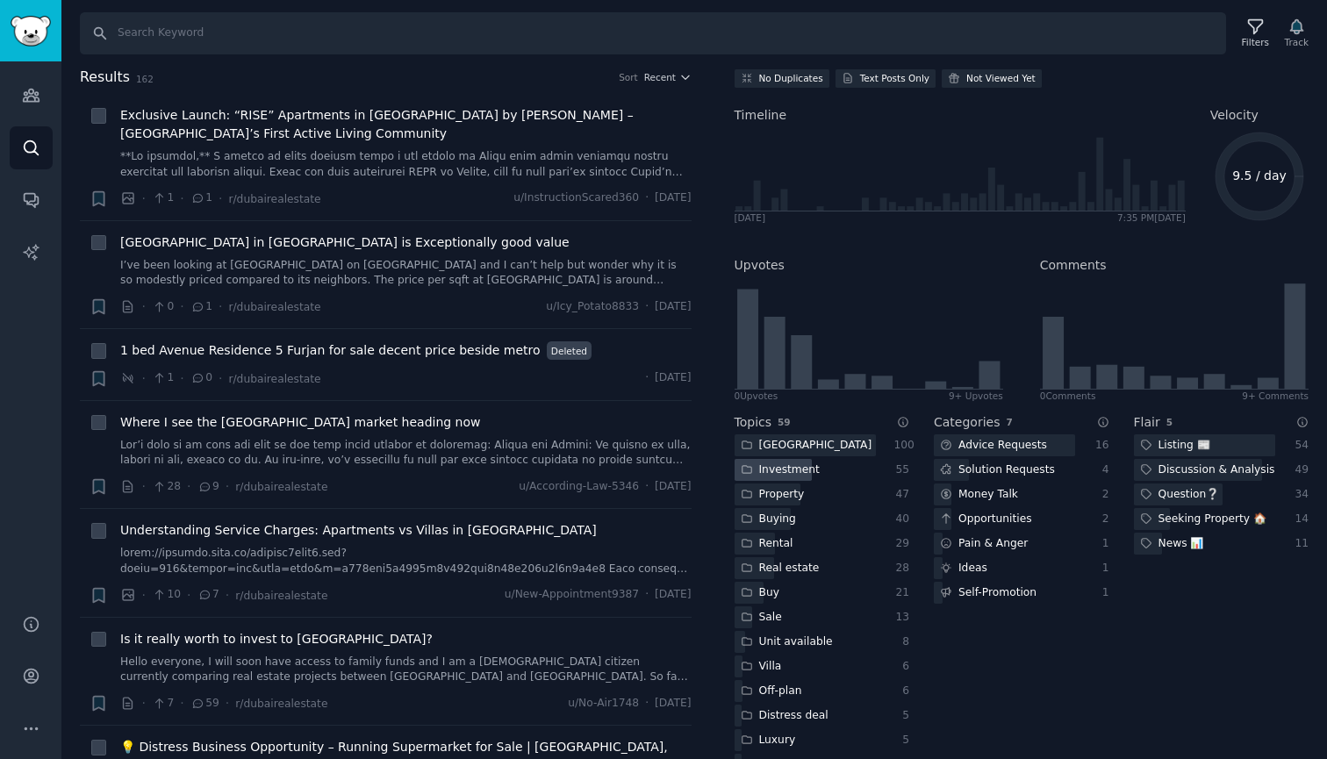
click at [794, 476] on div "Investment" at bounding box center [780, 470] width 91 height 22
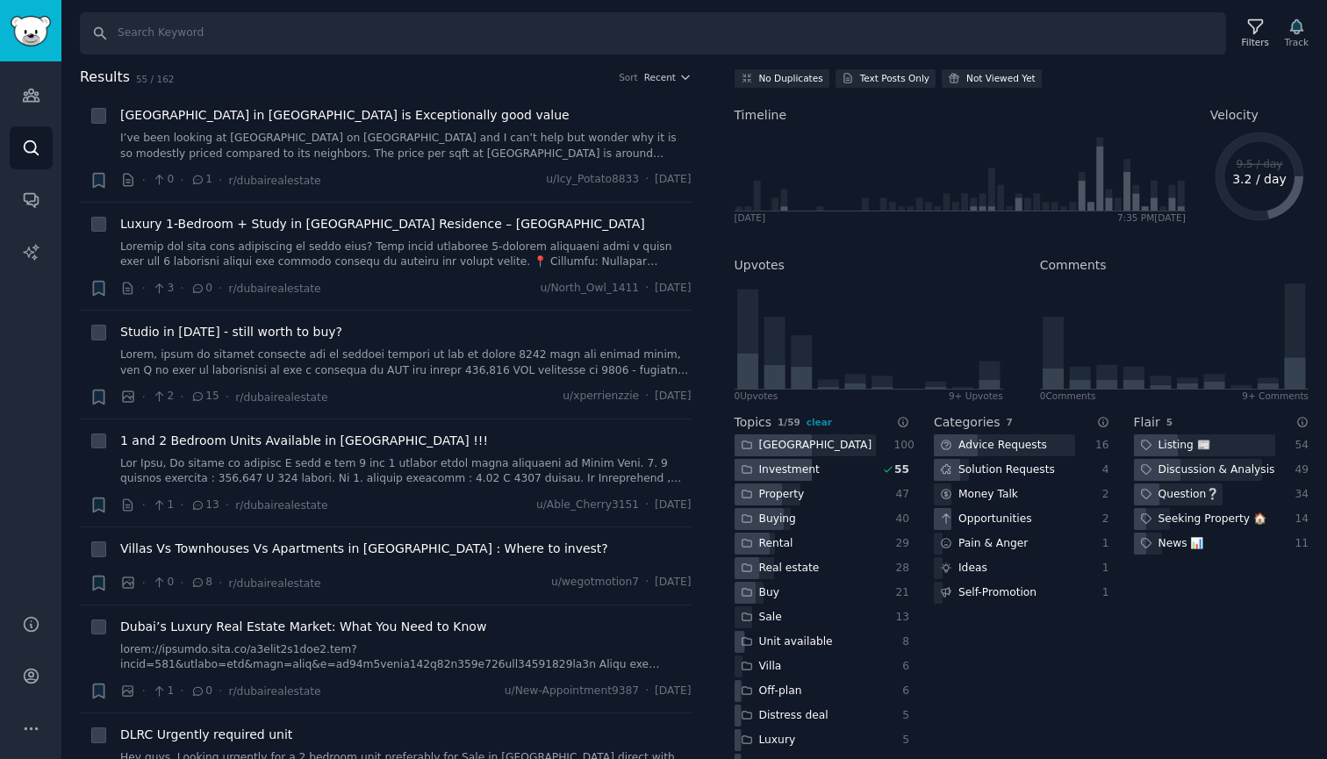
click at [794, 476] on div "Investment" at bounding box center [780, 470] width 91 height 22
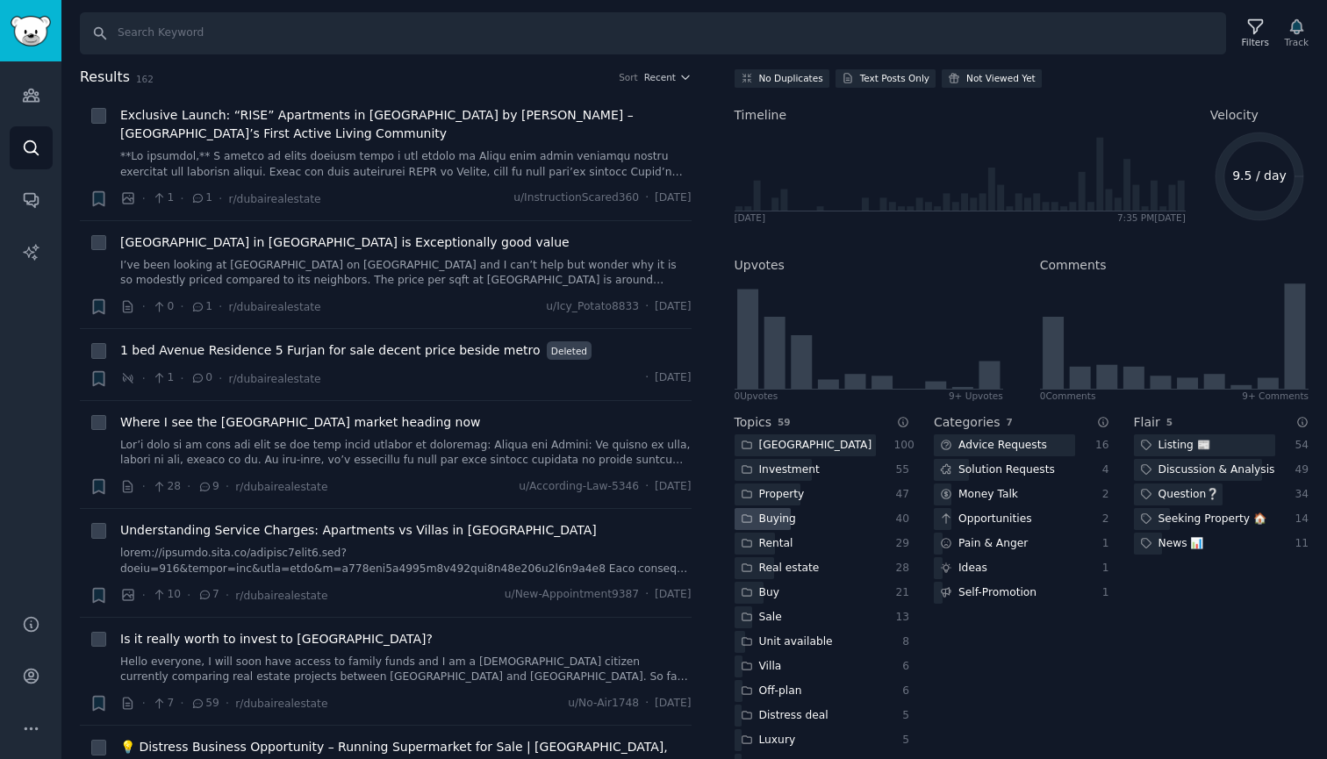
click at [807, 521] on div "Buying" at bounding box center [805, 519] width 141 height 22
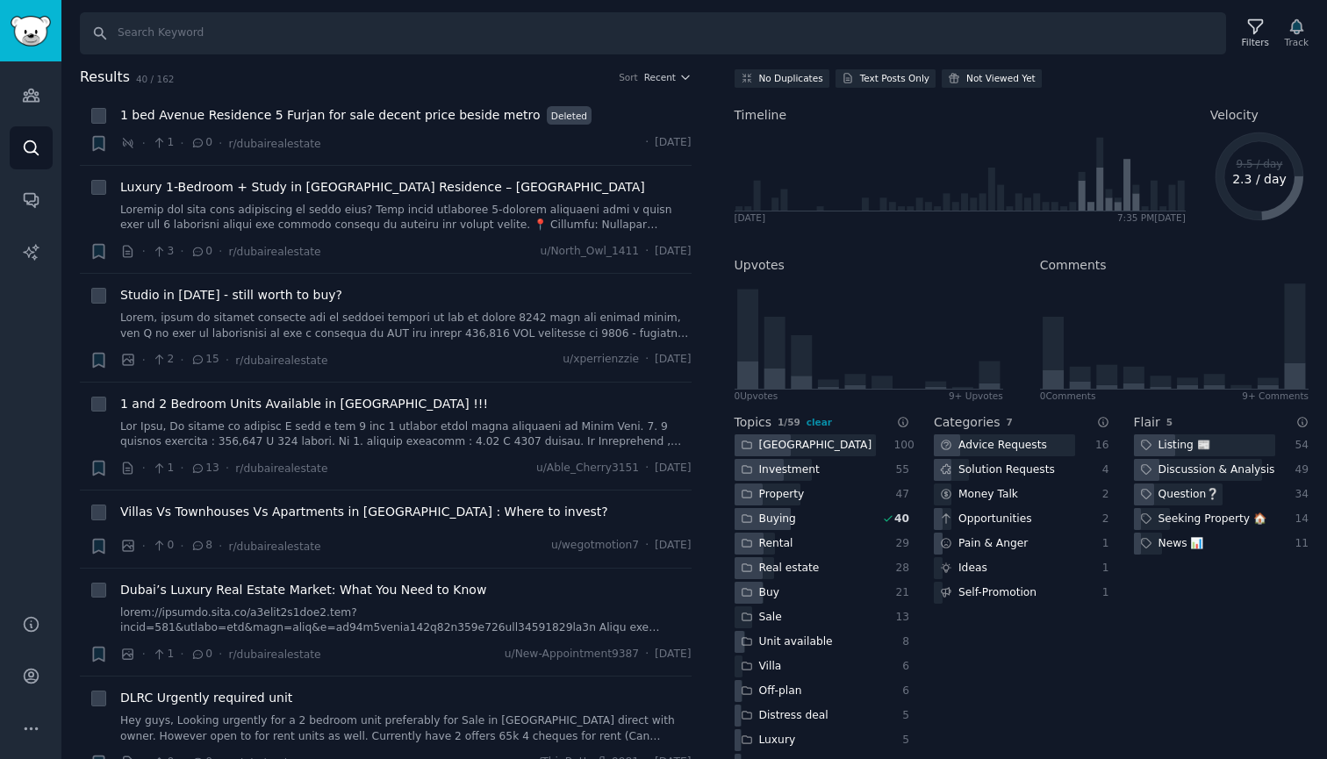
click at [807, 521] on div "Buying" at bounding box center [805, 519] width 141 height 22
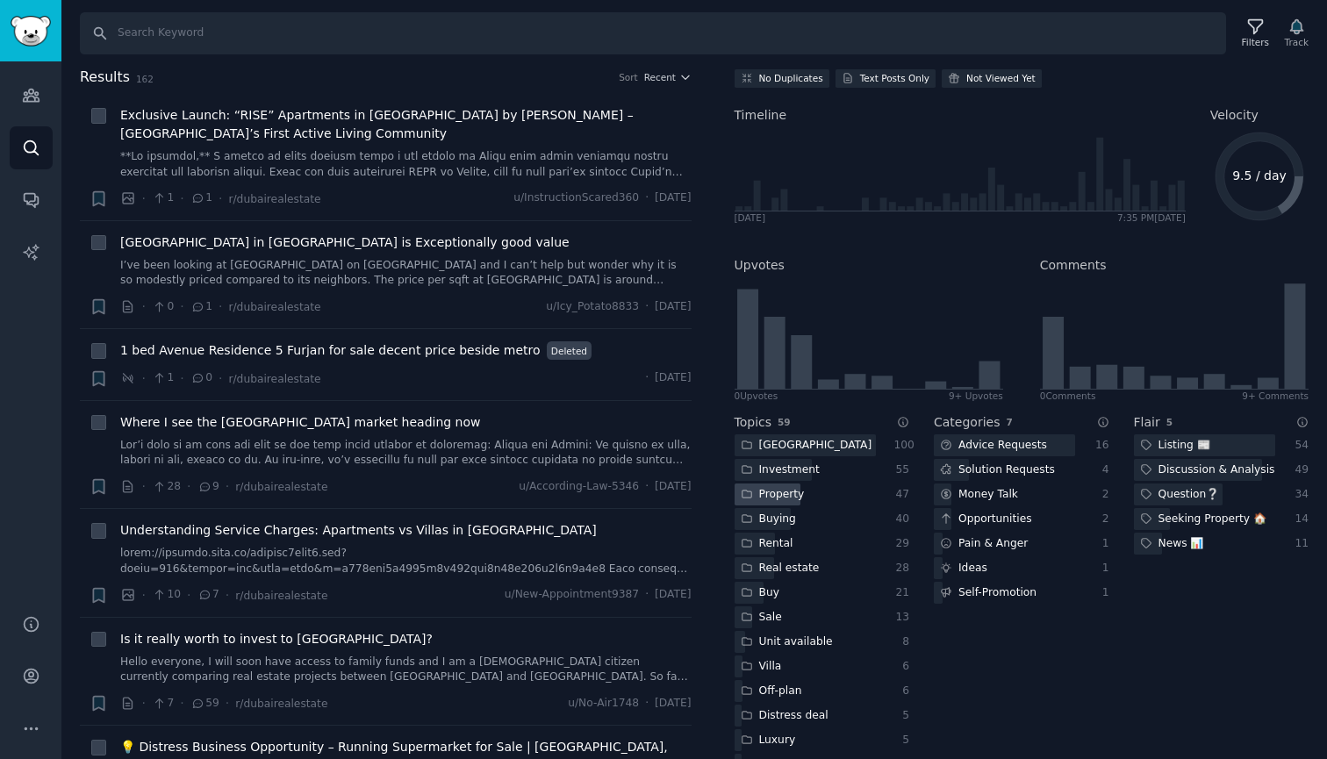
click at [814, 493] on div "Property" at bounding box center [805, 495] width 141 height 22
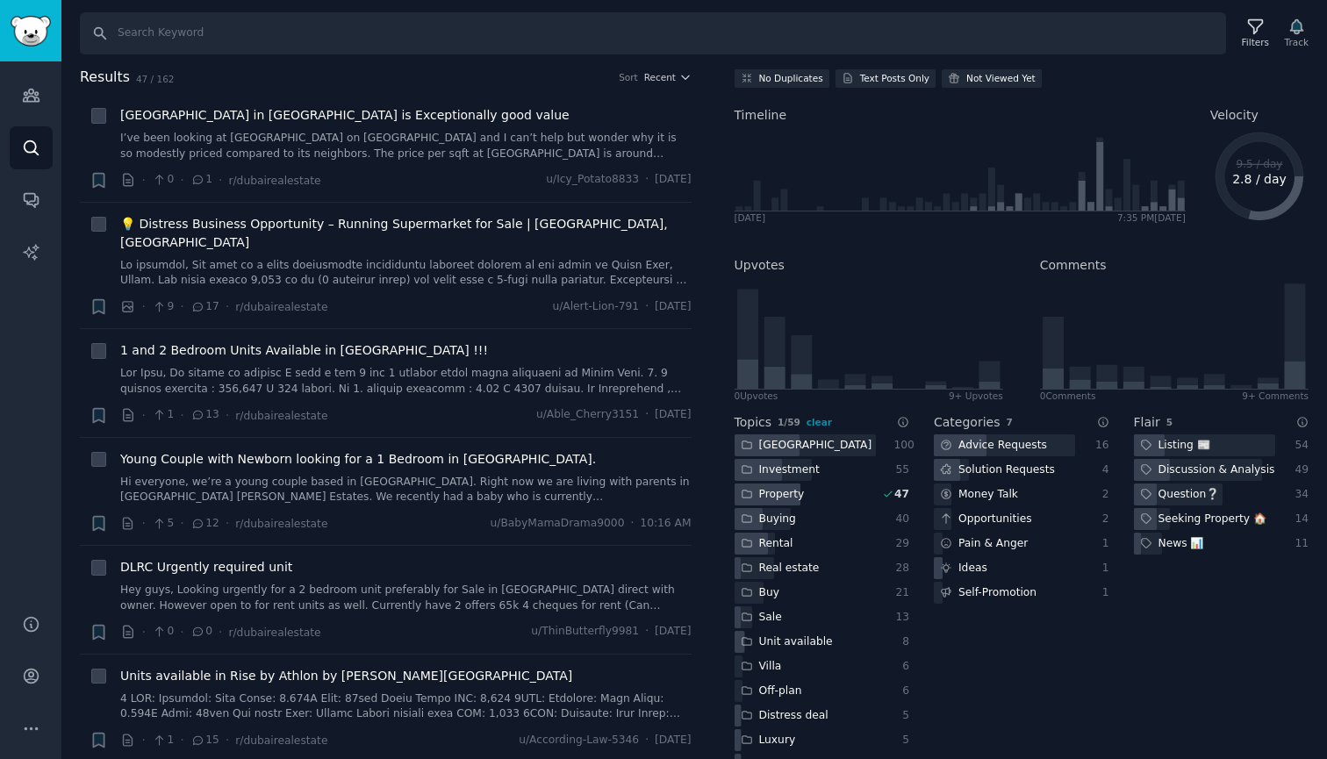
click at [814, 493] on div "Property" at bounding box center [805, 495] width 141 height 22
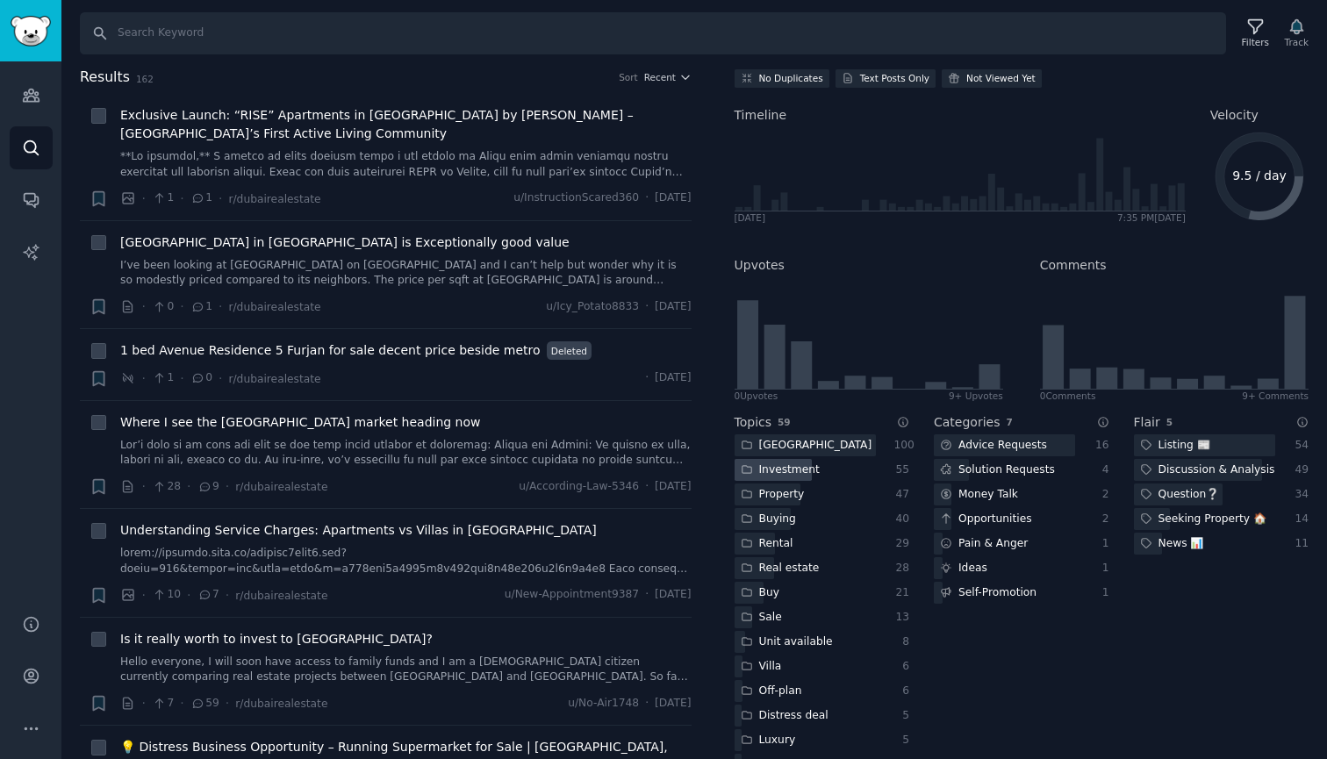
click at [832, 471] on div "Investment" at bounding box center [805, 470] width 141 height 22
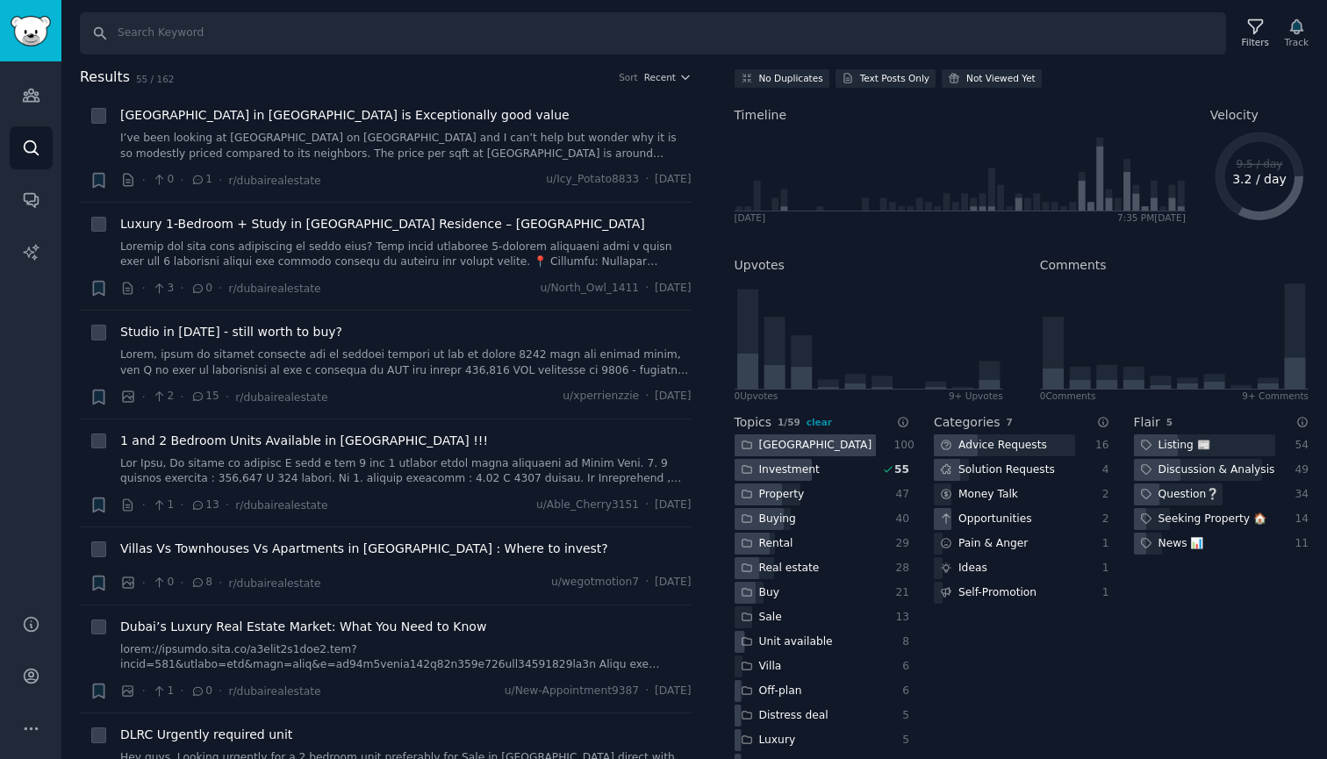
click at [858, 442] on div at bounding box center [805, 446] width 141 height 22
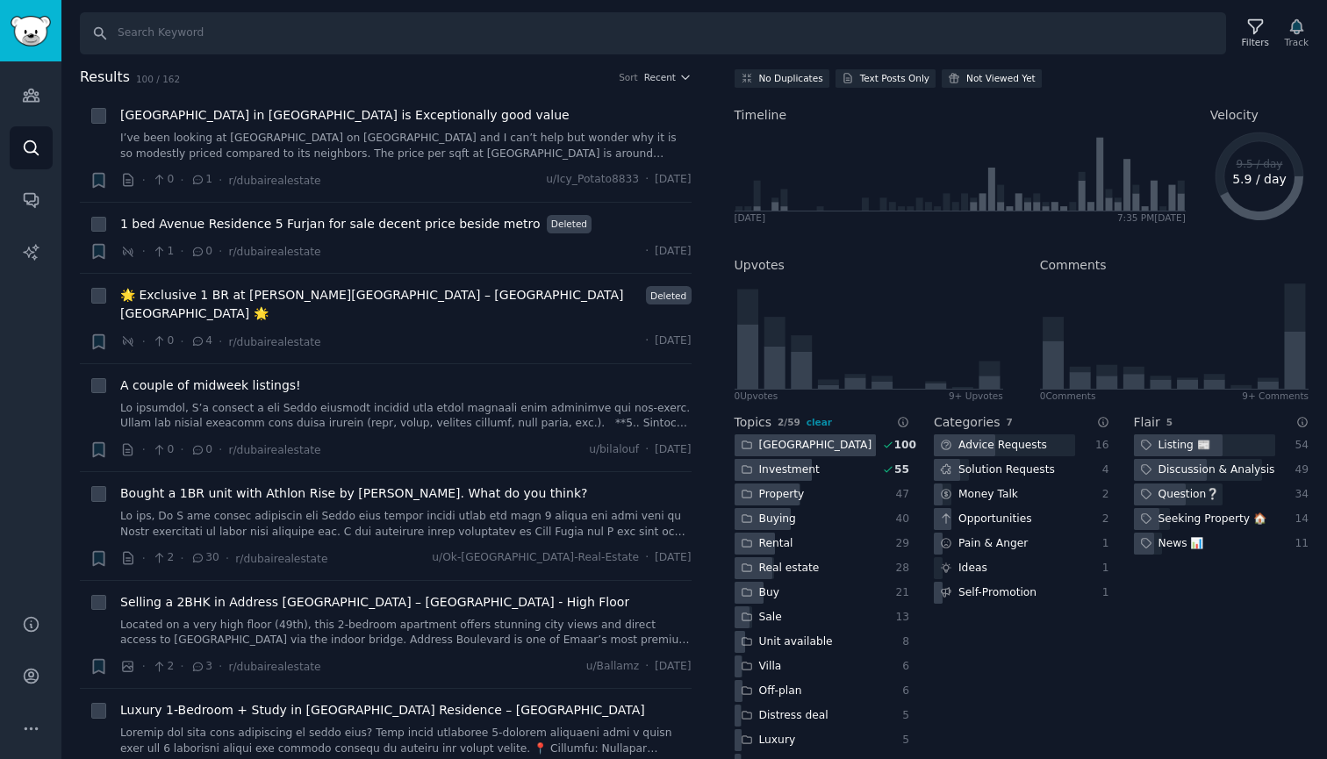
click at [862, 464] on div "Investment" at bounding box center [805, 470] width 141 height 22
click at [845, 446] on div at bounding box center [805, 446] width 141 height 22
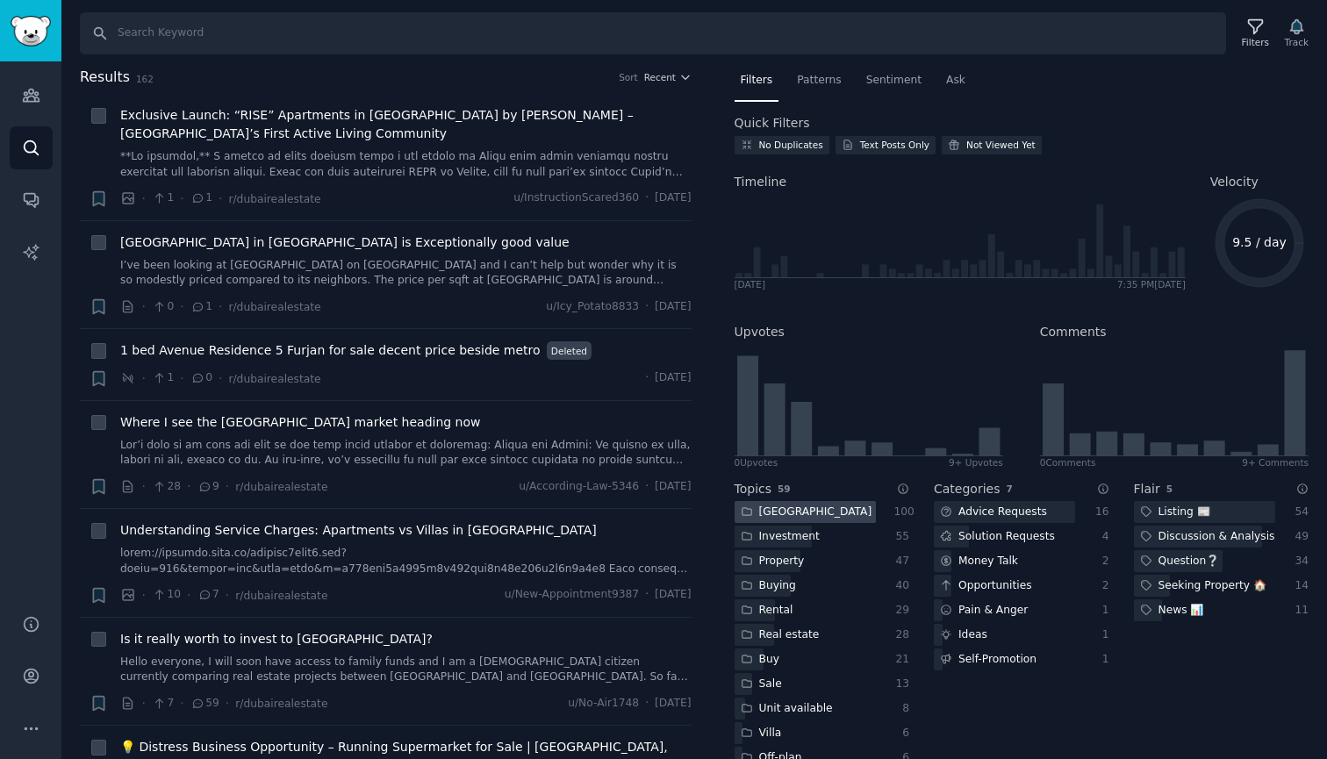
scroll to position [0, 0]
click at [1291, 402] on icon at bounding box center [1294, 402] width 21 height 105
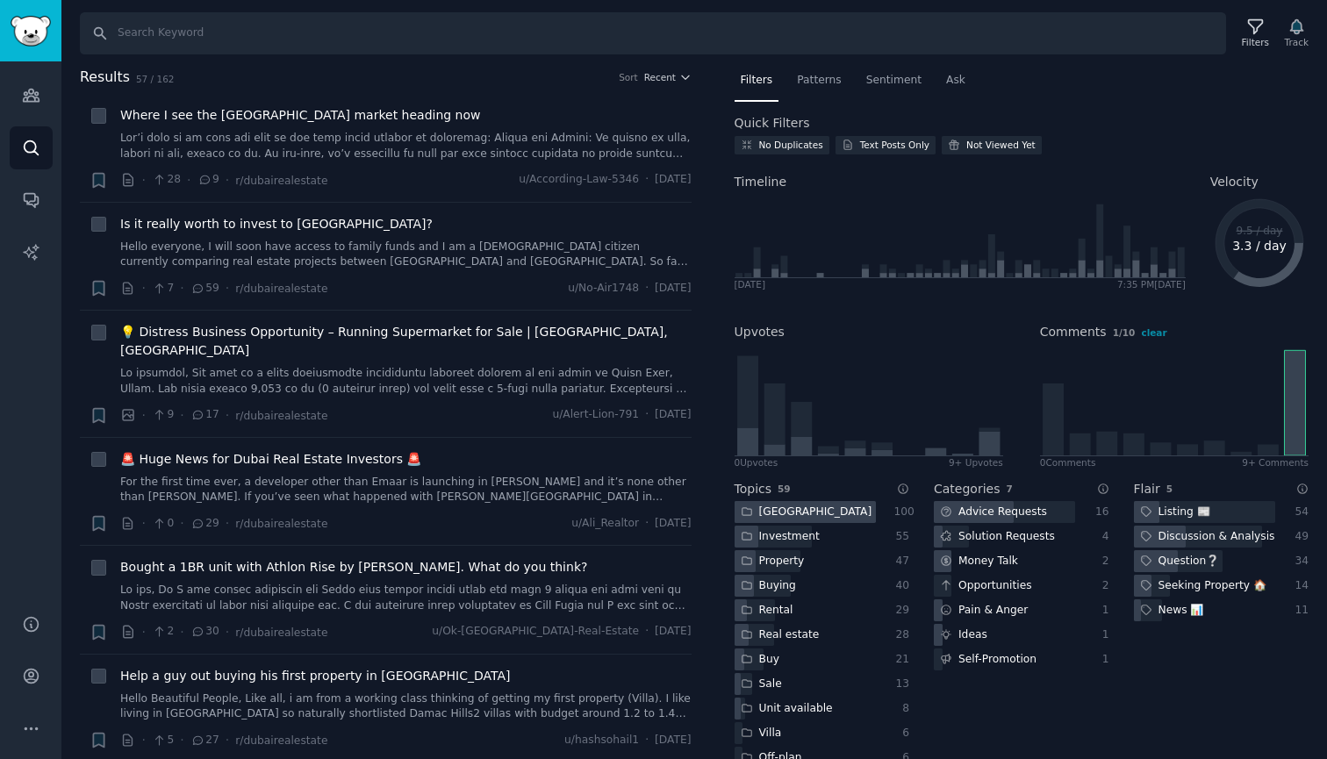
click at [1061, 183] on h2 "Timeline" at bounding box center [960, 182] width 451 height 18
click at [808, 505] on div at bounding box center [805, 512] width 141 height 22
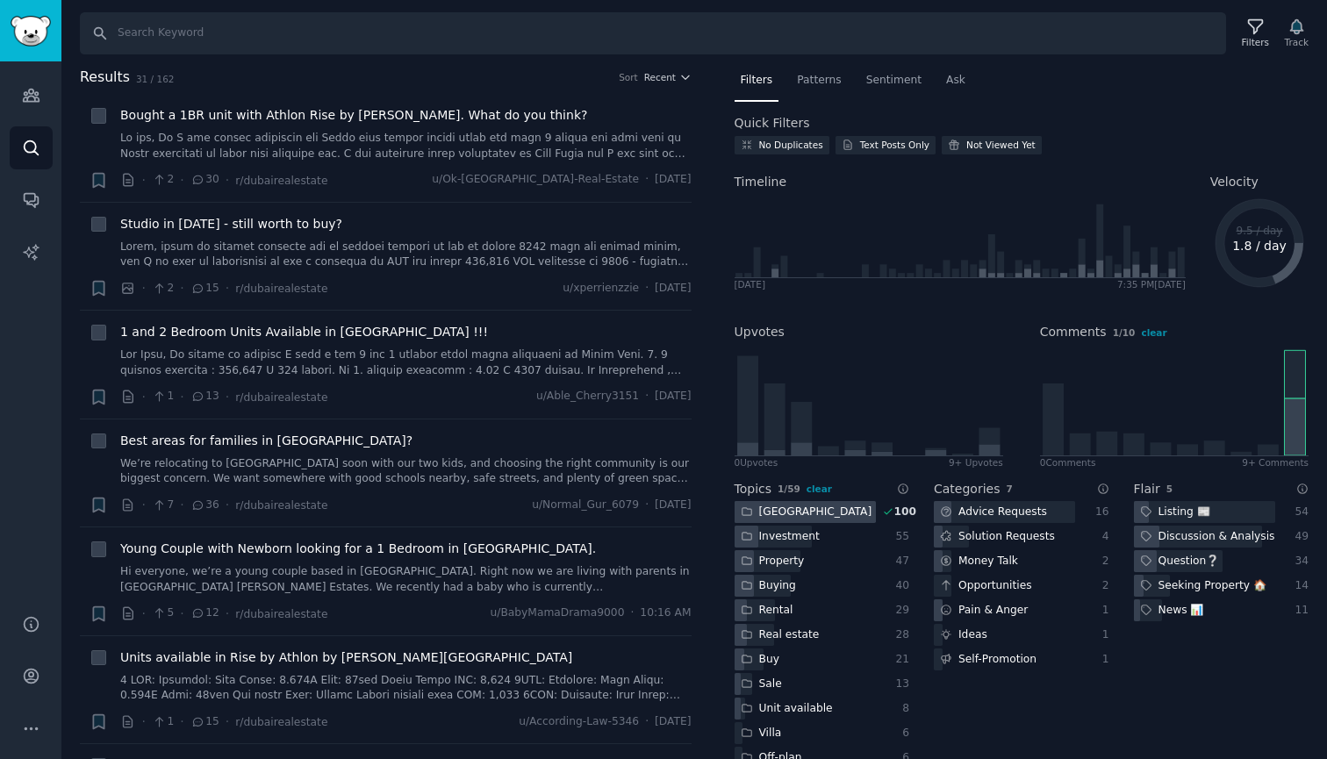
click at [849, 507] on div at bounding box center [805, 512] width 141 height 22
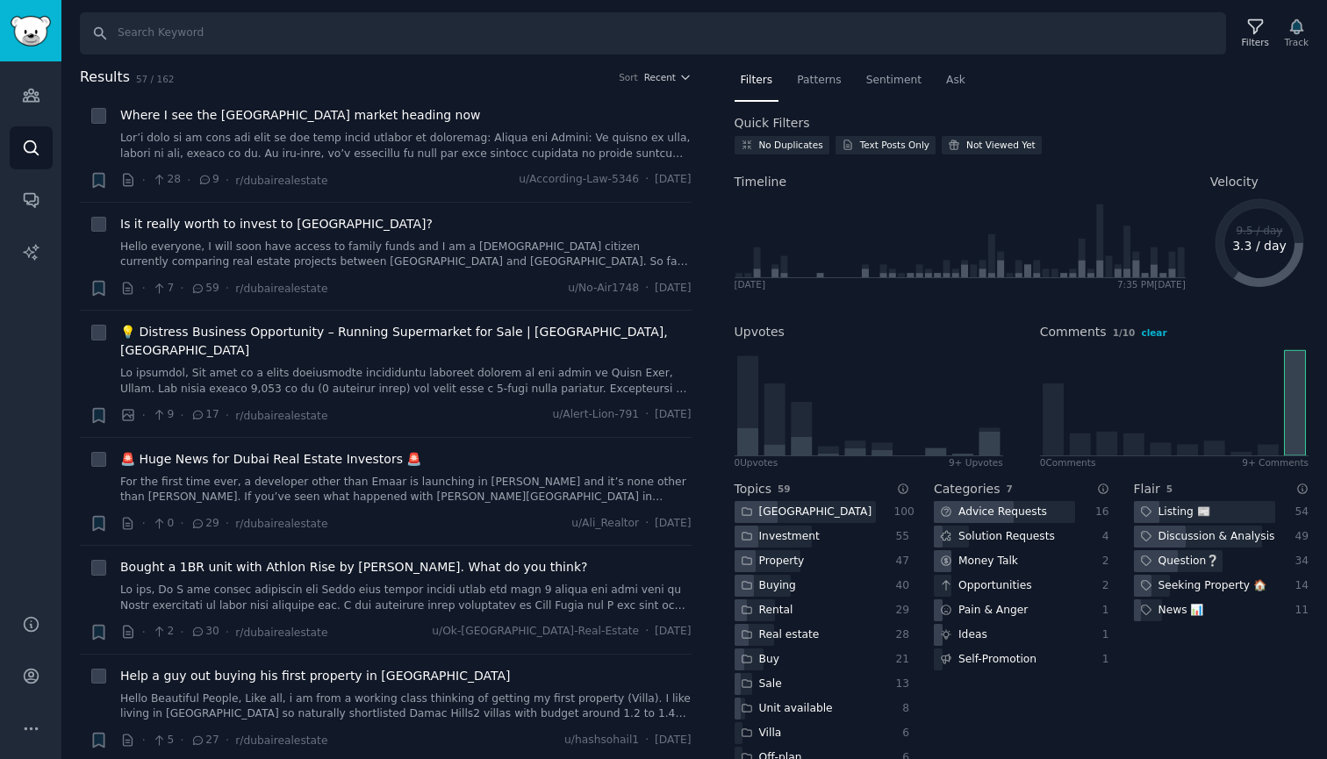
click at [1145, 333] on span "clear" at bounding box center [1153, 332] width 25 height 11
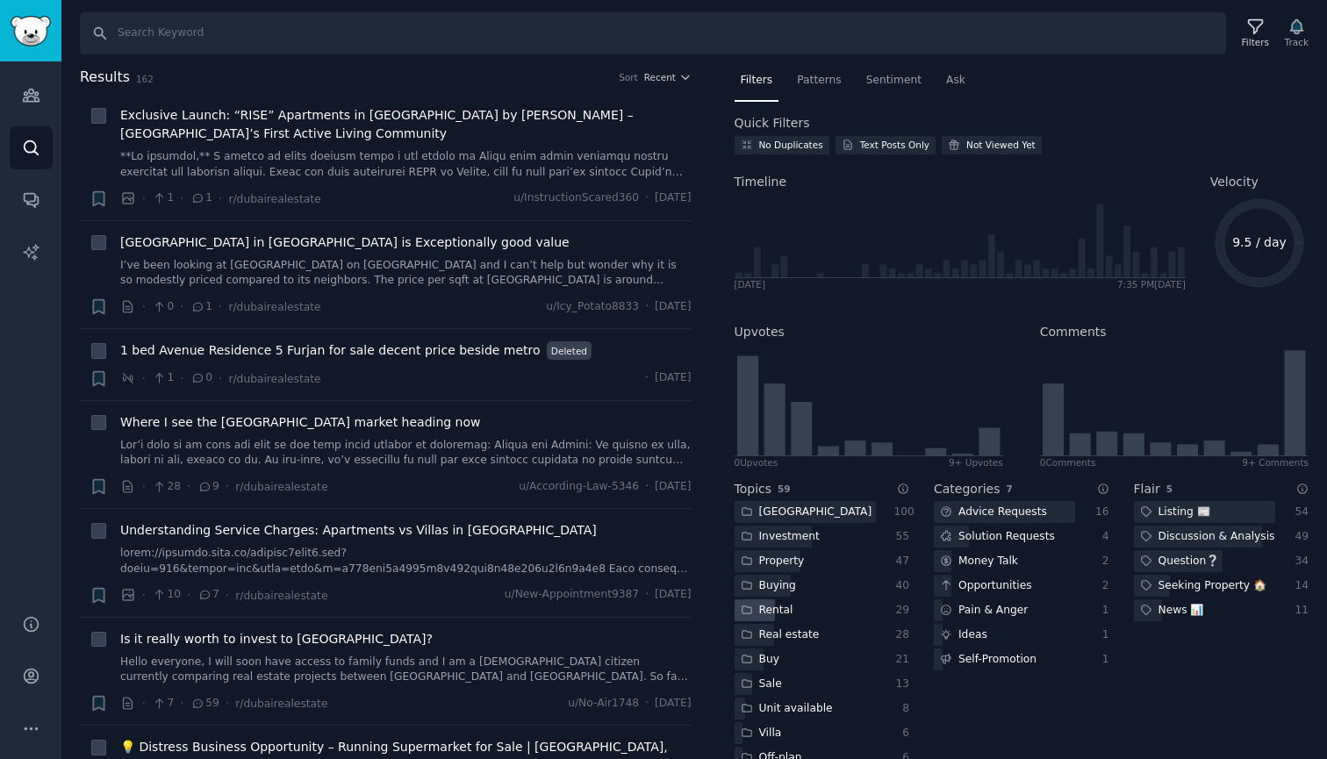
click at [832, 616] on div "Rental" at bounding box center [805, 611] width 141 height 22
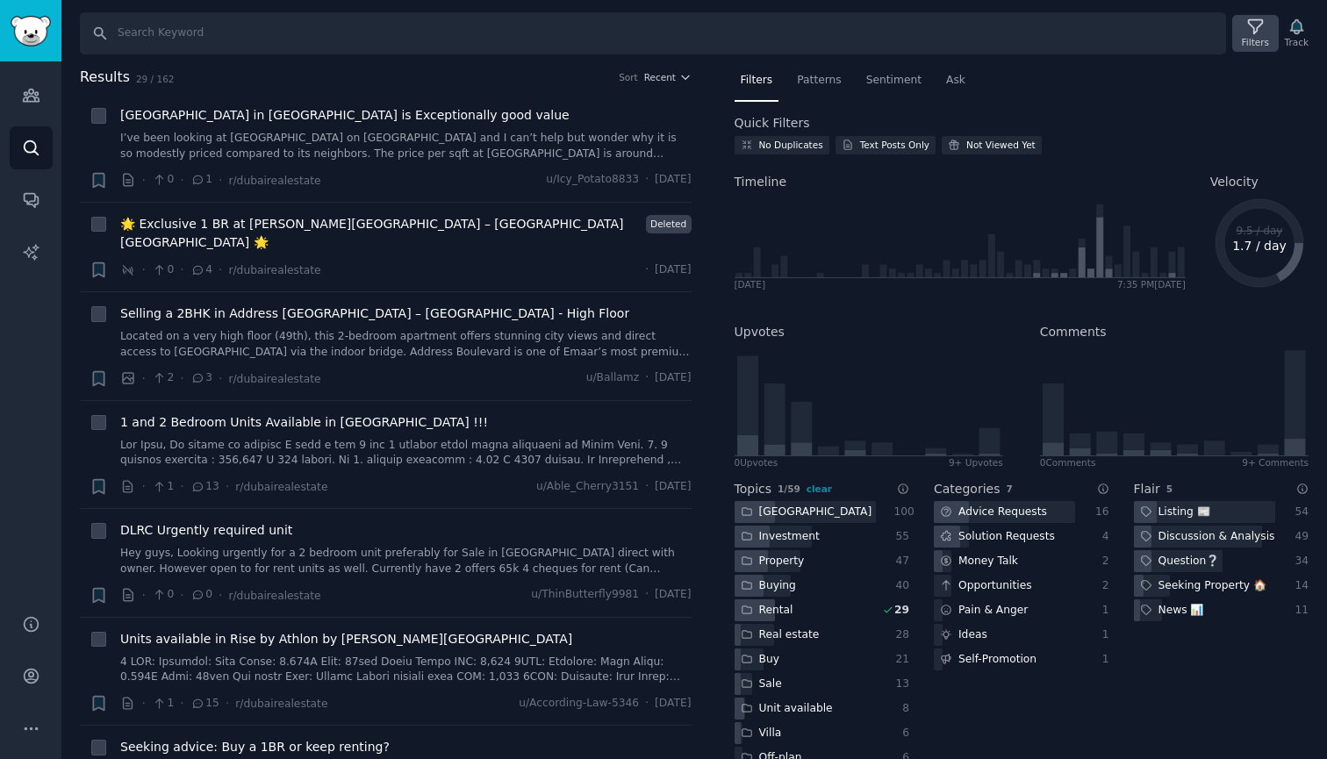
click at [1248, 40] on div "Filters" at bounding box center [1255, 42] width 27 height 12
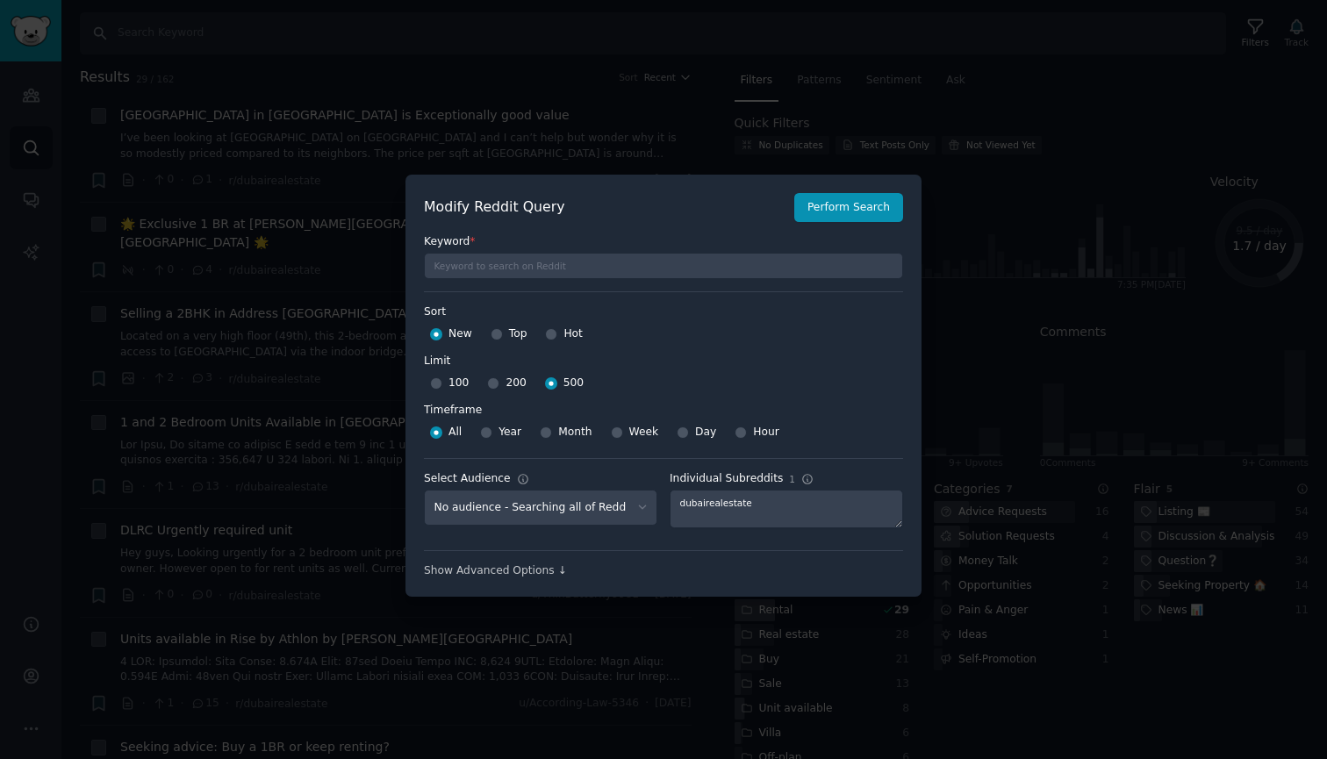
click at [485, 431] on input "Year" at bounding box center [486, 433] width 12 height 12
radio input "true"
click at [845, 209] on button "Perform Search" at bounding box center [848, 208] width 109 height 30
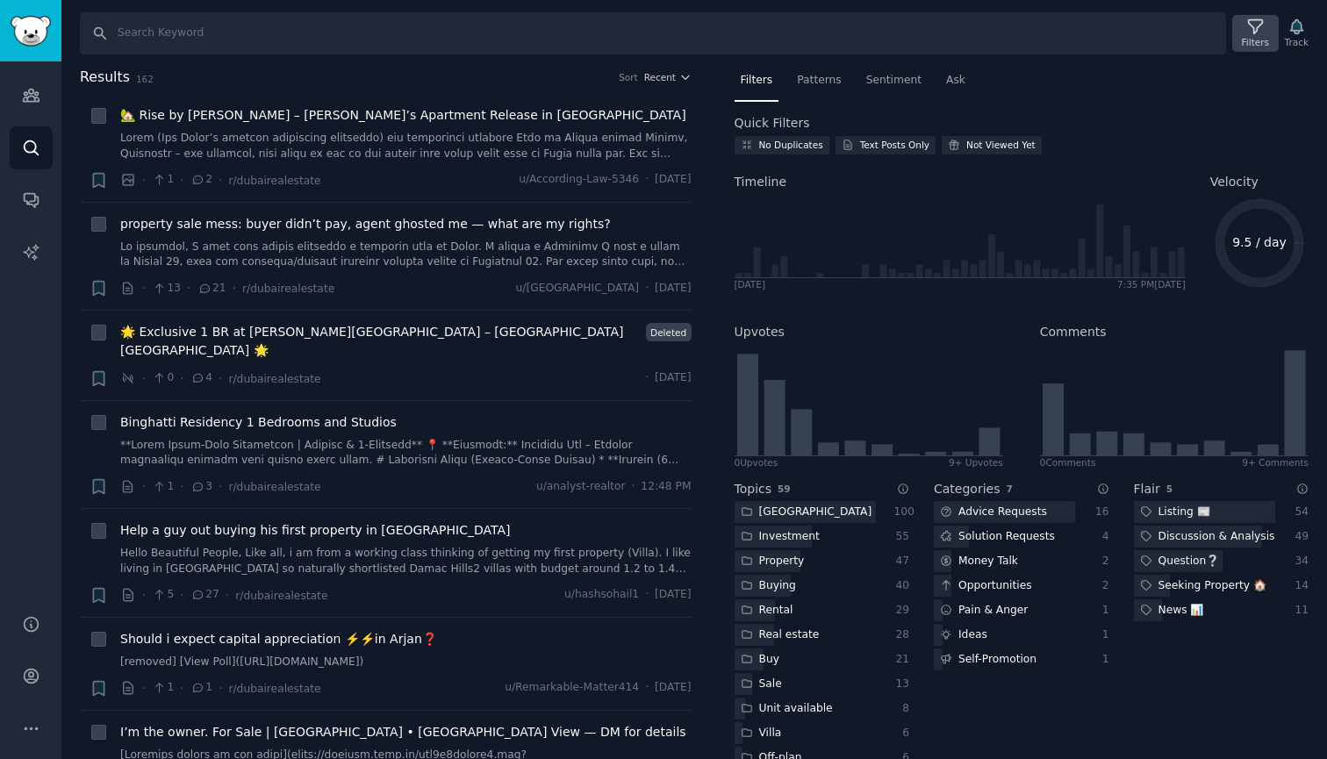
click at [1258, 25] on icon at bounding box center [1256, 27] width 18 height 18
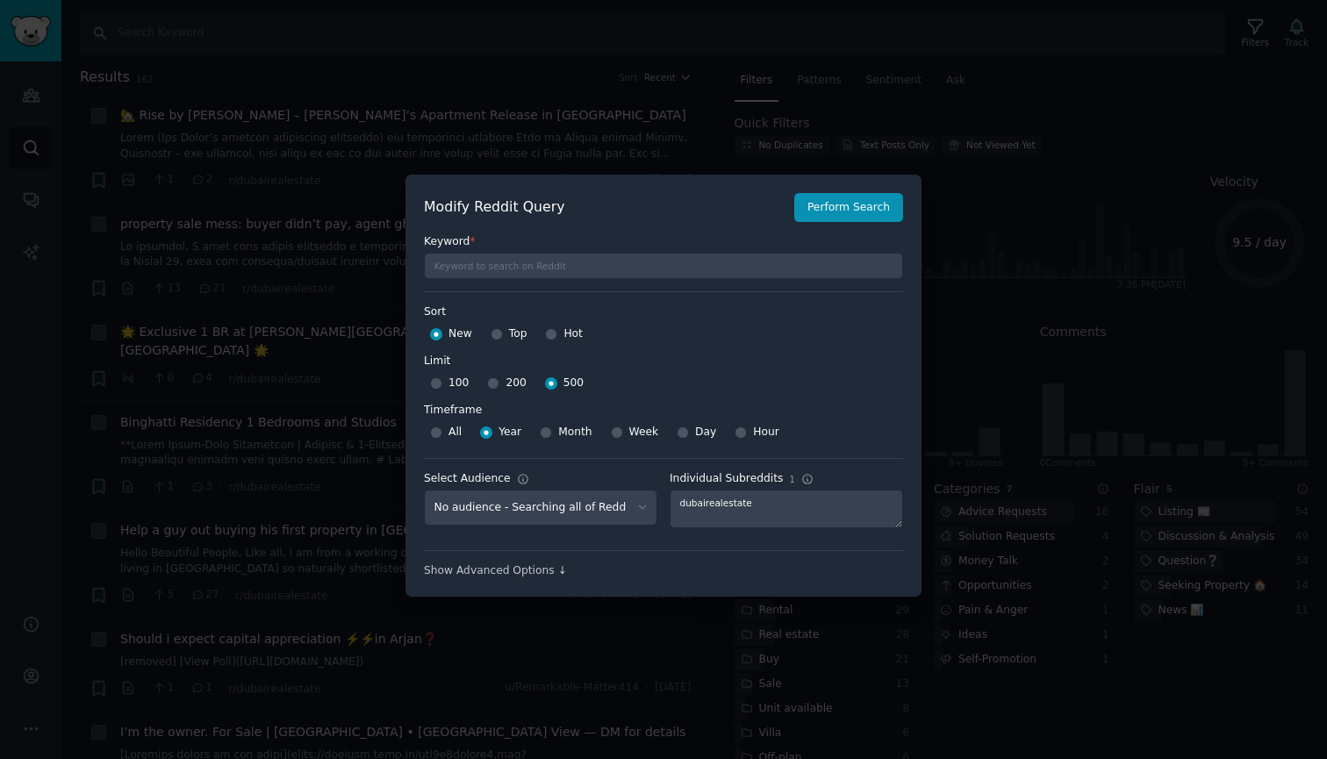
click at [431, 431] on input "All" at bounding box center [436, 433] width 12 height 12
radio input "true"
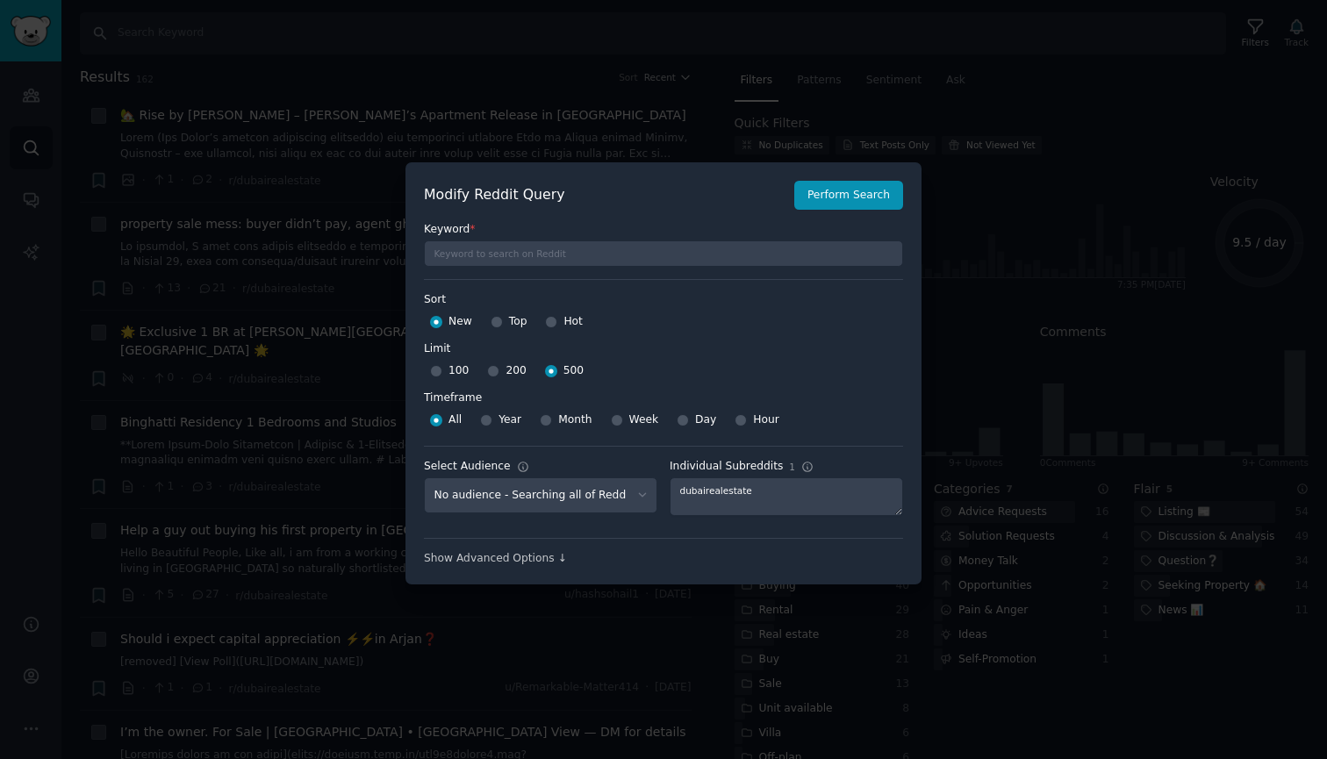
scroll to position [12, 0]
click at [825, 199] on button "Perform Search" at bounding box center [848, 196] width 109 height 30
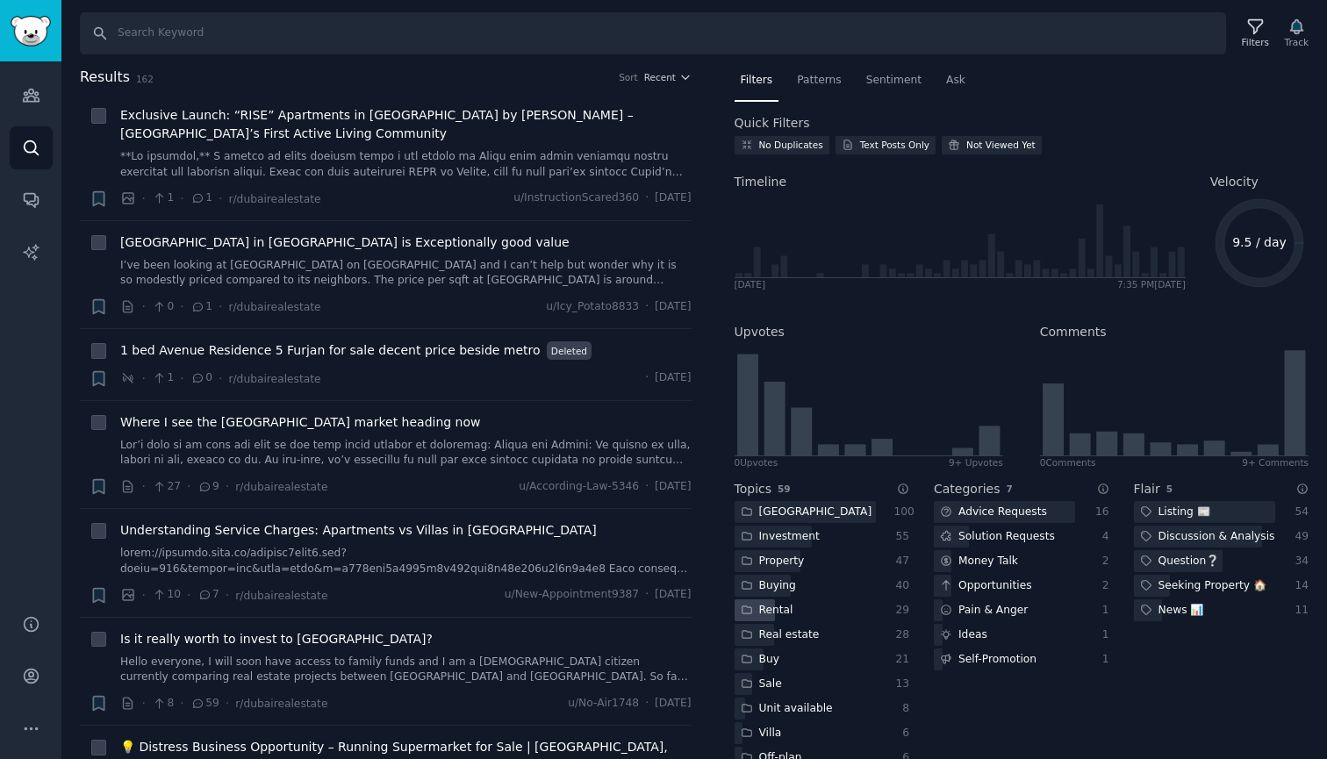
click at [801, 608] on div "Rental" at bounding box center [805, 611] width 141 height 22
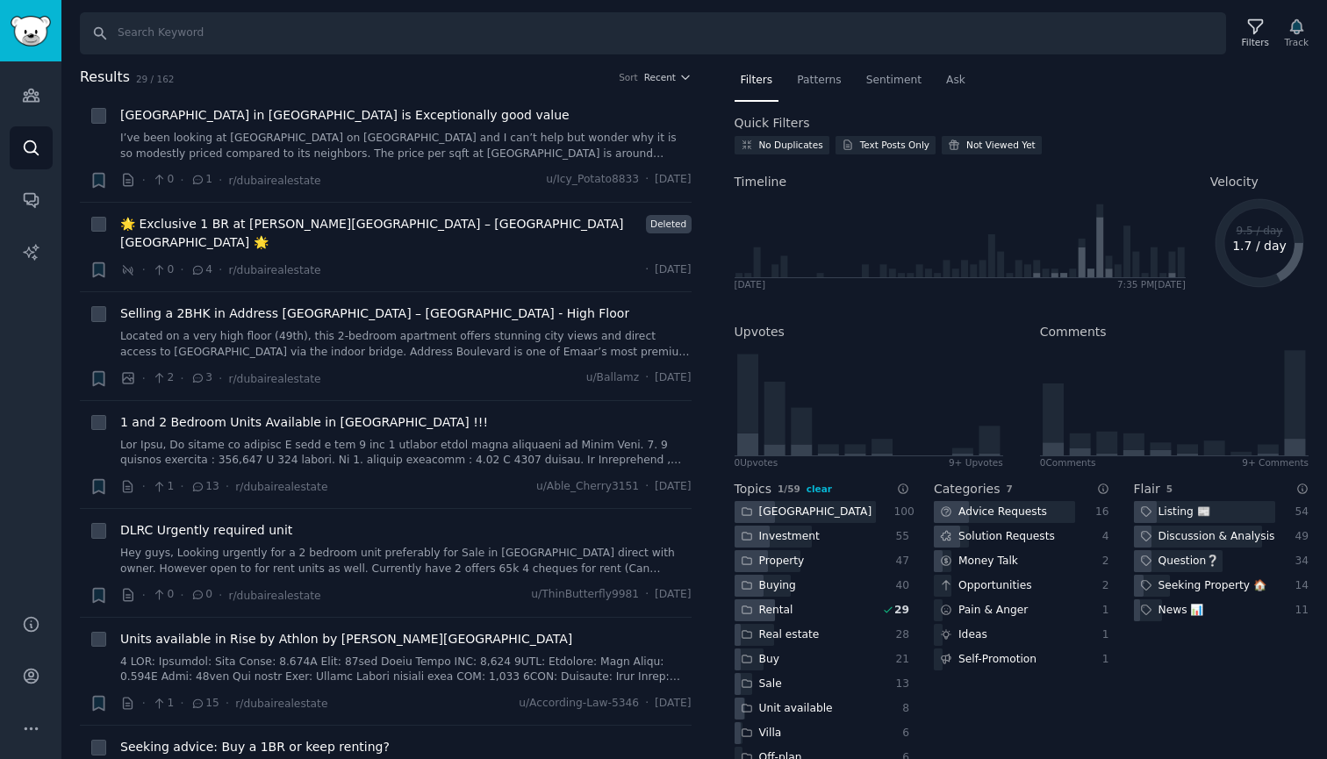
click at [827, 487] on span "clear" at bounding box center [819, 489] width 25 height 11
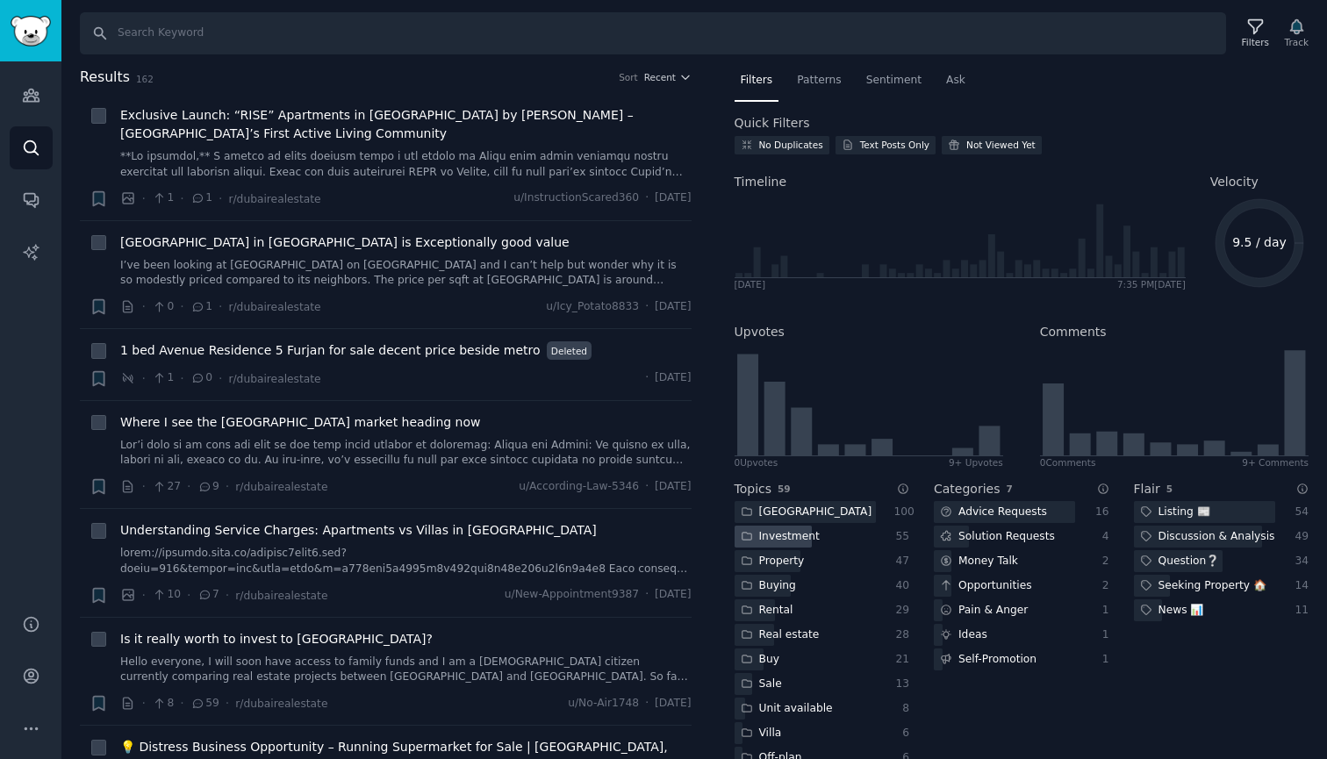
click at [794, 537] on div "Investment" at bounding box center [780, 537] width 91 height 22
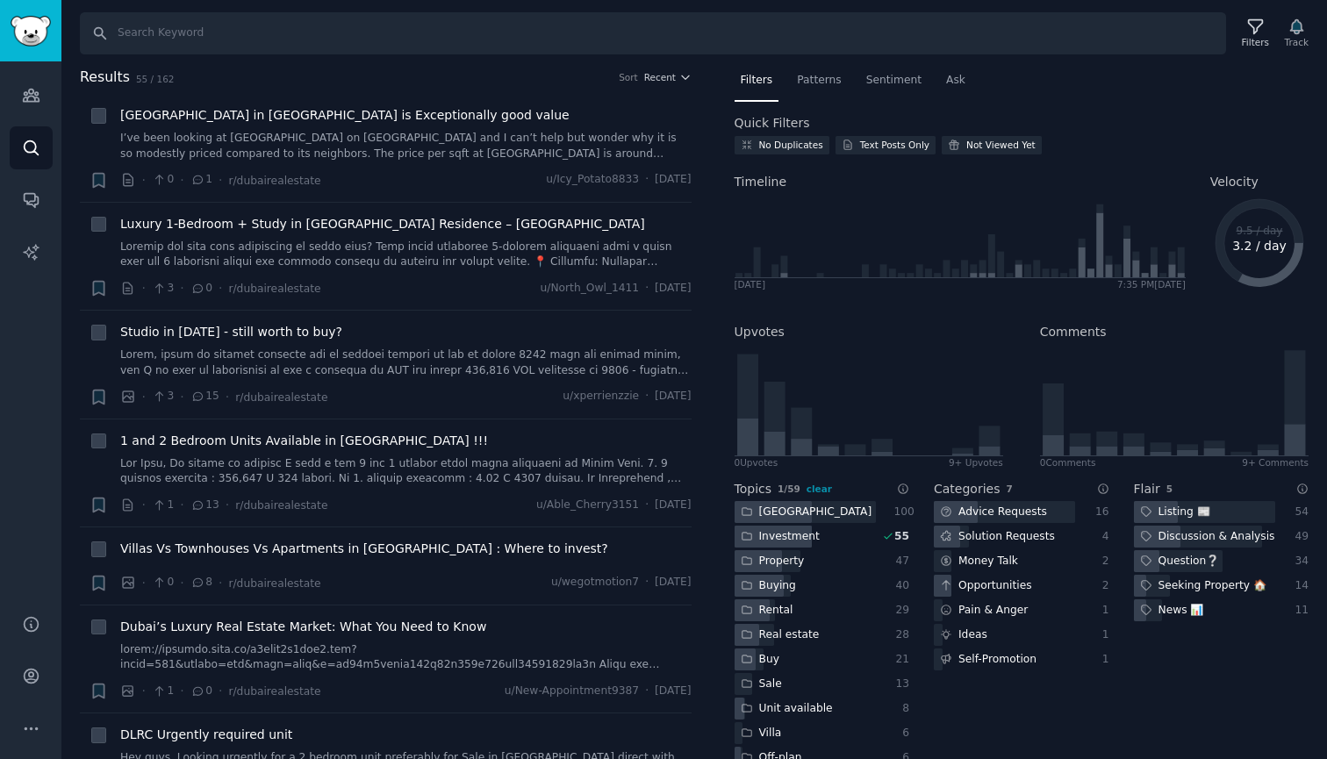
click at [794, 537] on div "Investment" at bounding box center [780, 537] width 91 height 22
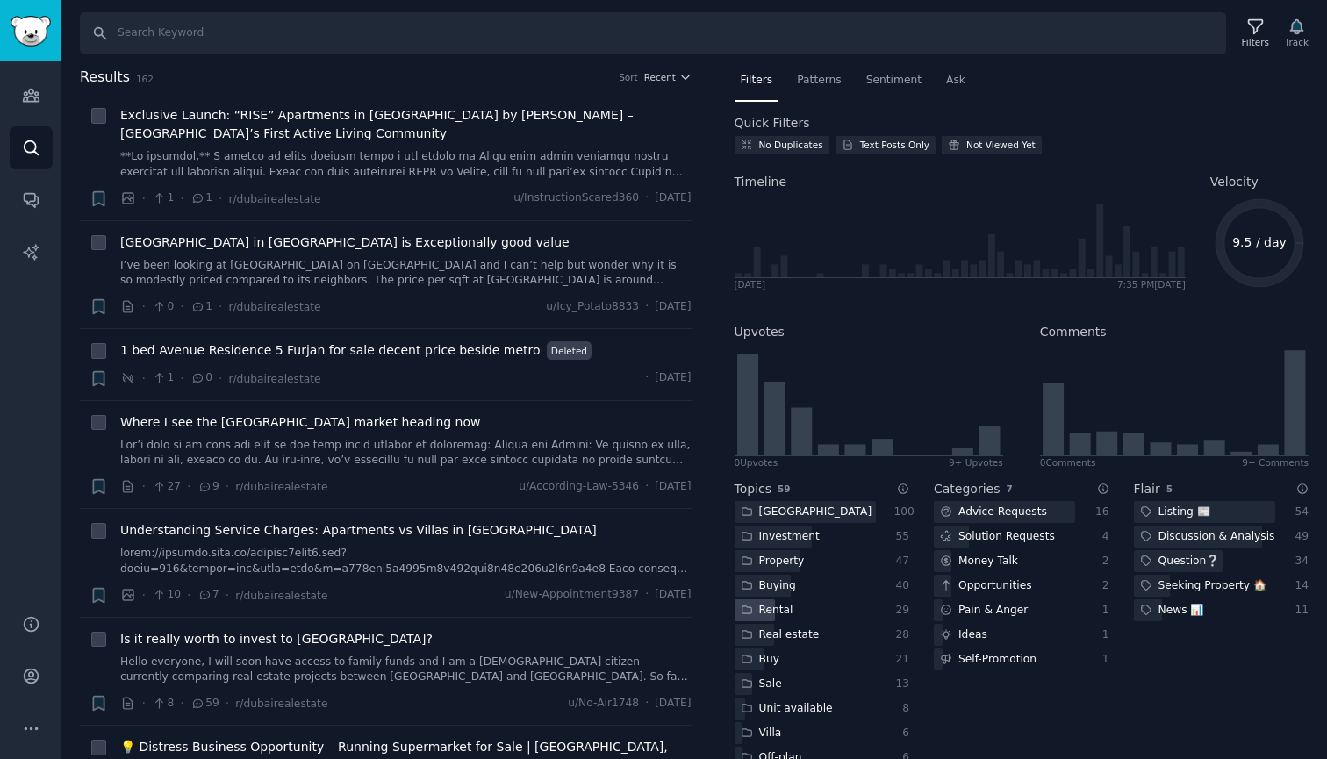
click at [806, 615] on div "Rental" at bounding box center [805, 611] width 141 height 22
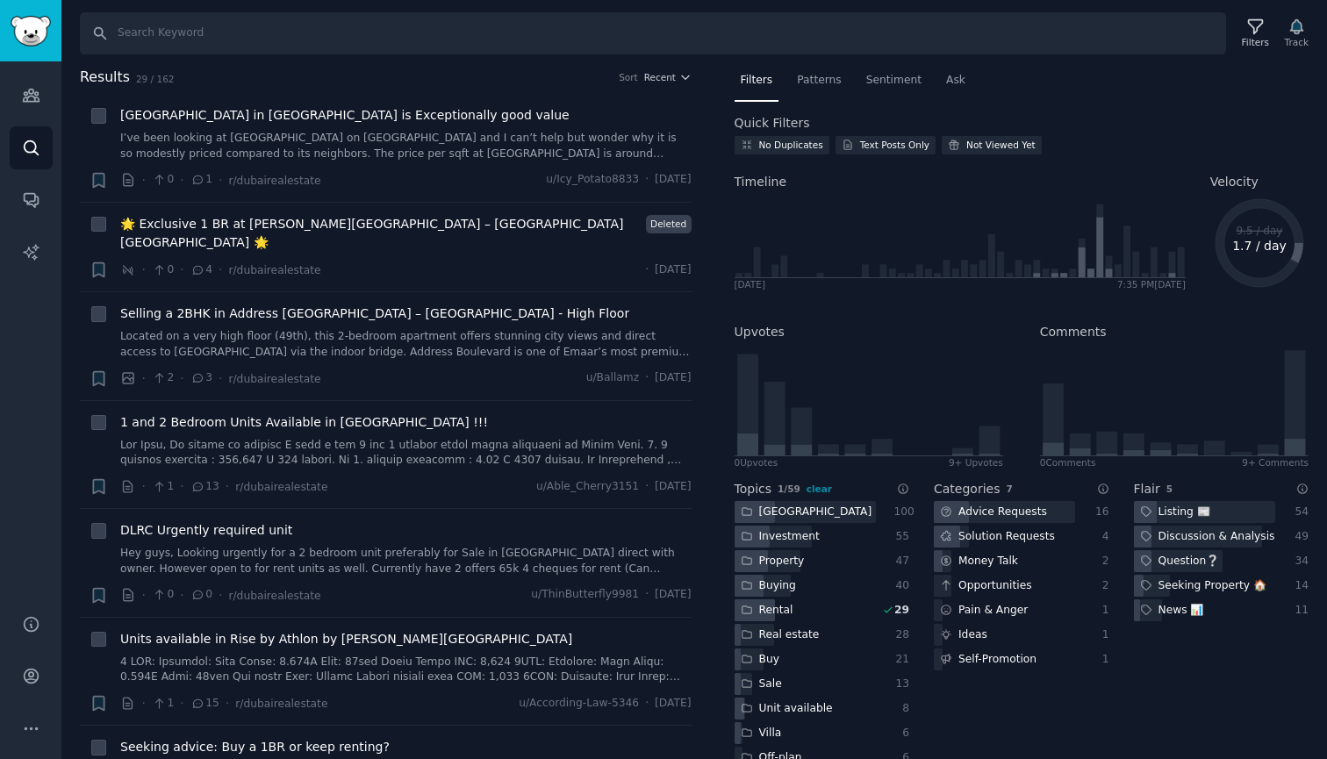
click at [806, 615] on div "Rental" at bounding box center [805, 611] width 141 height 22
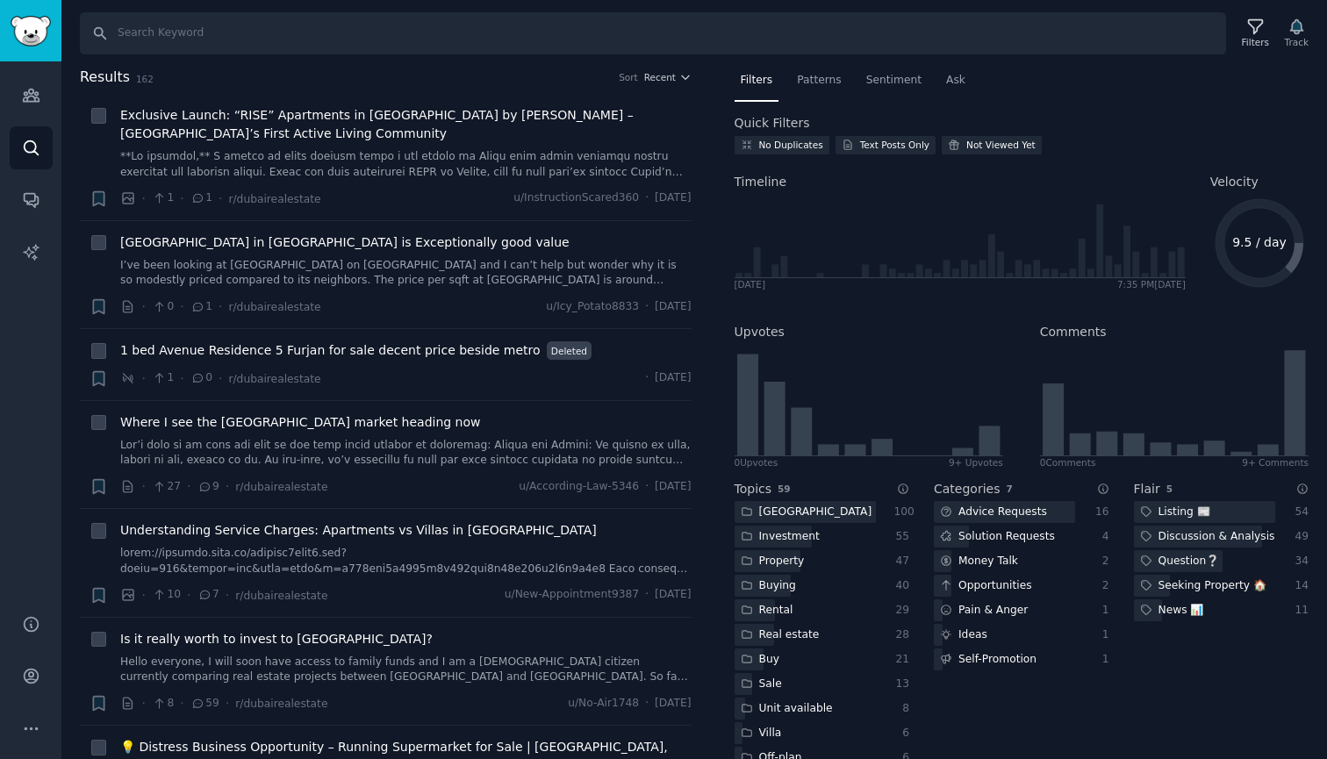
click at [837, 493] on div "Topics 59 Common phrases found in these conversations." at bounding box center [823, 489] width 176 height 18
click at [837, 508] on div at bounding box center [805, 512] width 141 height 22
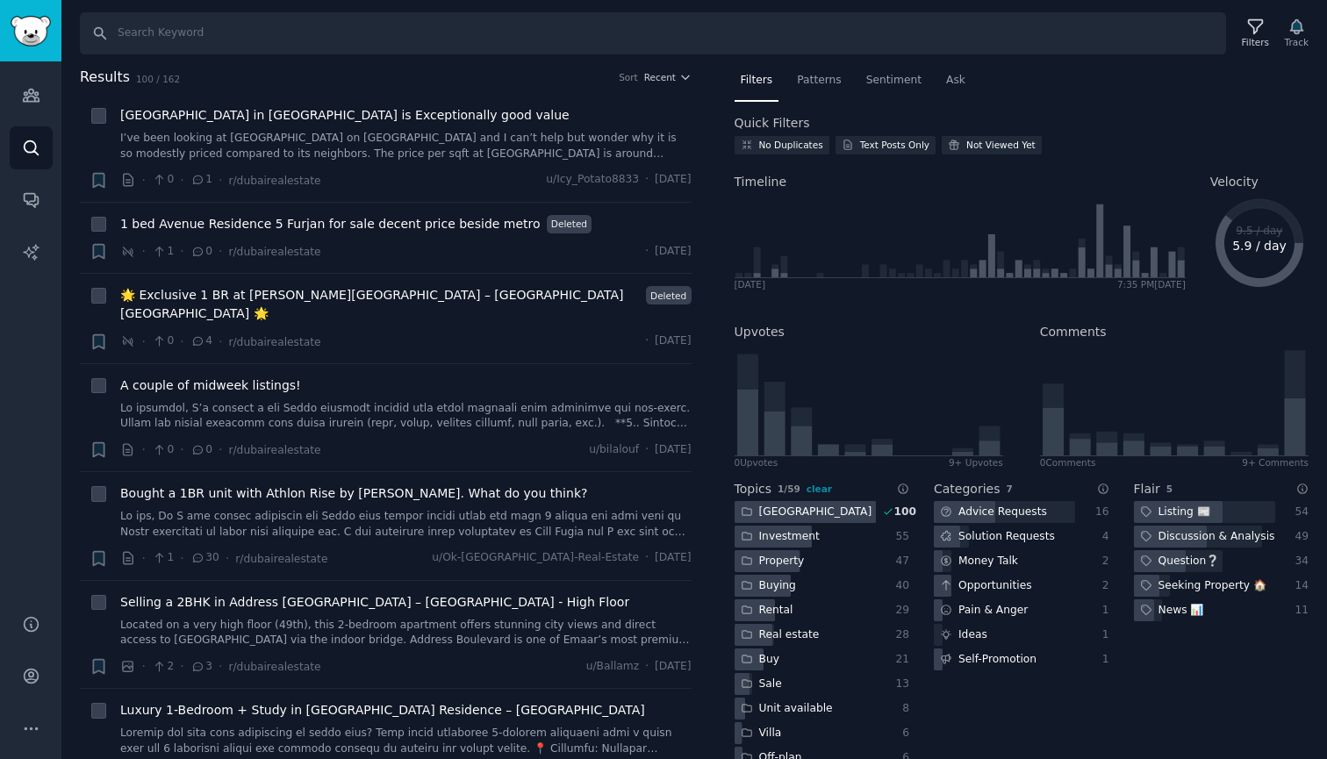
click at [837, 508] on div at bounding box center [805, 512] width 141 height 22
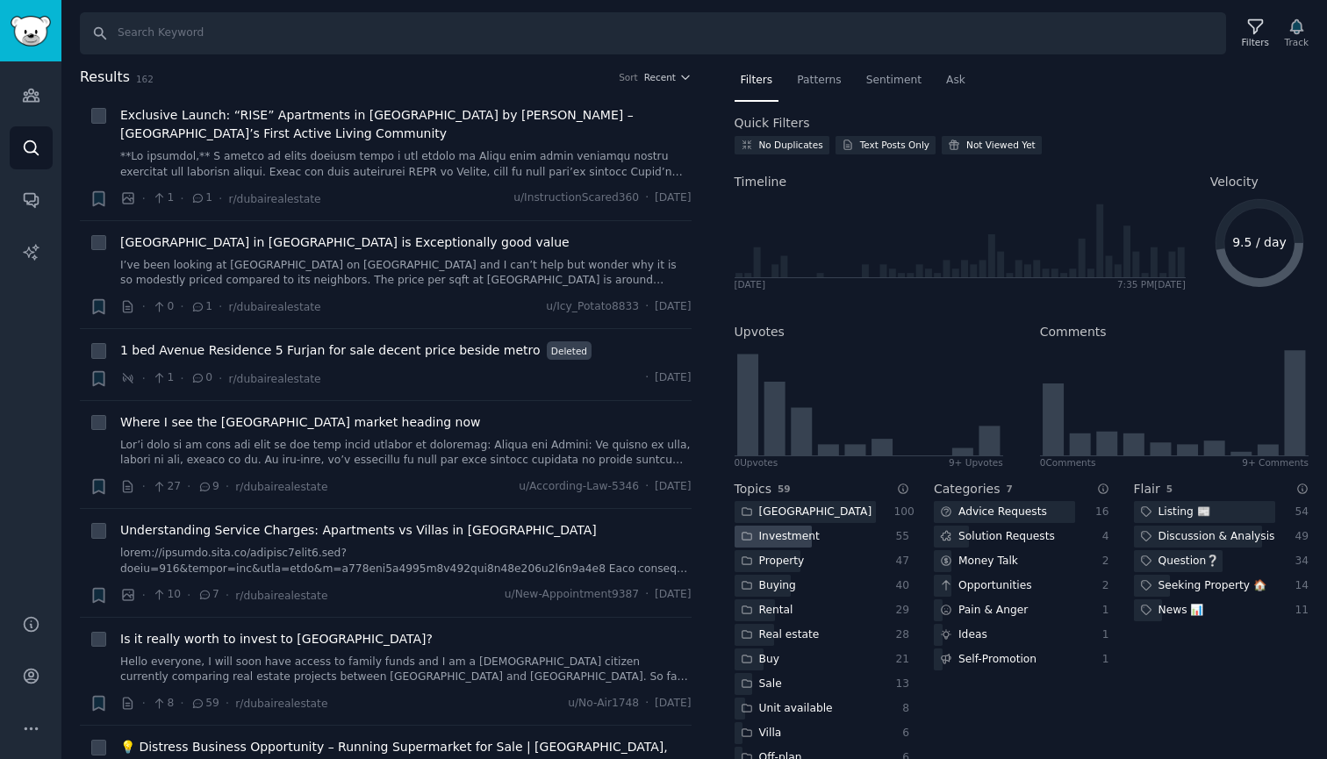
click at [836, 533] on div "Investment" at bounding box center [805, 537] width 141 height 22
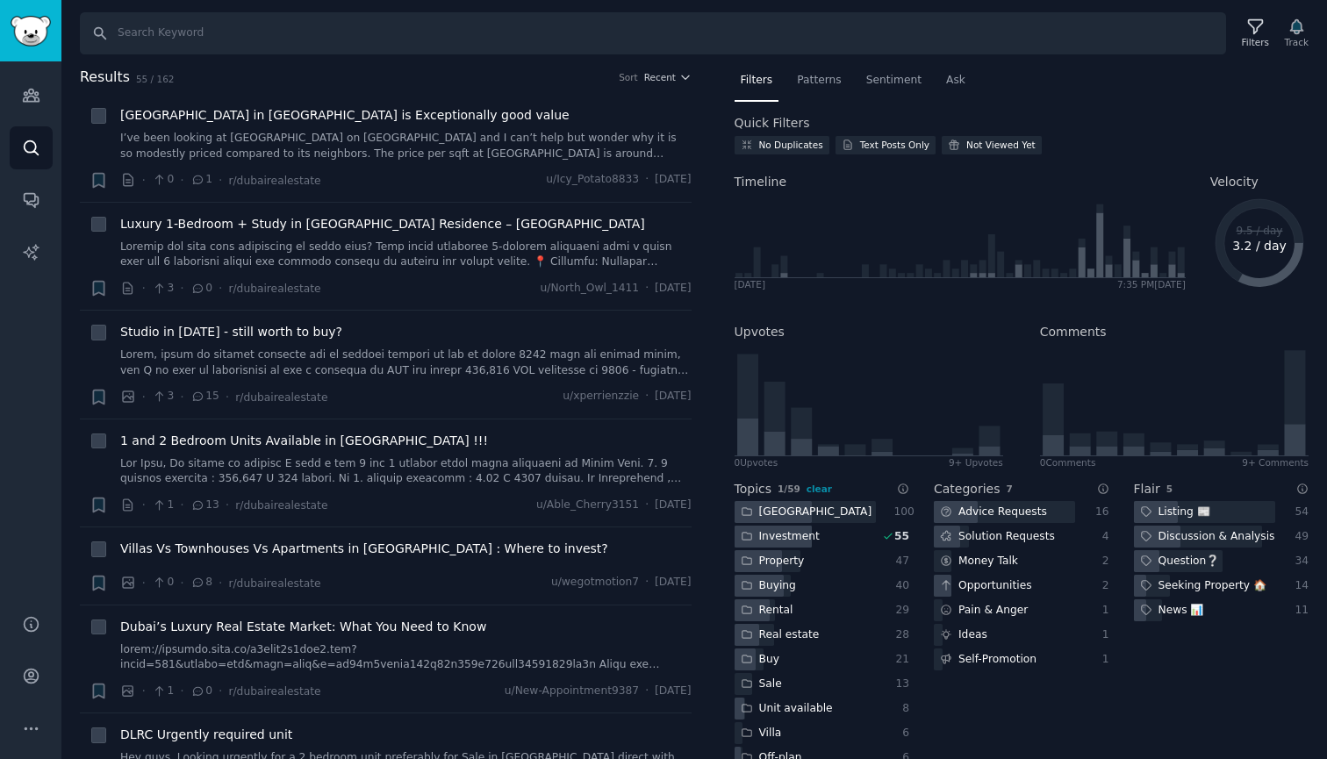
click at [836, 533] on div "Investment" at bounding box center [805, 537] width 141 height 22
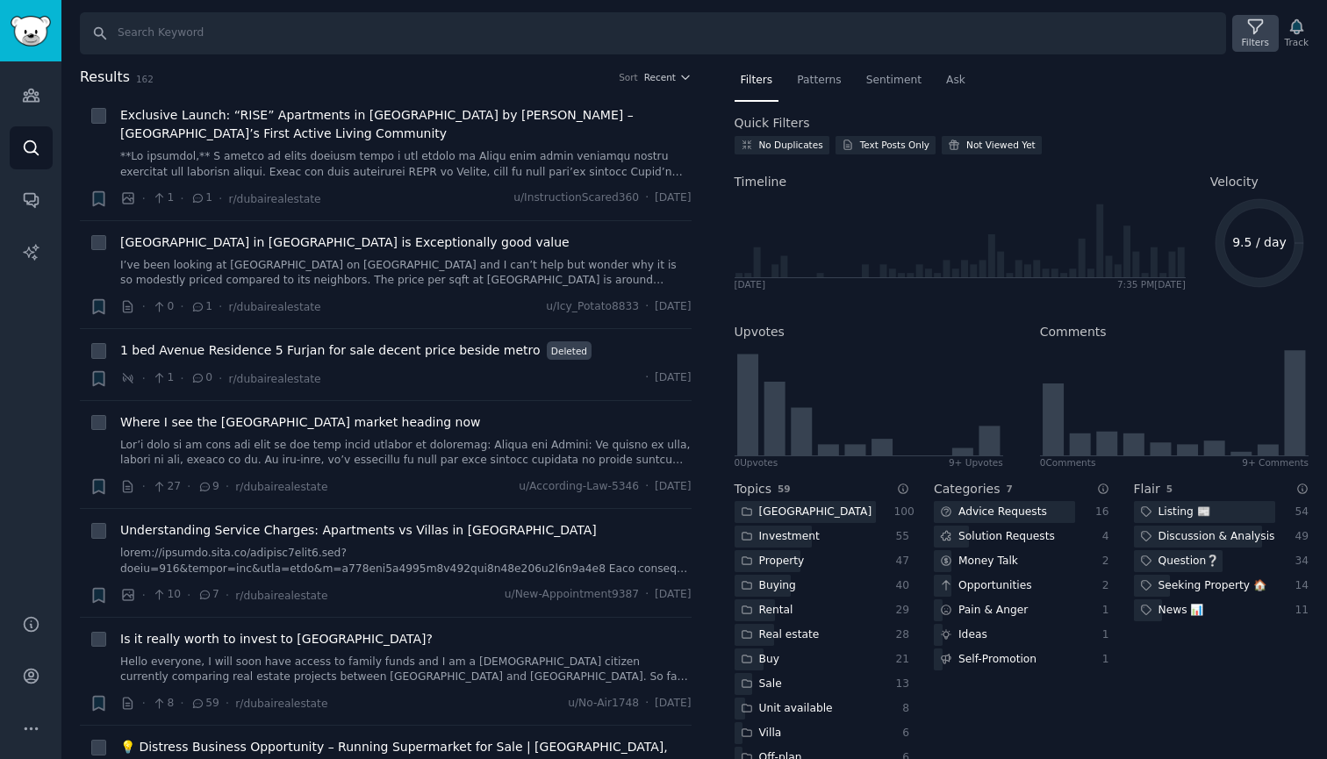
click at [1255, 38] on div "Filters" at bounding box center [1255, 42] width 27 height 12
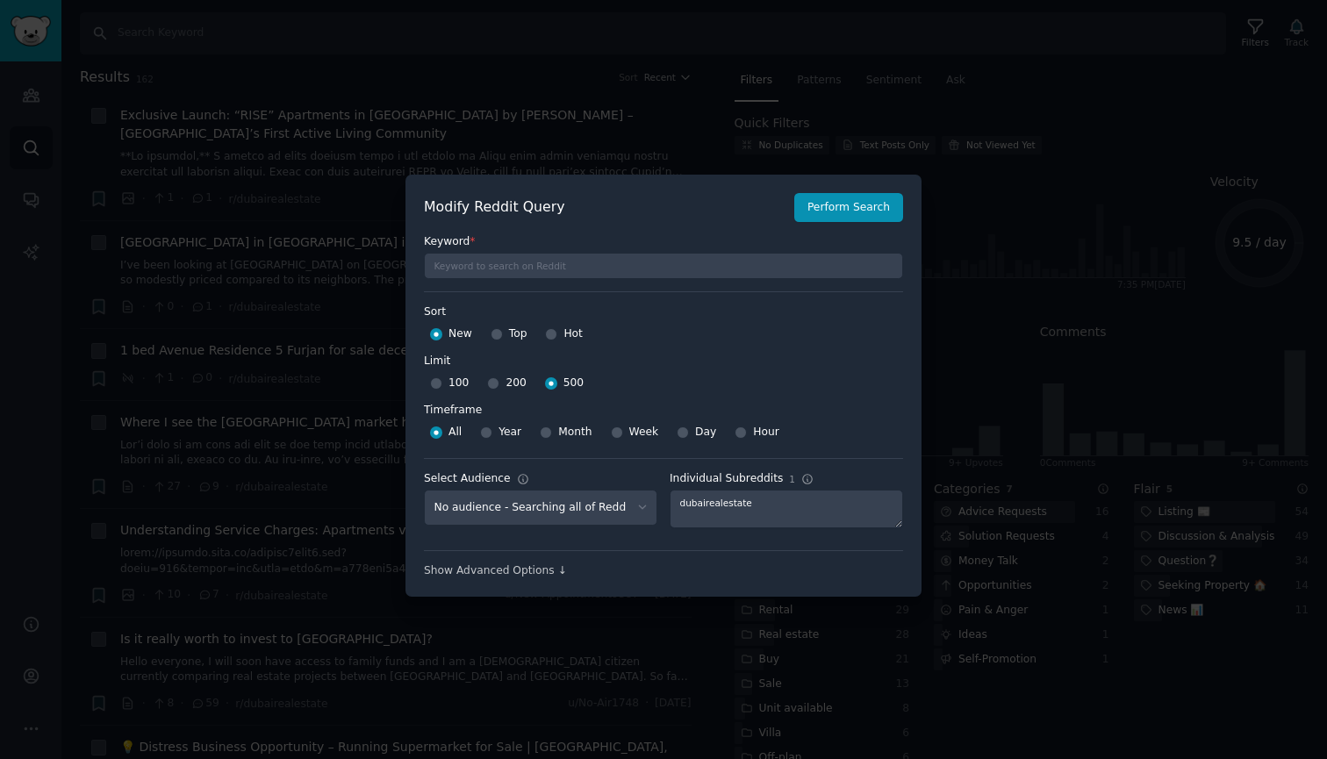
click at [1012, 318] on div at bounding box center [663, 379] width 1327 height 759
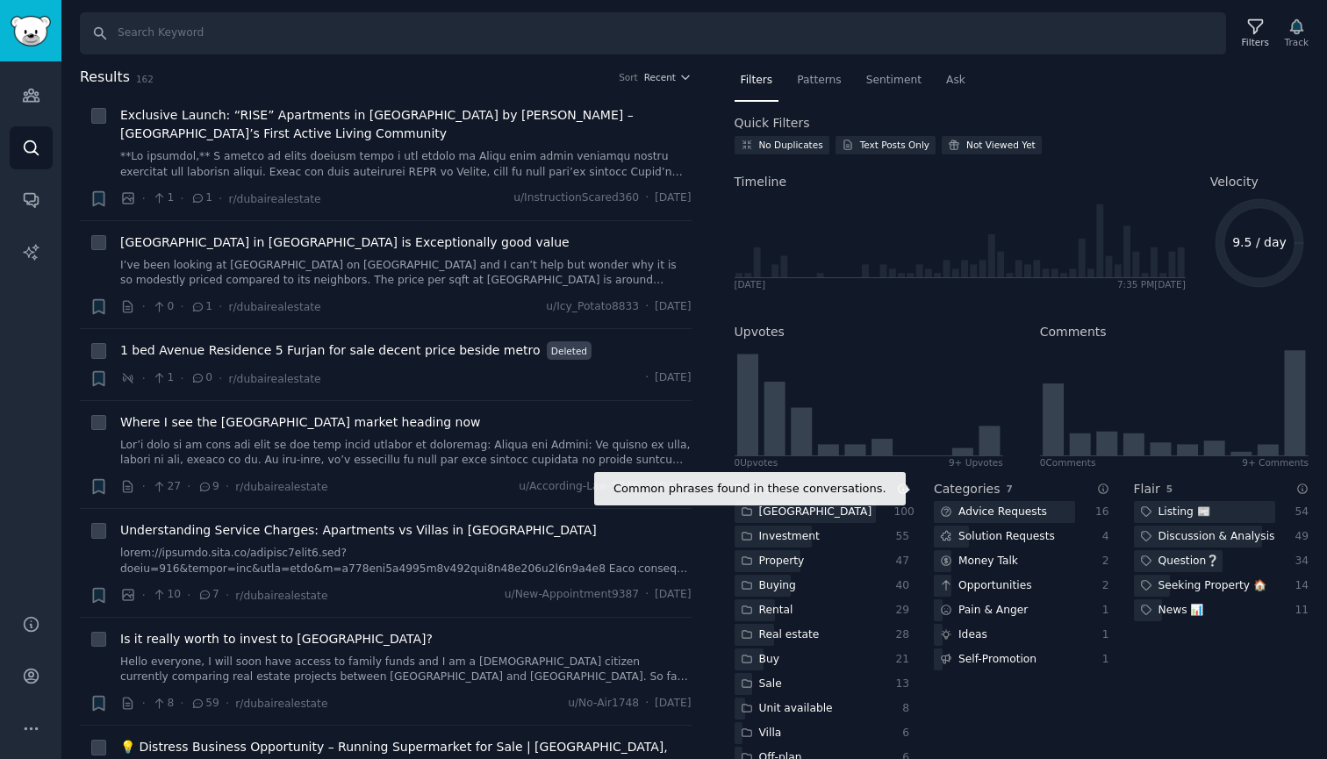
click at [902, 487] on icon at bounding box center [903, 489] width 12 height 12
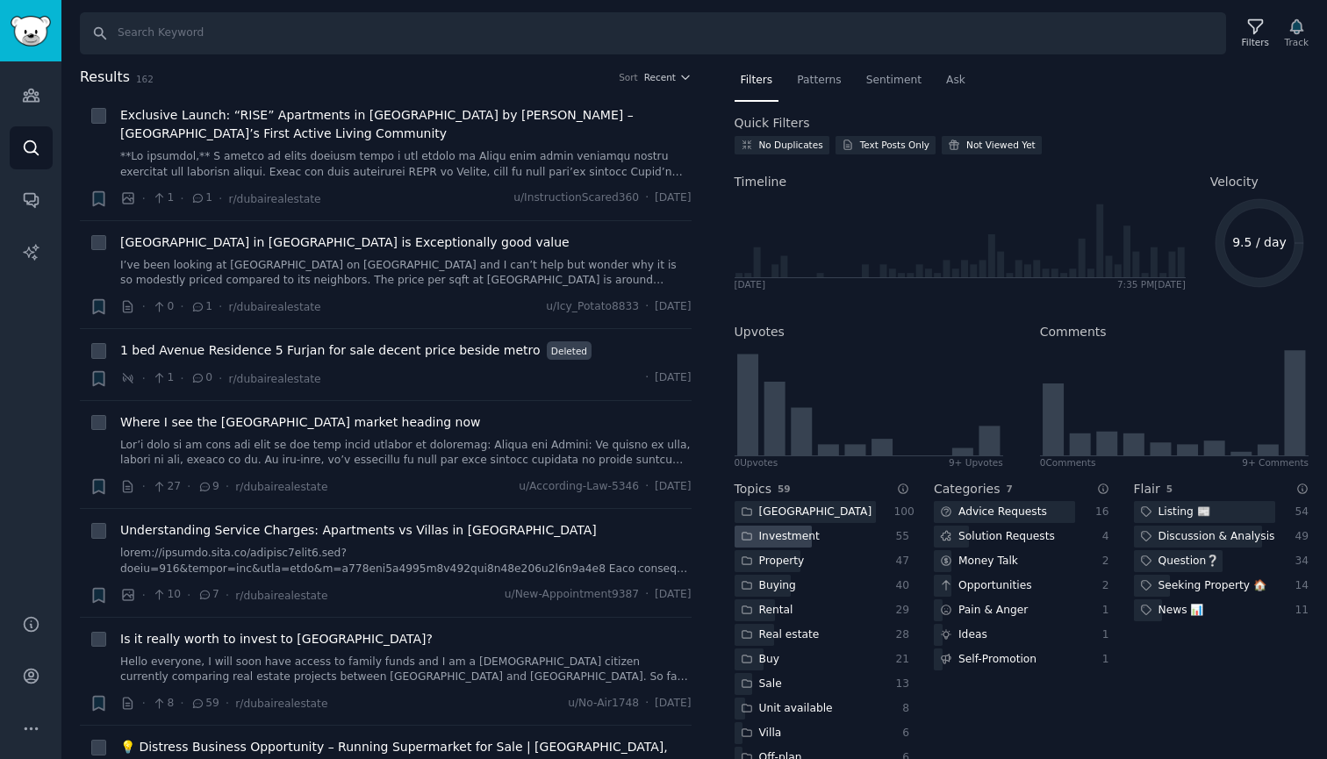
click at [868, 537] on div "Investment" at bounding box center [805, 537] width 141 height 22
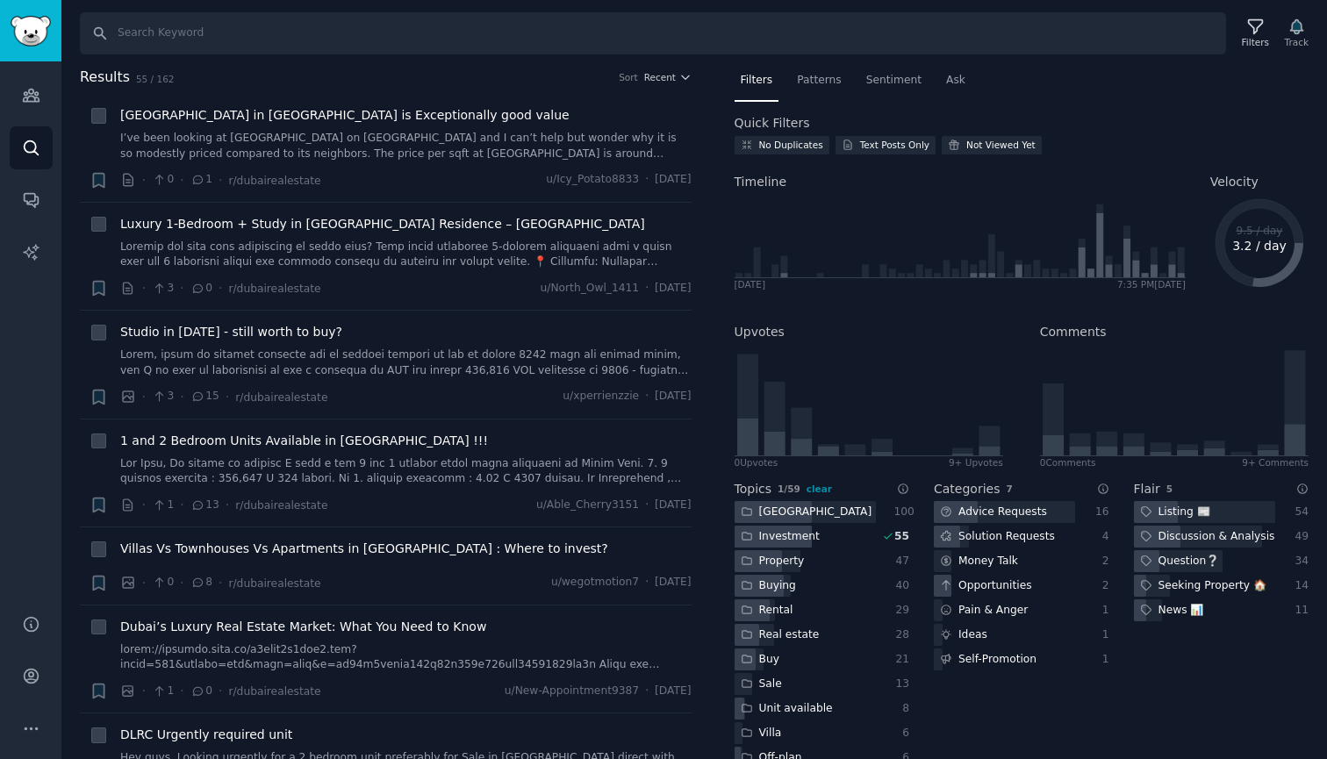
click at [868, 537] on div "Investment" at bounding box center [805, 537] width 141 height 22
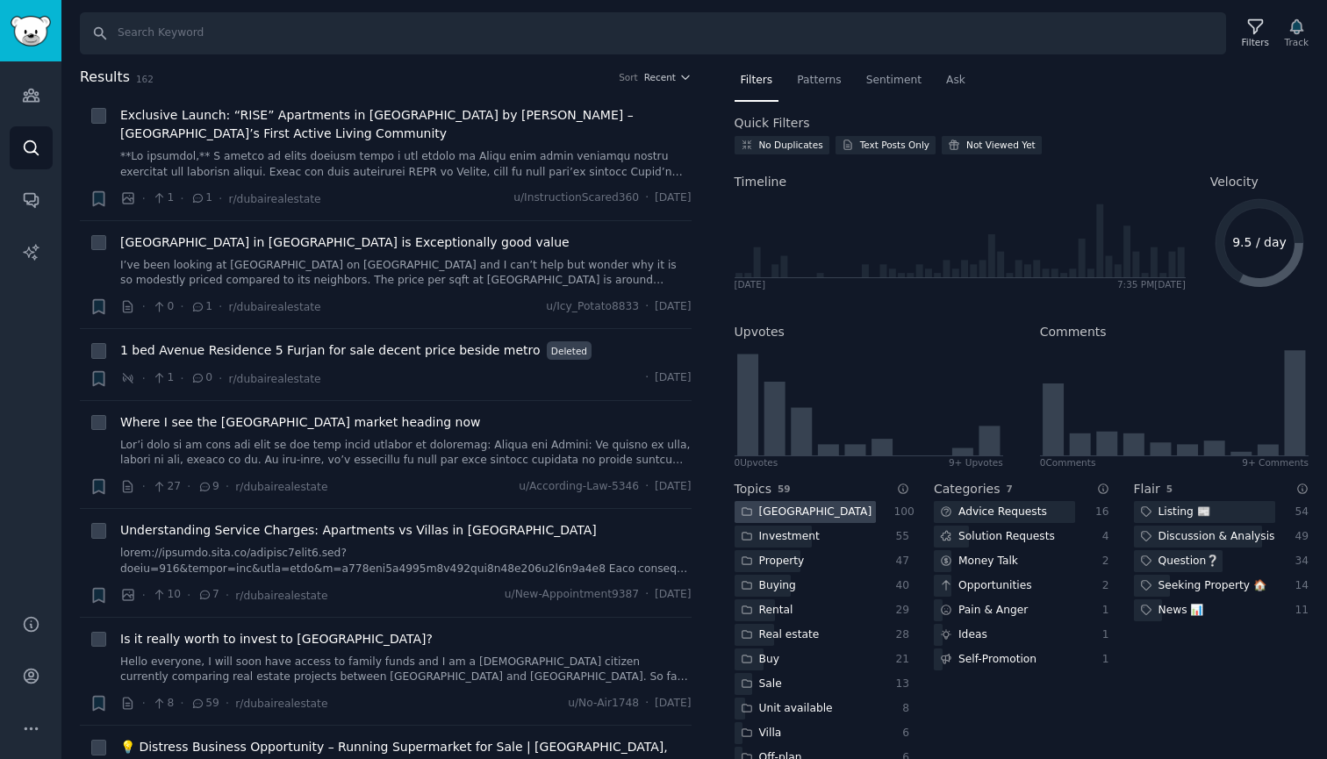
click at [864, 507] on div at bounding box center [805, 512] width 141 height 22
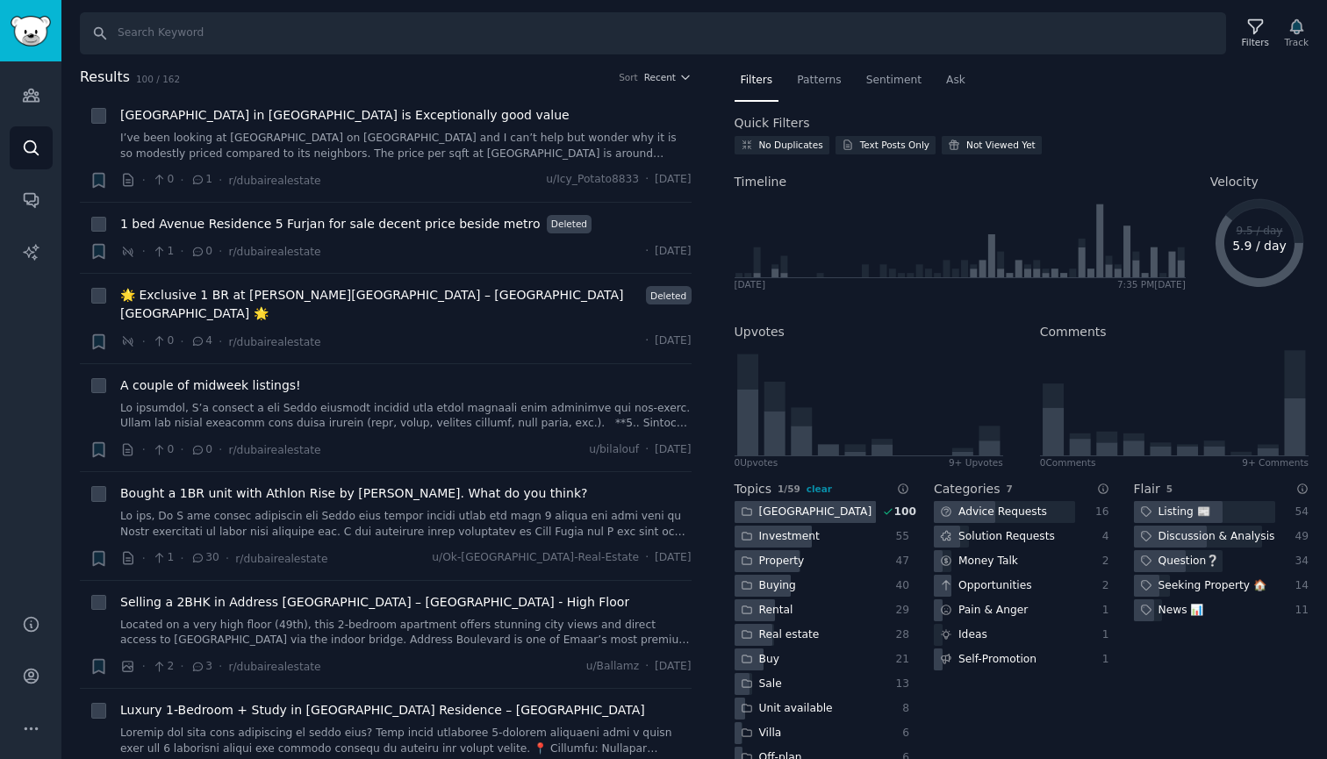
click at [864, 507] on div at bounding box center [805, 512] width 141 height 22
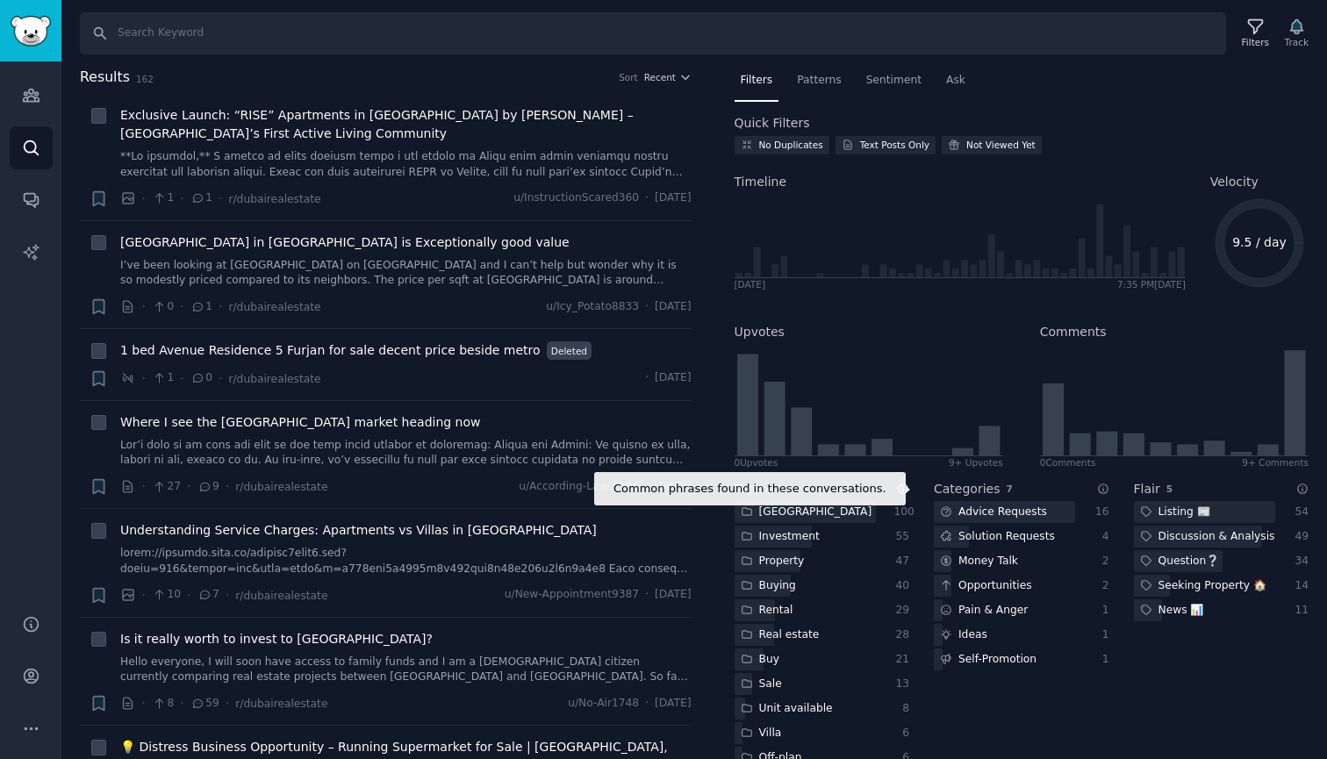
click at [905, 492] on icon at bounding box center [904, 490] width 10 height 10
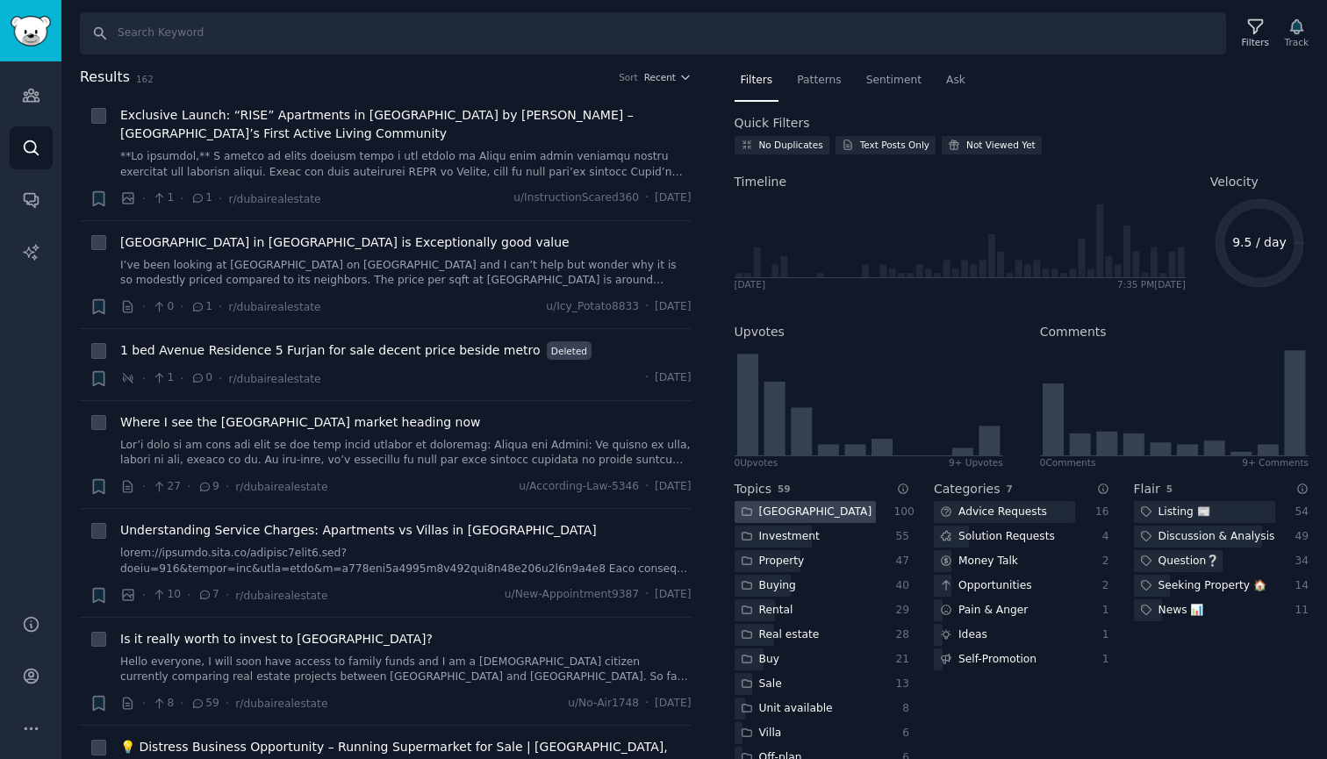
click at [856, 507] on div at bounding box center [805, 512] width 141 height 22
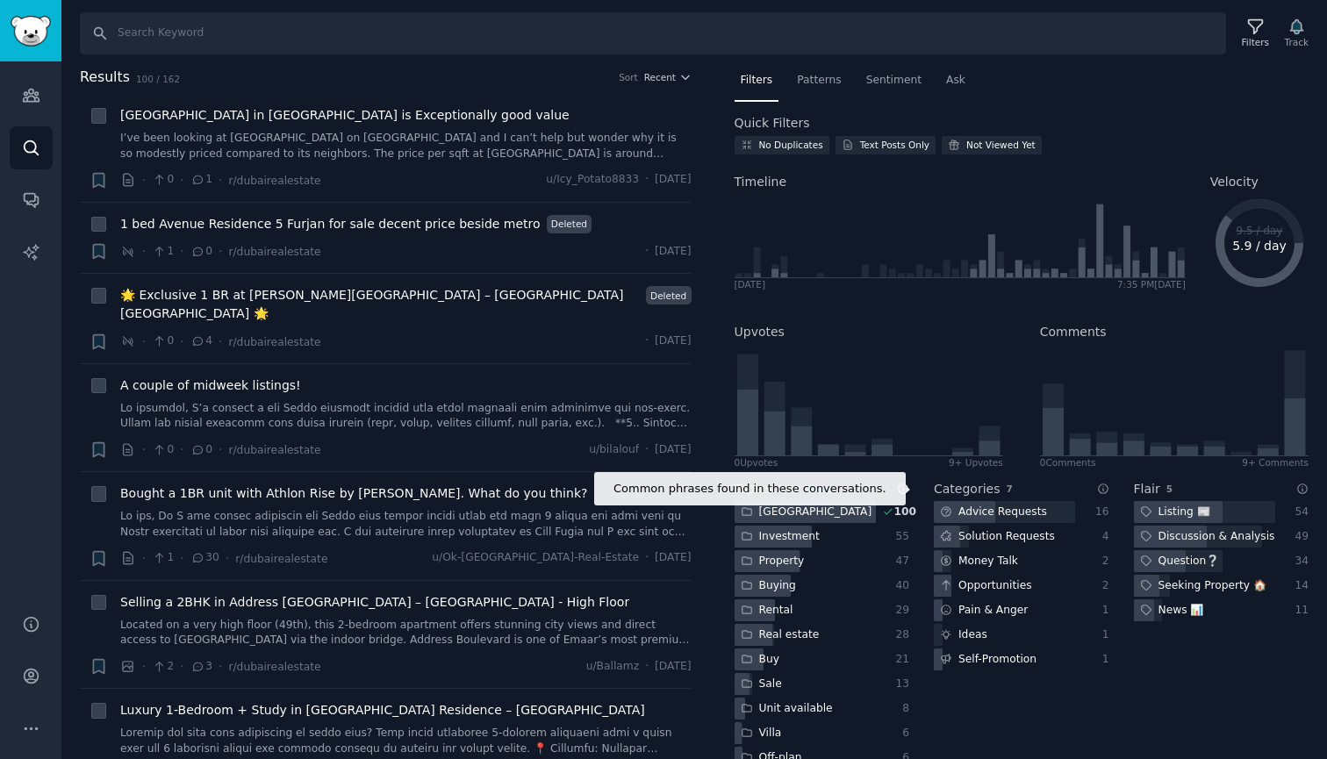
click at [902, 490] on icon at bounding box center [903, 489] width 12 height 12
click at [813, 484] on span "clear" at bounding box center [819, 489] width 25 height 11
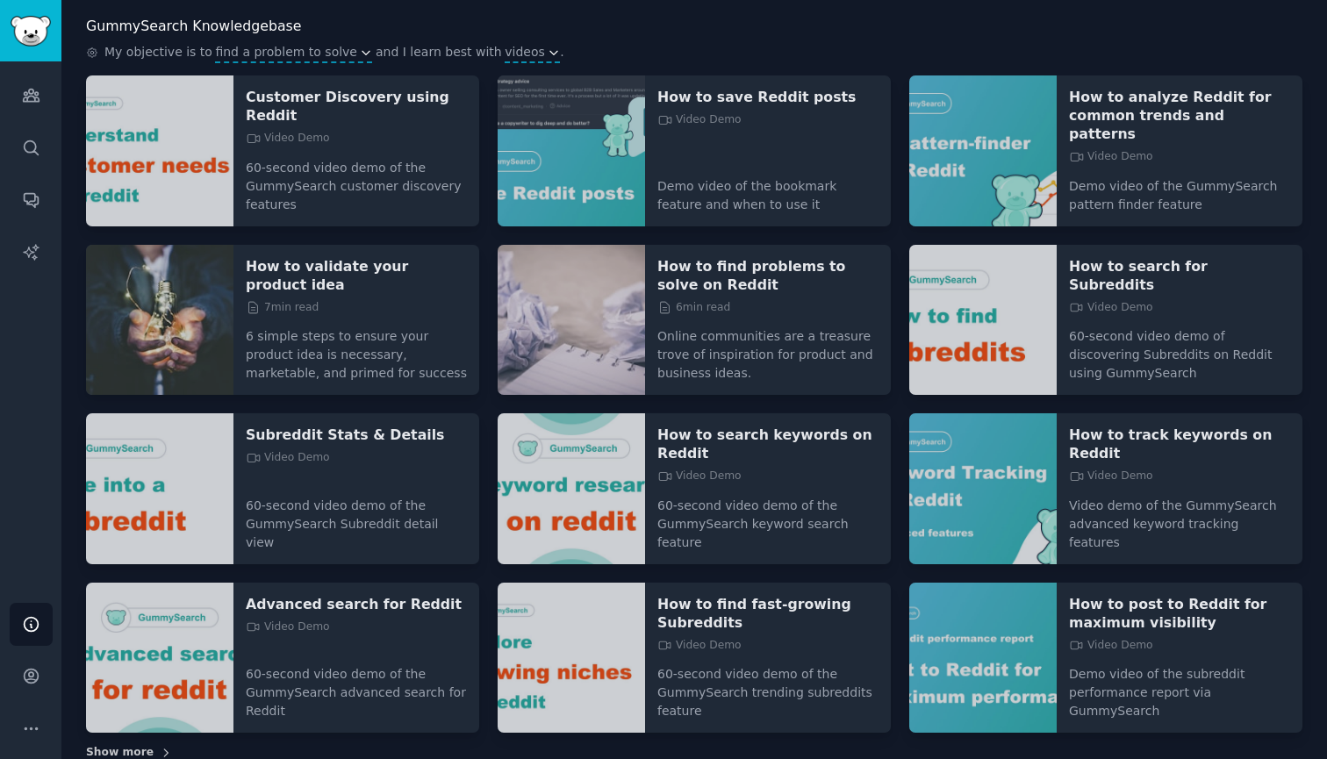
click at [142, 745] on span "Show more" at bounding box center [120, 753] width 68 height 16
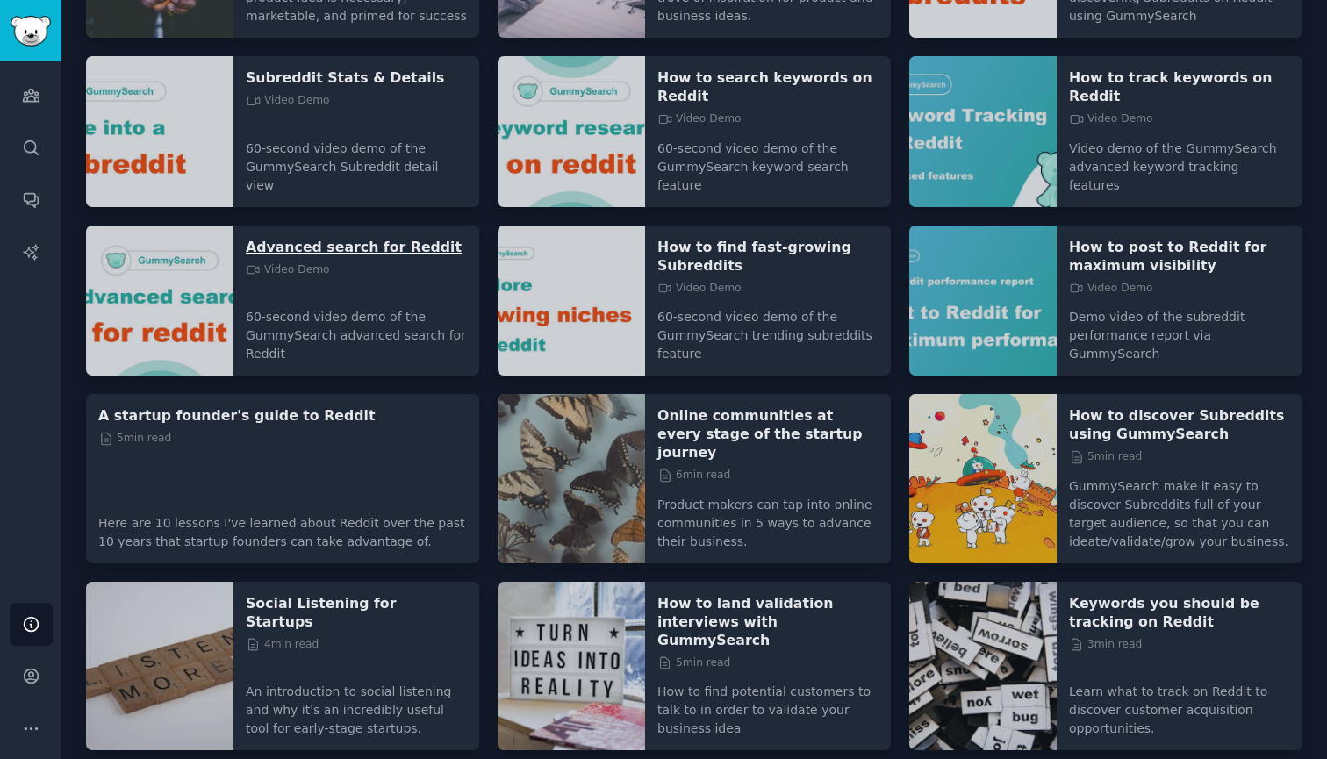
scroll to position [511, 0]
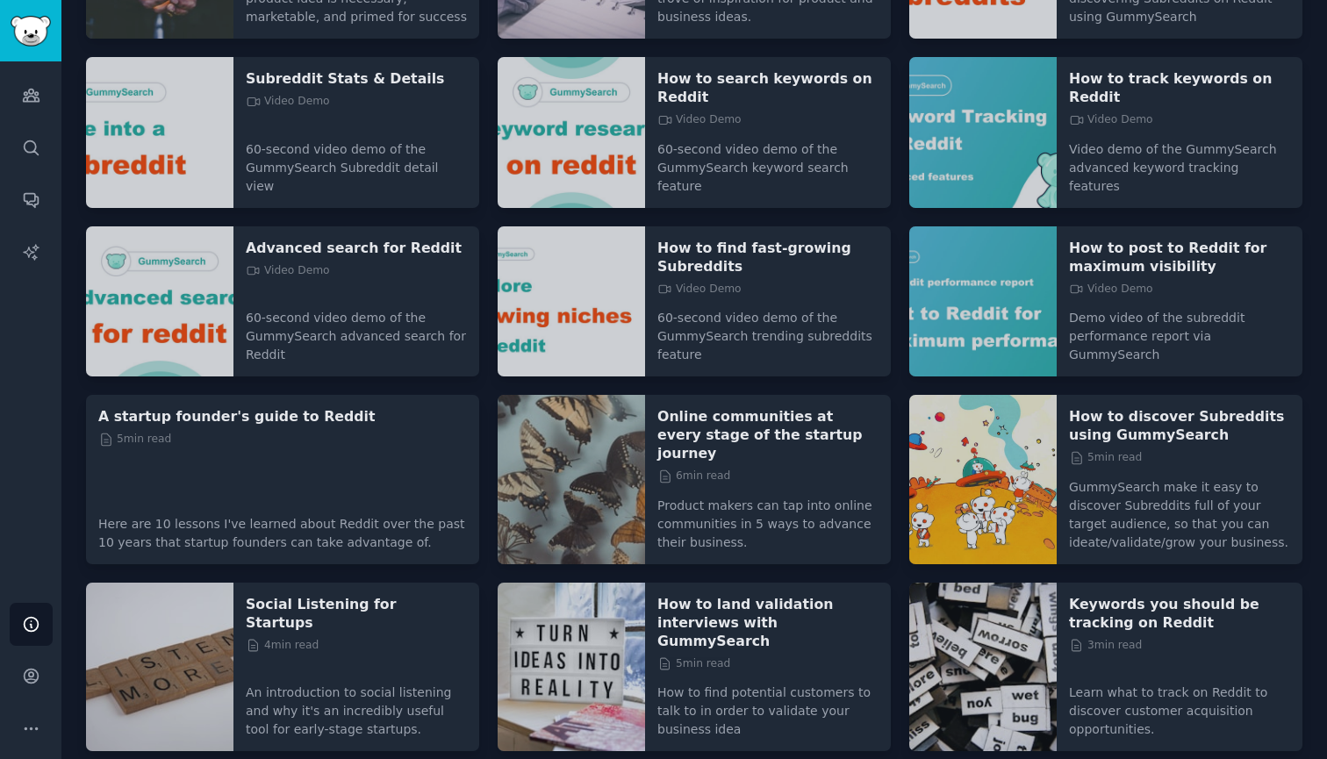
click at [119, 723] on div "GummySearch Knowledgebase My objective is to find a problem to solve and I lear…" at bounding box center [694, 225] width 1217 height 1132
click at [133, 758] on span "Show more" at bounding box center [120, 772] width 68 height 16
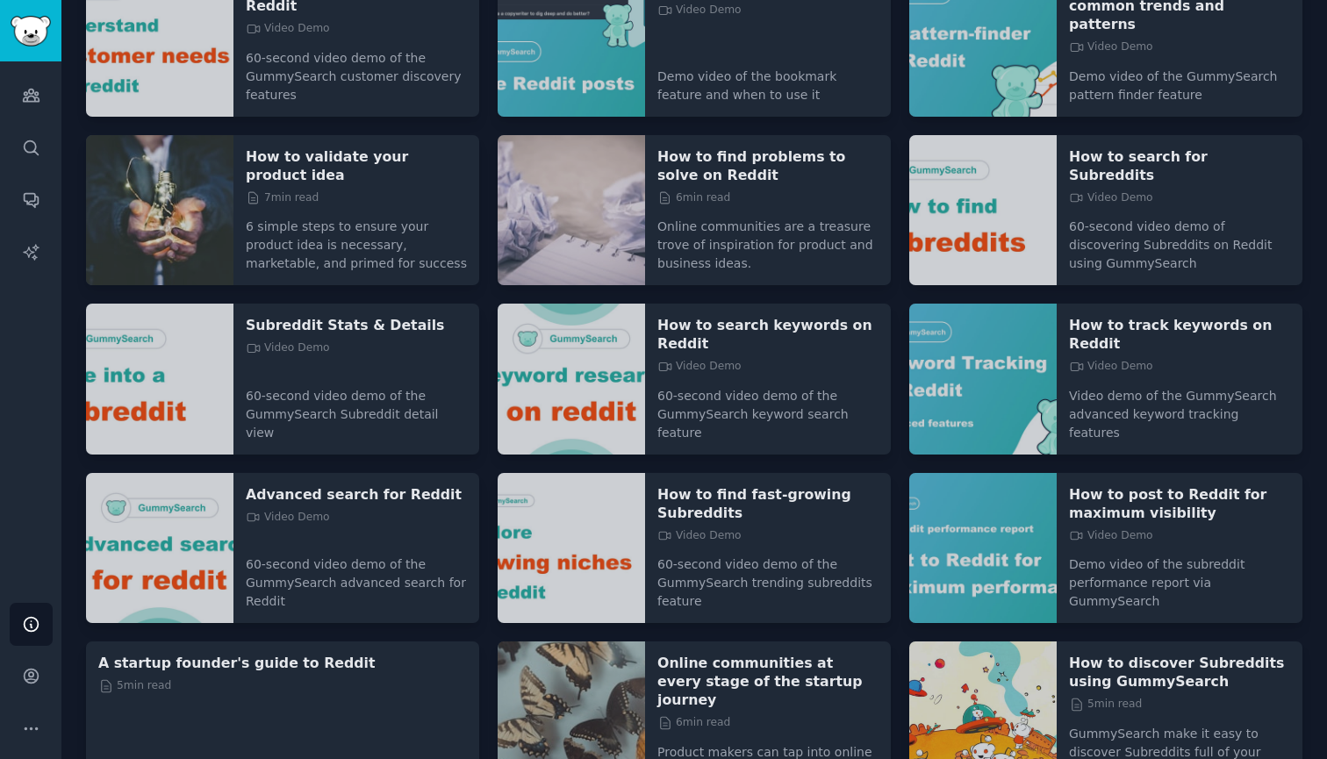
scroll to position [263, 0]
click at [370, 317] on p "Subreddit Stats & Details" at bounding box center [356, 326] width 221 height 18
click at [303, 486] on p "Advanced search for Reddit" at bounding box center [356, 495] width 221 height 18
click at [324, 486] on p "Advanced search for Reddit" at bounding box center [356, 495] width 221 height 18
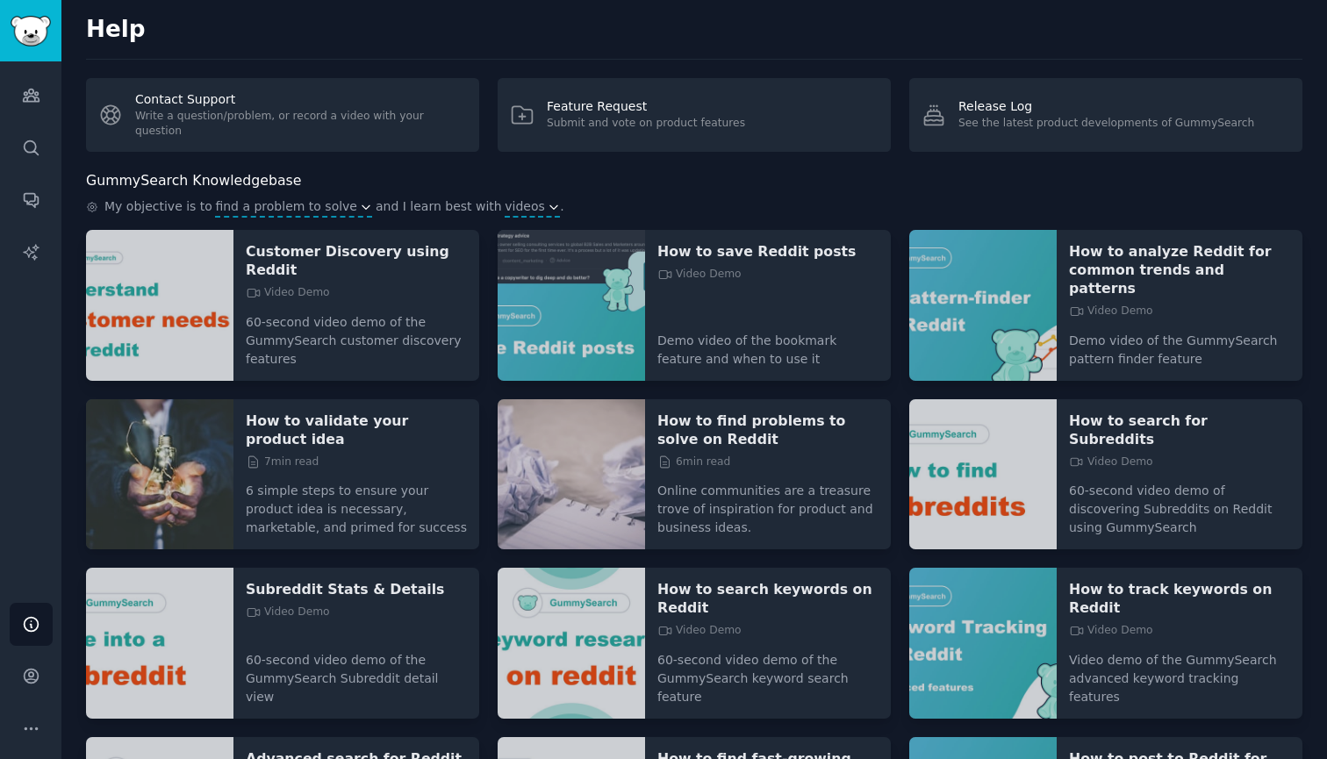
scroll to position [0, 0]
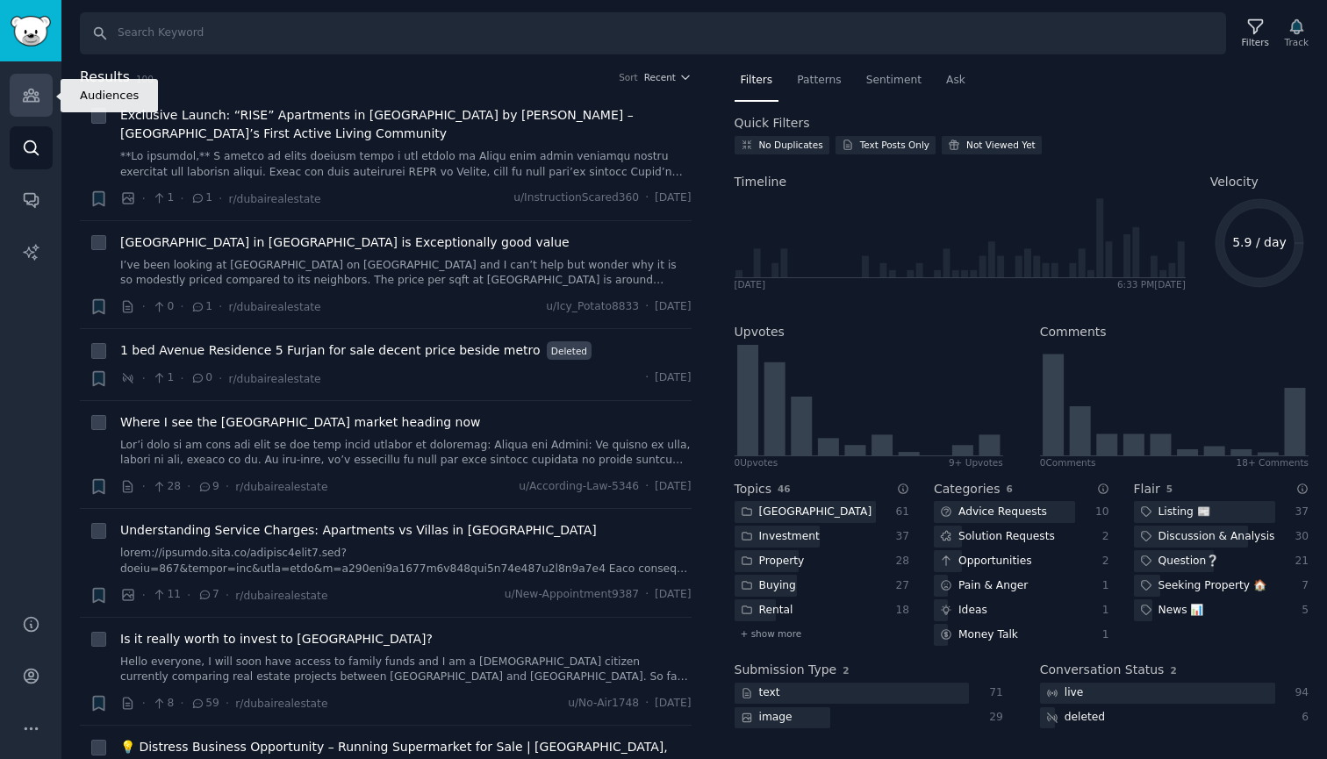
click at [41, 96] on link "Audiences" at bounding box center [31, 95] width 43 height 43
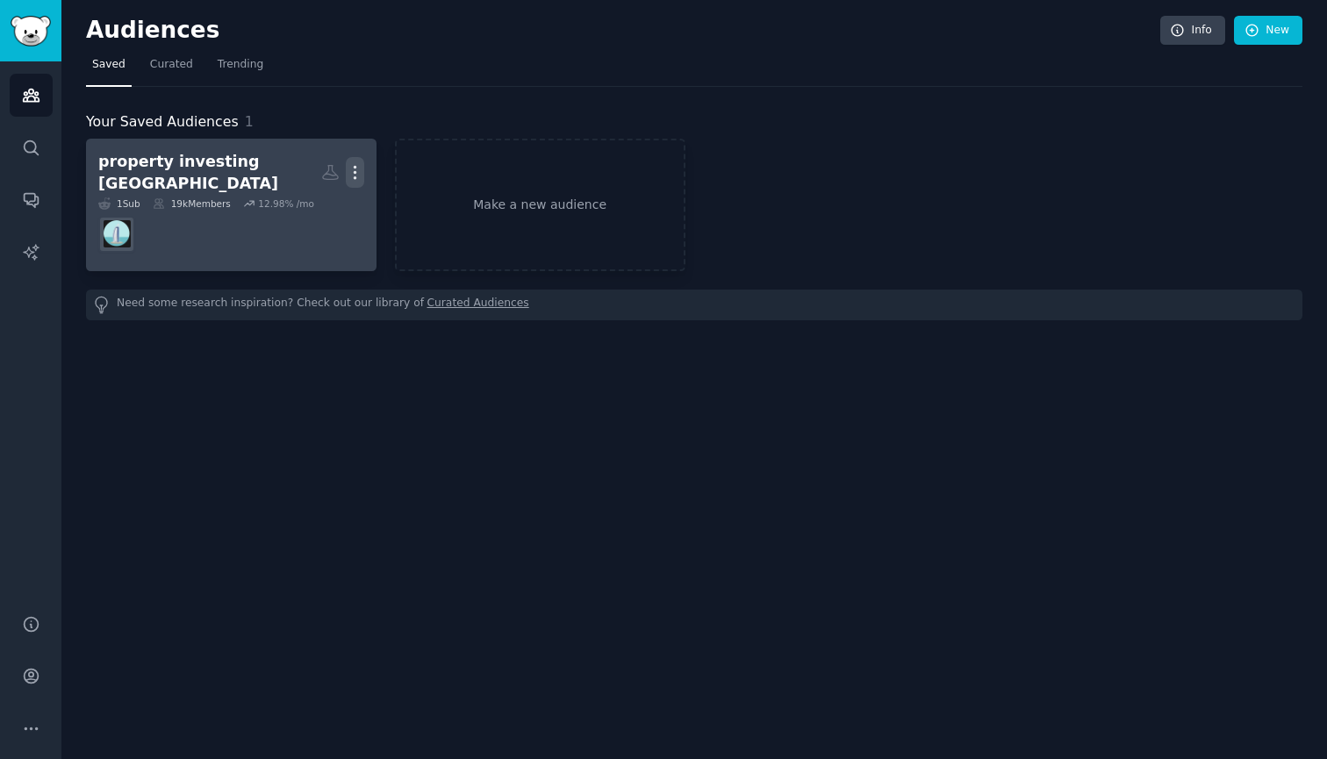
click at [351, 169] on icon "button" at bounding box center [355, 172] width 18 height 18
click at [357, 210] on dd at bounding box center [231, 234] width 266 height 49
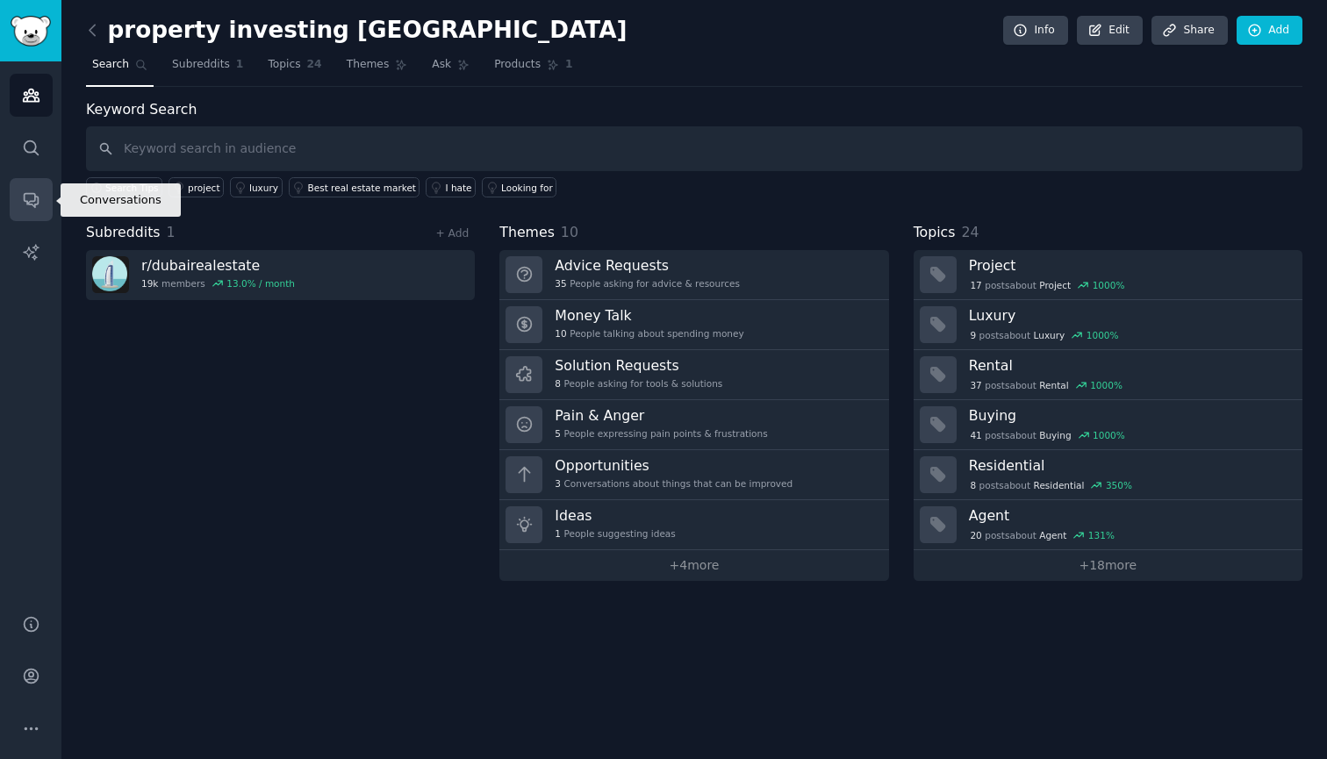
click at [19, 198] on link "Conversations" at bounding box center [31, 199] width 43 height 43
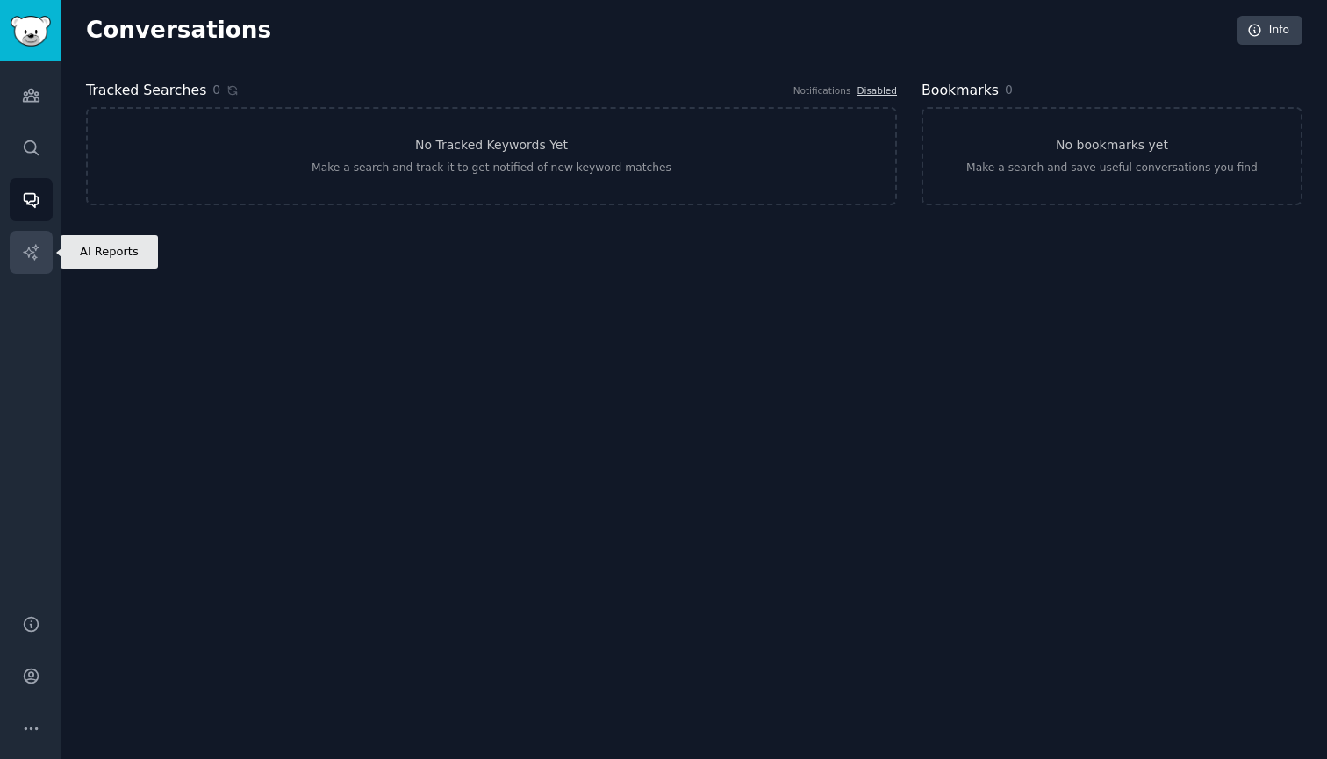
click at [22, 247] on icon "Sidebar" at bounding box center [31, 252] width 18 height 18
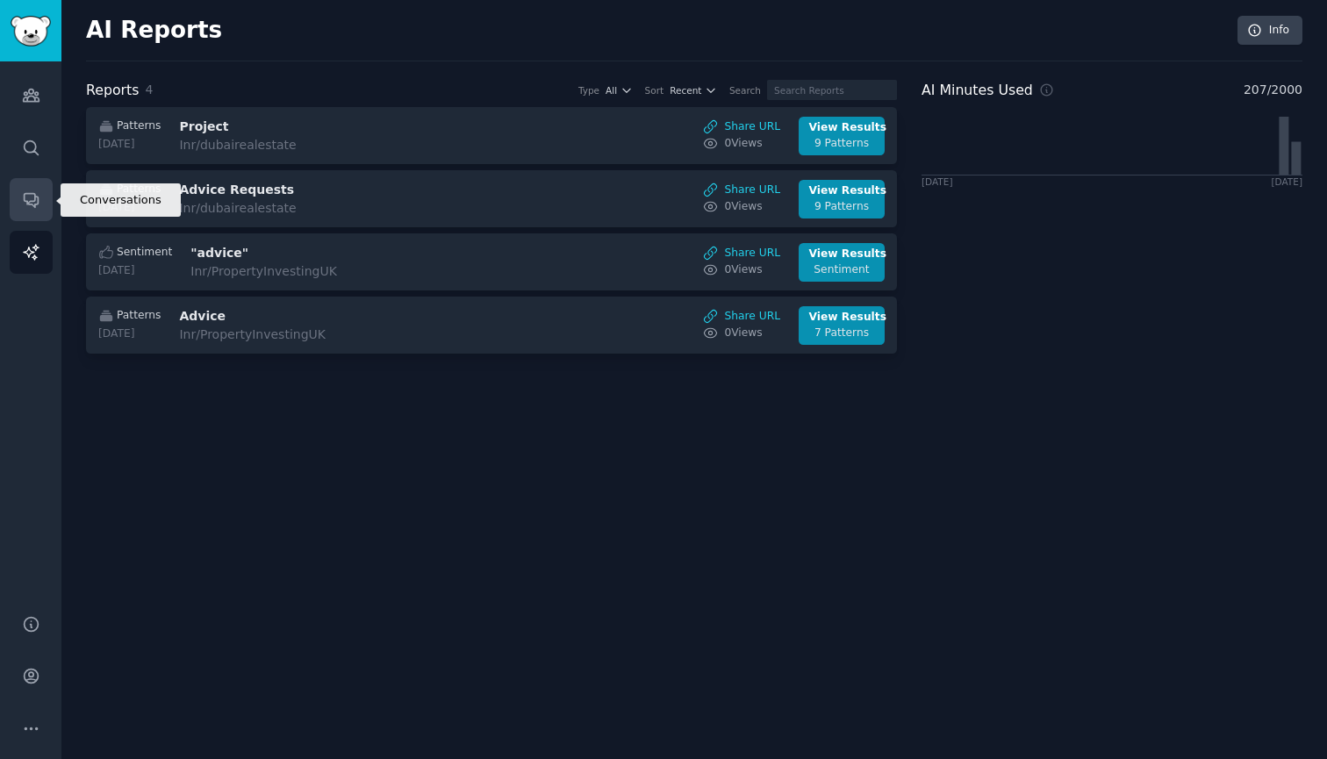
click at [33, 196] on icon "Sidebar" at bounding box center [31, 199] width 18 height 18
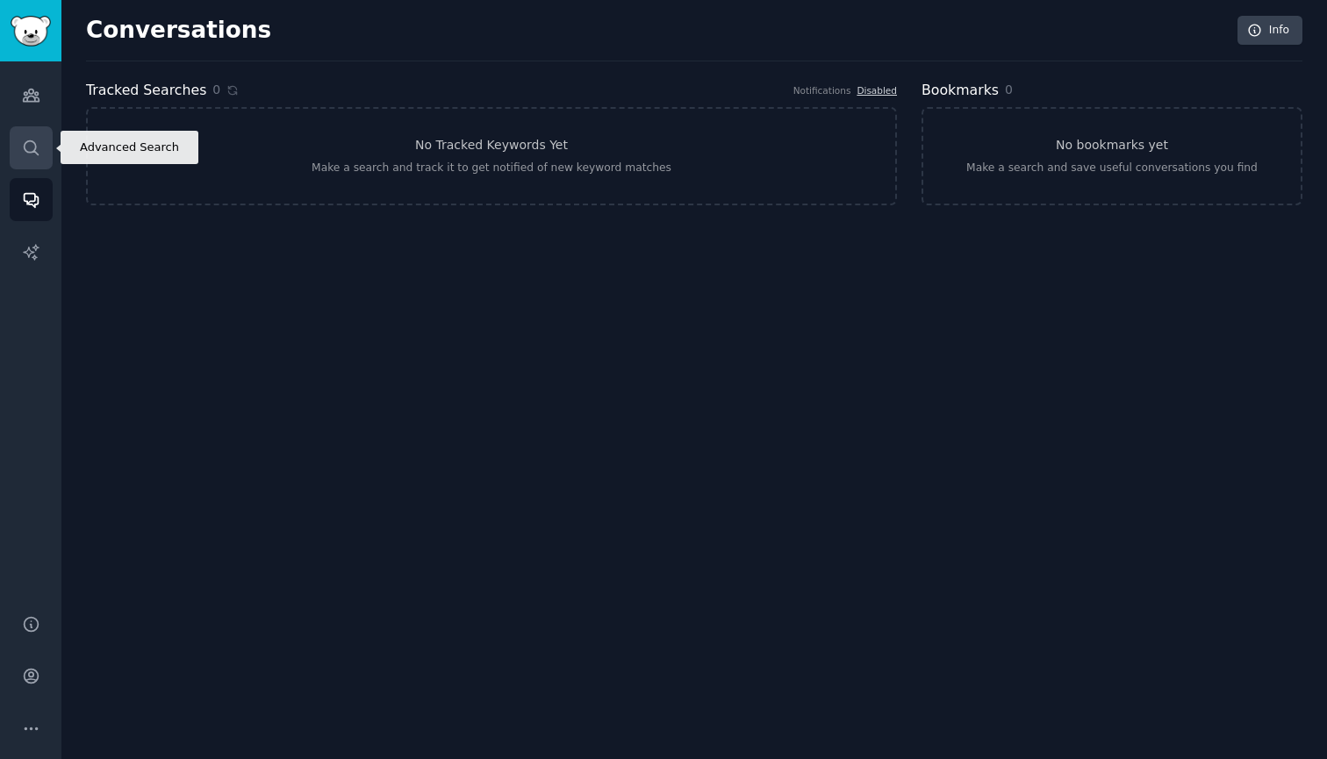
click at [33, 154] on icon "Sidebar" at bounding box center [31, 148] width 18 height 18
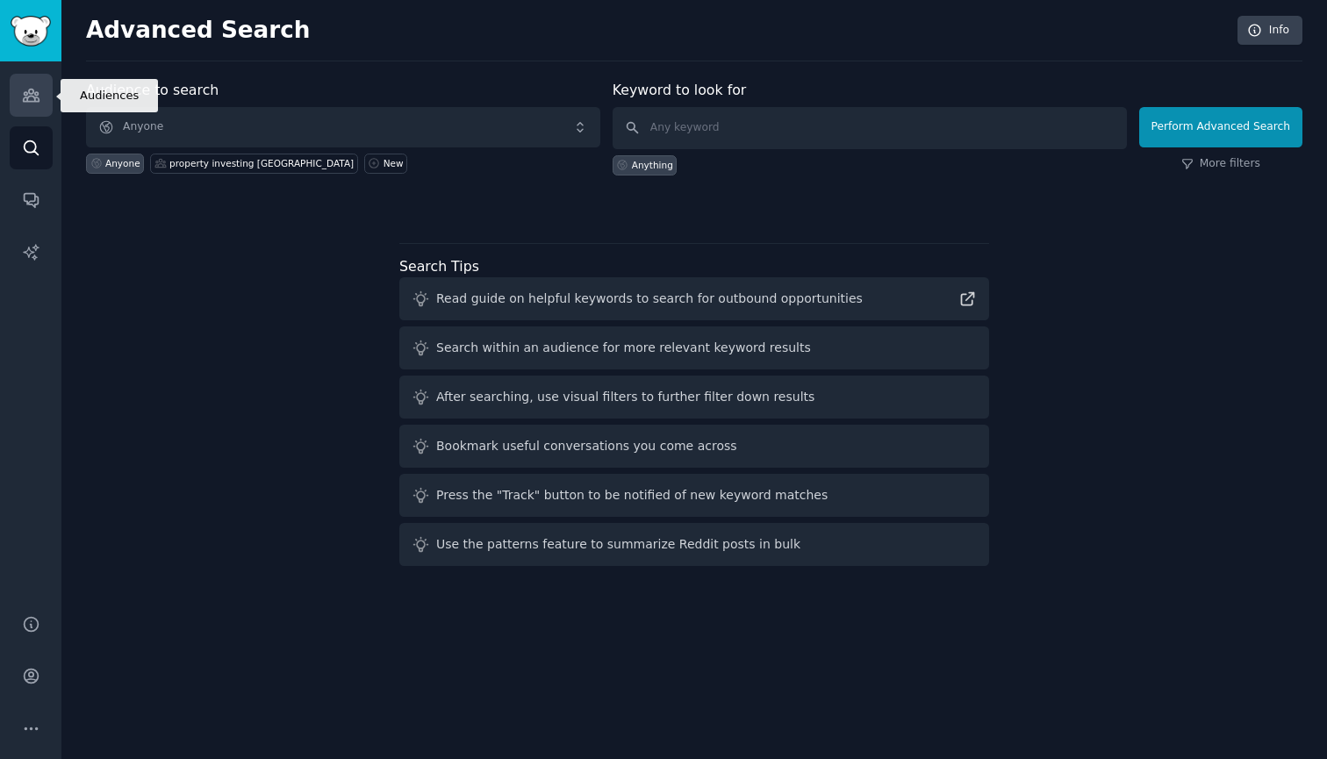
click at [33, 103] on icon "Sidebar" at bounding box center [31, 95] width 18 height 18
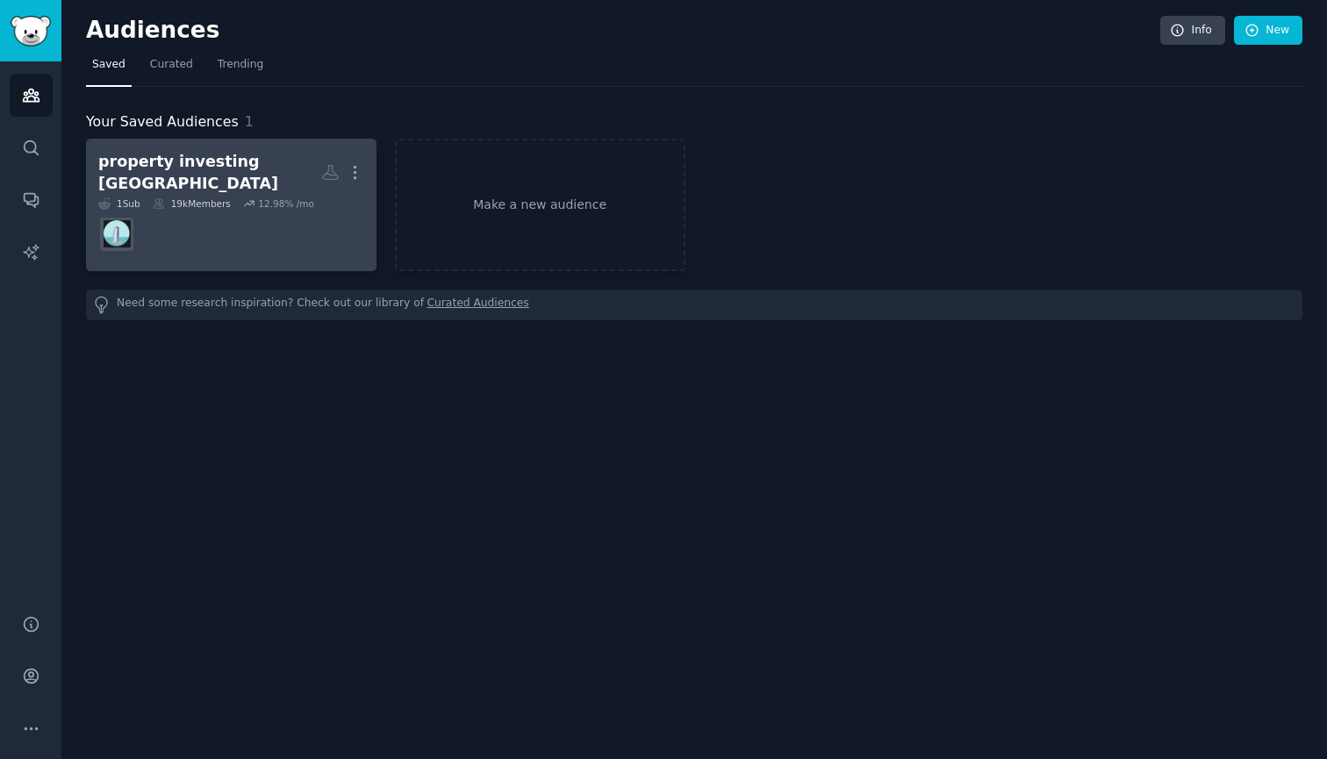
click at [222, 219] on dd at bounding box center [231, 234] width 266 height 49
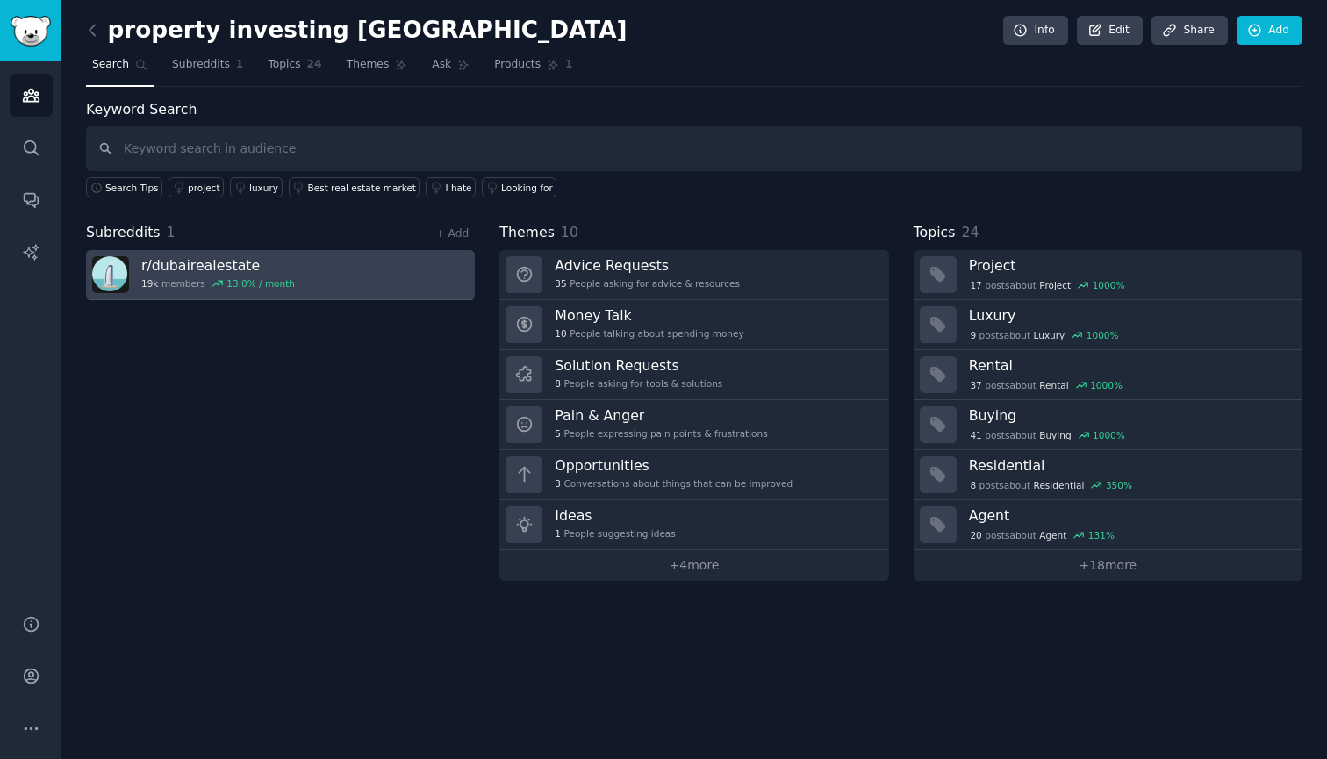
click at [233, 266] on h3 "r/ dubairealestate" at bounding box center [218, 265] width 154 height 18
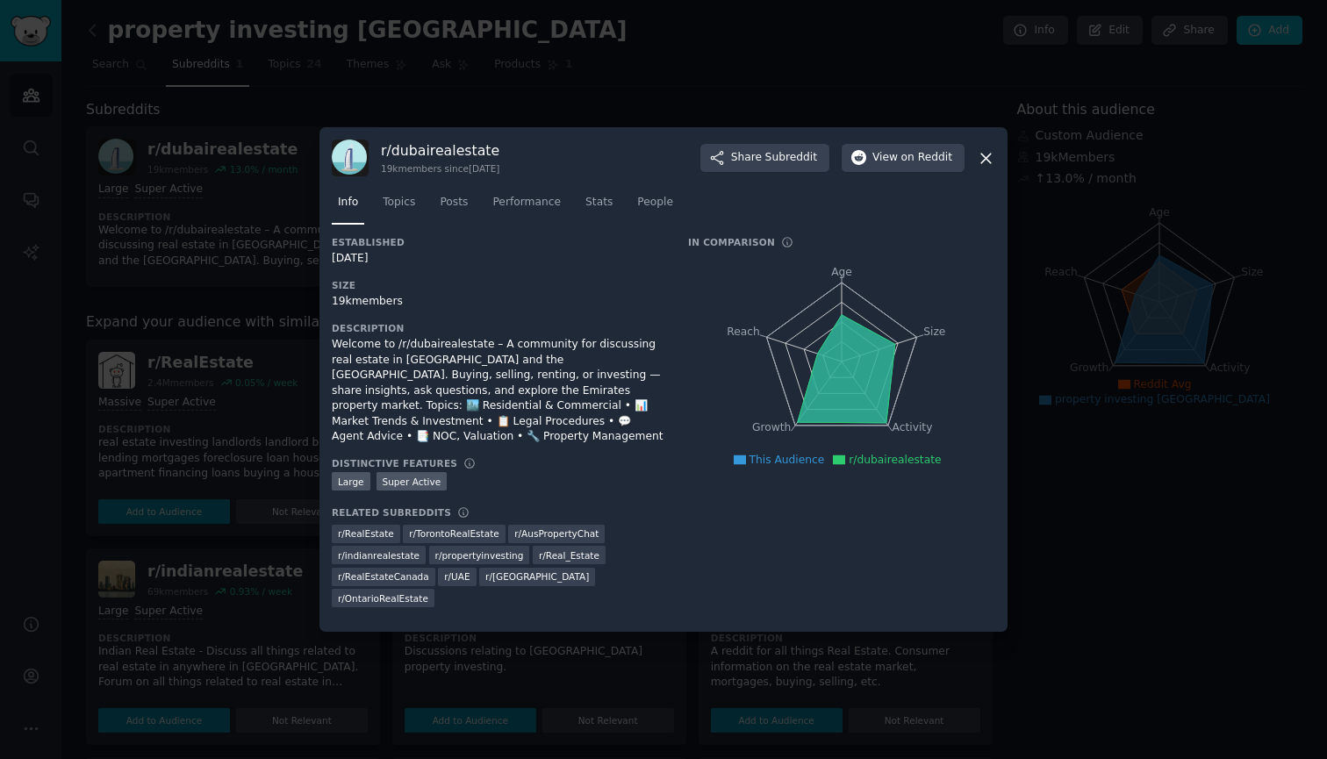
click at [427, 125] on div at bounding box center [663, 379] width 1327 height 759
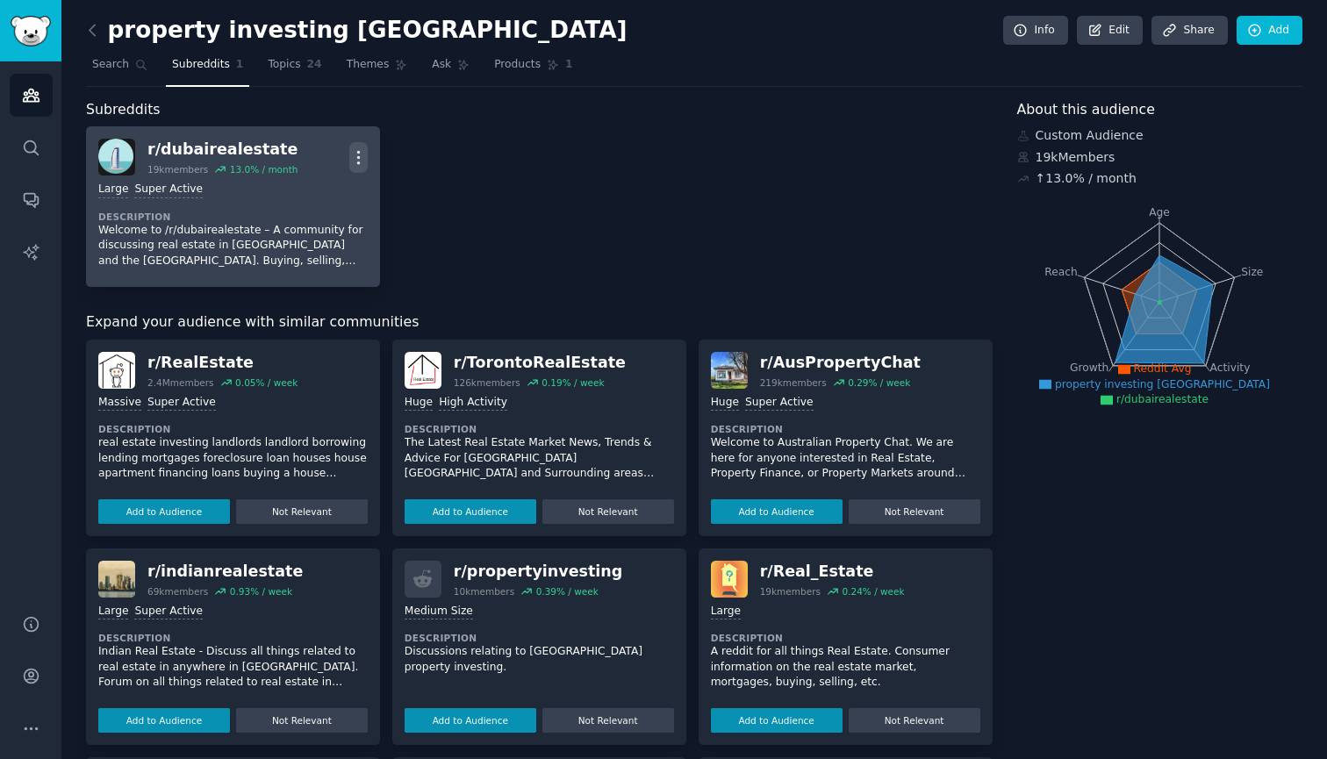
click at [359, 158] on icon "button" at bounding box center [358, 157] width 18 height 18
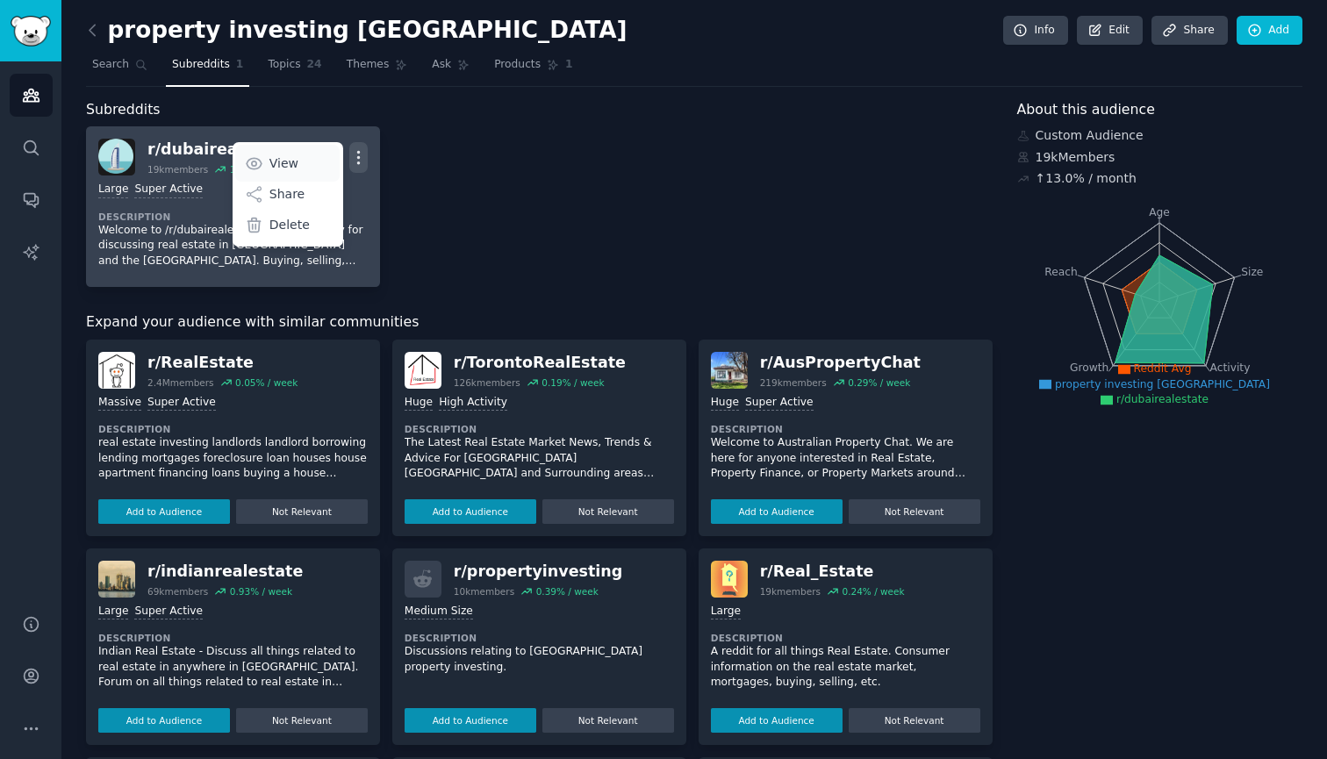
click at [296, 160] on p "View" at bounding box center [284, 164] width 29 height 18
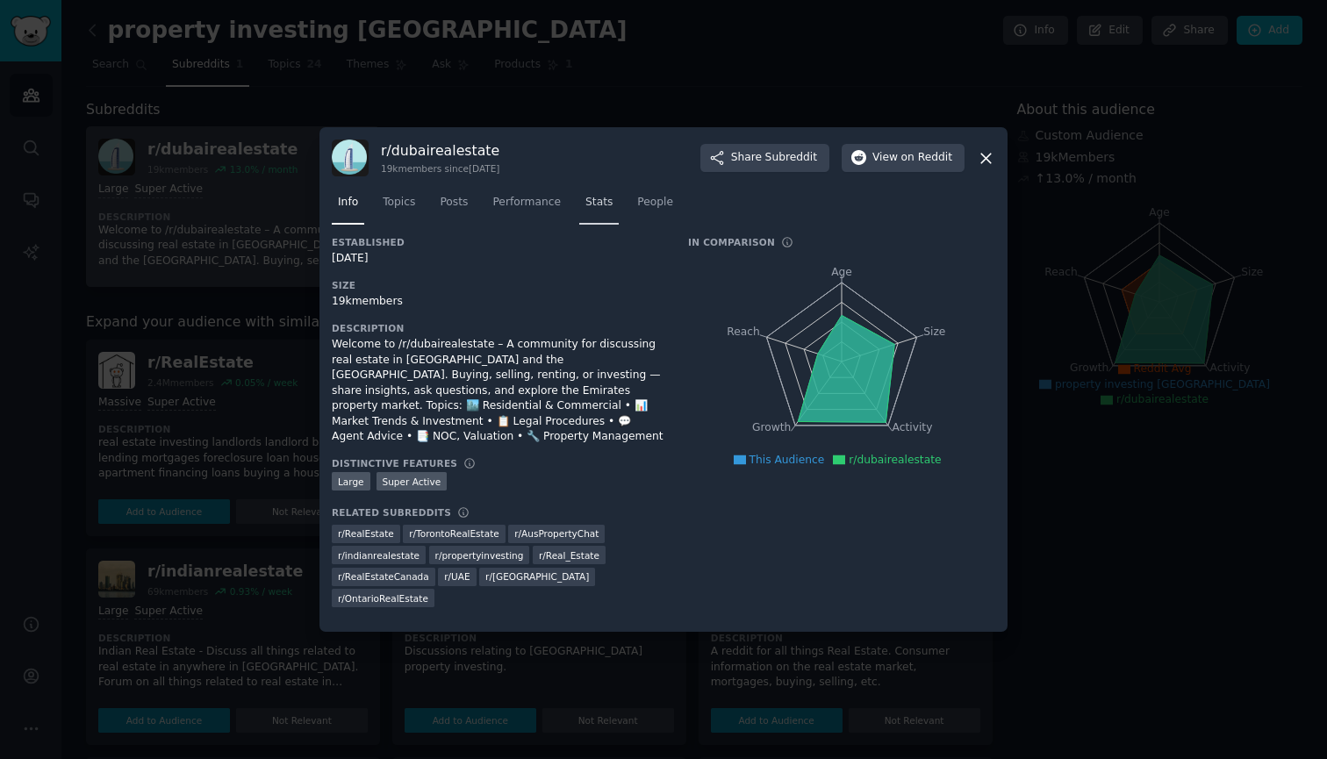
click at [605, 211] on span "Stats" at bounding box center [599, 203] width 27 height 16
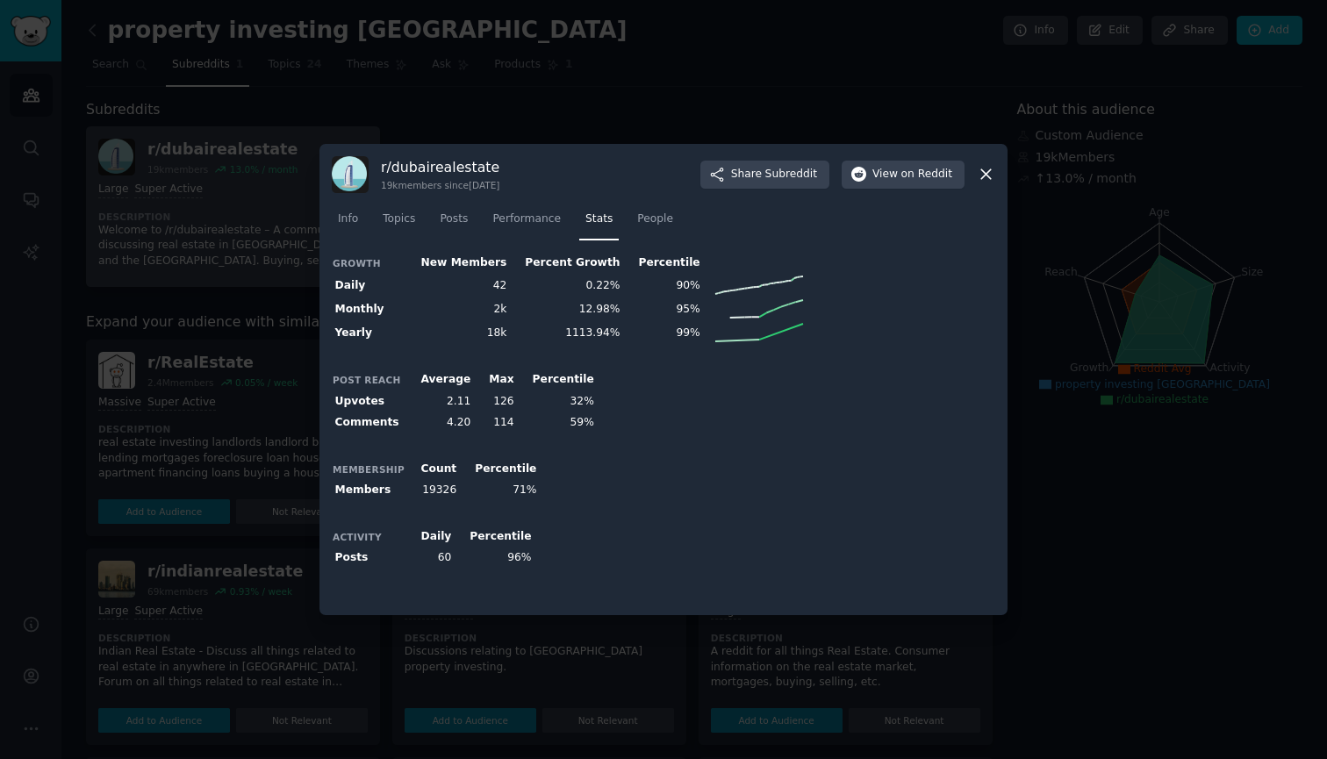
click at [985, 175] on icon at bounding box center [986, 174] width 18 height 18
